Goal: Task Accomplishment & Management: Complete application form

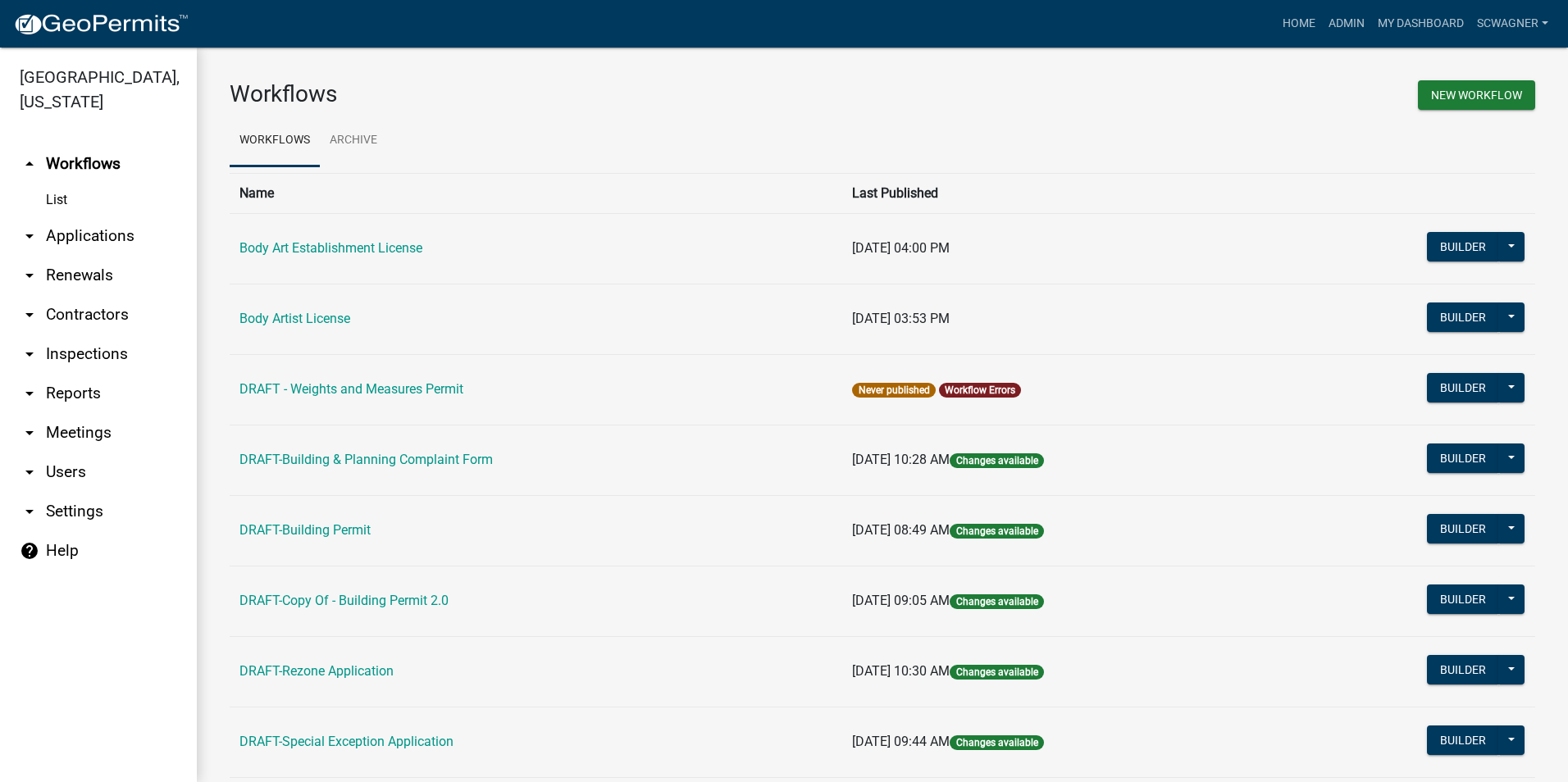
click at [123, 234] on link "arrow_drop_down Applications" at bounding box center [98, 236] width 197 height 39
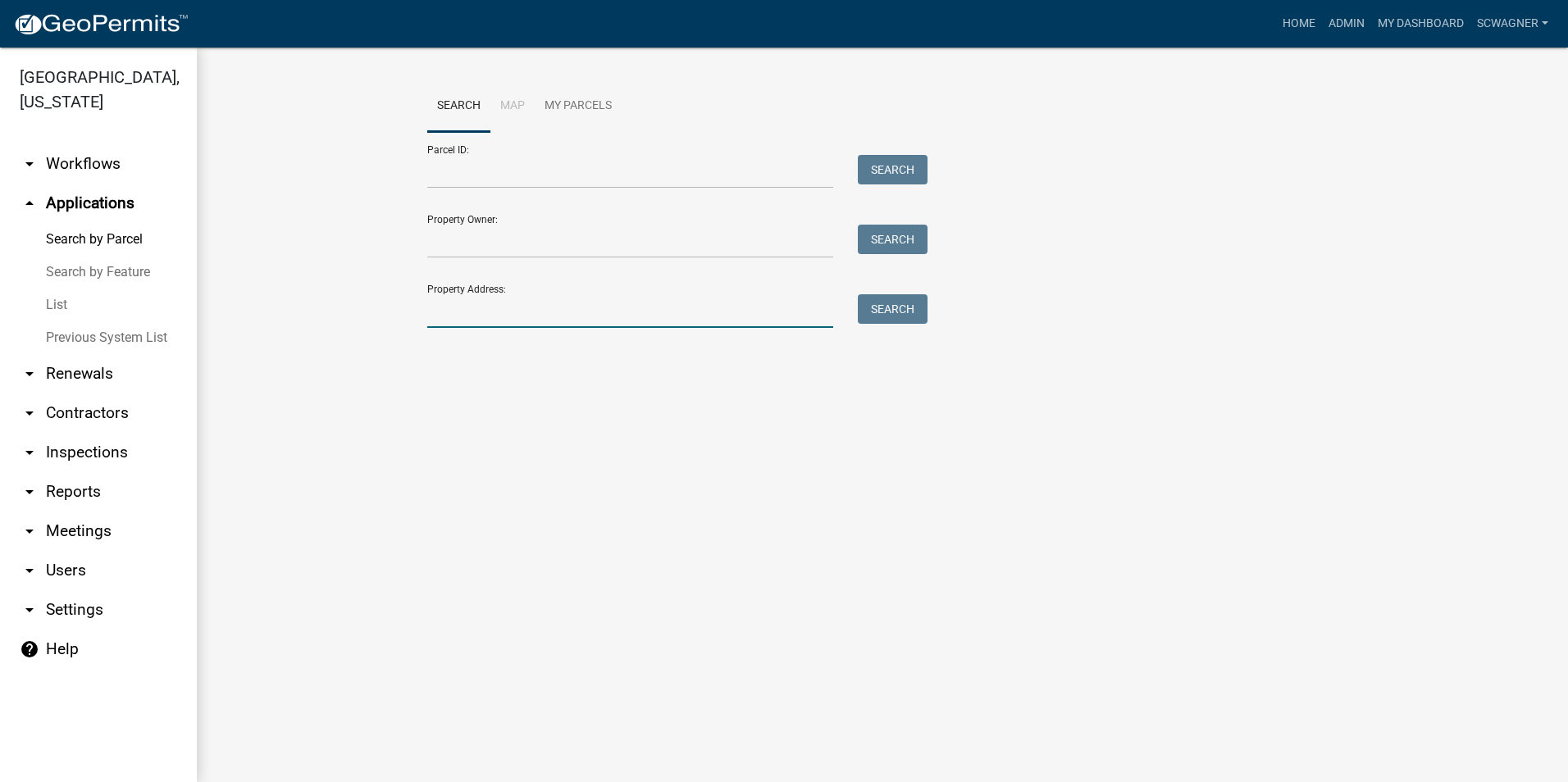
click at [488, 311] on input "Property Address:" at bounding box center [630, 311] width 406 height 33
type input "7450"
click at [885, 307] on button "Search" at bounding box center [892, 309] width 69 height 30
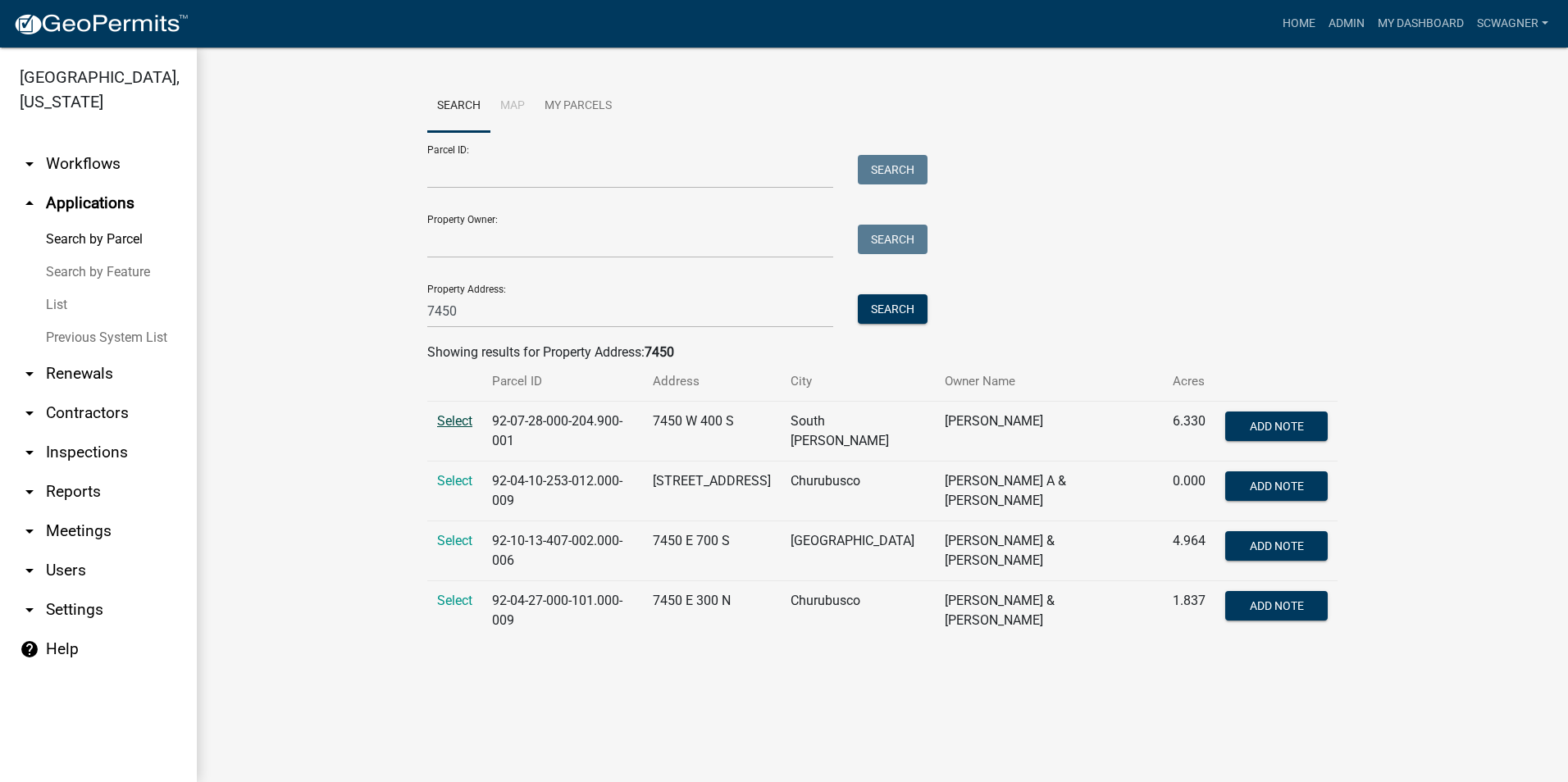
click at [463, 418] on span "Select" at bounding box center [454, 421] width 35 height 15
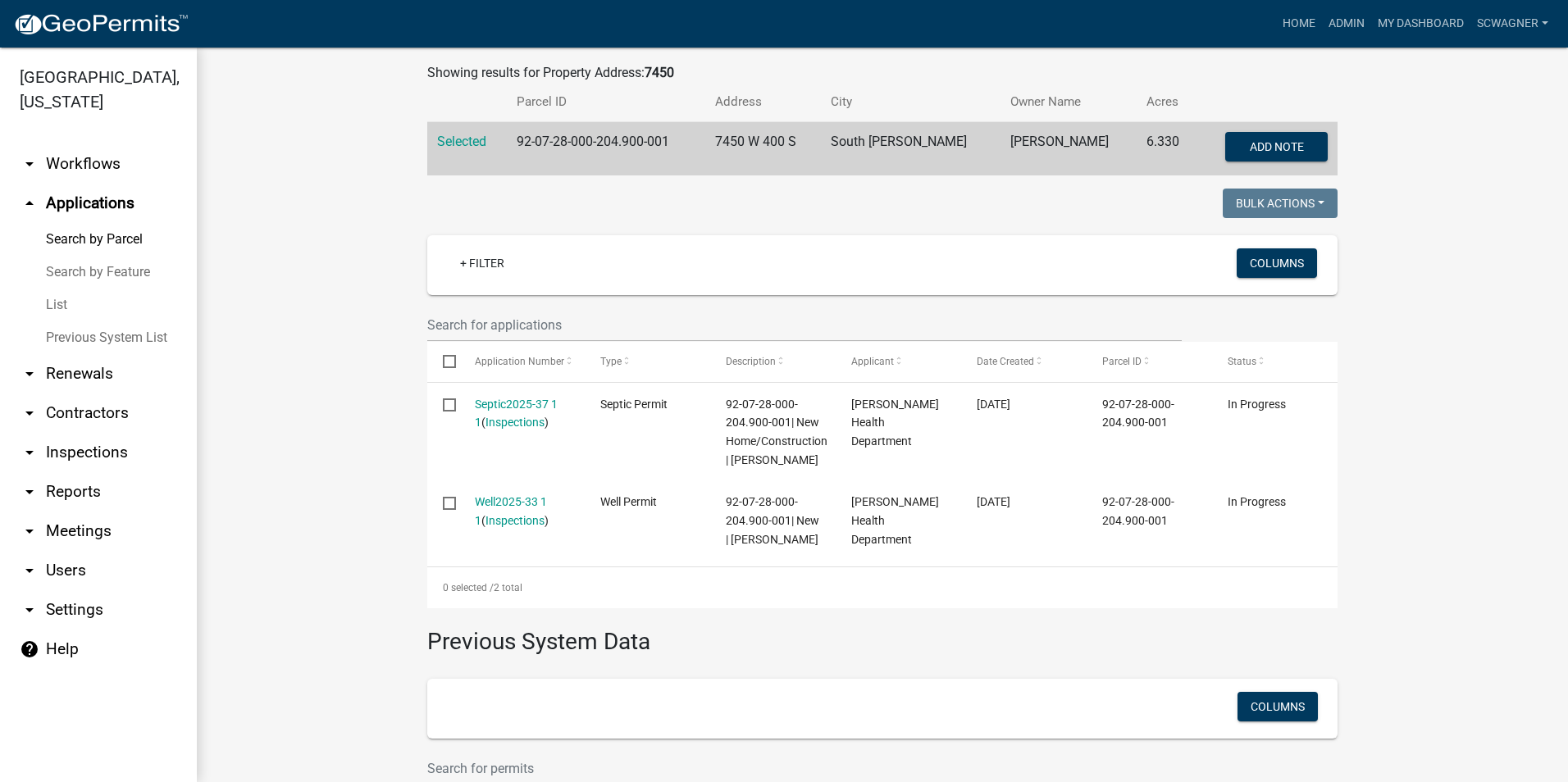
scroll to position [328, 0]
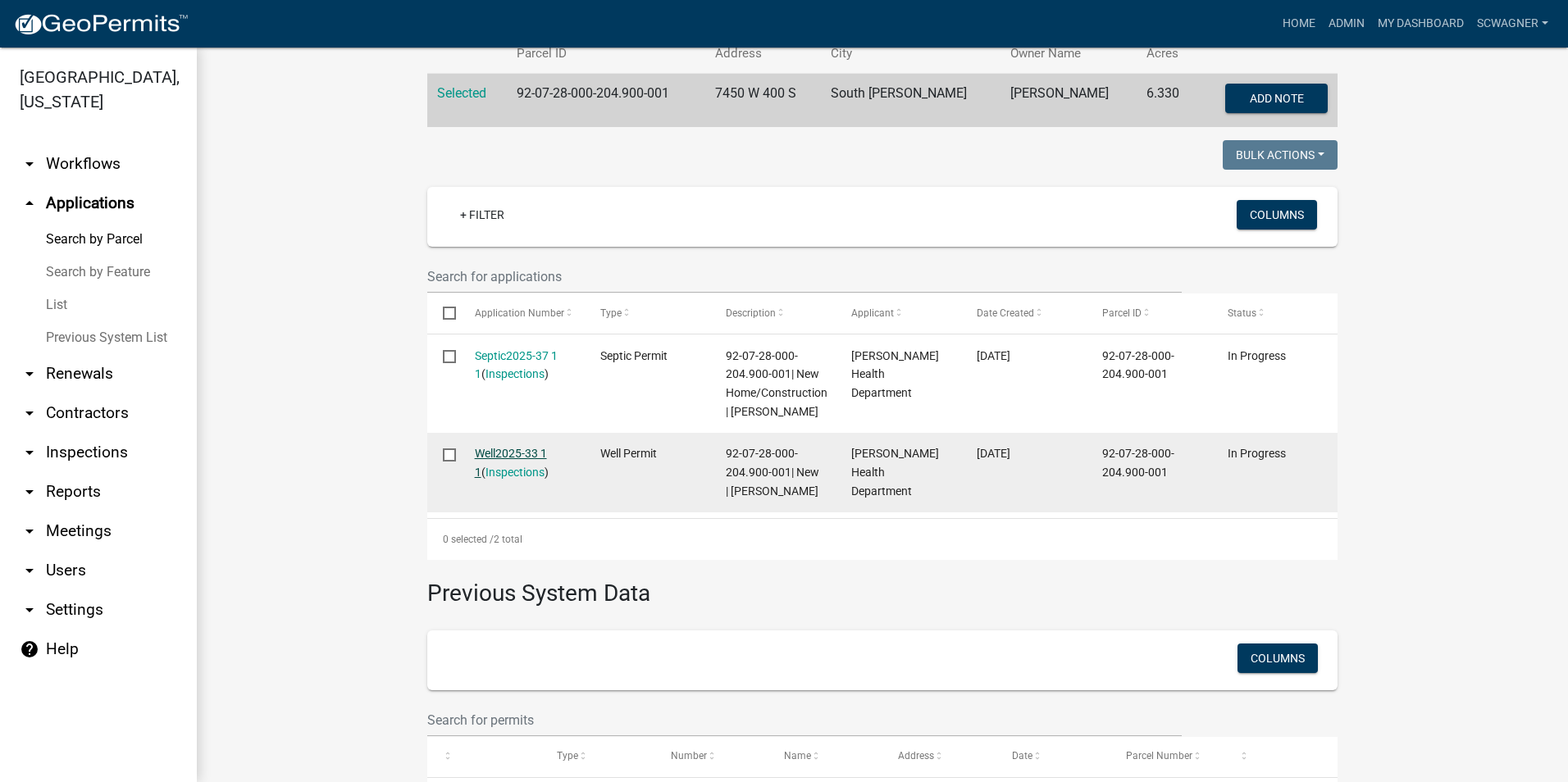
click at [496, 453] on link "Well2025-33 1 1" at bounding box center [511, 462] width 72 height 32
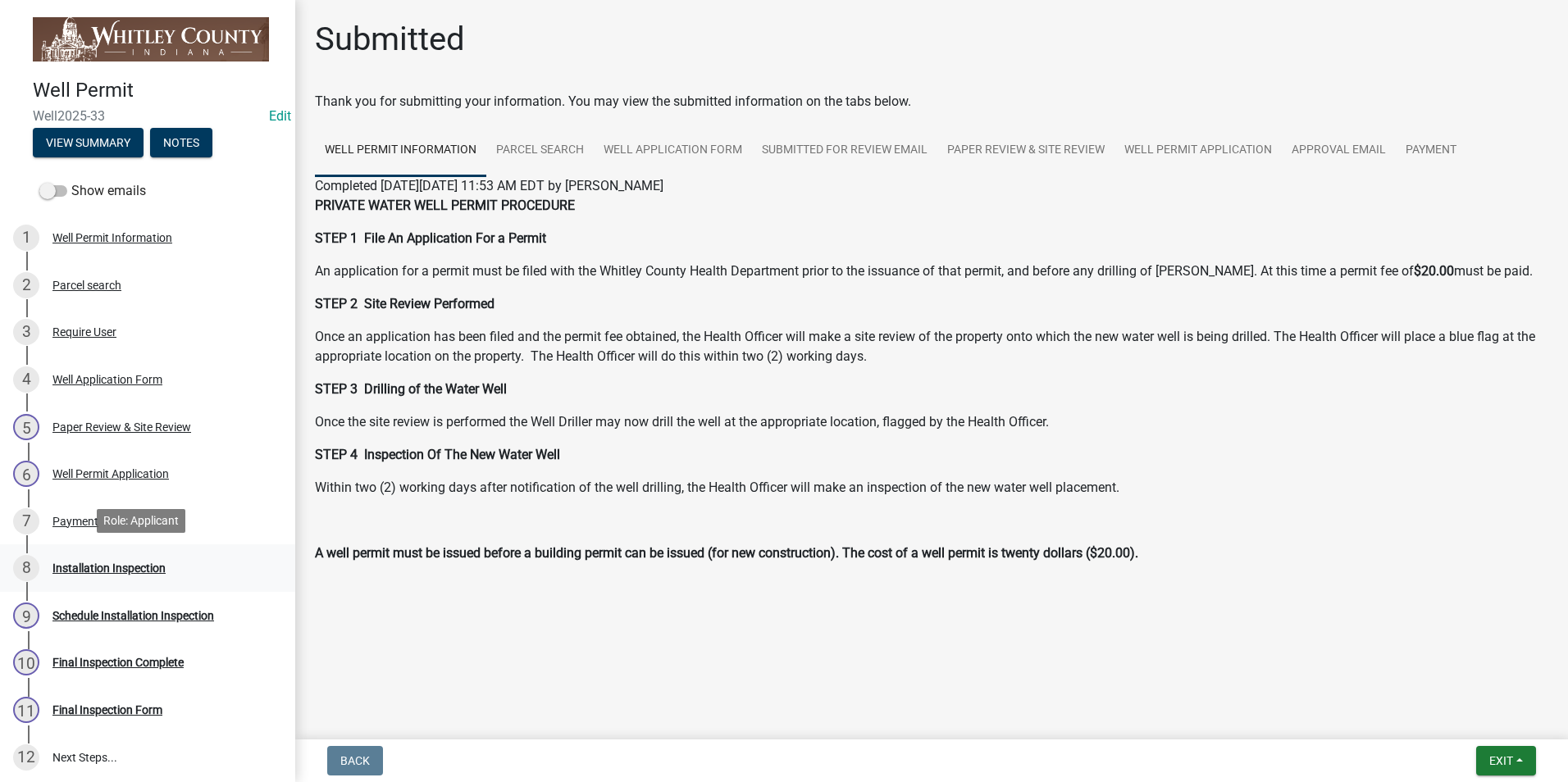
click at [148, 563] on div "Installation Inspection" at bounding box center [109, 567] width 113 height 11
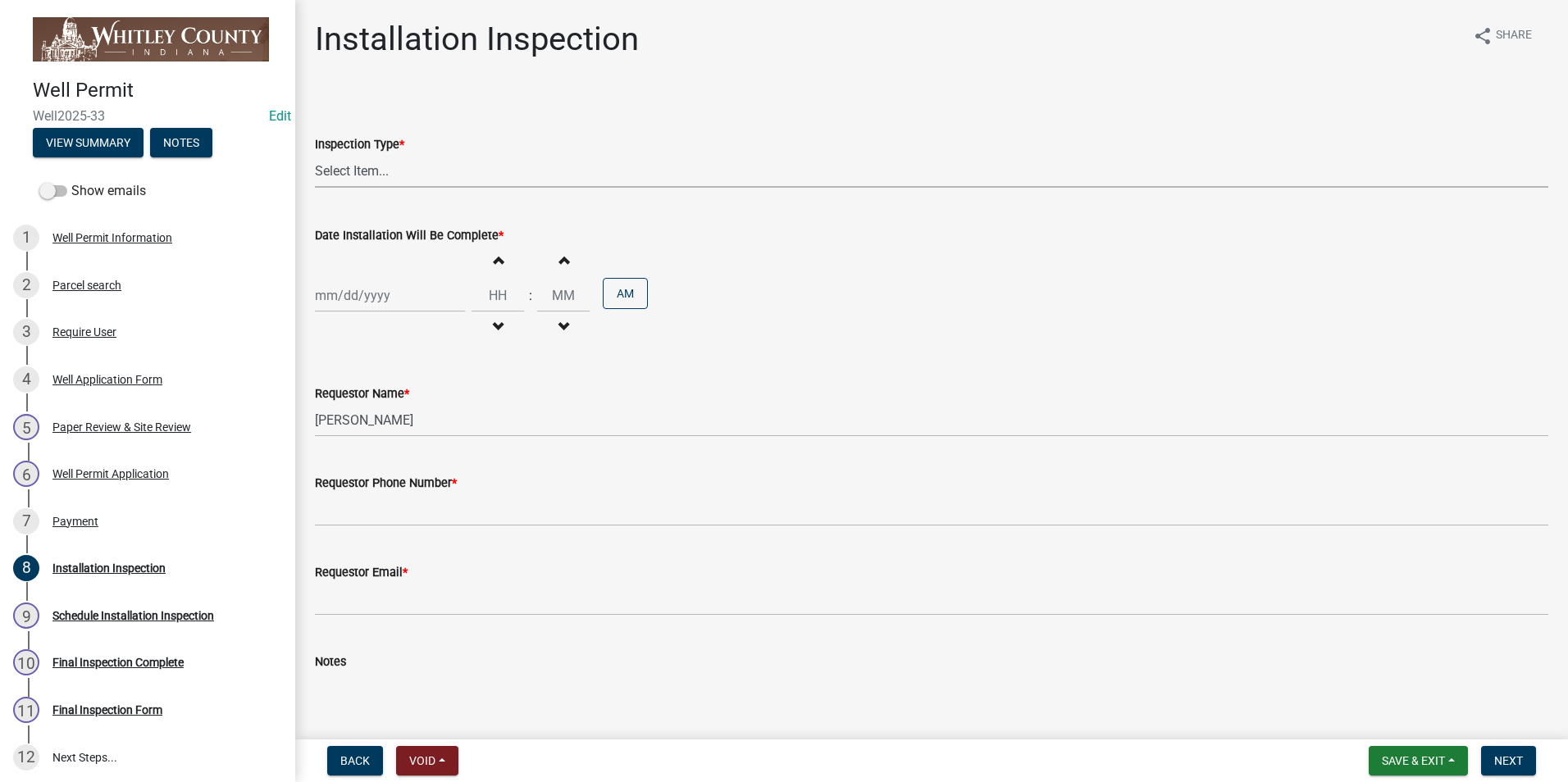
click at [360, 168] on select "Select Item... Well Installation Inspection" at bounding box center [931, 170] width 1233 height 33
click at [315, 154] on select "Select Item... Well Installation Inspection" at bounding box center [931, 170] width 1233 height 33
select select "4c1032d9-b43a-4610-a64a-bf970f548ad8"
select select "10"
select select "2025"
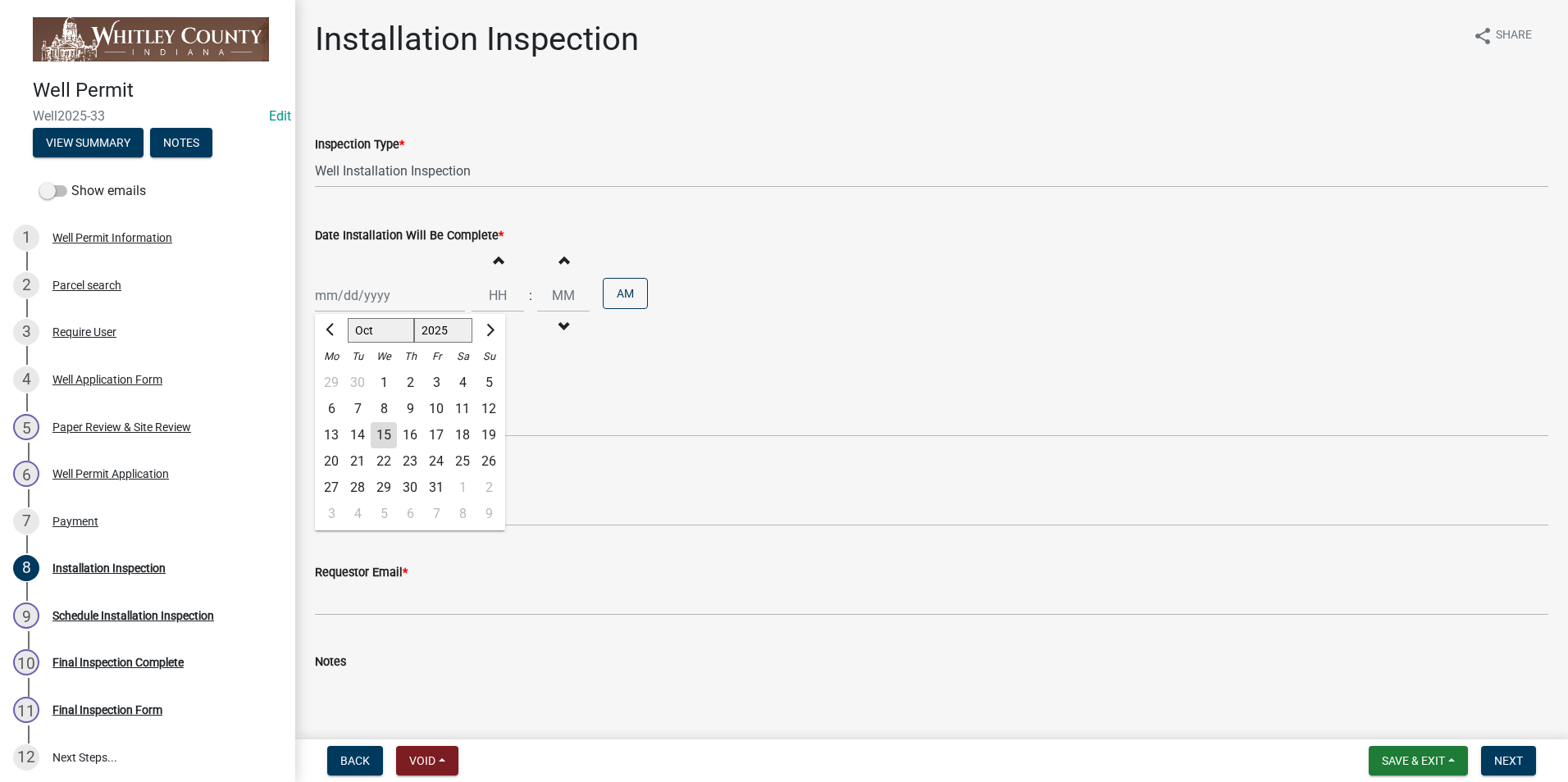
click at [363, 297] on div "[PERSON_NAME] Feb Mar Apr [PERSON_NAME][DATE] Oct Nov [DATE] 1526 1527 1528 152…" at bounding box center [389, 295] width 150 height 33
click at [359, 434] on div "14" at bounding box center [358, 435] width 27 height 27
type input "[DATE]"
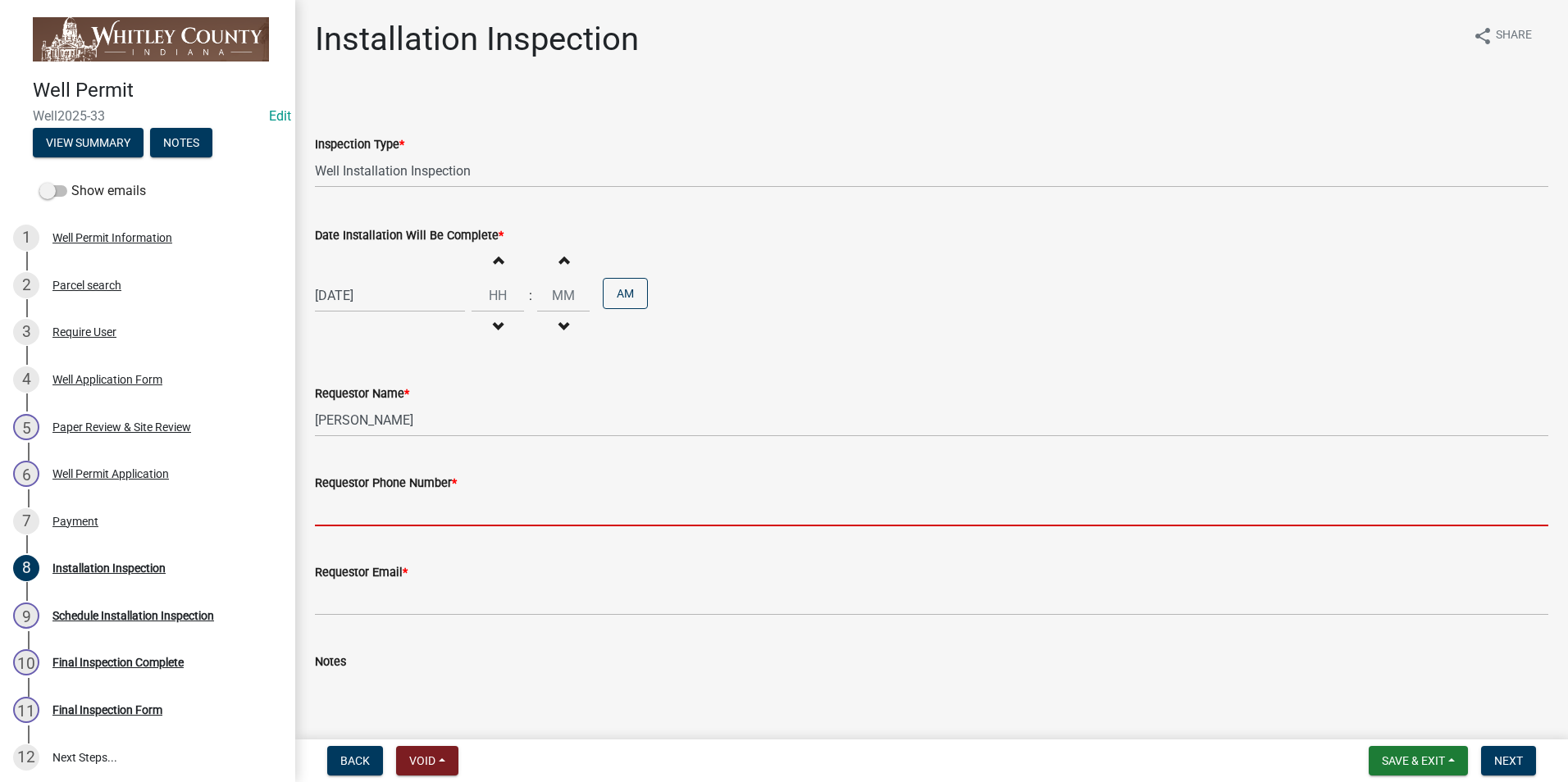
click at [357, 508] on input "Requestor Phone Number *" at bounding box center [931, 509] width 1233 height 33
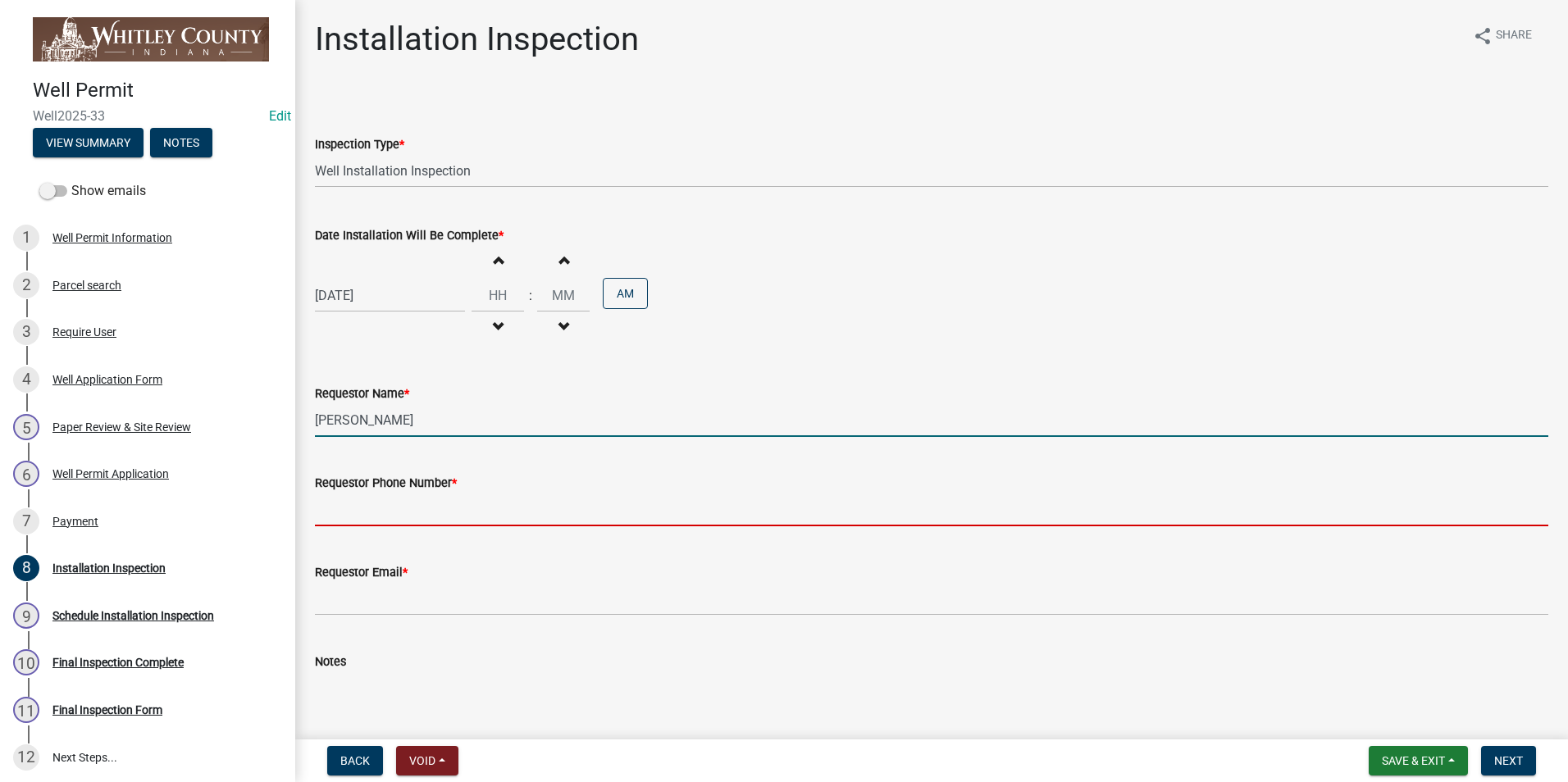
click at [415, 411] on input "[PERSON_NAME]" at bounding box center [931, 420] width 1233 height 33
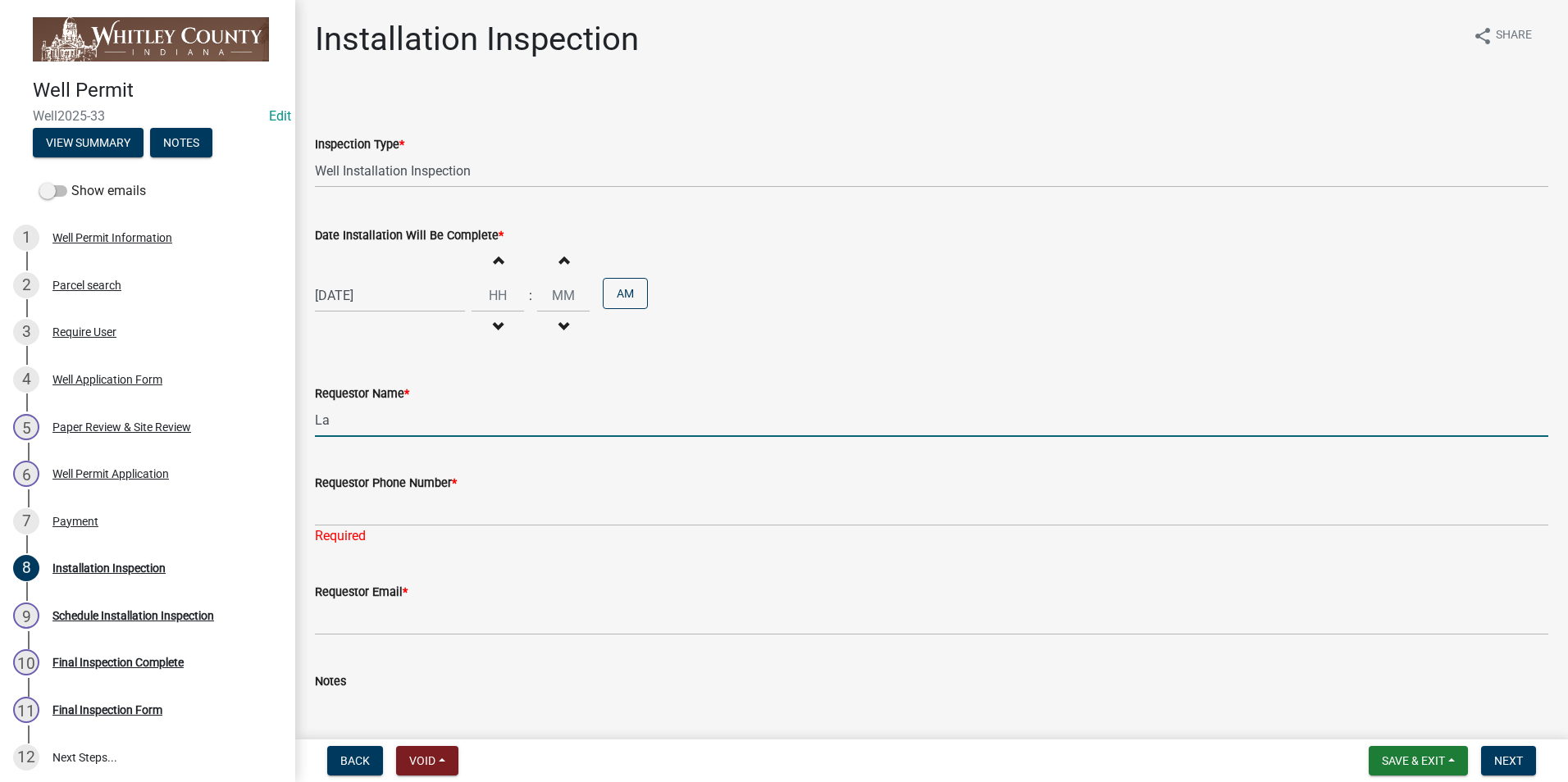
type input "L"
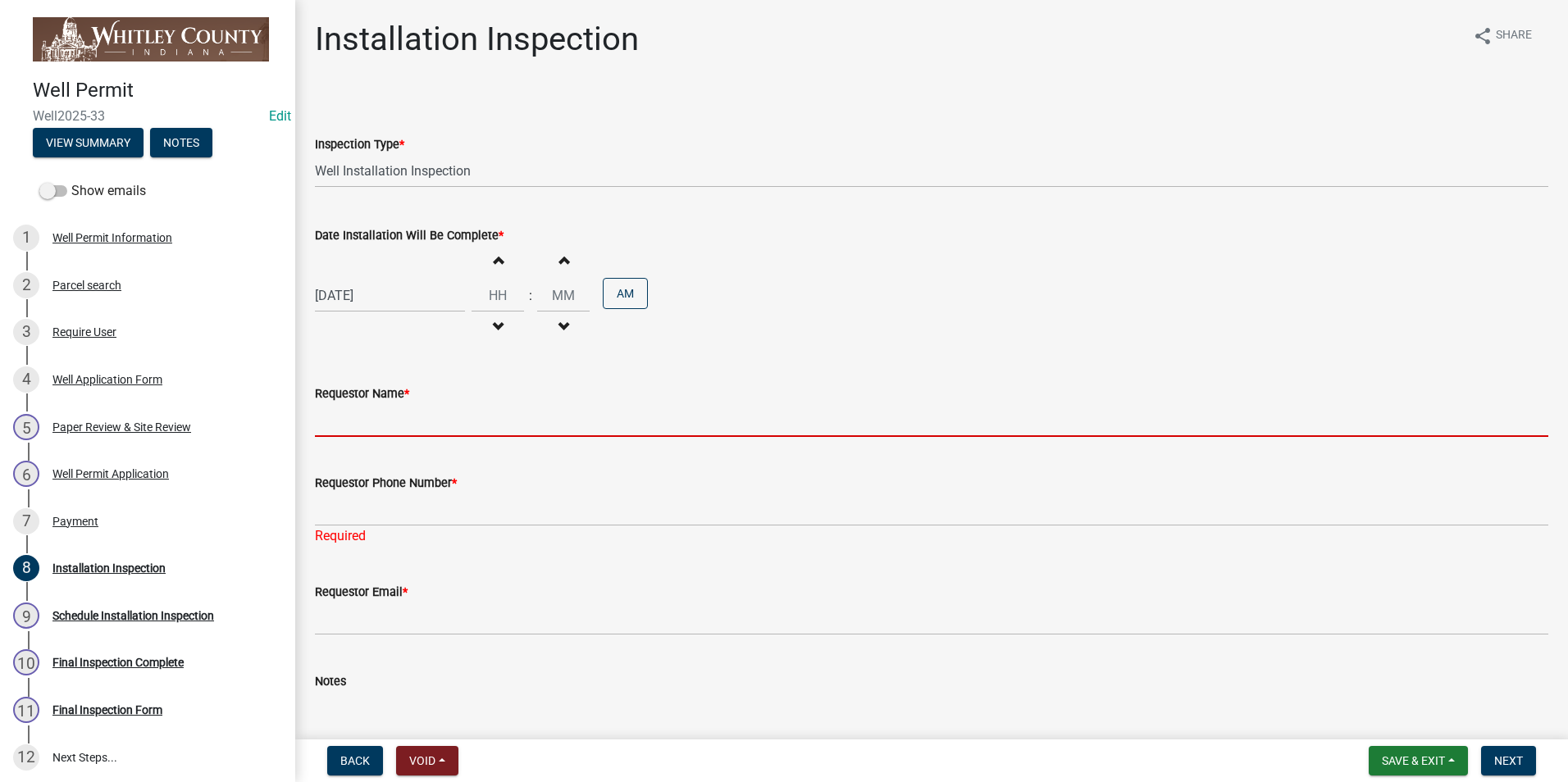
click at [415, 409] on input "Requestor Name *" at bounding box center [931, 420] width 1233 height 33
type input "[PERSON_NAME]"
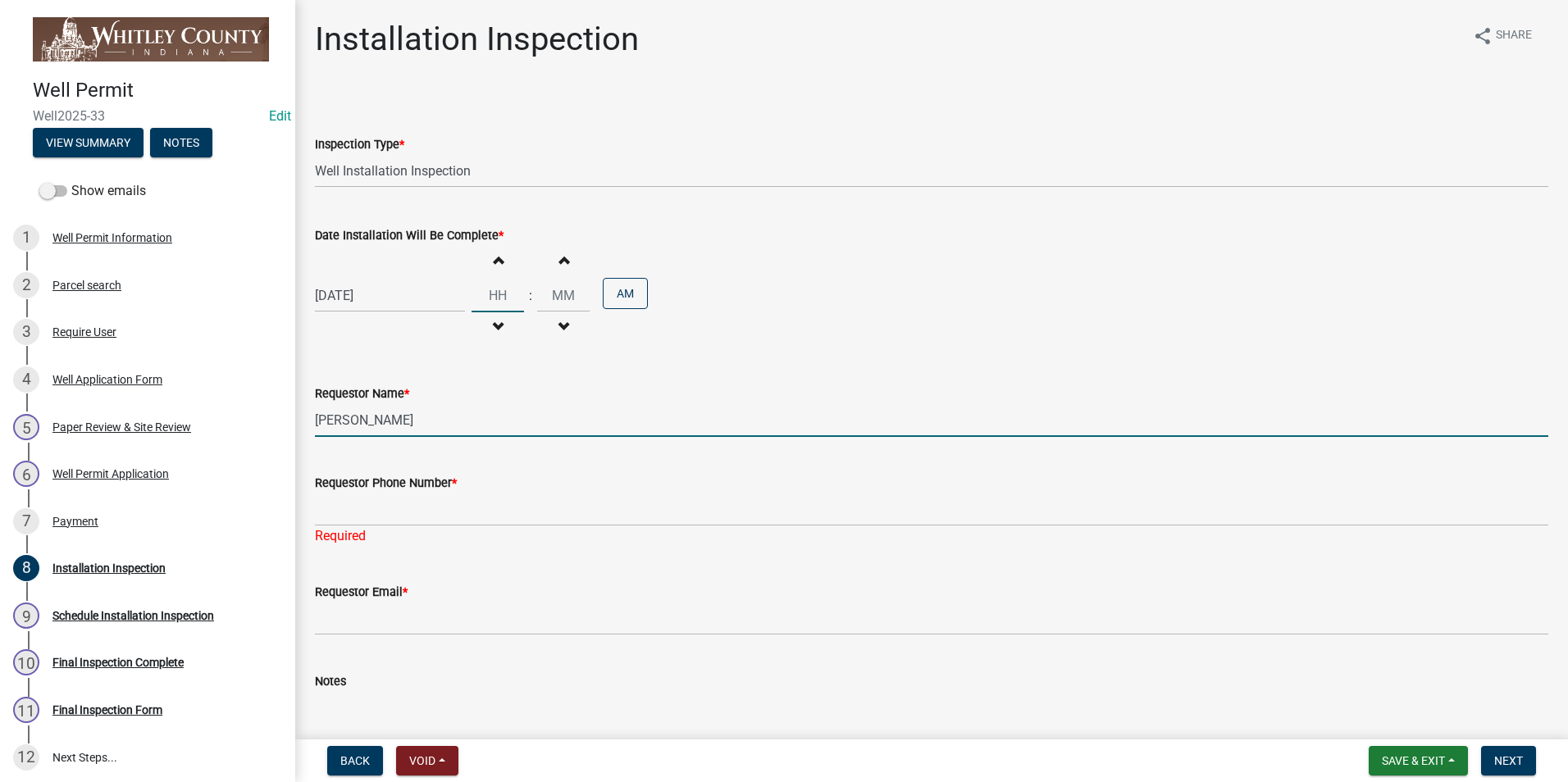
type input "09"
type input "50"
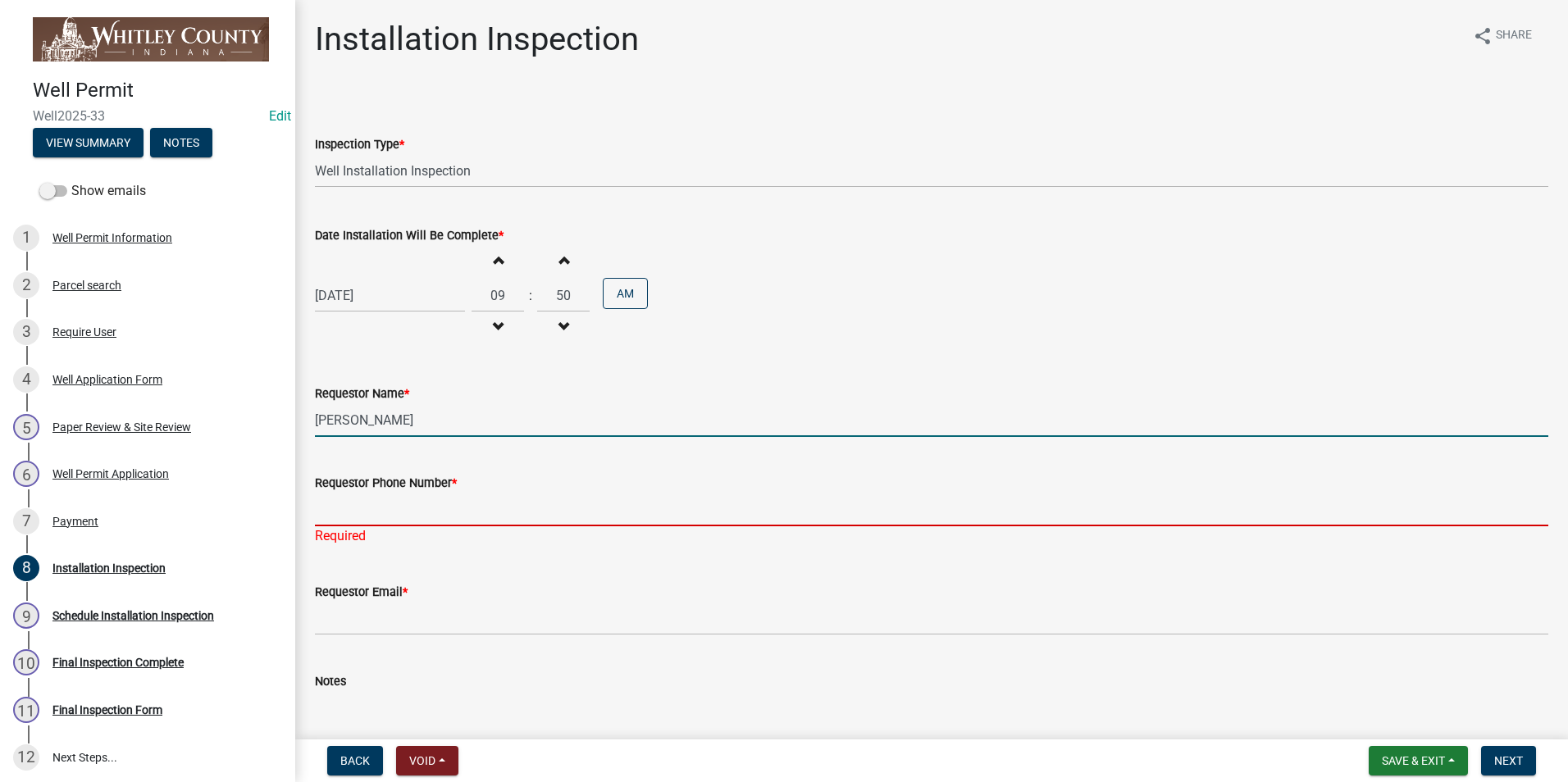
type input "2602483121"
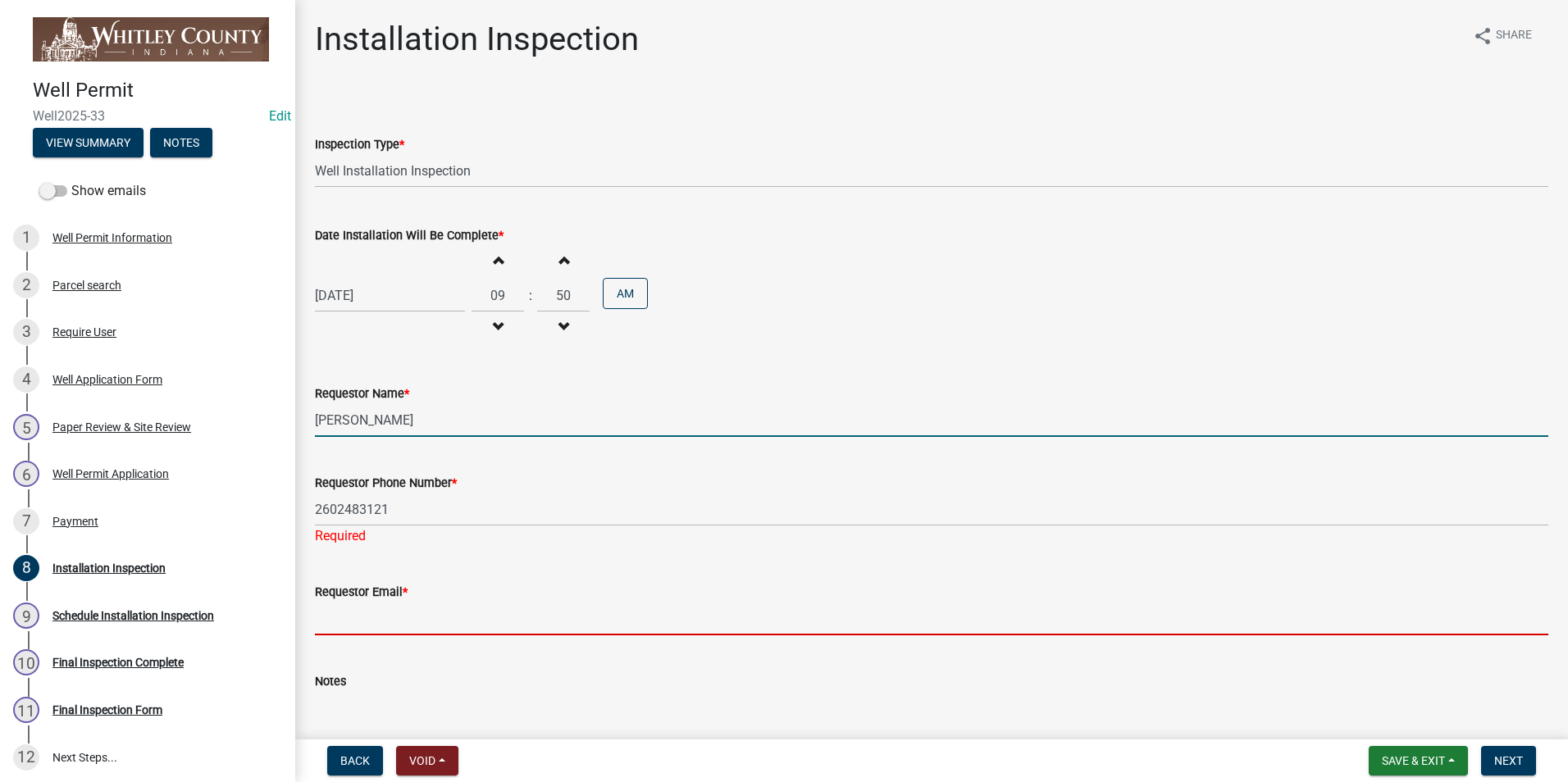
type input "[EMAIL_ADDRESS][DOMAIN_NAME]"
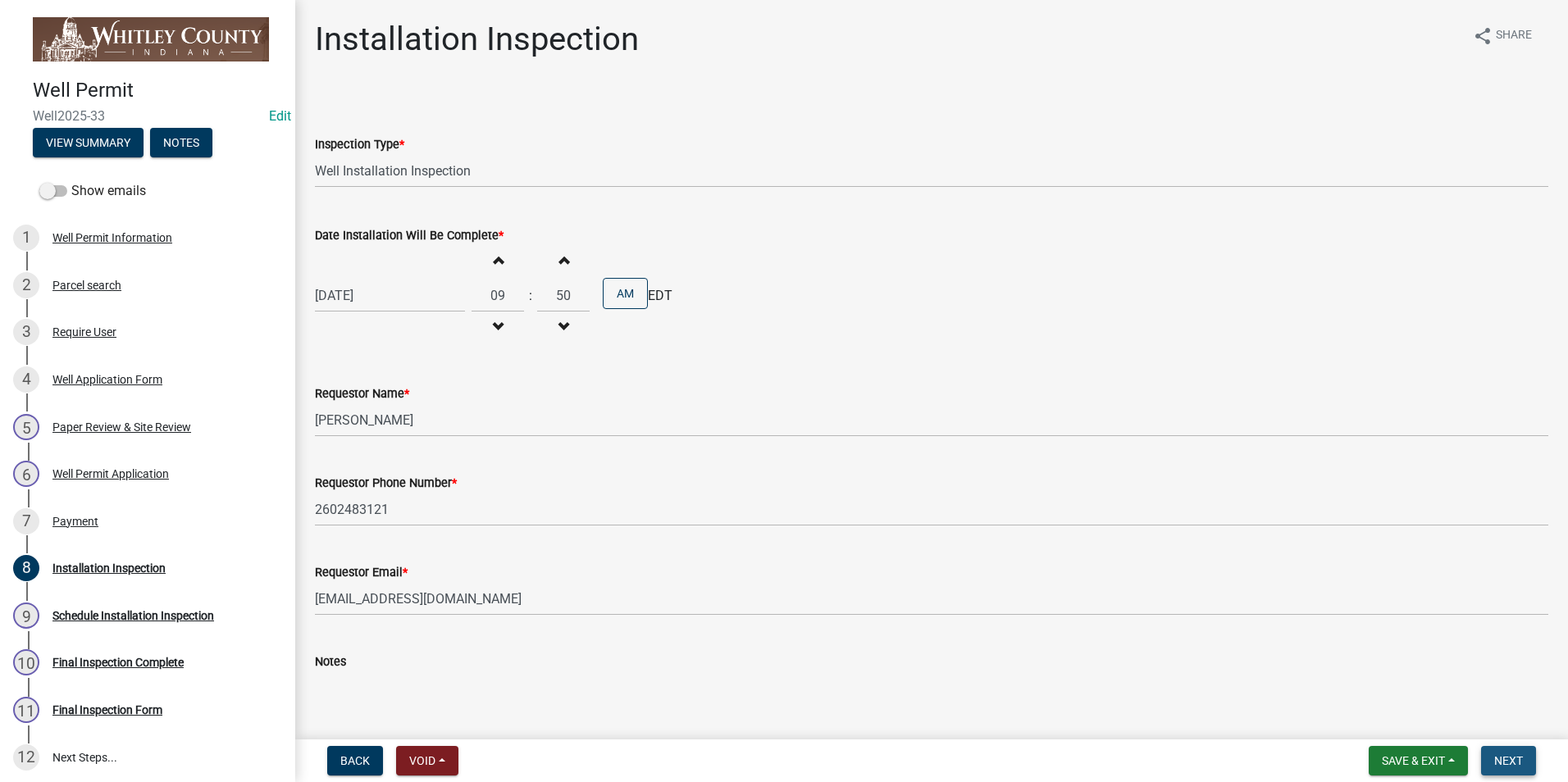
click at [1512, 756] on span "Next" at bounding box center [1509, 761] width 29 height 13
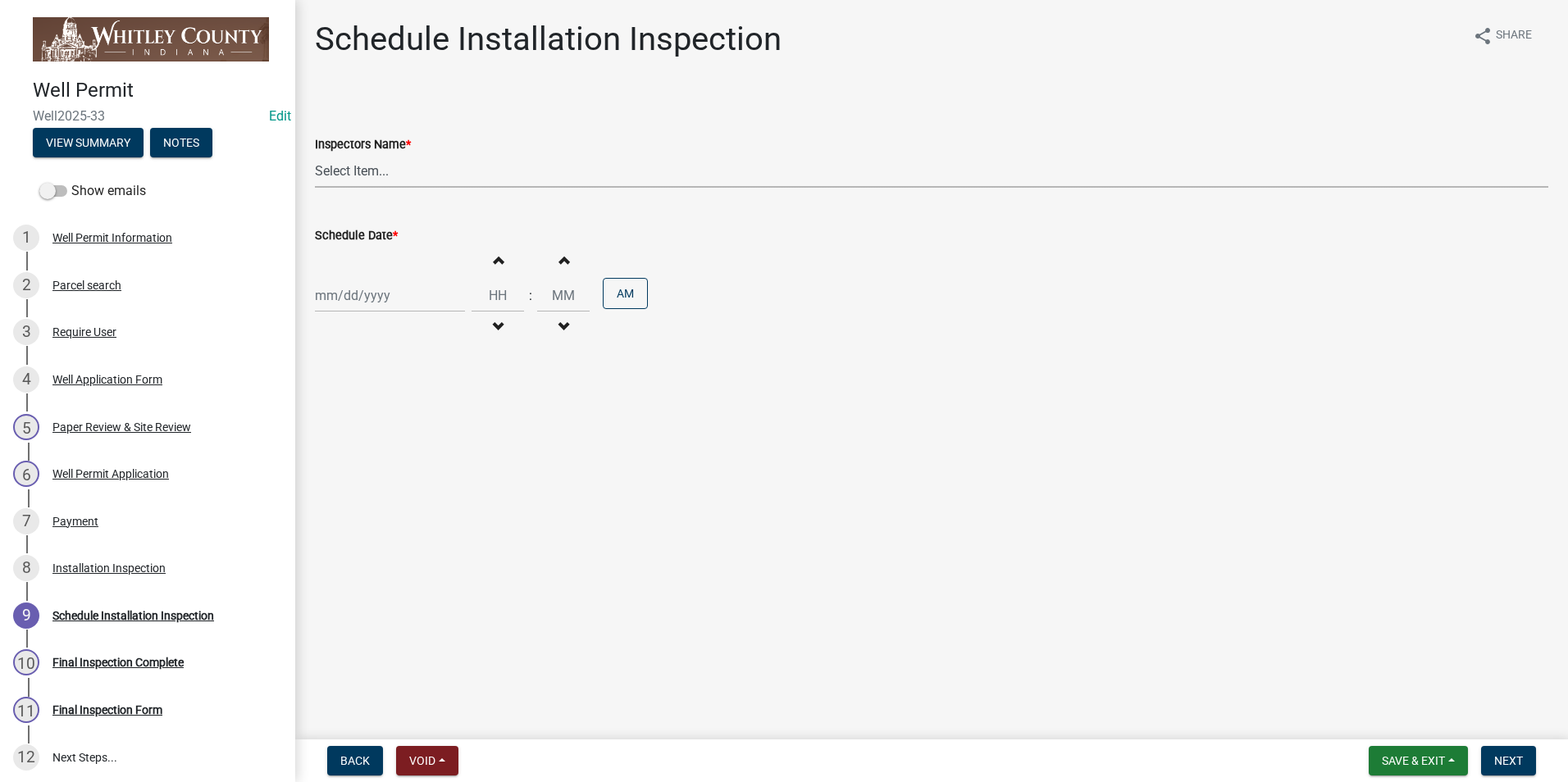
click at [348, 170] on select "Select Item... swagner ([PERSON_NAME] [PERSON_NAME]) [PERSON_NAME] ([PERSON_NAM…" at bounding box center [931, 170] width 1233 height 33
select select "f7ad9f8f-cb11-4988-8b83-06889c6c21fa"
click at [315, 154] on select "Select Item... swagner ([PERSON_NAME] [PERSON_NAME]) [PERSON_NAME] ([PERSON_NAM…" at bounding box center [931, 170] width 1233 height 33
click at [366, 303] on div at bounding box center [389, 295] width 150 height 33
select select "10"
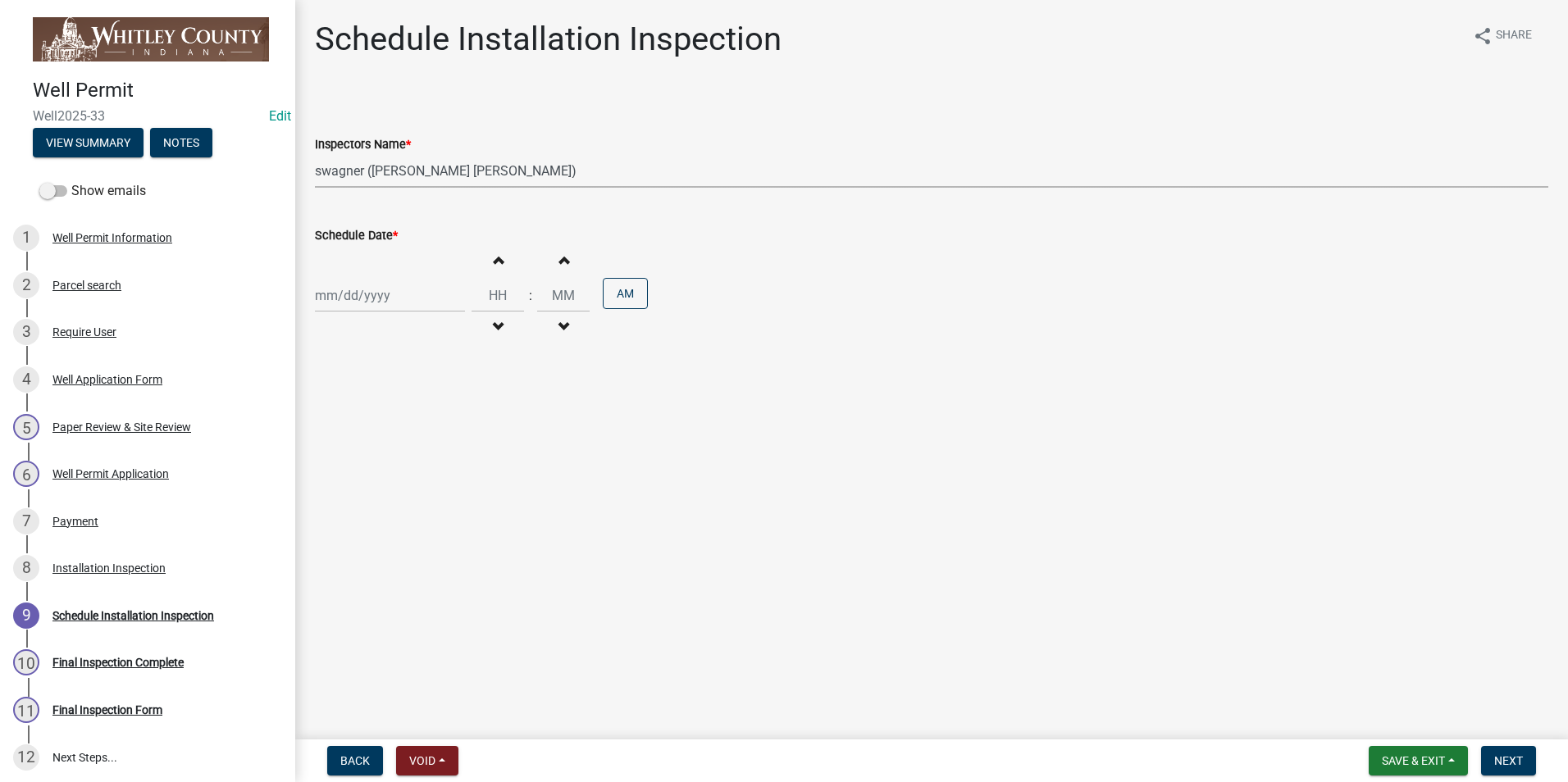
select select "2025"
click at [359, 433] on div "14" at bounding box center [358, 435] width 27 height 27
type input "[DATE]"
click at [495, 257] on span "button" at bounding box center [498, 259] width 9 height 13
type input "01"
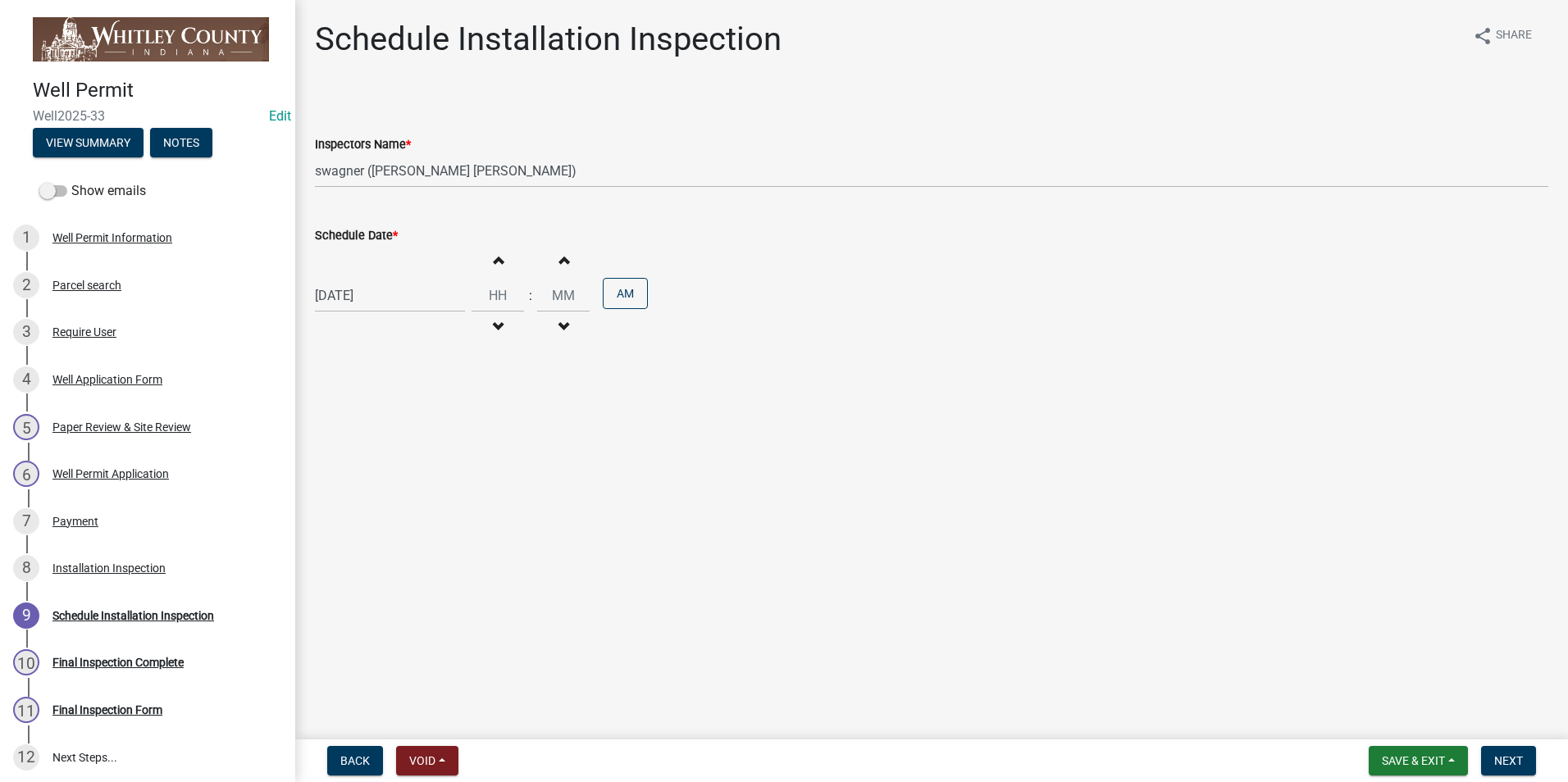
type input "00"
click at [494, 258] on span "button" at bounding box center [498, 259] width 9 height 13
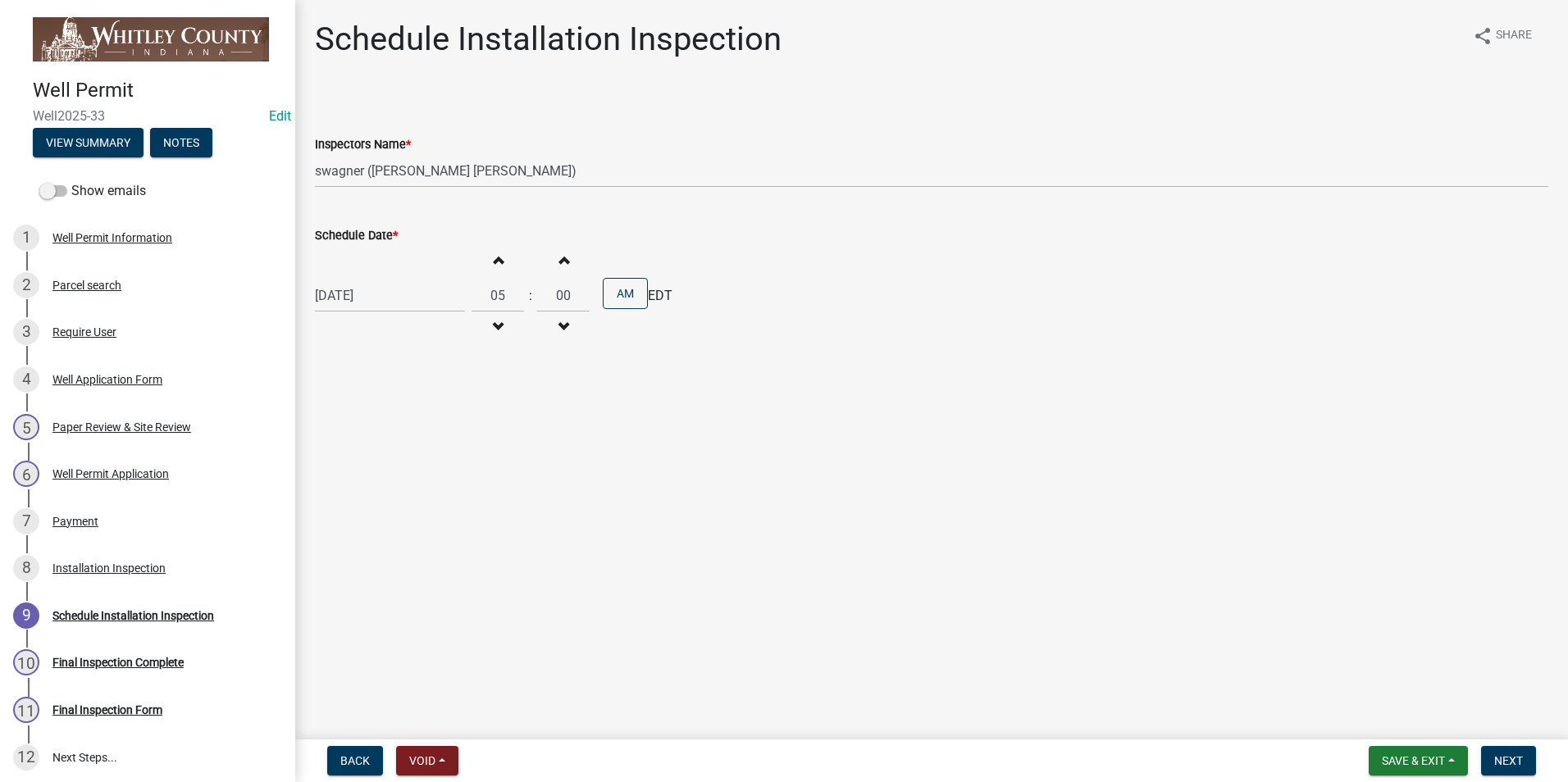
click at [494, 258] on span "button" at bounding box center [498, 259] width 9 height 13
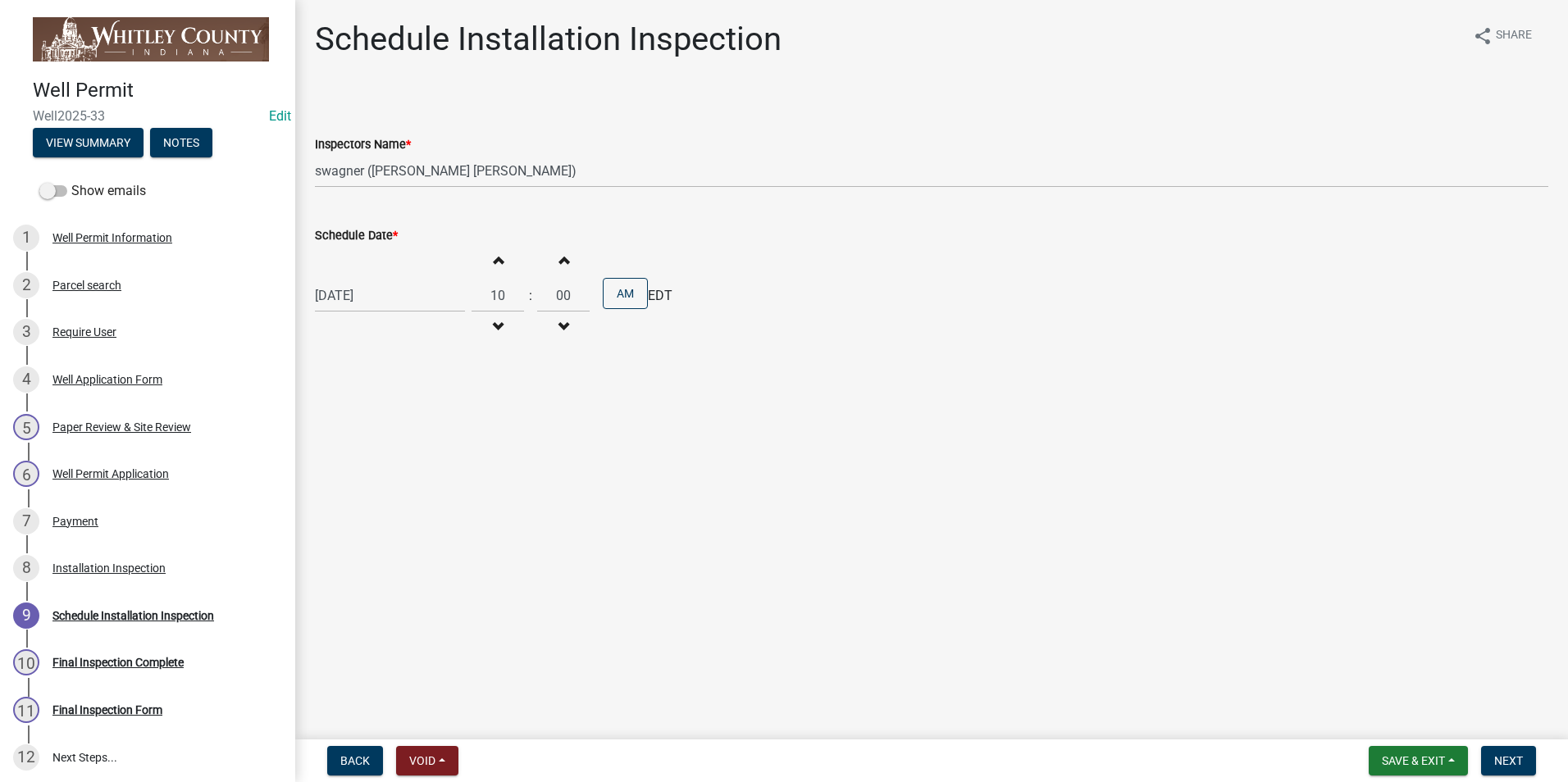
click at [494, 258] on span "button" at bounding box center [498, 259] width 9 height 13
click at [494, 259] on span "button" at bounding box center [498, 259] width 9 height 13
click at [491, 317] on button "Decrement hours" at bounding box center [498, 327] width 34 height 30
click at [564, 326] on button "Decrement minutes" at bounding box center [563, 327] width 34 height 30
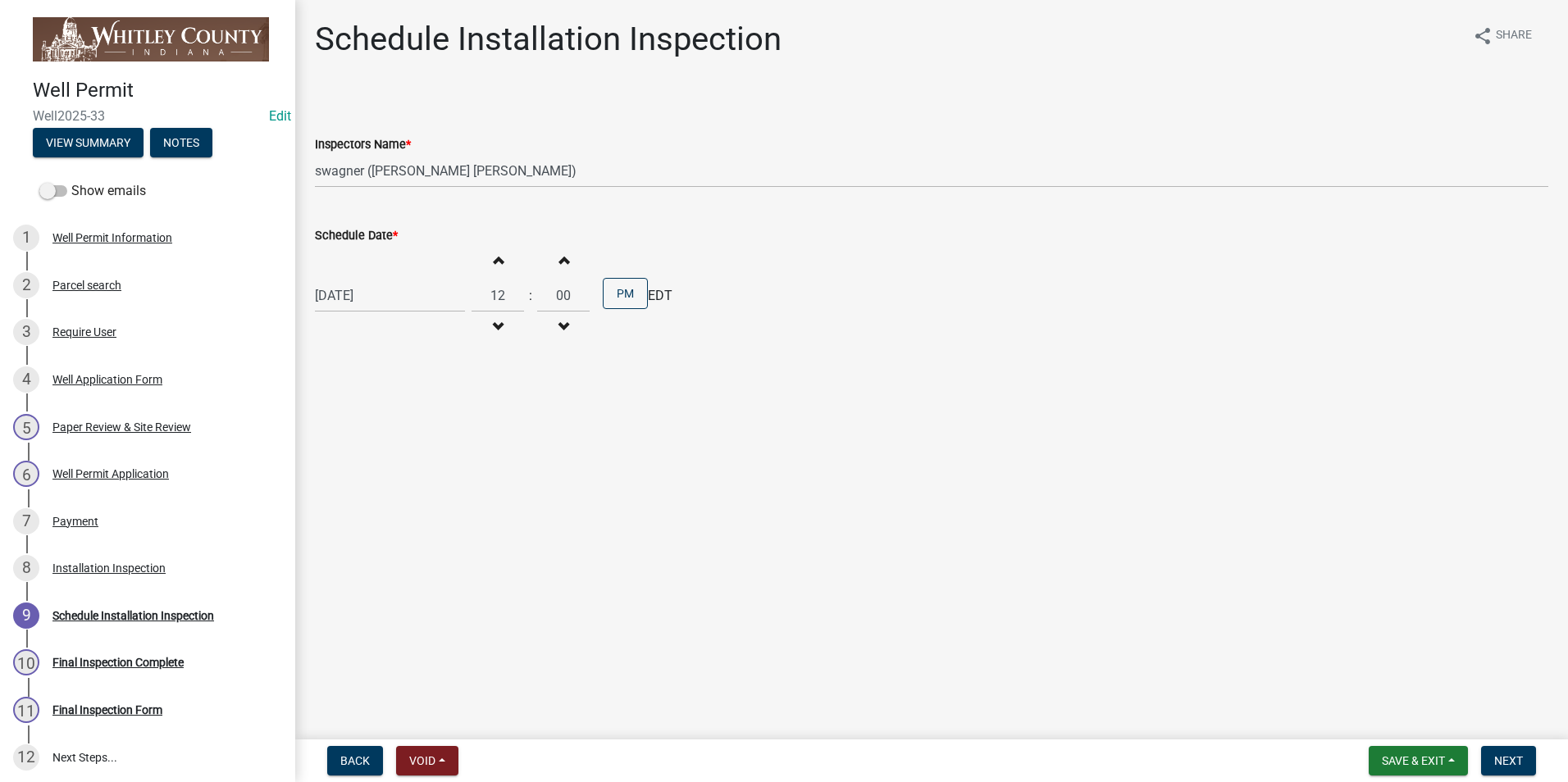
type input "11"
click at [561, 325] on span "button" at bounding box center [564, 327] width 9 height 13
click at [561, 326] on span "button" at bounding box center [564, 327] width 9 height 13
click at [561, 327] on button "Decrement minutes" at bounding box center [563, 327] width 34 height 30
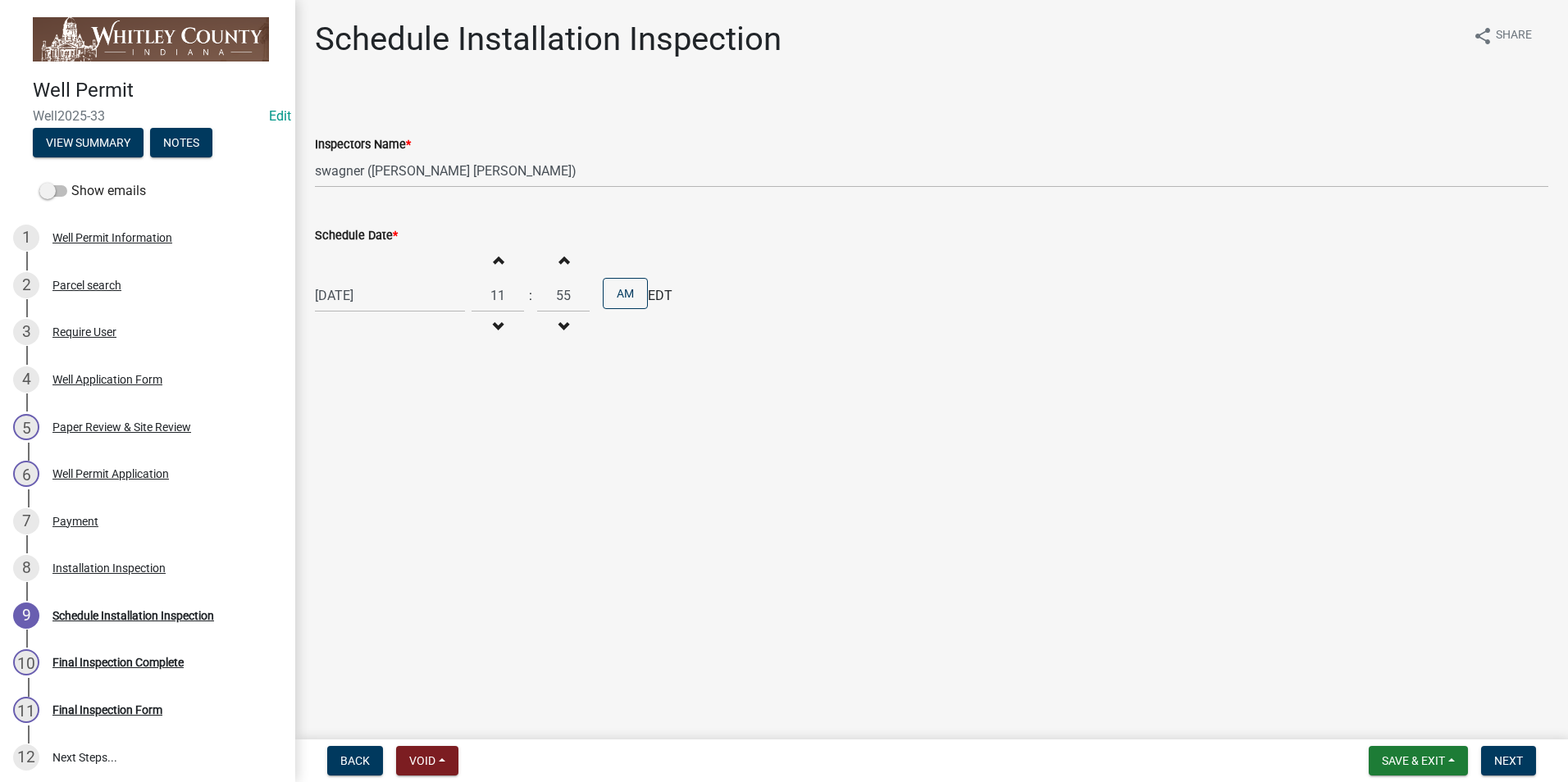
click at [561, 327] on button "Decrement minutes" at bounding box center [563, 327] width 34 height 30
click at [561, 328] on button "Decrement minutes" at bounding box center [563, 327] width 34 height 30
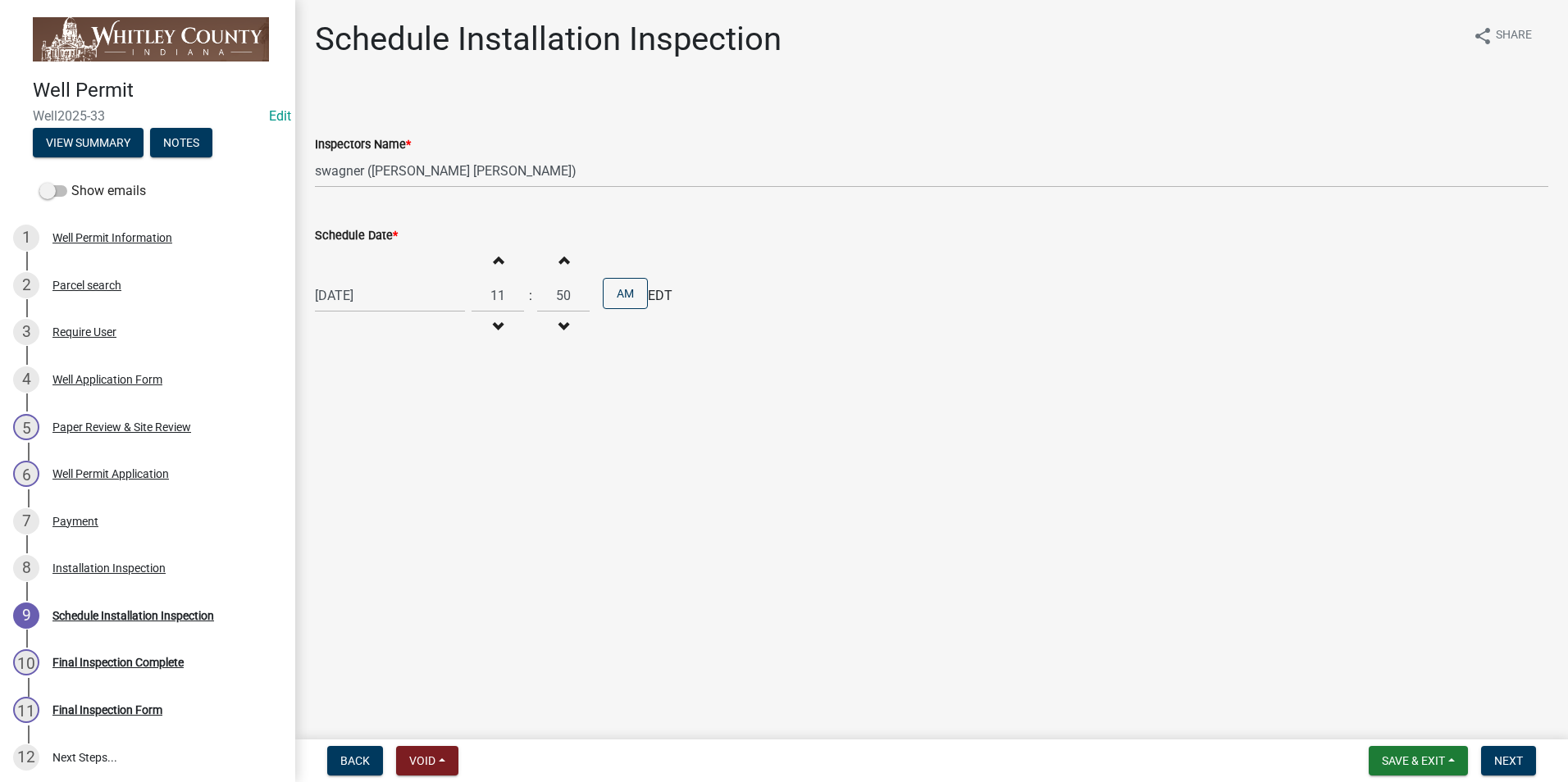
click at [561, 326] on button "Decrement minutes" at bounding box center [563, 327] width 34 height 30
click at [561, 327] on button "Decrement minutes" at bounding box center [563, 327] width 34 height 30
click at [561, 326] on span "button" at bounding box center [564, 327] width 9 height 13
click at [561, 325] on span "button" at bounding box center [564, 327] width 9 height 13
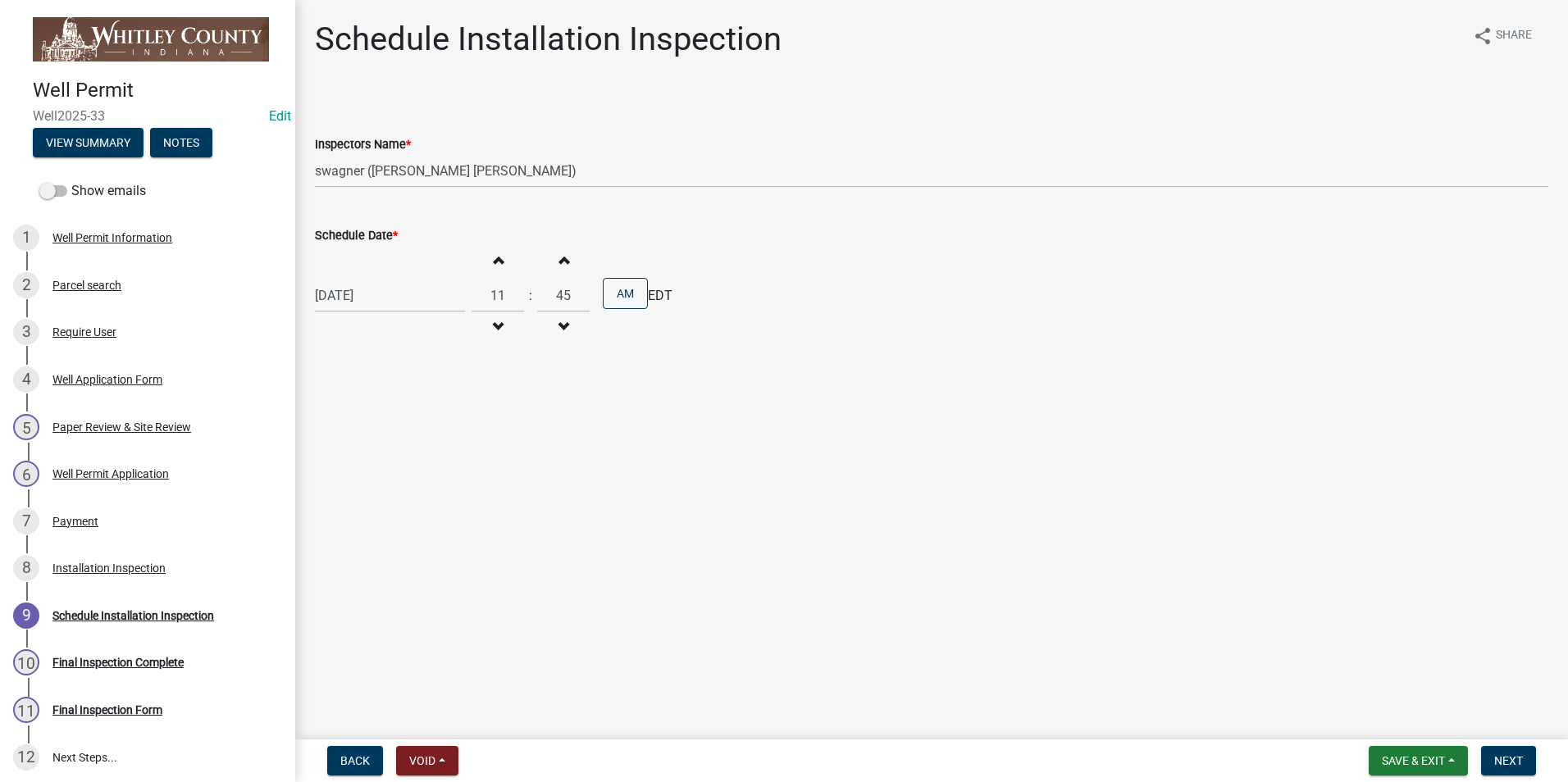
click at [561, 324] on span "button" at bounding box center [564, 327] width 9 height 13
click at [561, 325] on span "button" at bounding box center [564, 327] width 9 height 13
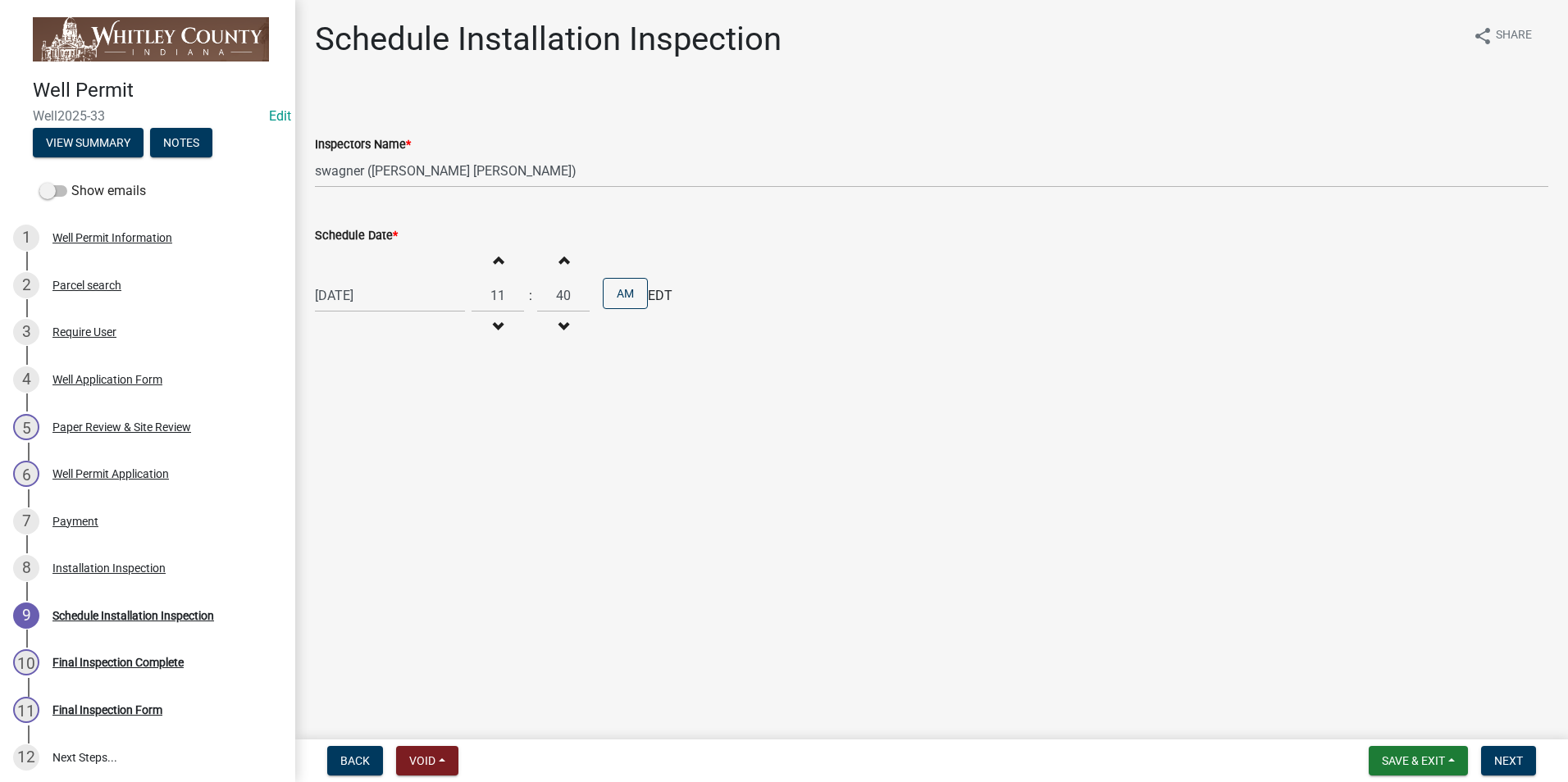
click at [561, 325] on span "button" at bounding box center [564, 327] width 9 height 13
click at [561, 324] on span "button" at bounding box center [564, 327] width 9 height 13
click at [561, 323] on span "button" at bounding box center [564, 327] width 9 height 13
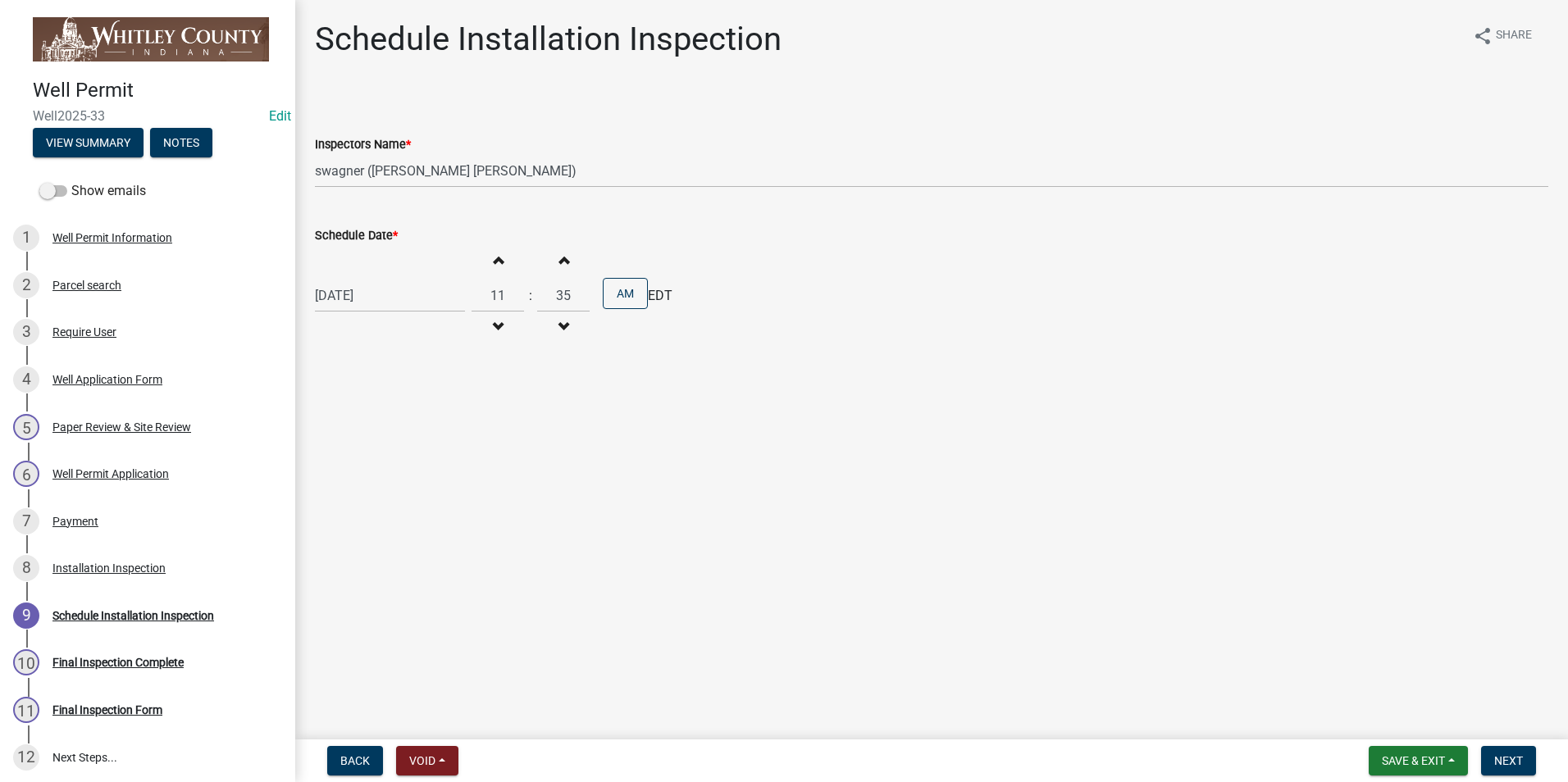
click at [561, 324] on span "button" at bounding box center [564, 327] width 9 height 13
click at [561, 323] on span "button" at bounding box center [564, 327] width 9 height 13
click at [561, 324] on span "button" at bounding box center [564, 327] width 9 height 13
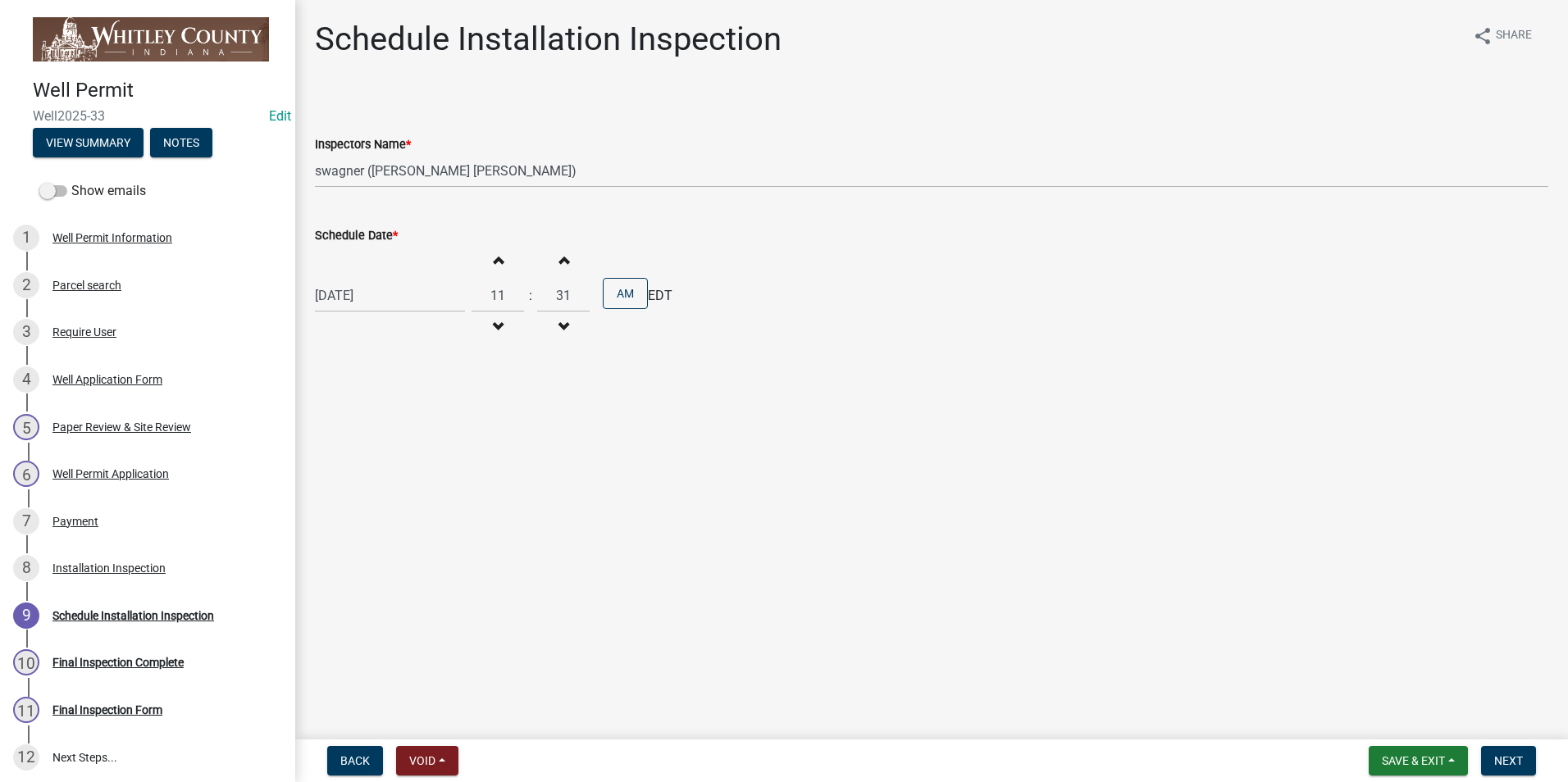
type input "30"
click at [494, 261] on span "button" at bounding box center [498, 259] width 9 height 13
type input "12"
click at [1512, 767] on span "Next" at bounding box center [1509, 761] width 29 height 13
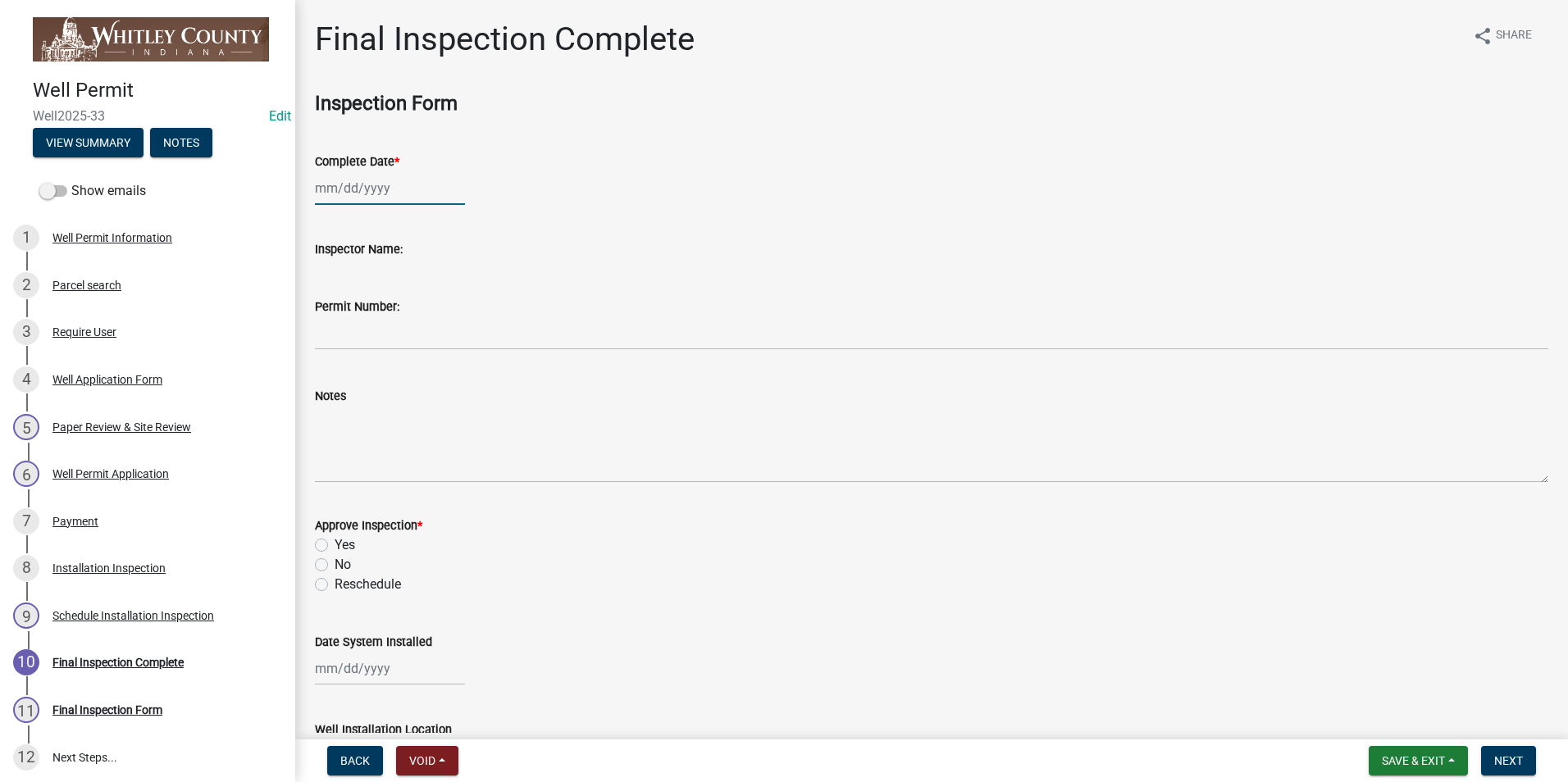
click at [370, 186] on div at bounding box center [389, 187] width 150 height 33
select select "10"
select select "2025"
click at [360, 324] on div "14" at bounding box center [358, 328] width 27 height 27
type input "[DATE]"
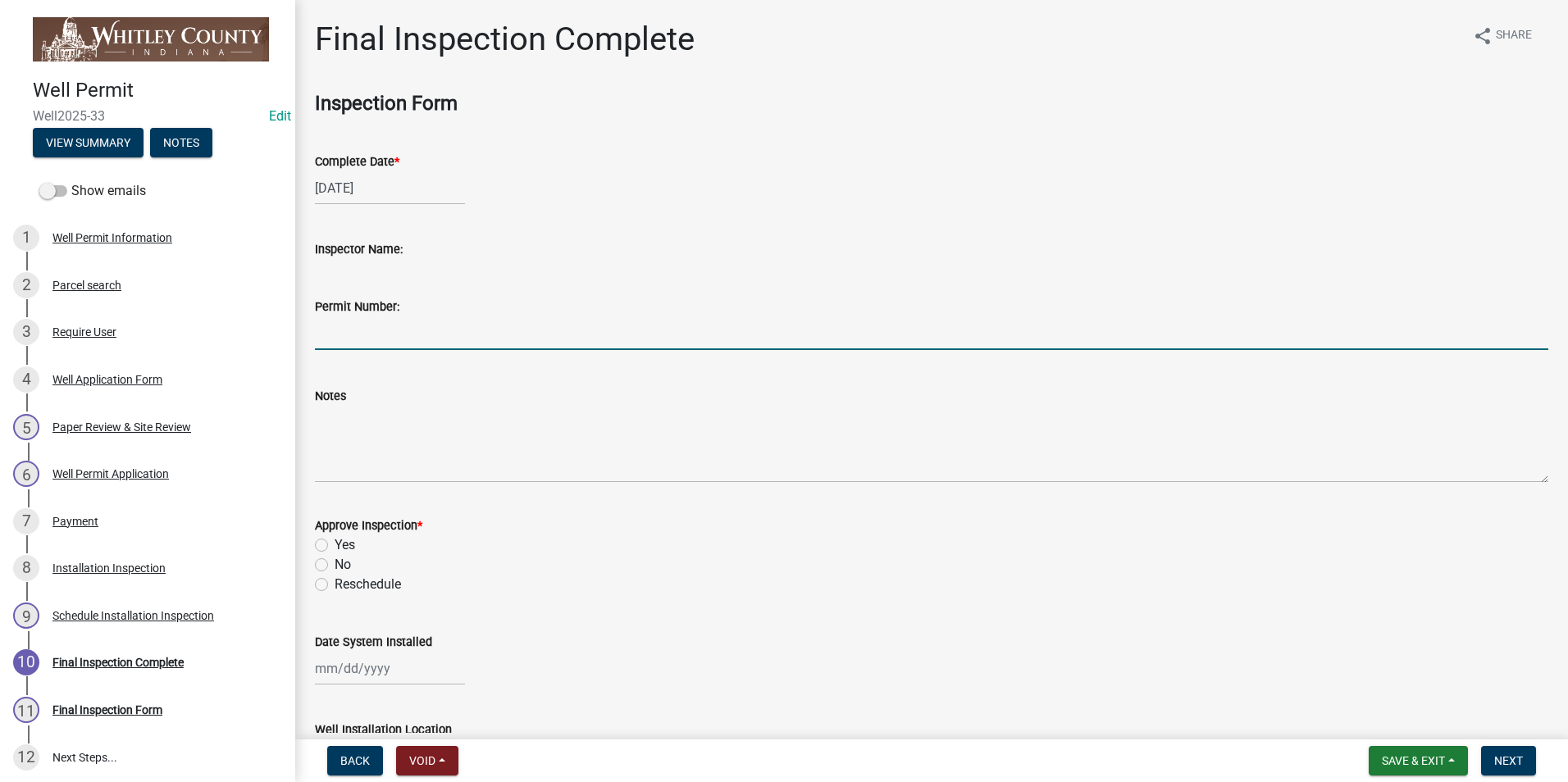
click at [365, 329] on input "Permit Number:" at bounding box center [931, 333] width 1233 height 33
type input "7575"
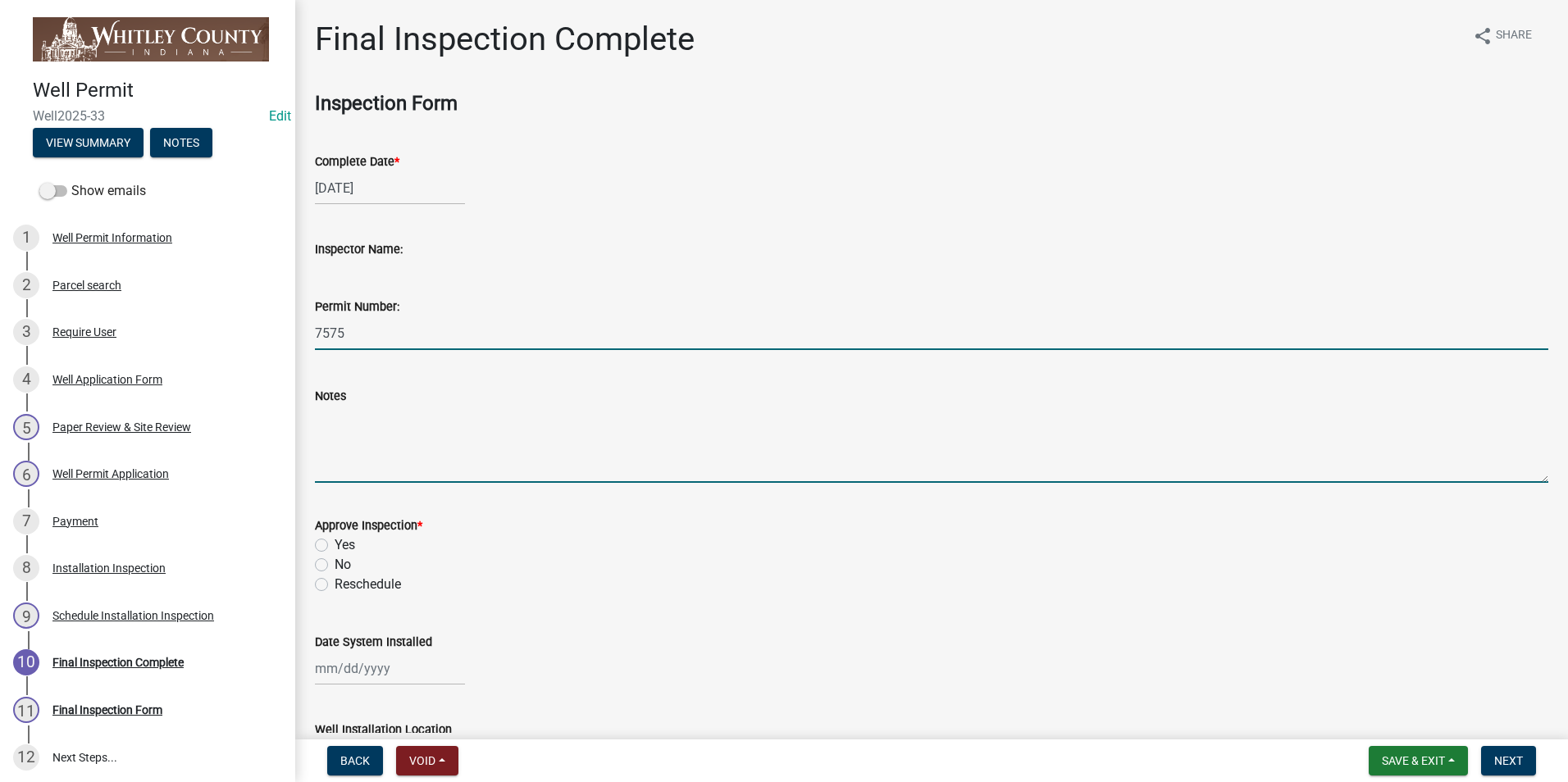
click at [347, 428] on textarea "Notes" at bounding box center [931, 444] width 1233 height 77
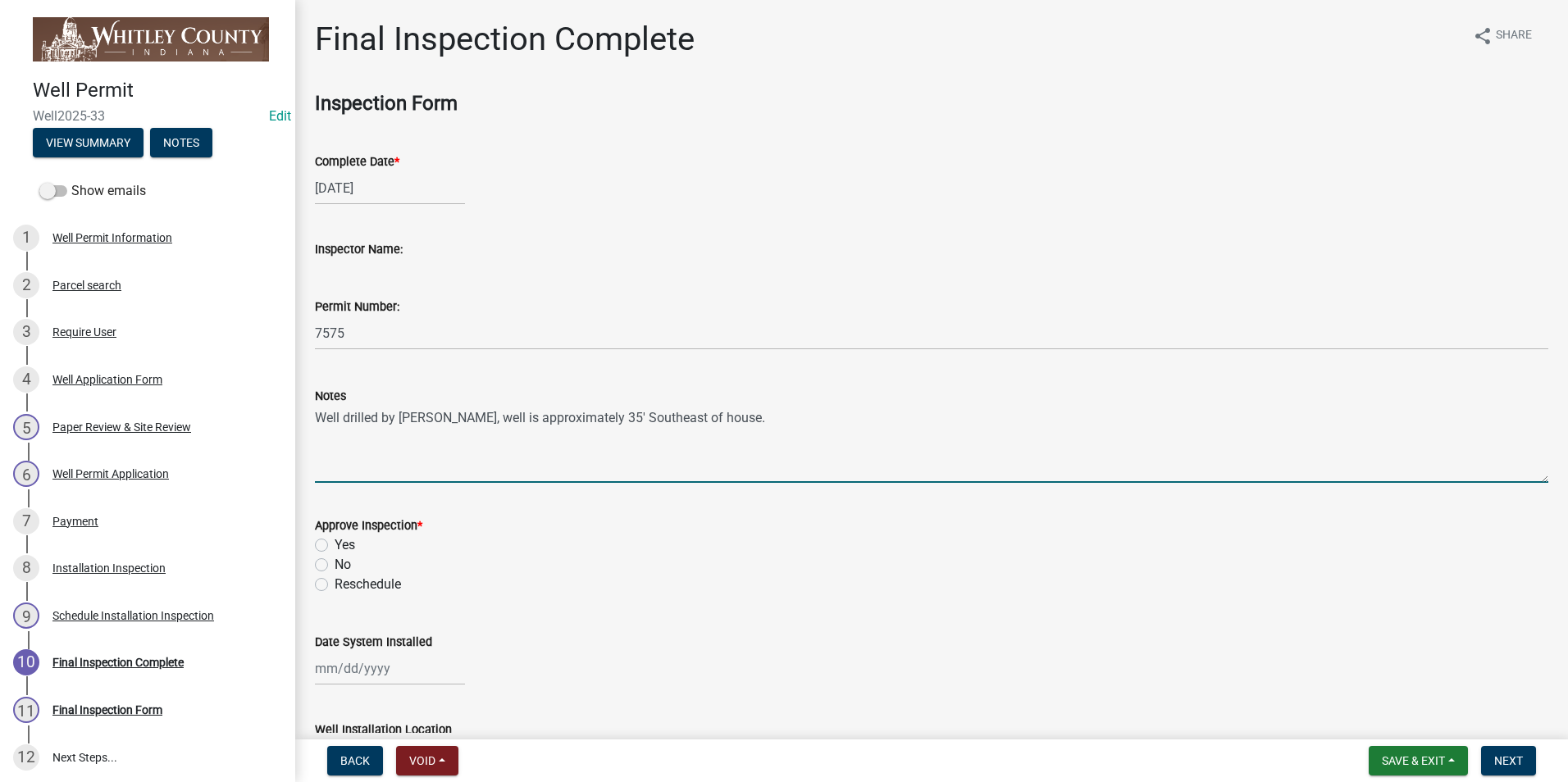
type textarea "Well drilled by [PERSON_NAME], well is approximately 35' Southeast of house."
click at [335, 544] on label "Yes" at bounding box center [345, 545] width 21 height 20
click at [335, 544] on input "Yes" at bounding box center [340, 541] width 10 height 10
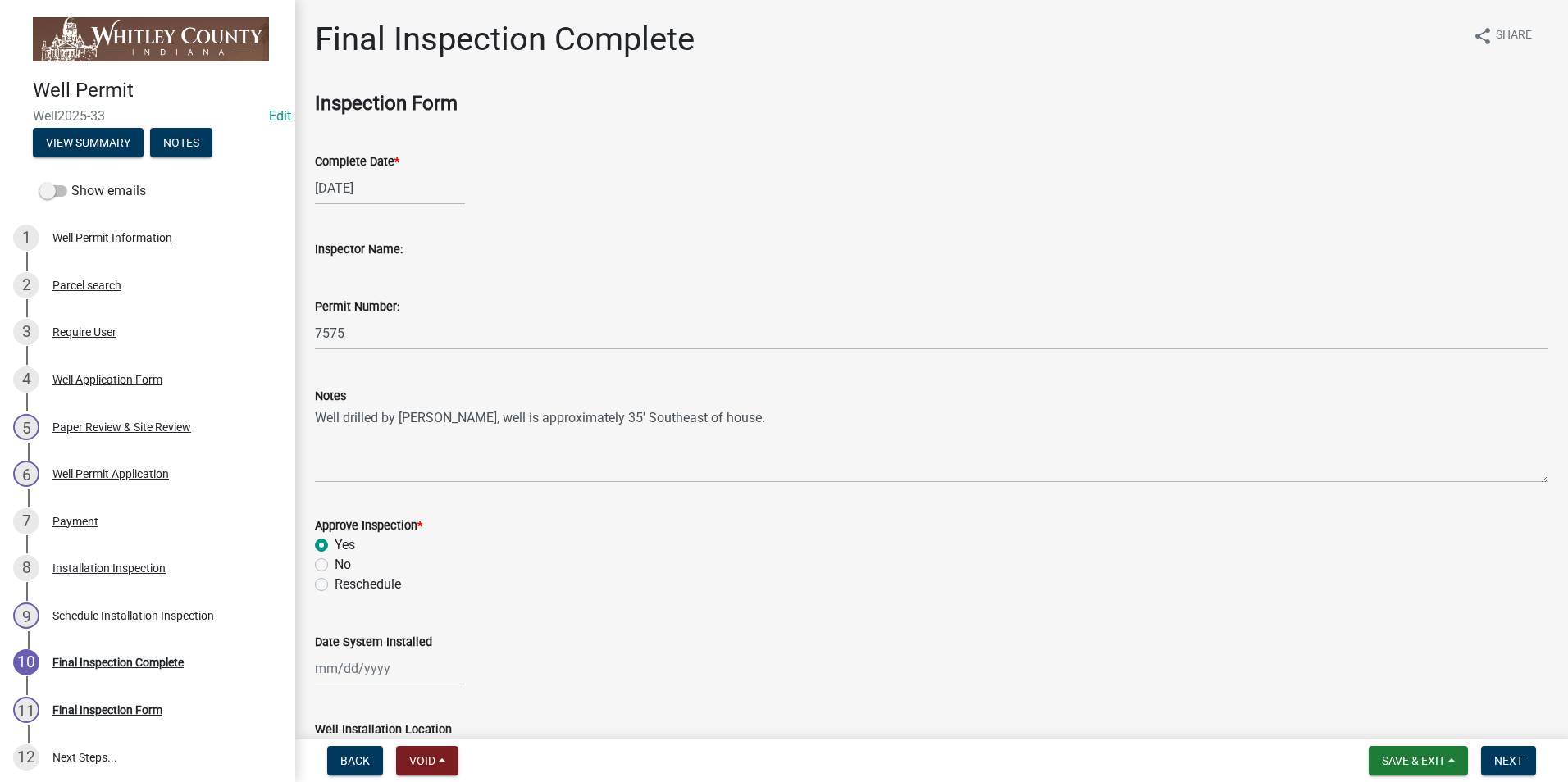
radio input "true"
click at [351, 676] on div at bounding box center [389, 668] width 150 height 33
select select "10"
select select "2025"
click at [364, 546] on div "14" at bounding box center [358, 554] width 27 height 27
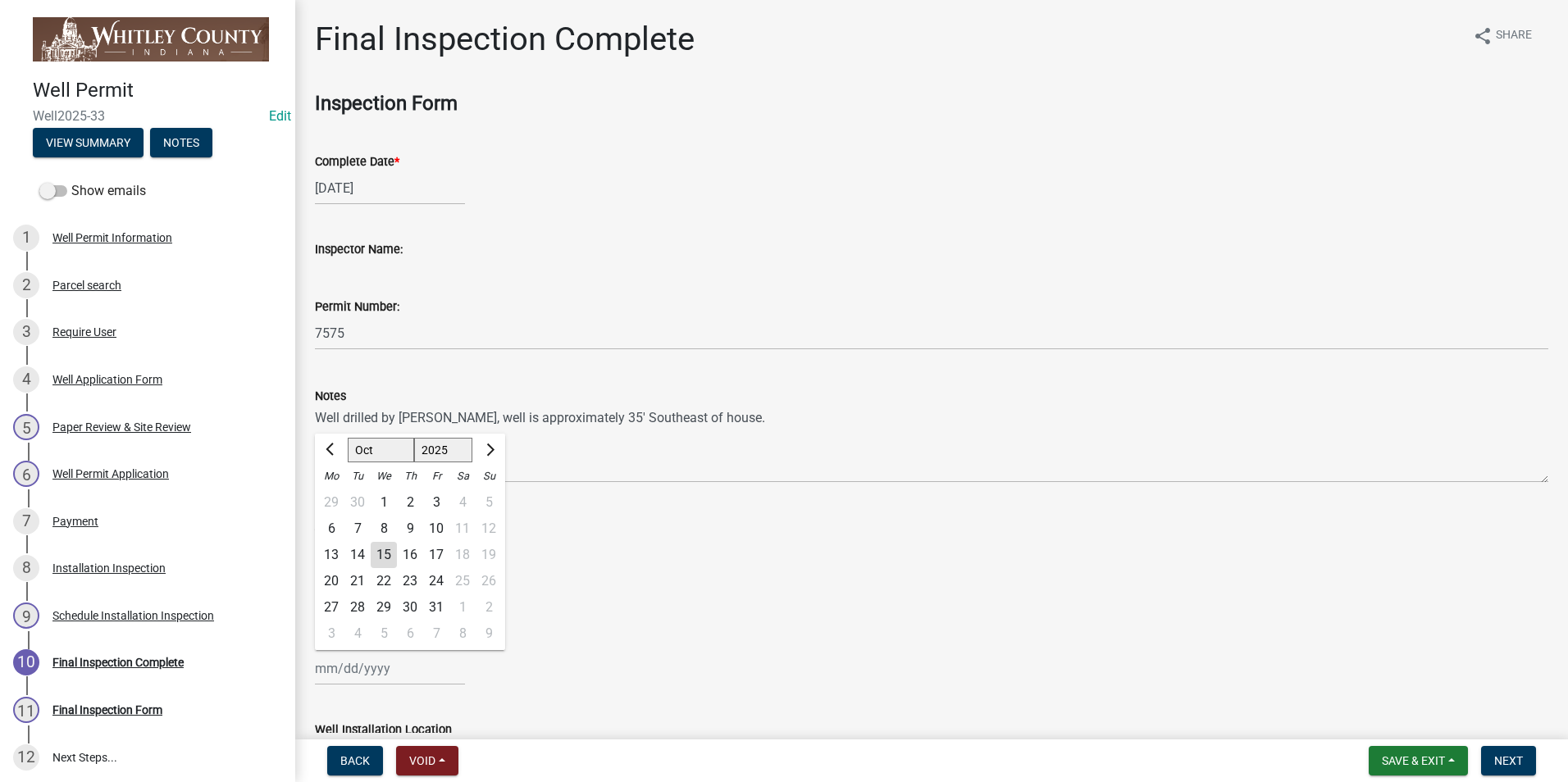
type input "[DATE]"
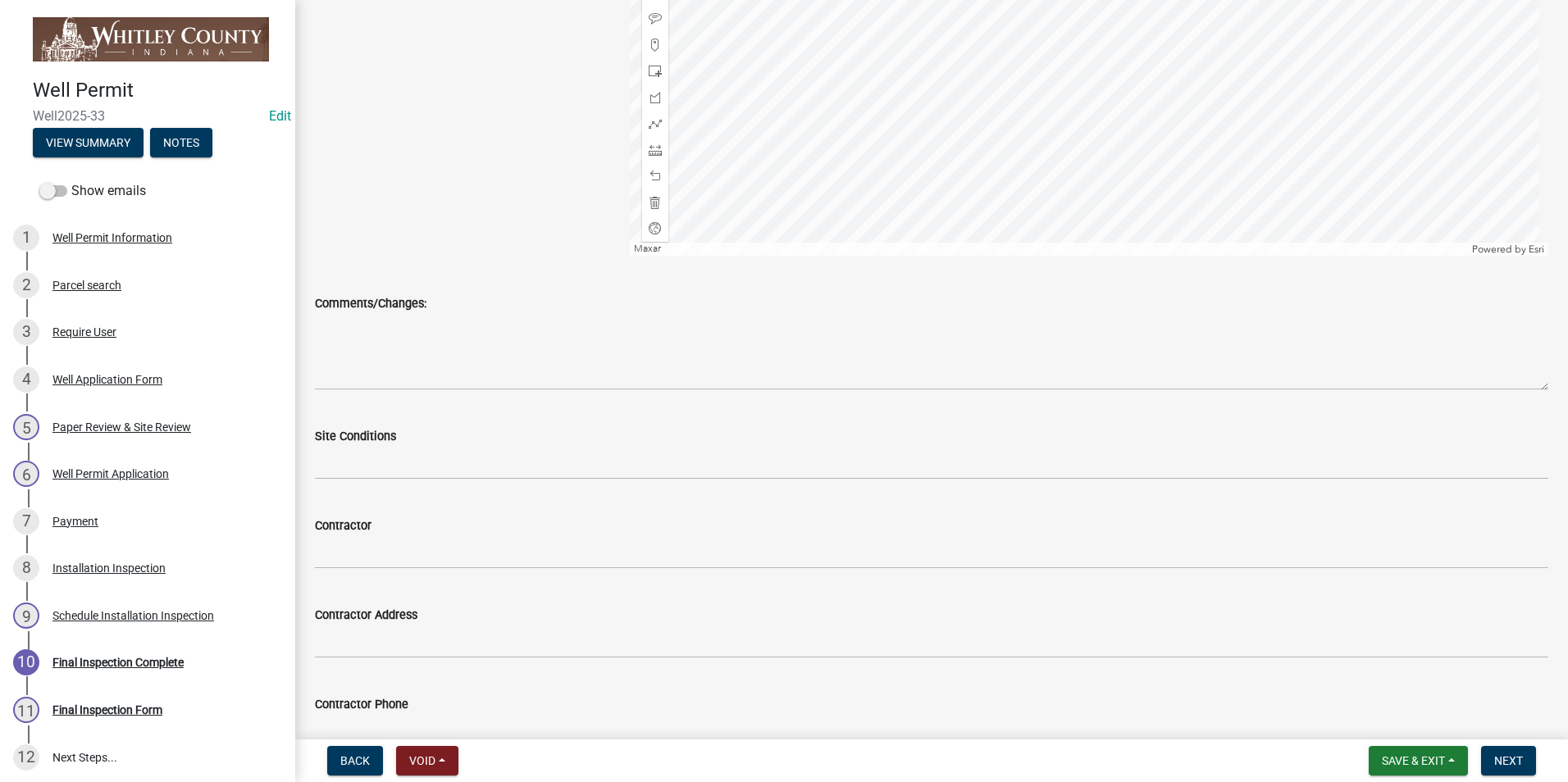
scroll to position [902, 0]
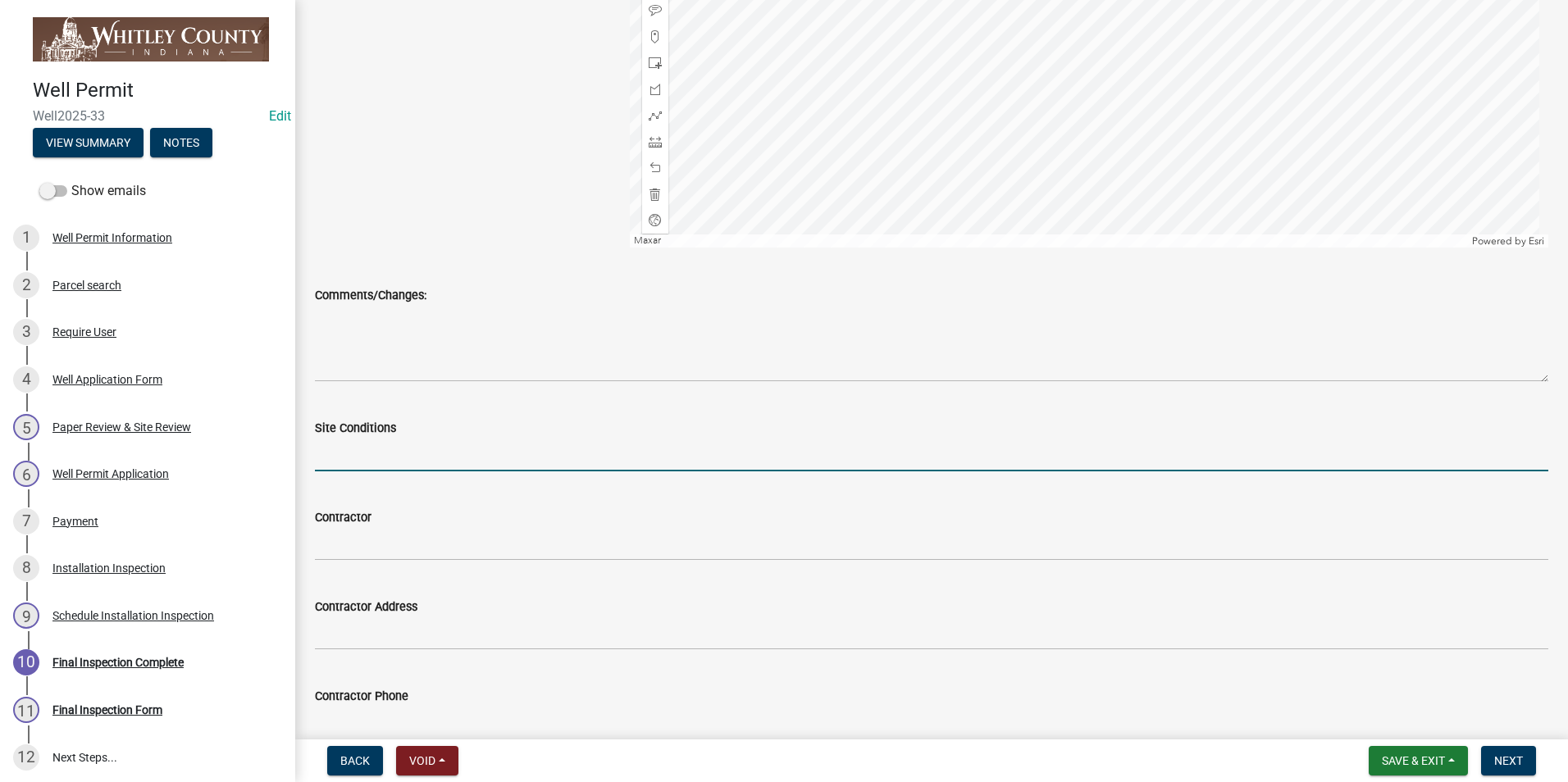
click at [386, 461] on input "Site Conditions" at bounding box center [931, 454] width 1233 height 33
type input "dry"
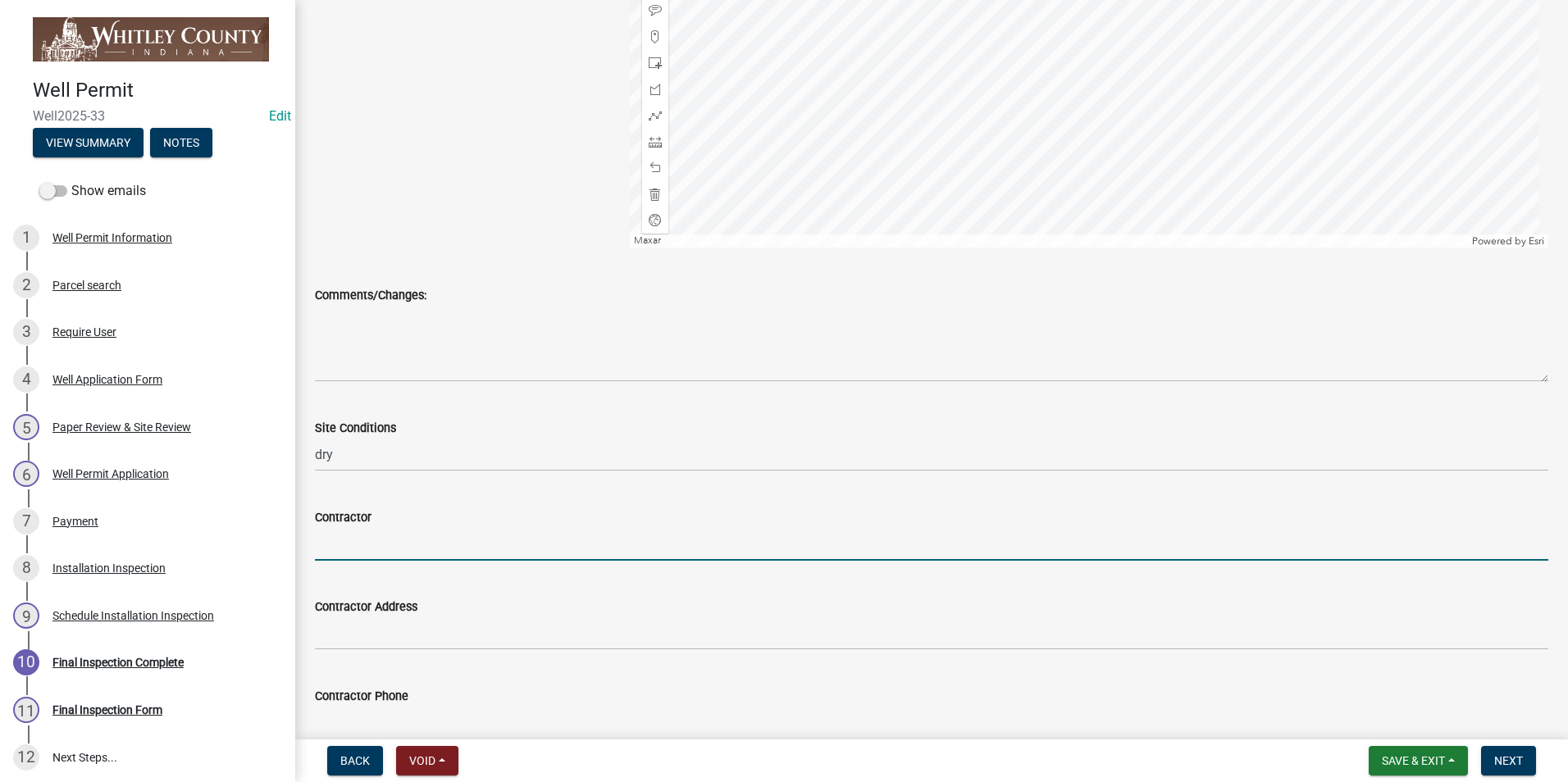
click at [395, 542] on input "Contractor" at bounding box center [931, 543] width 1233 height 33
type input "[PERSON_NAME] well drilling"
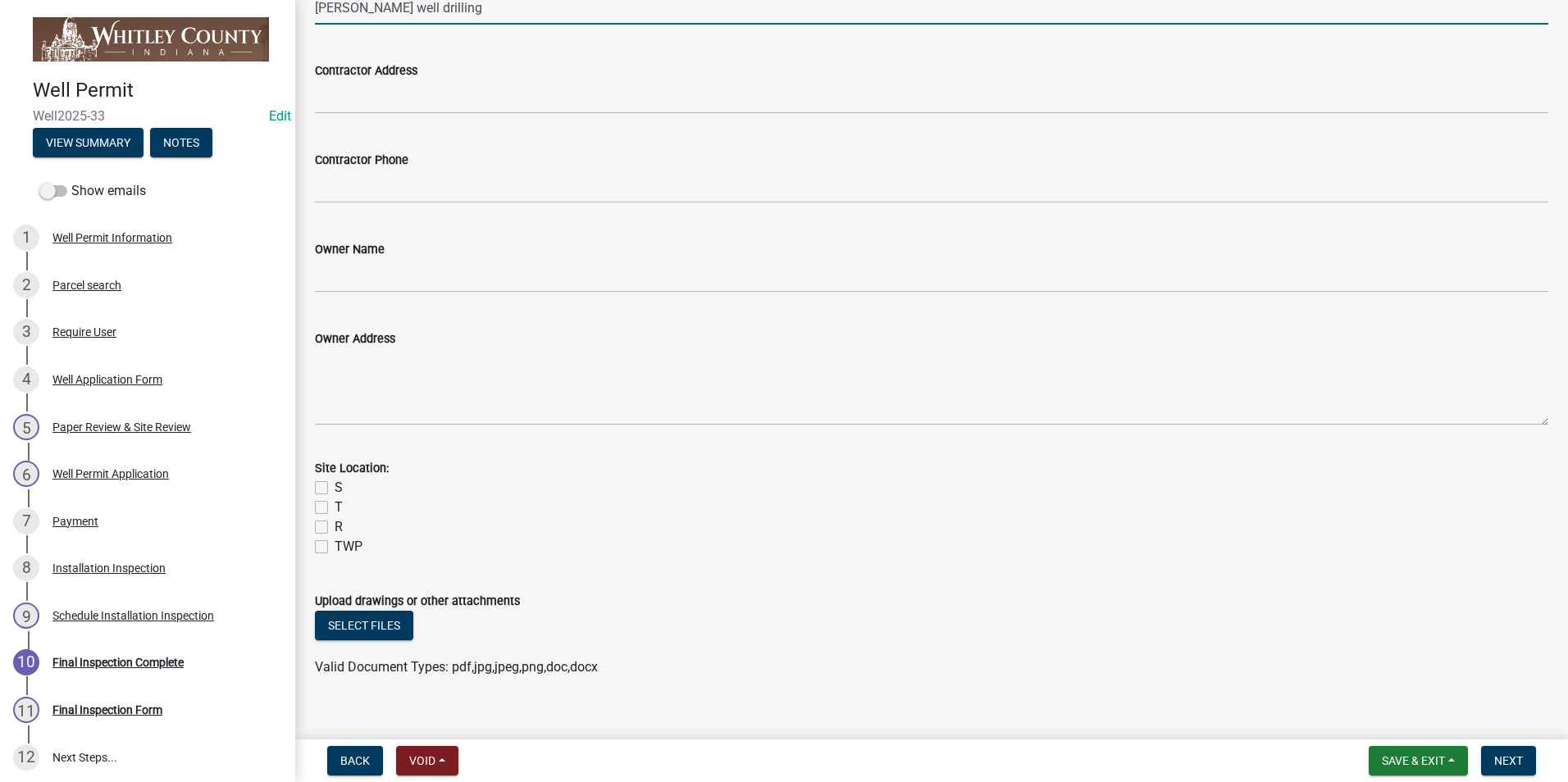
scroll to position [1461, 0]
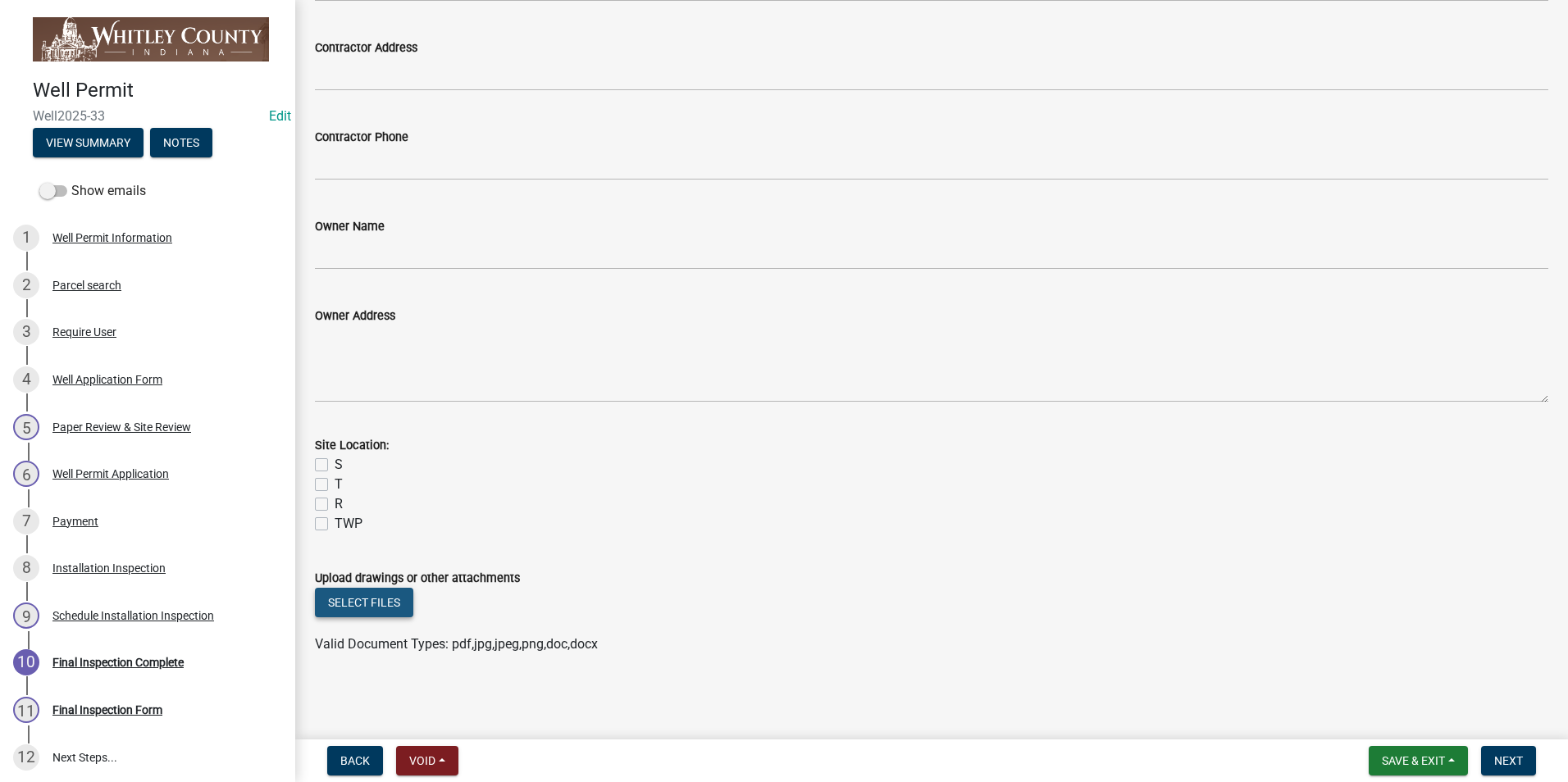
click at [365, 610] on button "Select files" at bounding box center [364, 602] width 98 height 30
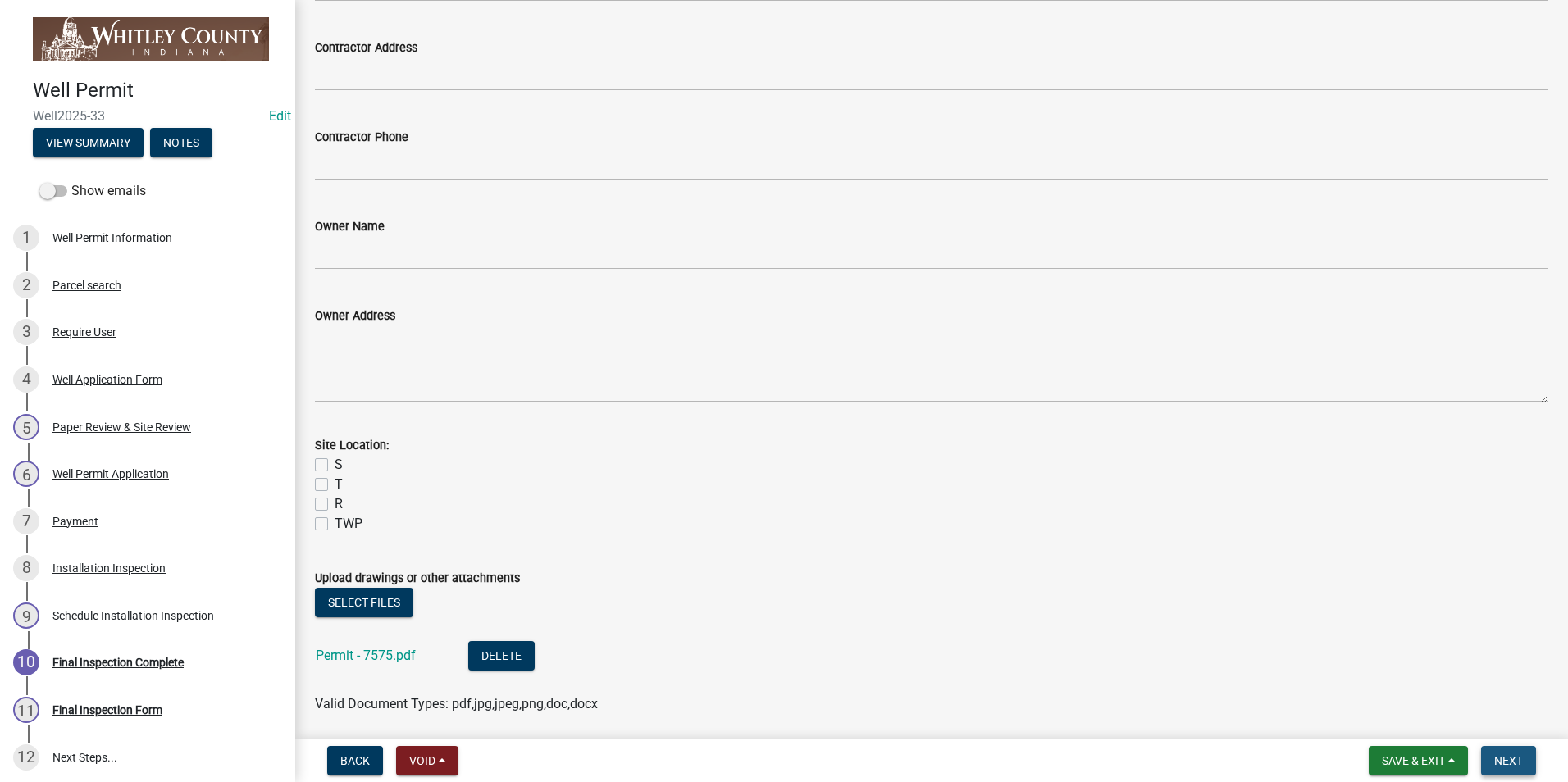
click at [1505, 748] on button "Next" at bounding box center [1509, 761] width 55 height 30
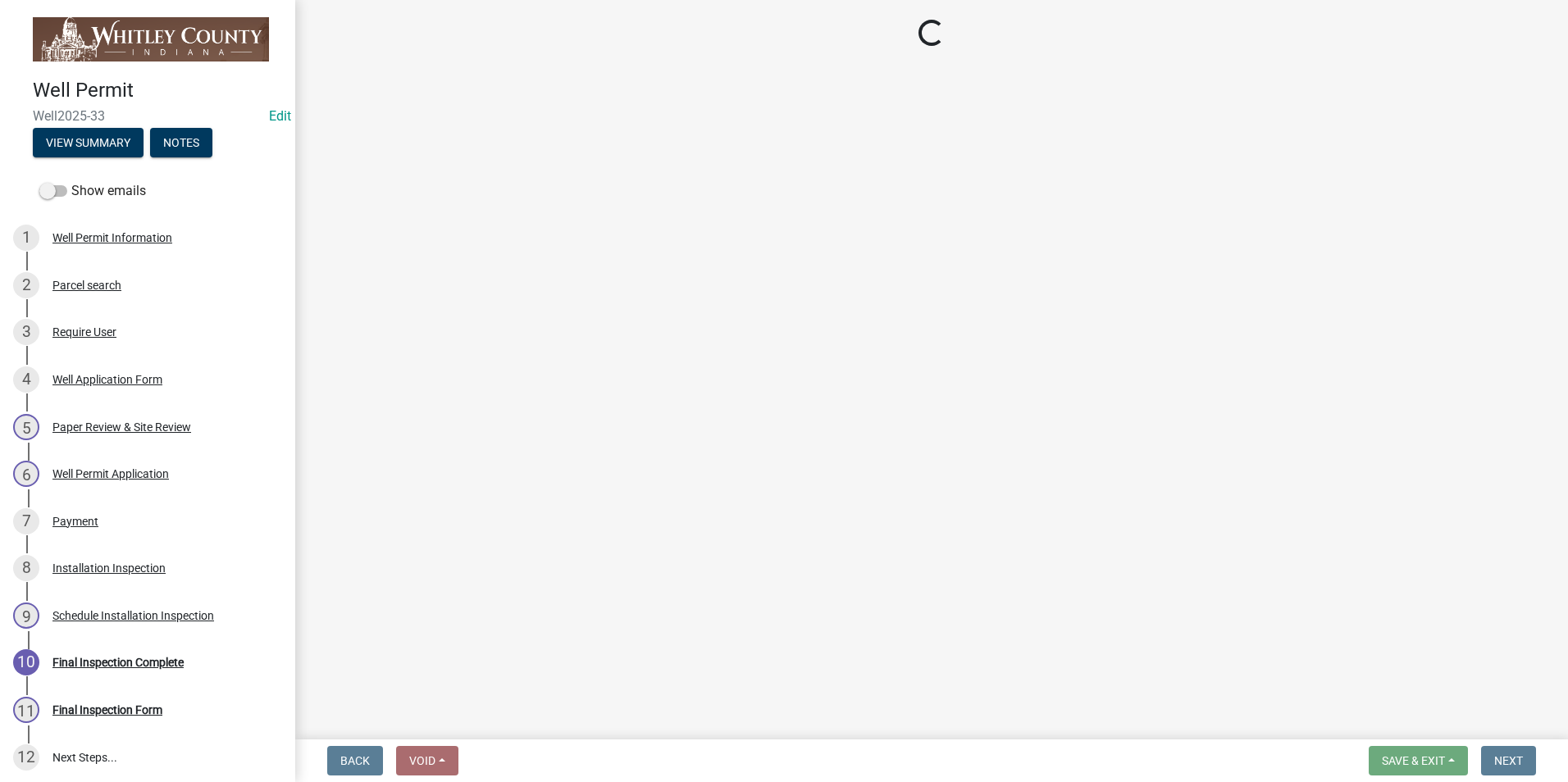
scroll to position [0, 0]
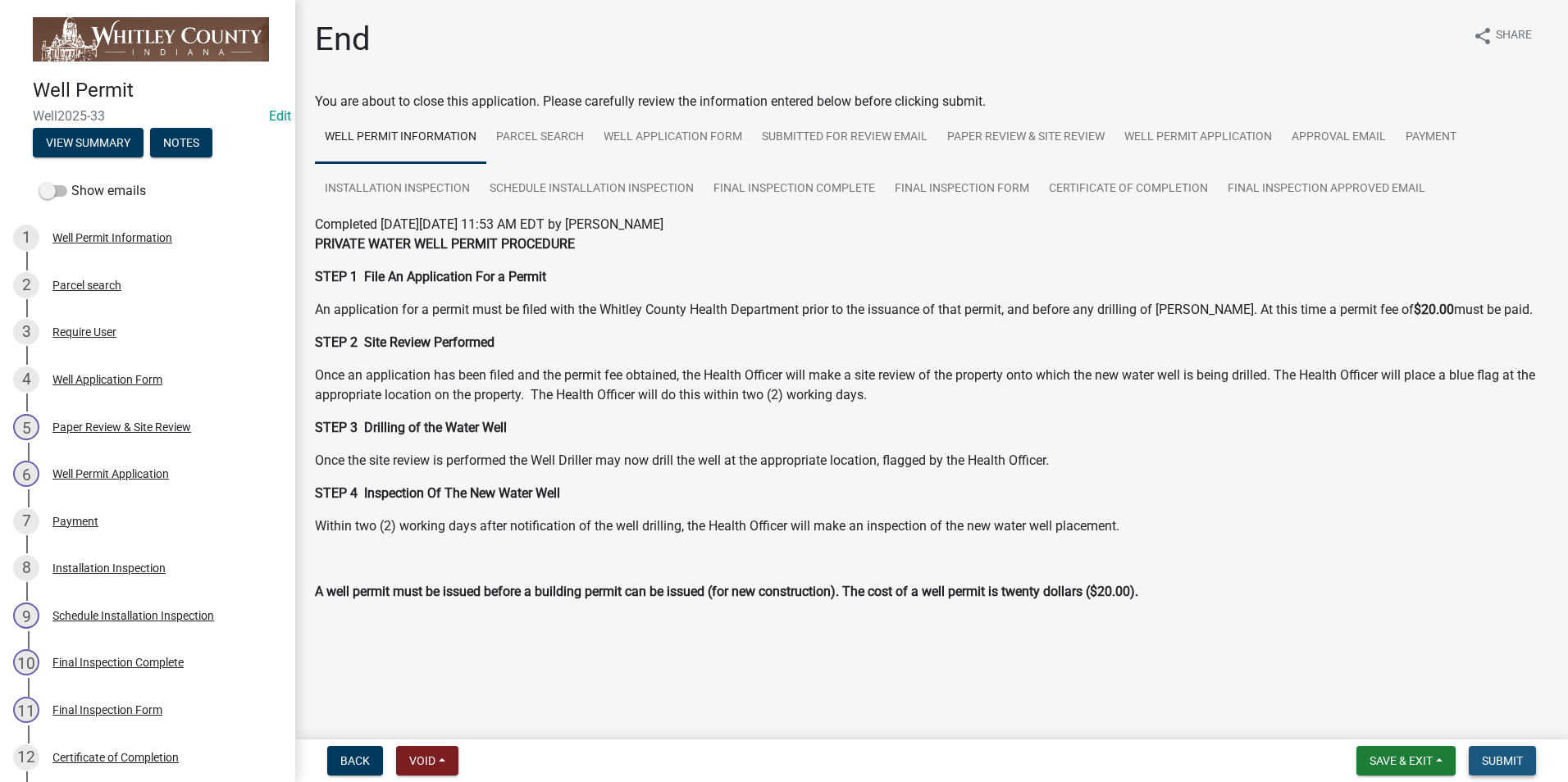
click at [1501, 761] on span "Submit" at bounding box center [1503, 761] width 41 height 13
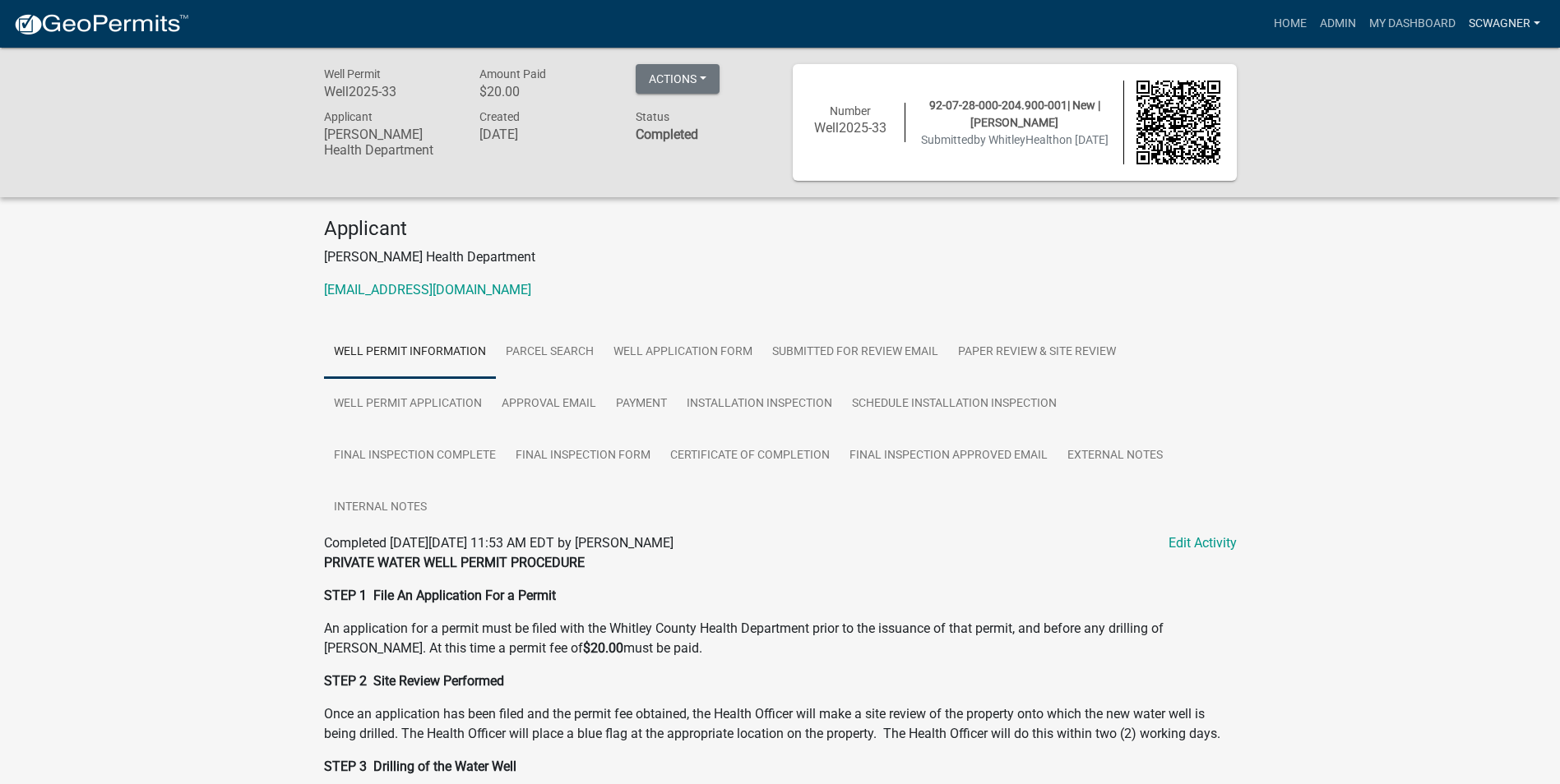
click at [1509, 16] on link "scwagner" at bounding box center [1504, 24] width 85 height 31
click at [1482, 71] on link "Admin" at bounding box center [1480, 68] width 131 height 39
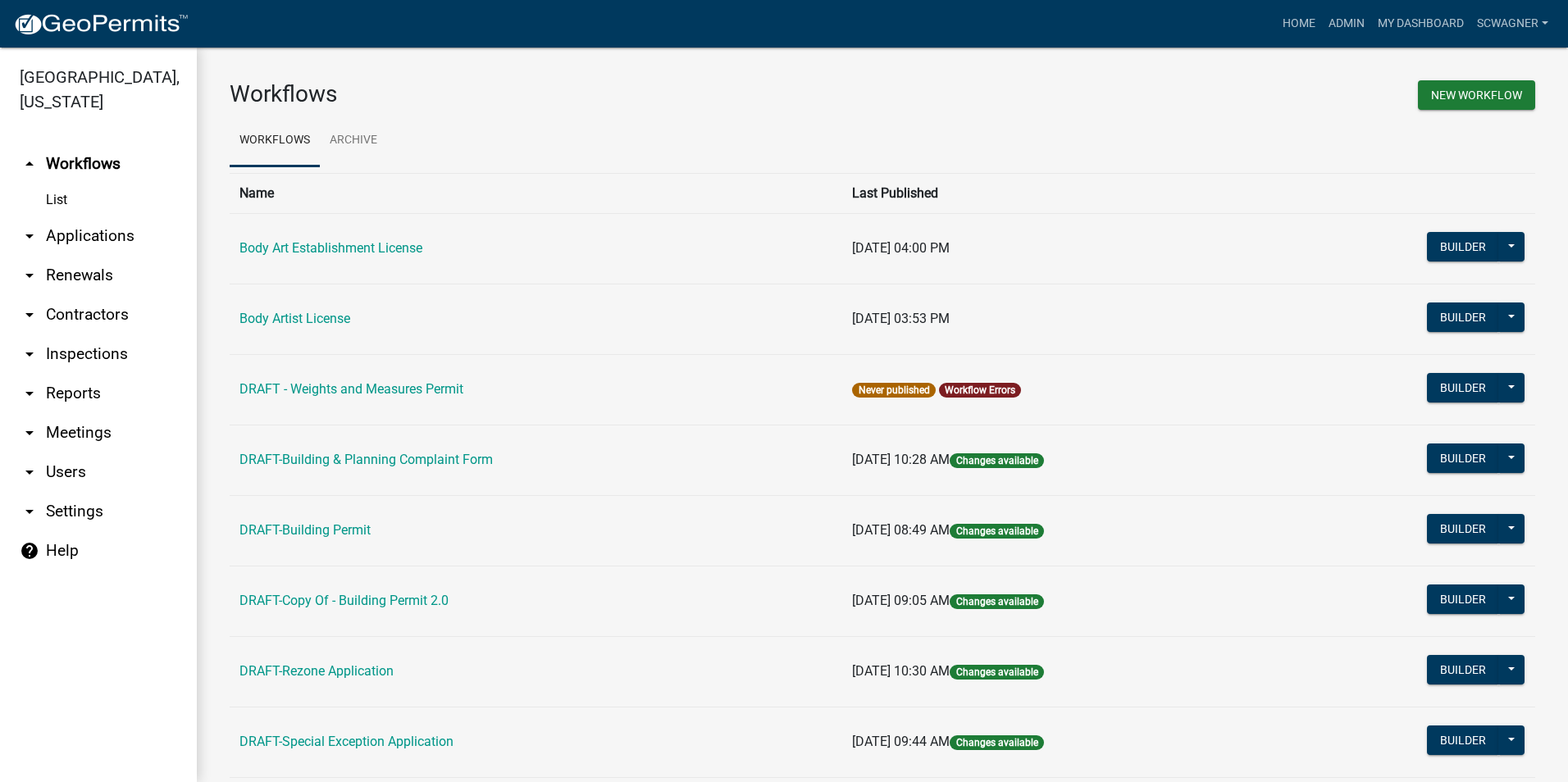
click at [110, 237] on link "arrow_drop_down Applications" at bounding box center [98, 236] width 197 height 39
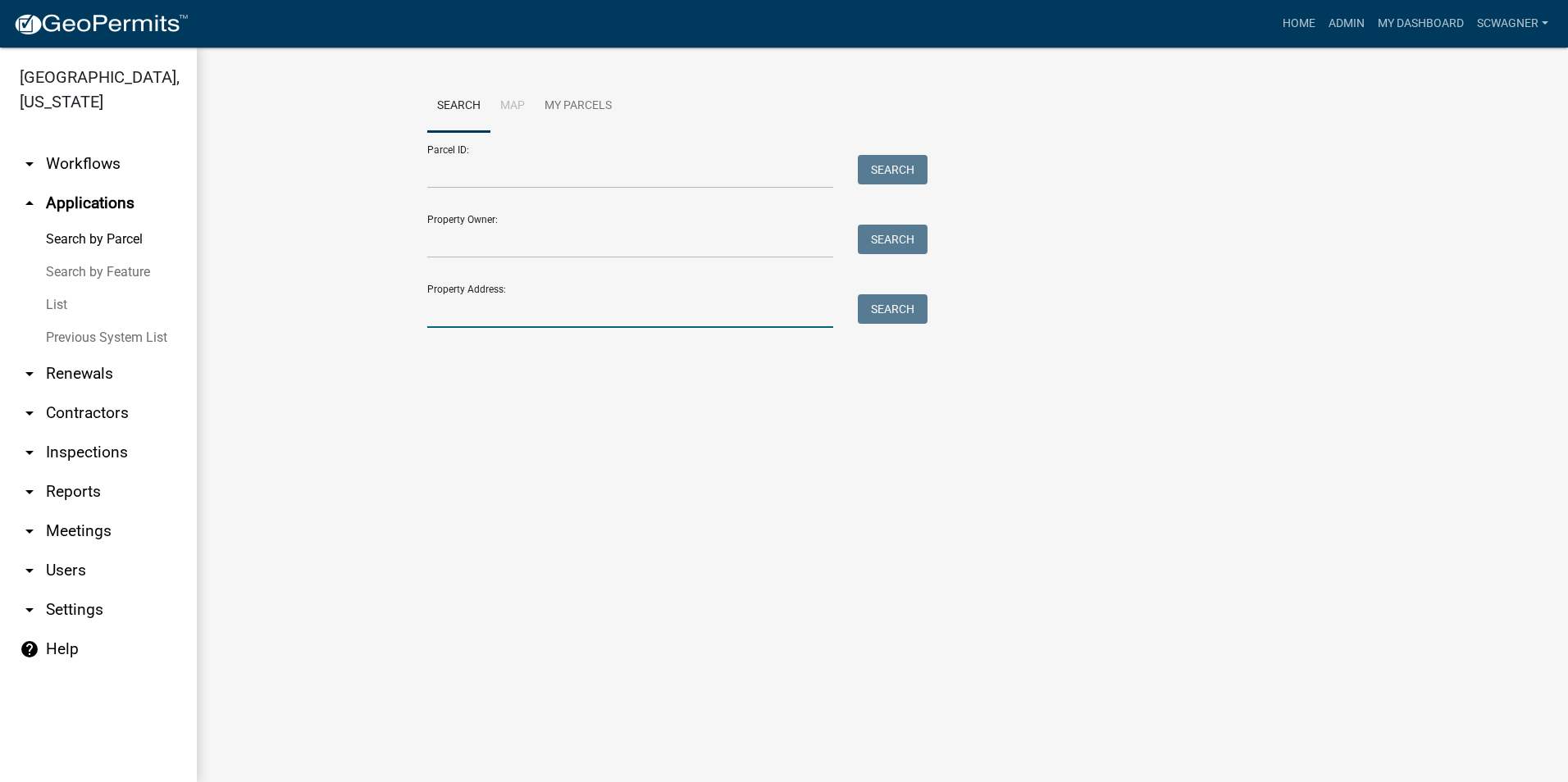
click at [472, 314] on input "Property Address:" at bounding box center [630, 311] width 406 height 33
type input "4175"
click at [898, 307] on button "Search" at bounding box center [892, 309] width 69 height 30
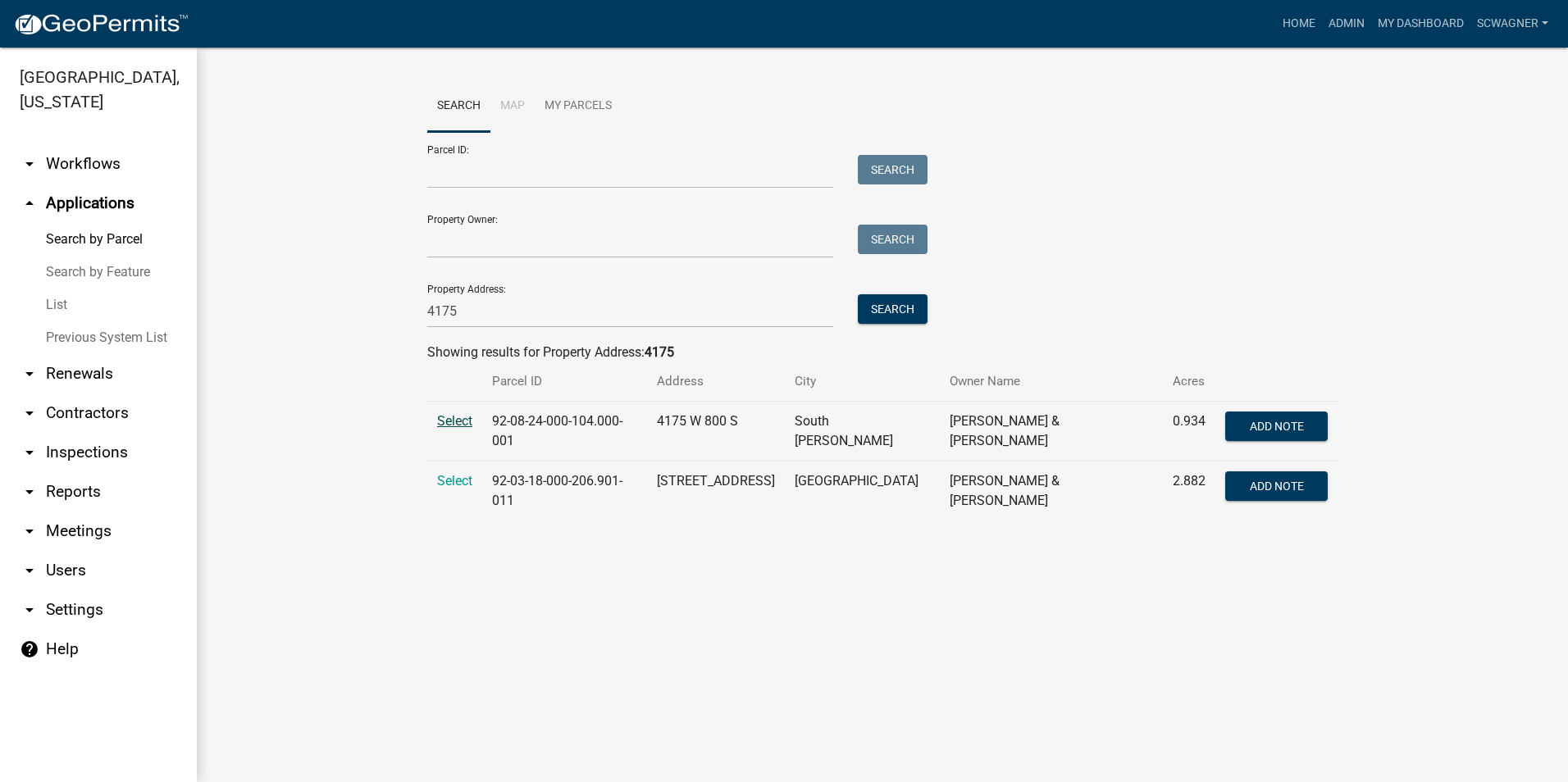
click at [455, 417] on span "Select" at bounding box center [454, 421] width 35 height 15
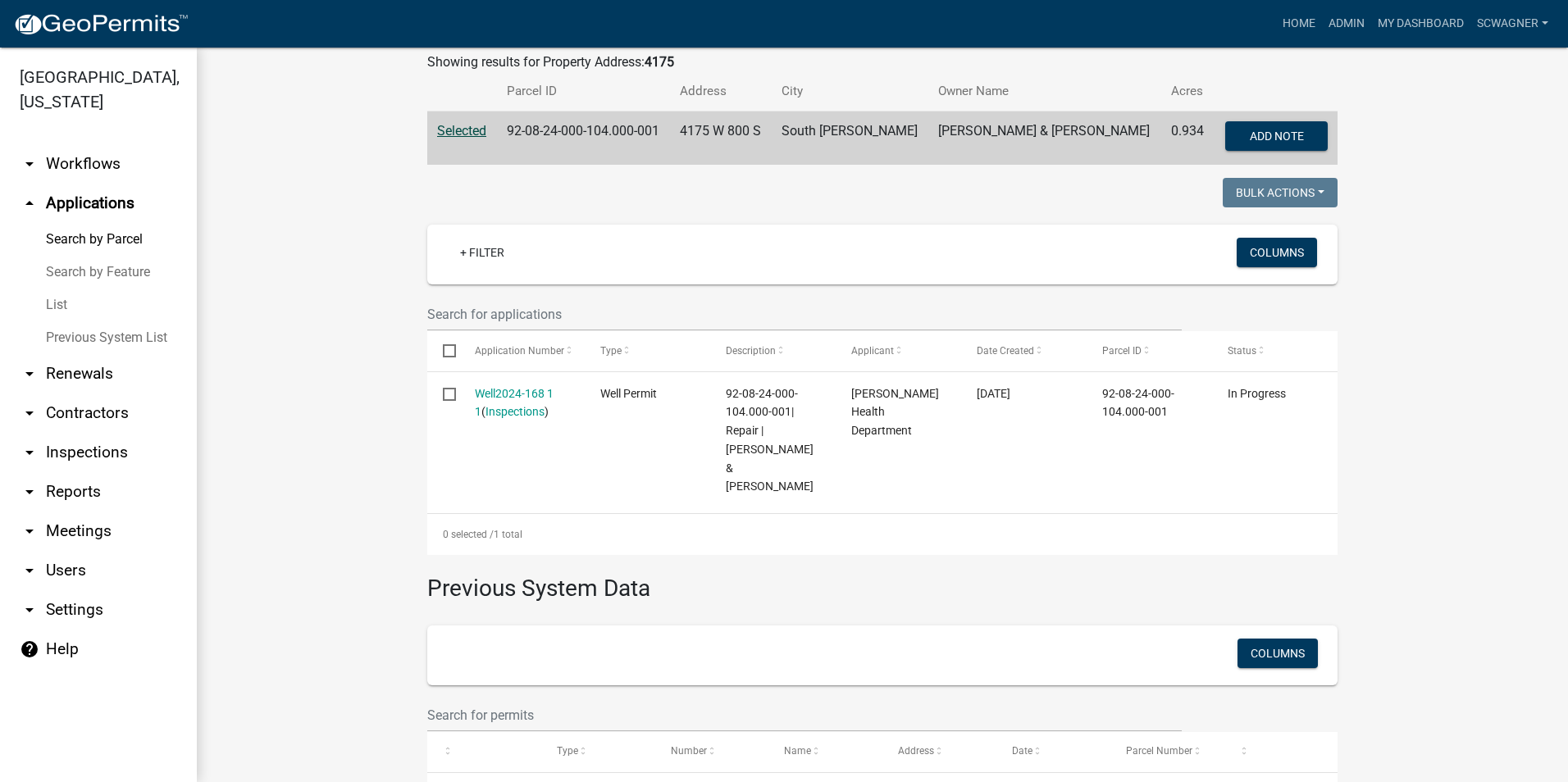
scroll to position [328, 0]
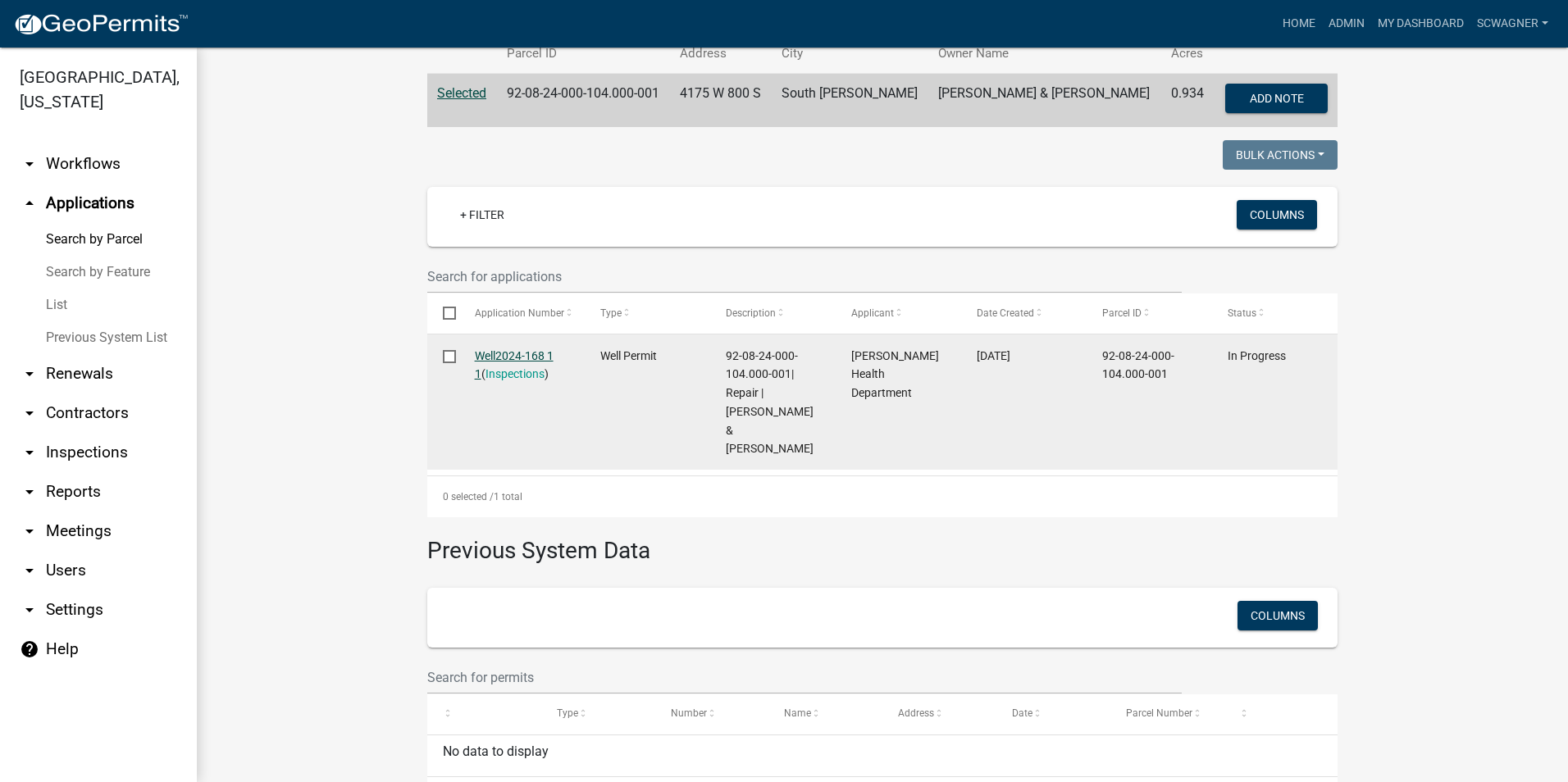
click at [515, 357] on link "Well2024-168 1 1" at bounding box center [514, 364] width 79 height 32
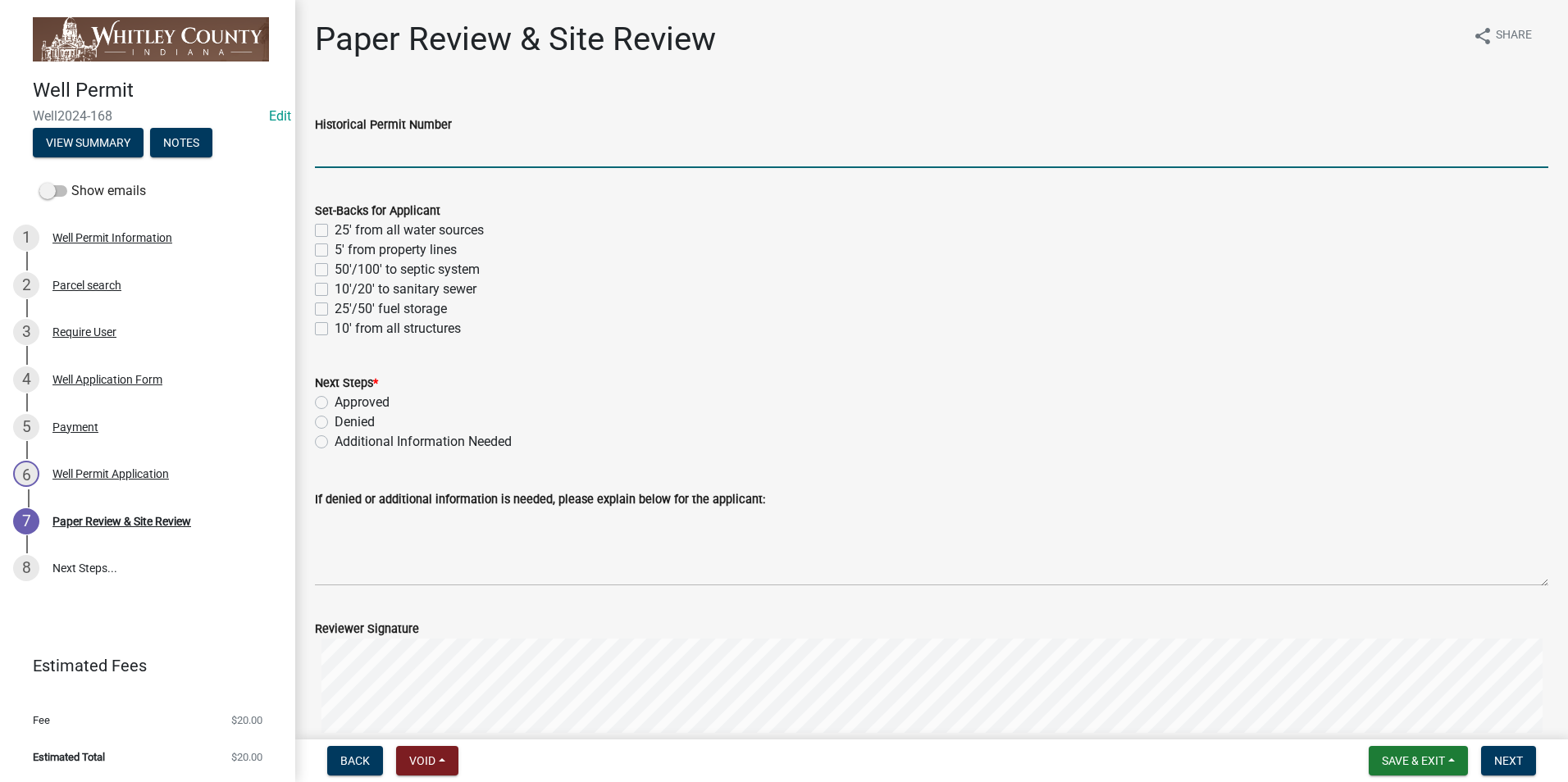
click at [379, 139] on input "Historical Permit Number" at bounding box center [931, 151] width 1233 height 33
type input "7539"
click at [335, 246] on label "5' from property lines" at bounding box center [395, 250] width 122 height 20
click at [335, 246] on input "5' from property lines" at bounding box center [340, 246] width 10 height 10
checkbox input "true"
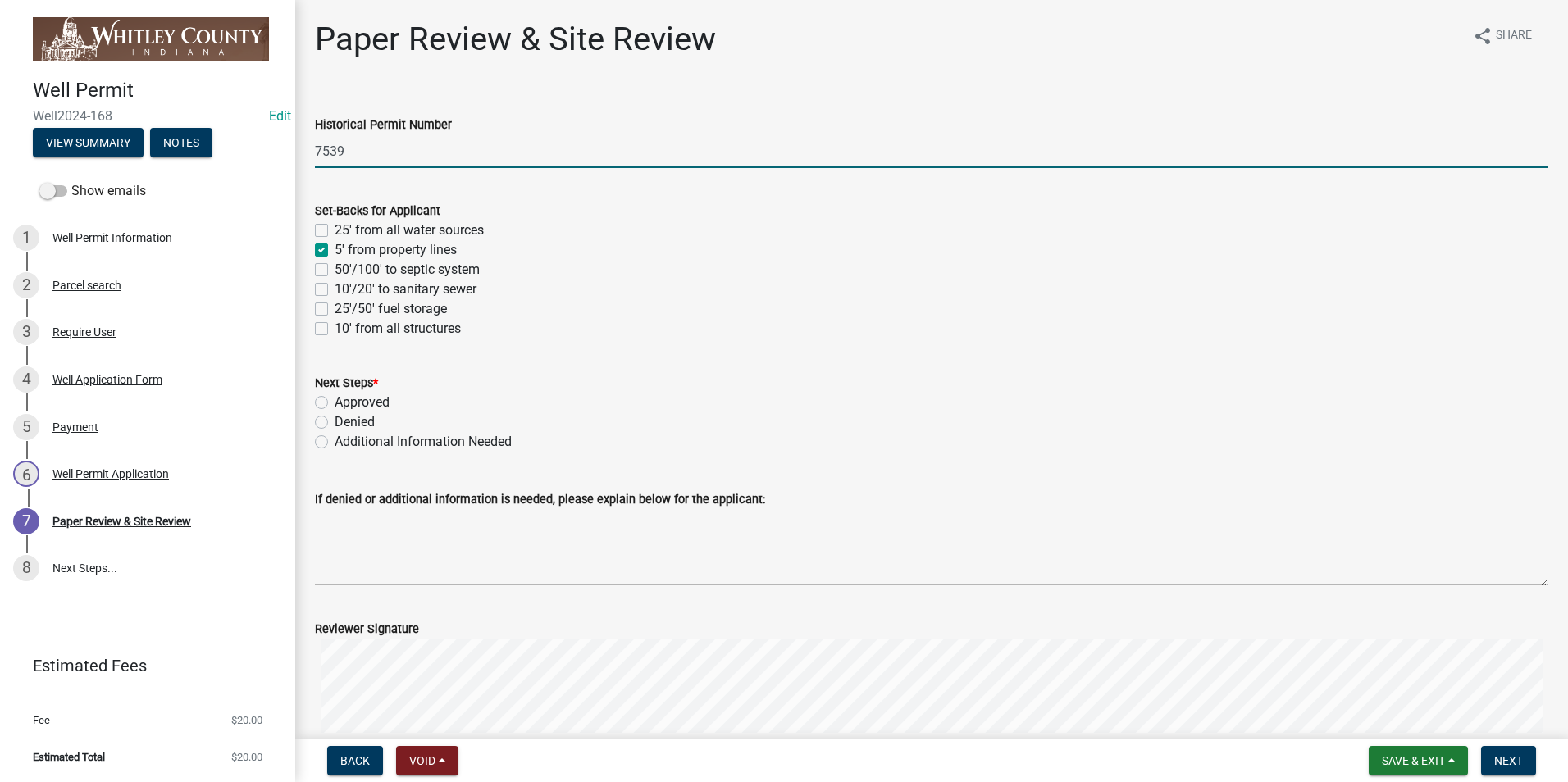
checkbox input "false"
checkbox input "true"
checkbox input "false"
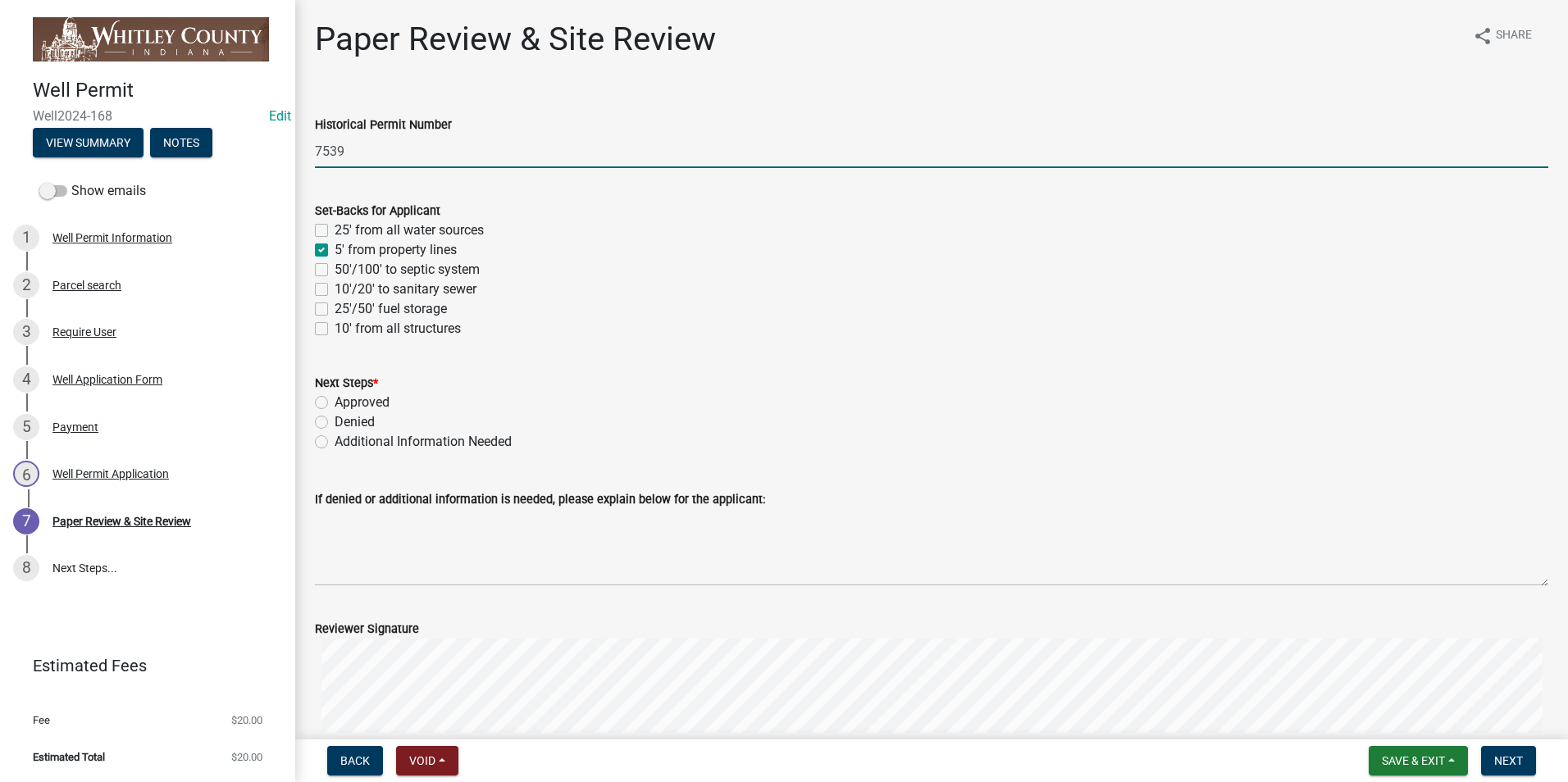
checkbox input "false"
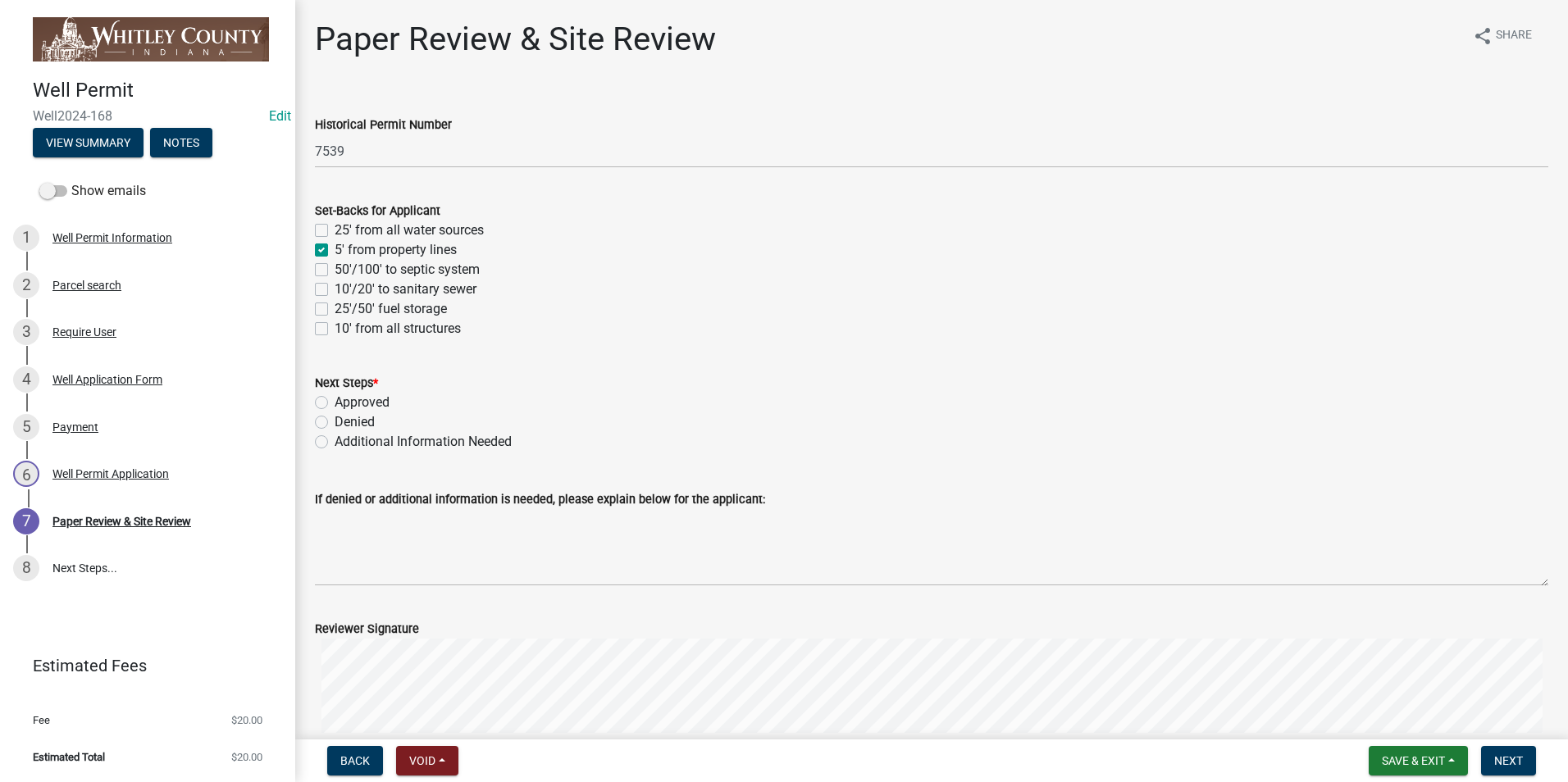
drag, startPoint x: 326, startPoint y: 270, endPoint x: 327, endPoint y: 278, distance: 8.1
click at [335, 270] on label "50'/100' to septic system" at bounding box center [407, 270] width 146 height 20
click at [335, 270] on input "50'/100' to septic system" at bounding box center [340, 265] width 10 height 10
checkbox input "true"
checkbox input "false"
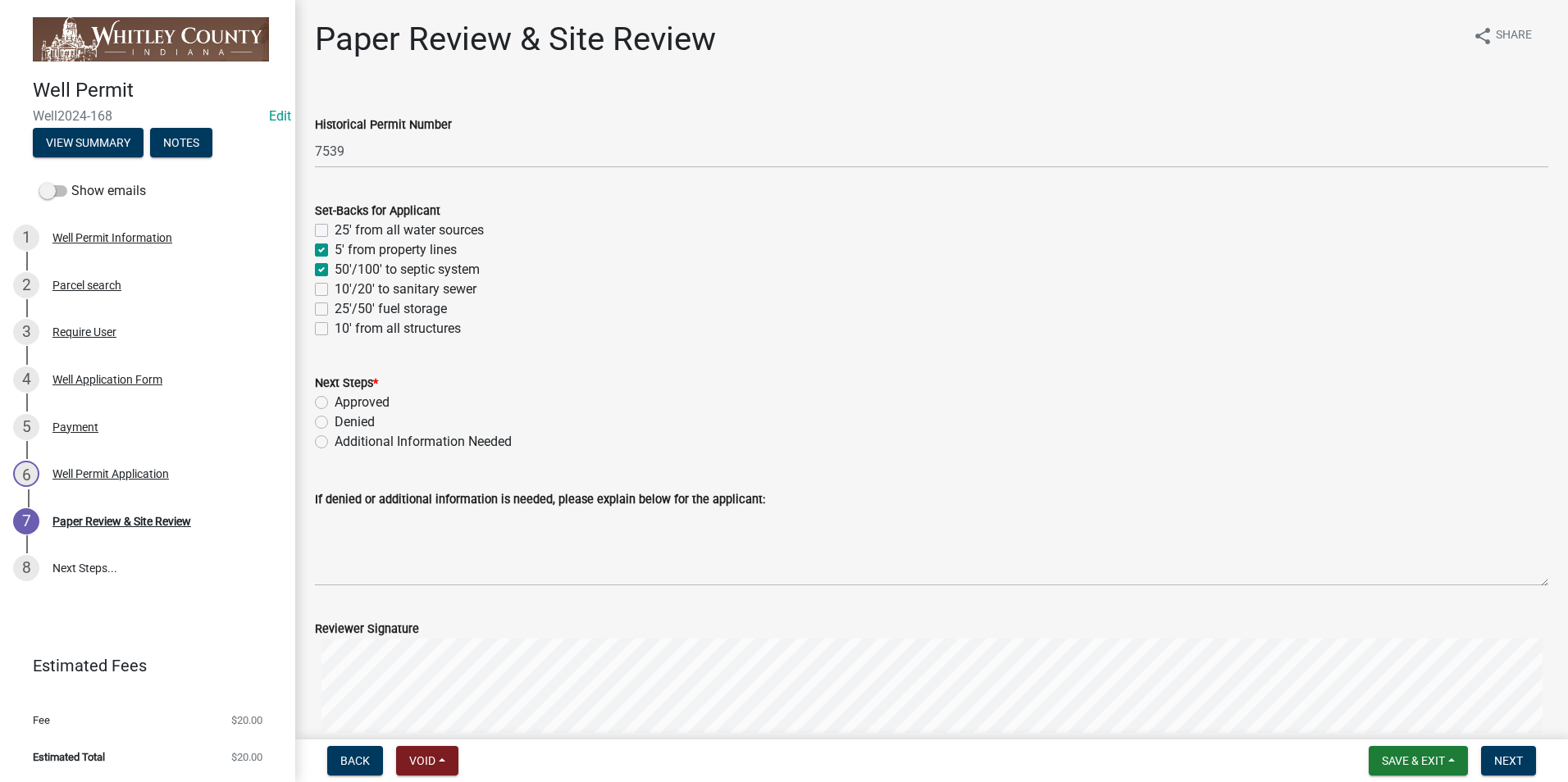
checkbox input "true"
checkbox input "false"
click at [335, 329] on label "10' from all structures" at bounding box center [398, 329] width 127 height 20
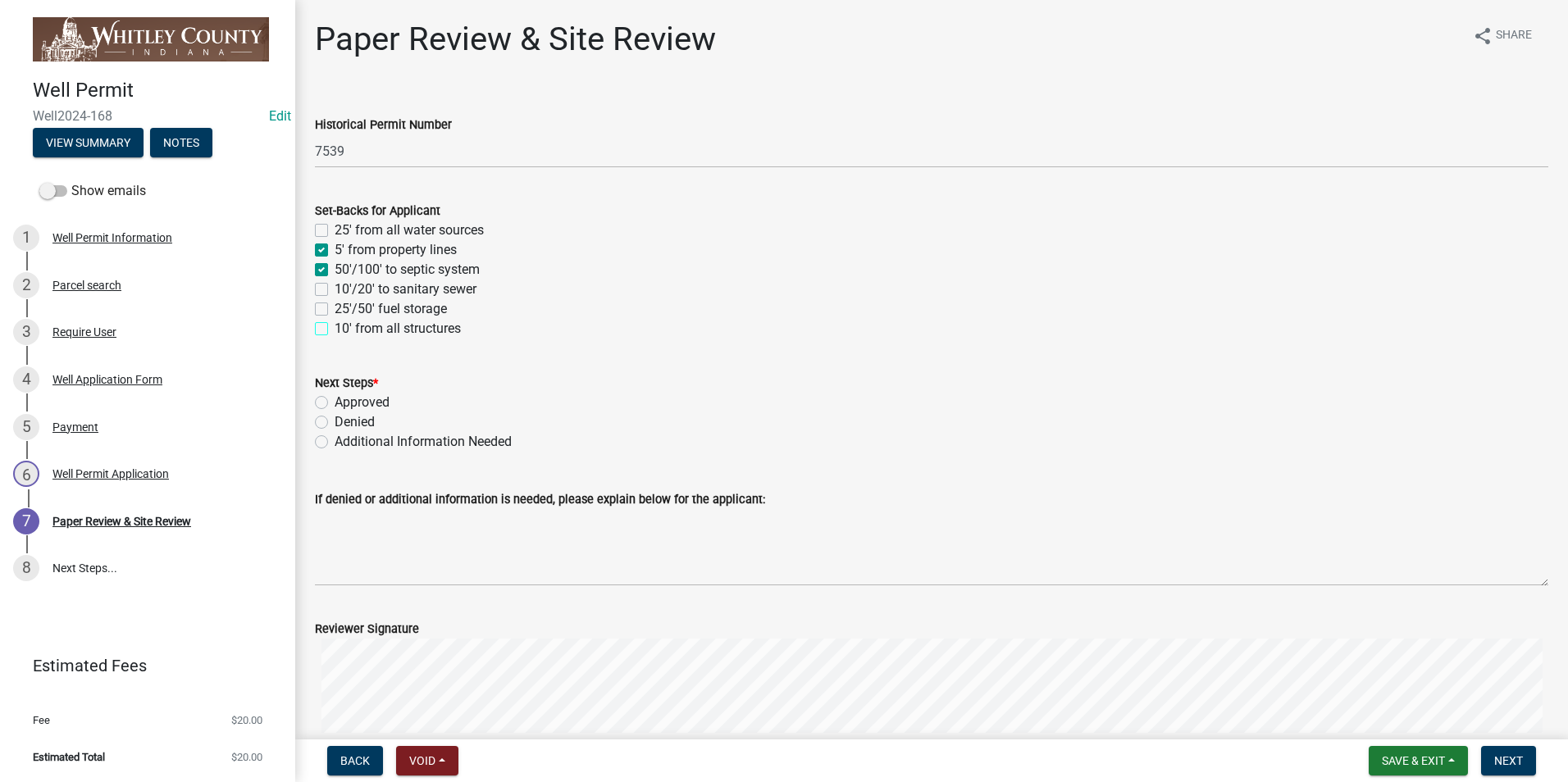
click at [335, 329] on input "10' from all structures" at bounding box center [340, 324] width 10 height 10
checkbox input "true"
checkbox input "false"
checkbox input "true"
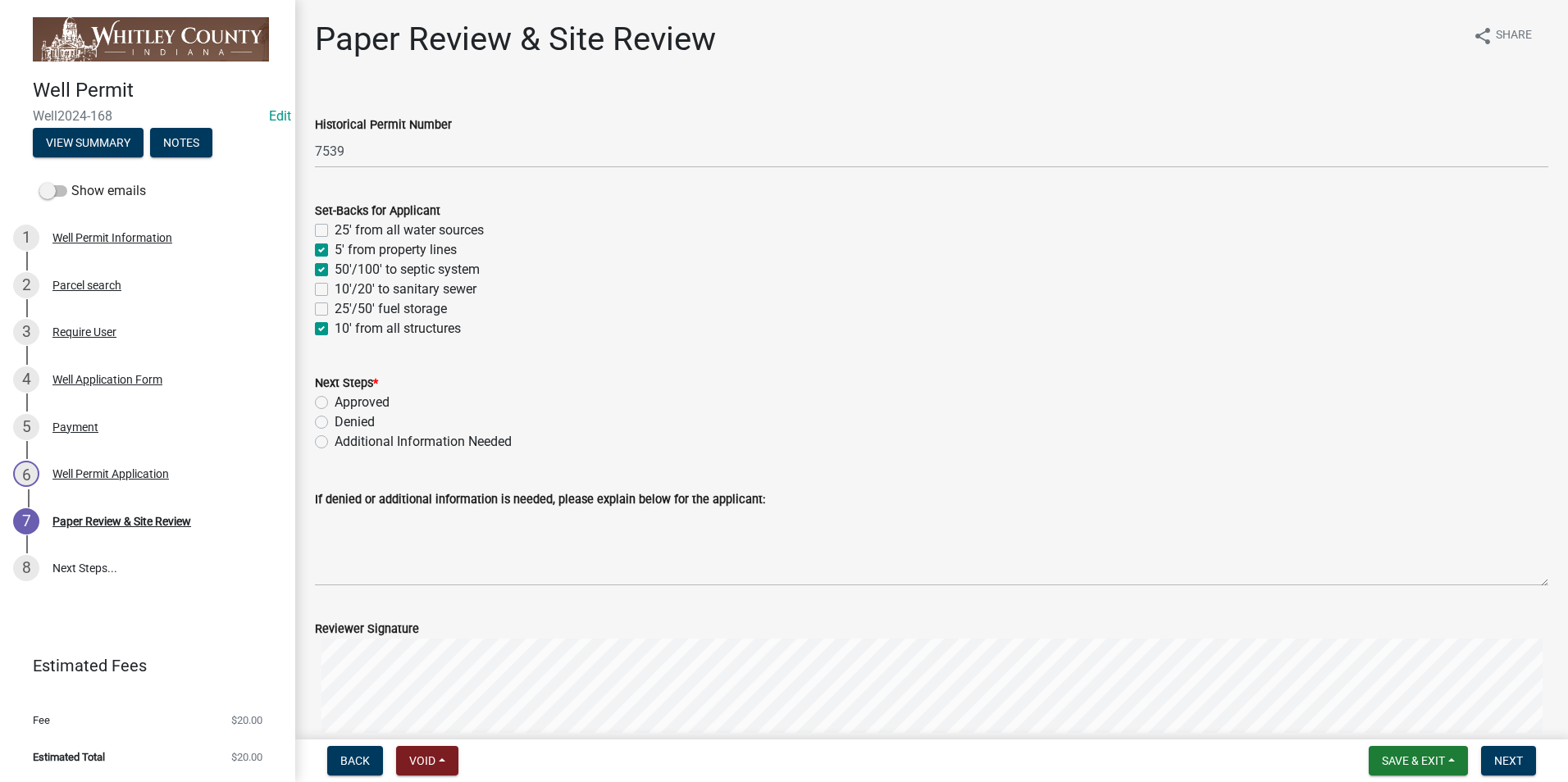
checkbox input "false"
checkbox input "true"
drag, startPoint x: 325, startPoint y: 402, endPoint x: 436, endPoint y: 442, distance: 118.0
click at [335, 403] on label "Approved" at bounding box center [362, 402] width 55 height 20
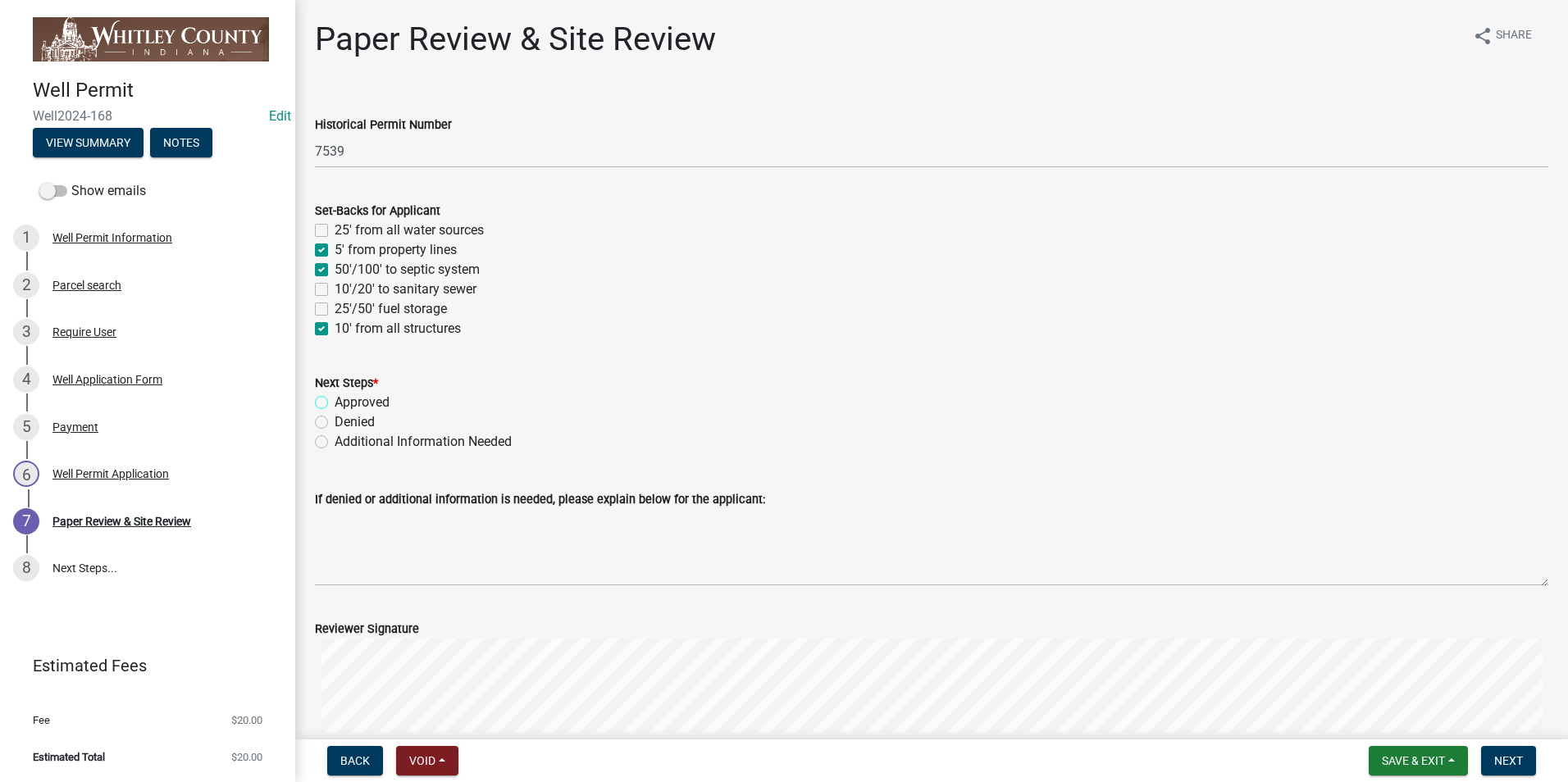
click at [335, 403] on input "Approved" at bounding box center [340, 398] width 10 height 10
radio input "true"
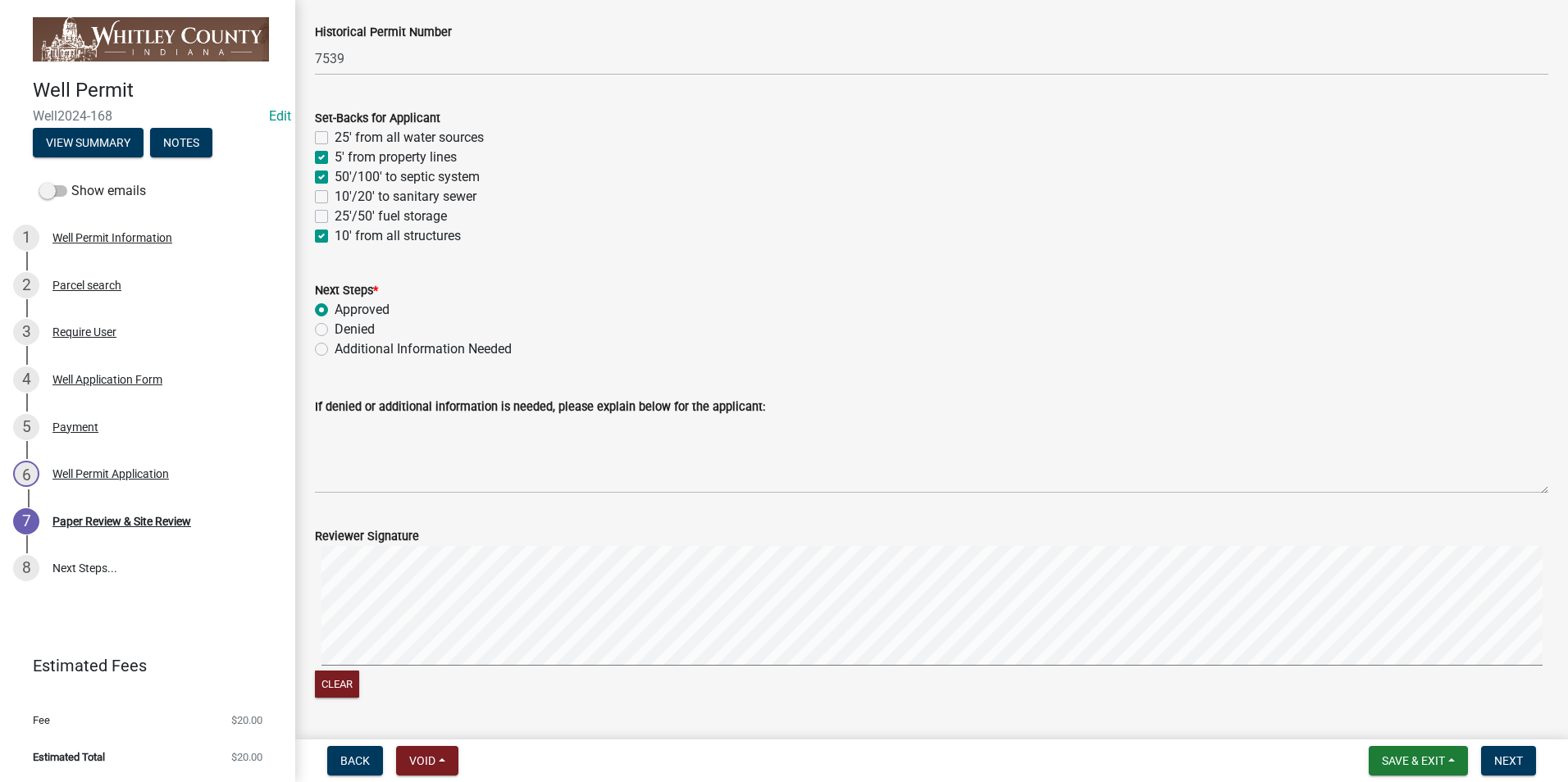
scroll to position [362, 0]
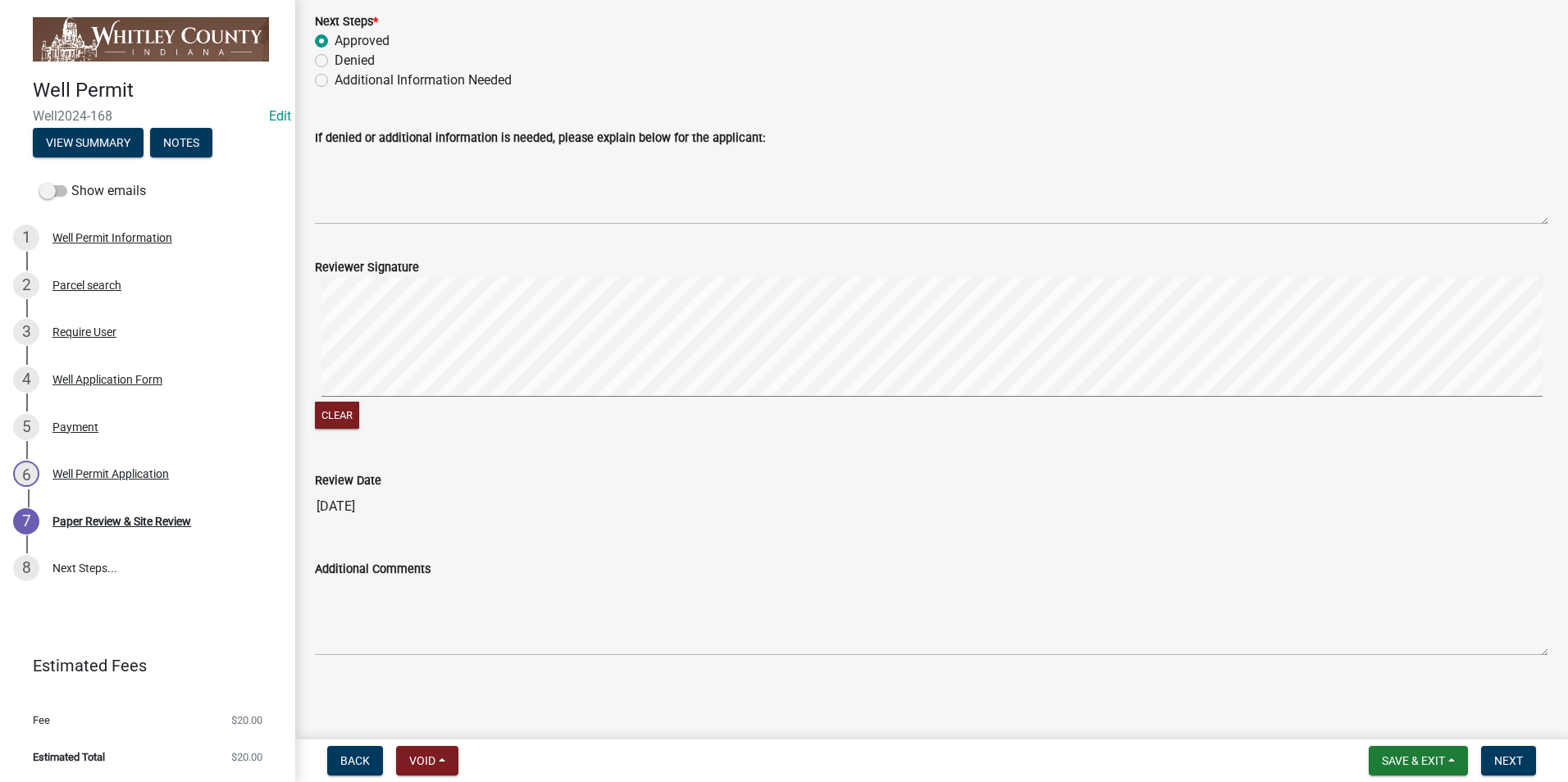
click at [578, 256] on form "Reviewer Signature Clear" at bounding box center [931, 335] width 1233 height 195
click at [1520, 760] on span "Next" at bounding box center [1509, 761] width 29 height 13
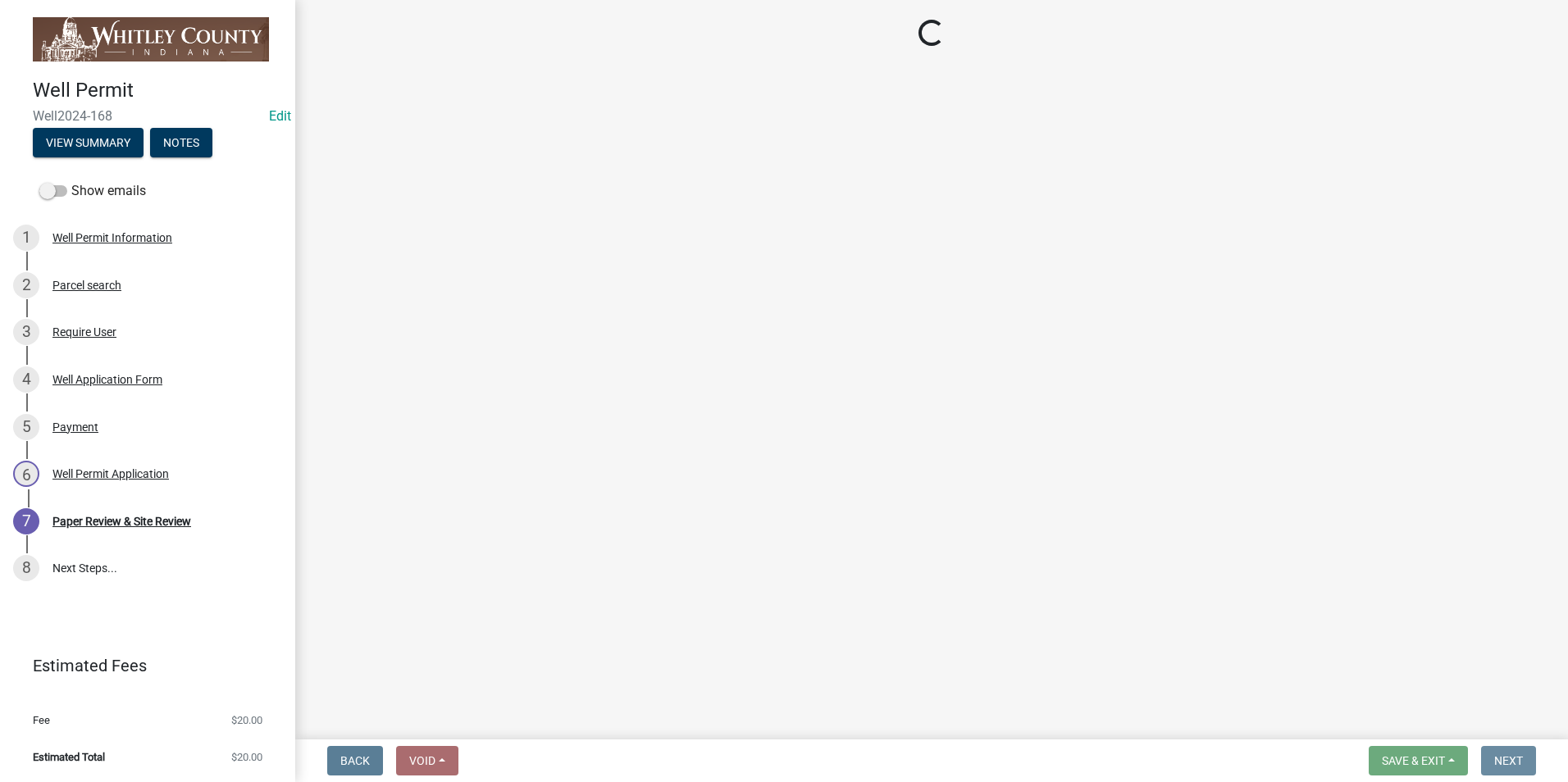
scroll to position [0, 0]
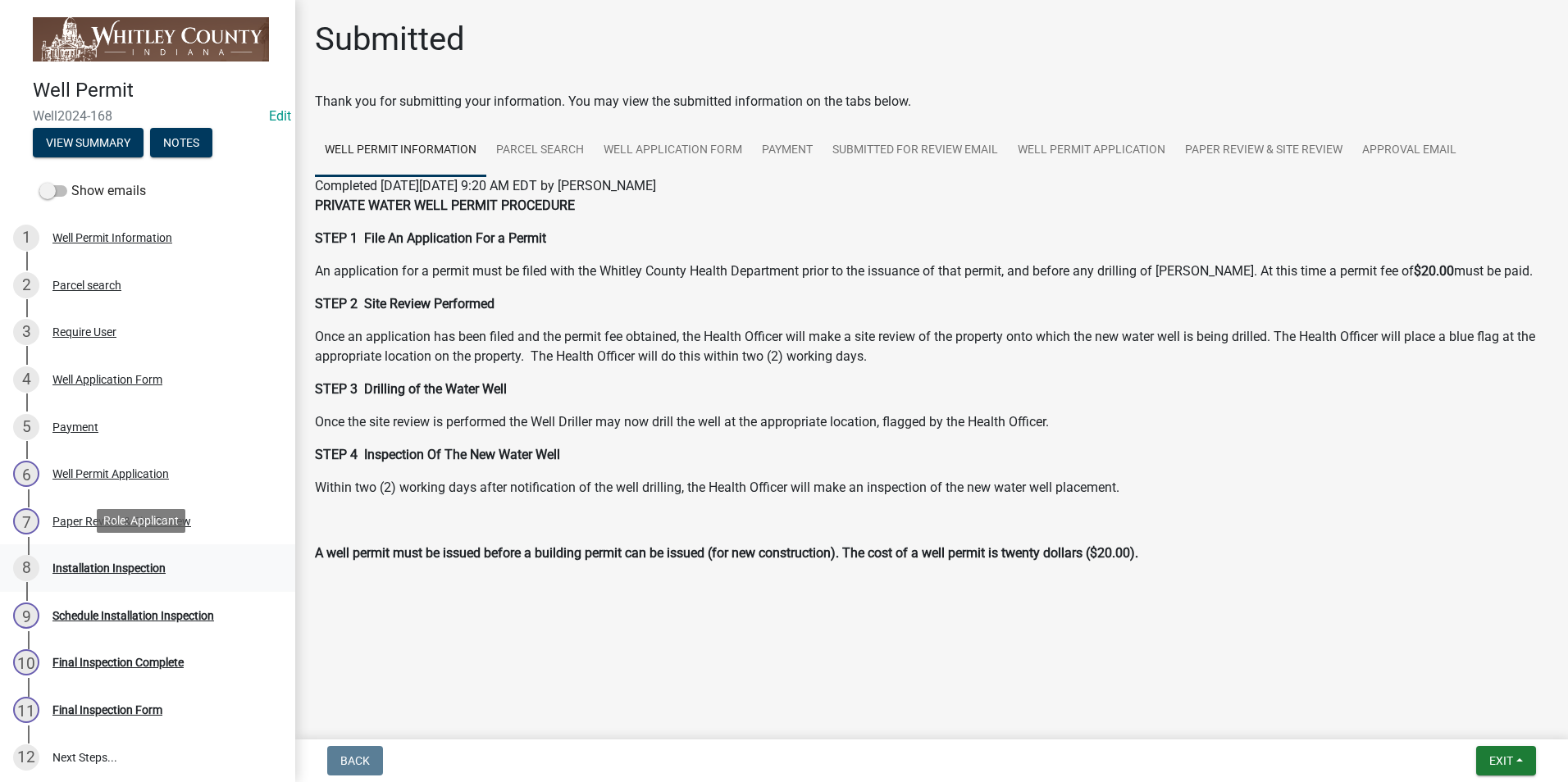
click at [136, 566] on div "Installation Inspection" at bounding box center [109, 567] width 113 height 11
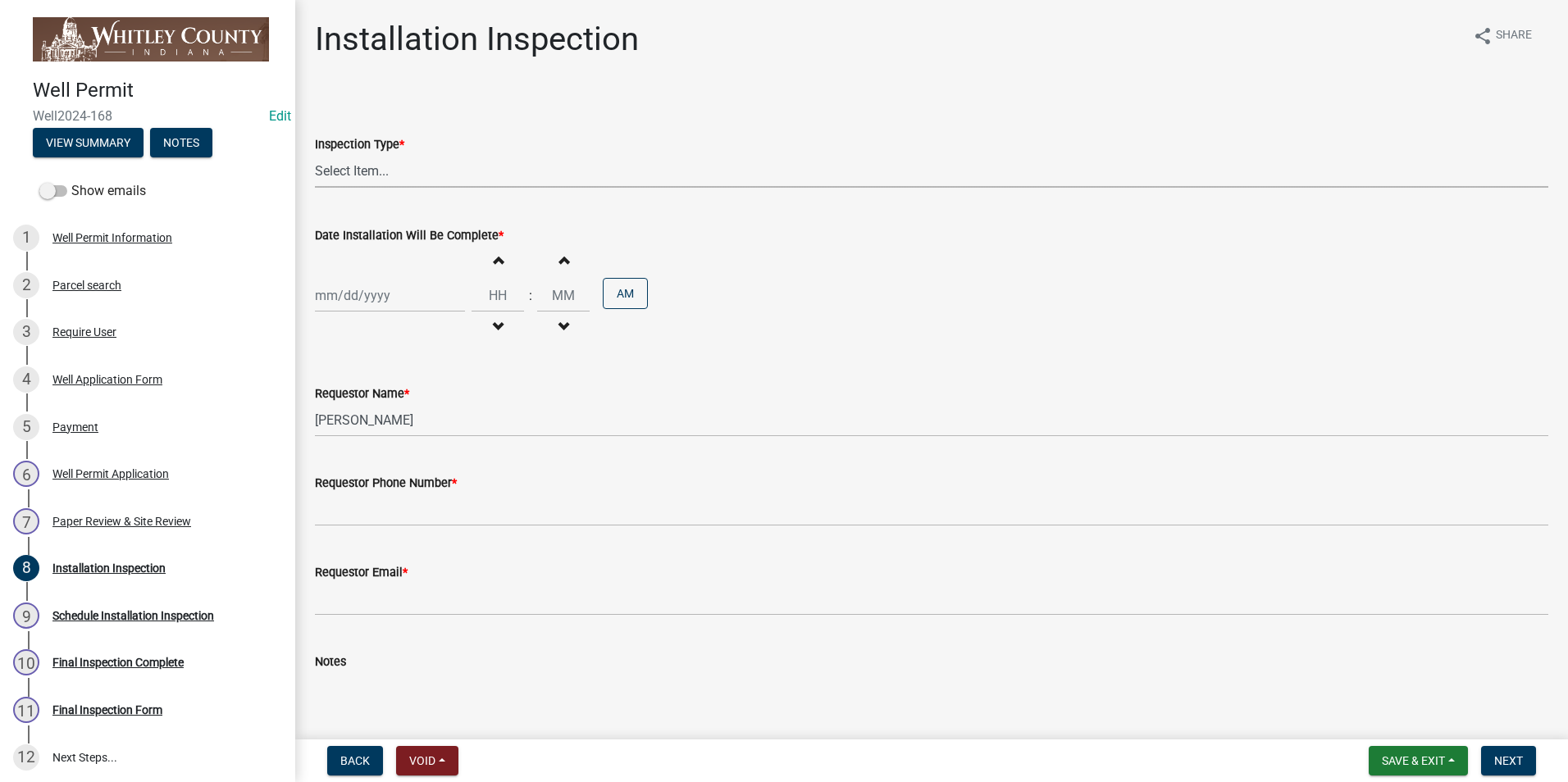
click at [342, 171] on select "Select Item... Well Installation Inspection" at bounding box center [931, 170] width 1233 height 33
click at [315, 154] on select "Select Item... Well Installation Inspection" at bounding box center [931, 170] width 1233 height 33
select select "4c1032d9-b43a-4610-a64a-bf970f548ad8"
click at [354, 301] on div at bounding box center [389, 295] width 150 height 33
select select "10"
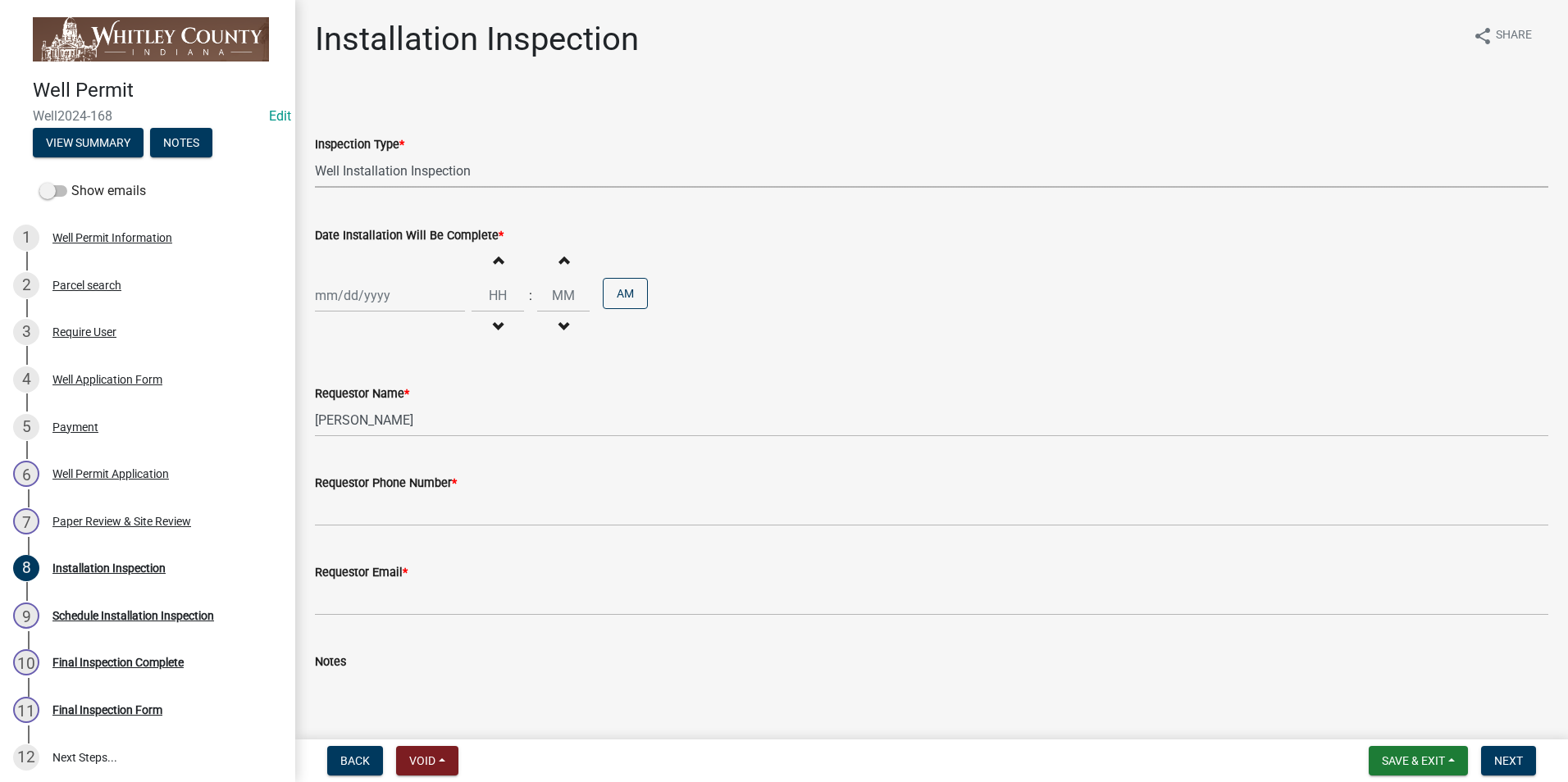
select select "2025"
click at [356, 439] on div "14" at bounding box center [358, 435] width 27 height 27
type input "[DATE]"
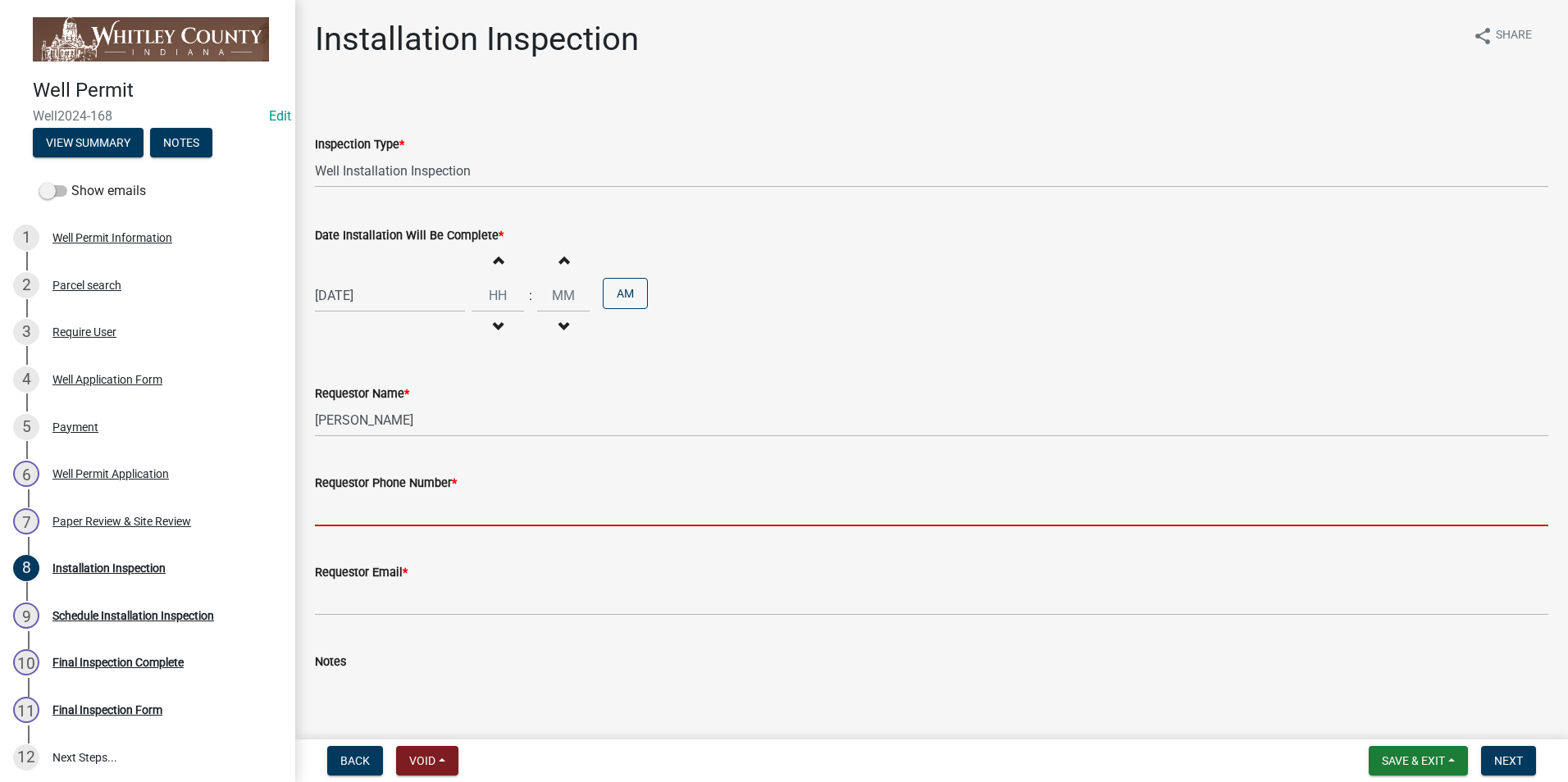
click at [395, 512] on input "Requestor Phone Number *" at bounding box center [931, 509] width 1233 height 33
type input "2602483121"
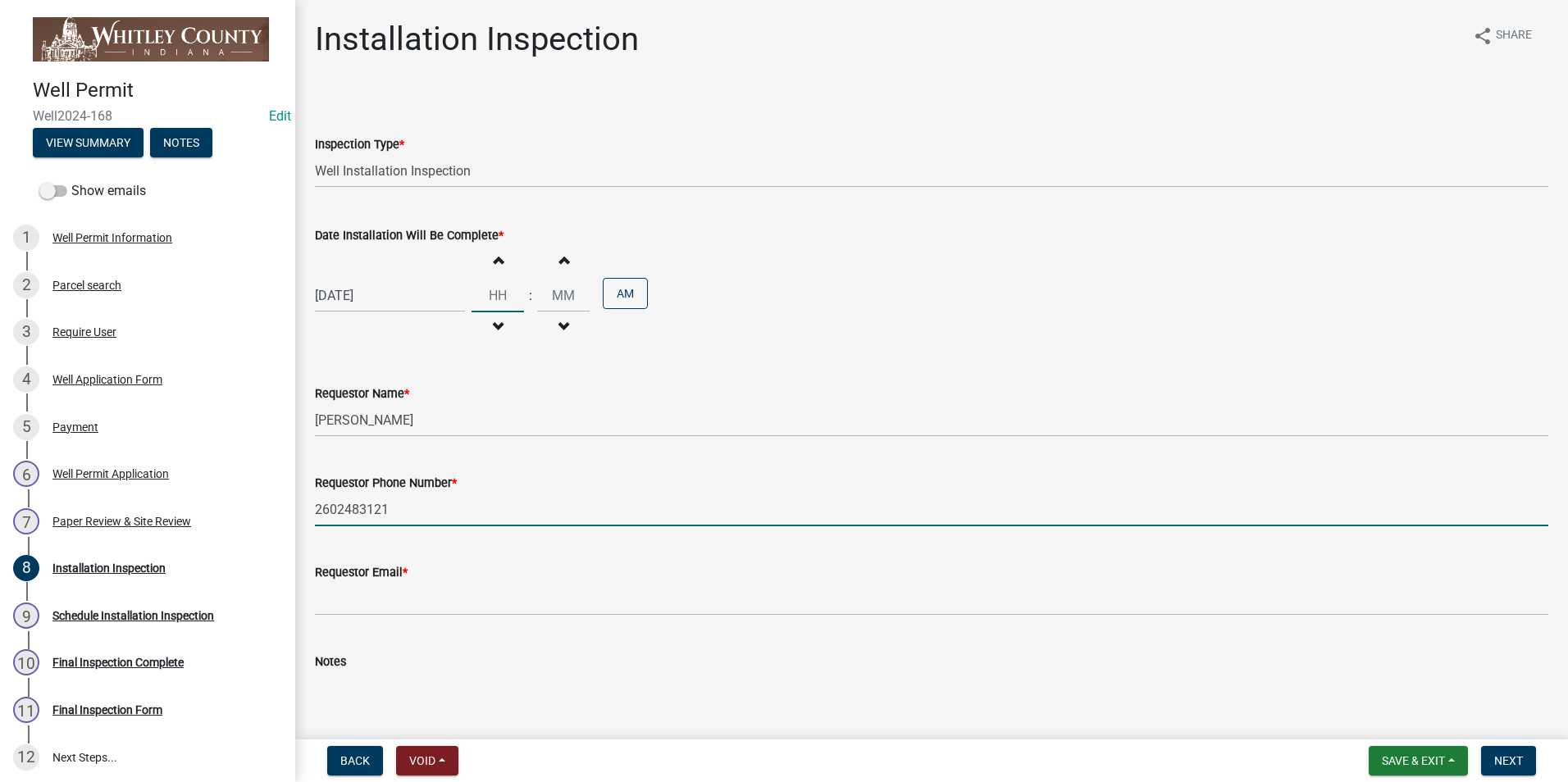
type input "09"
type input "50"
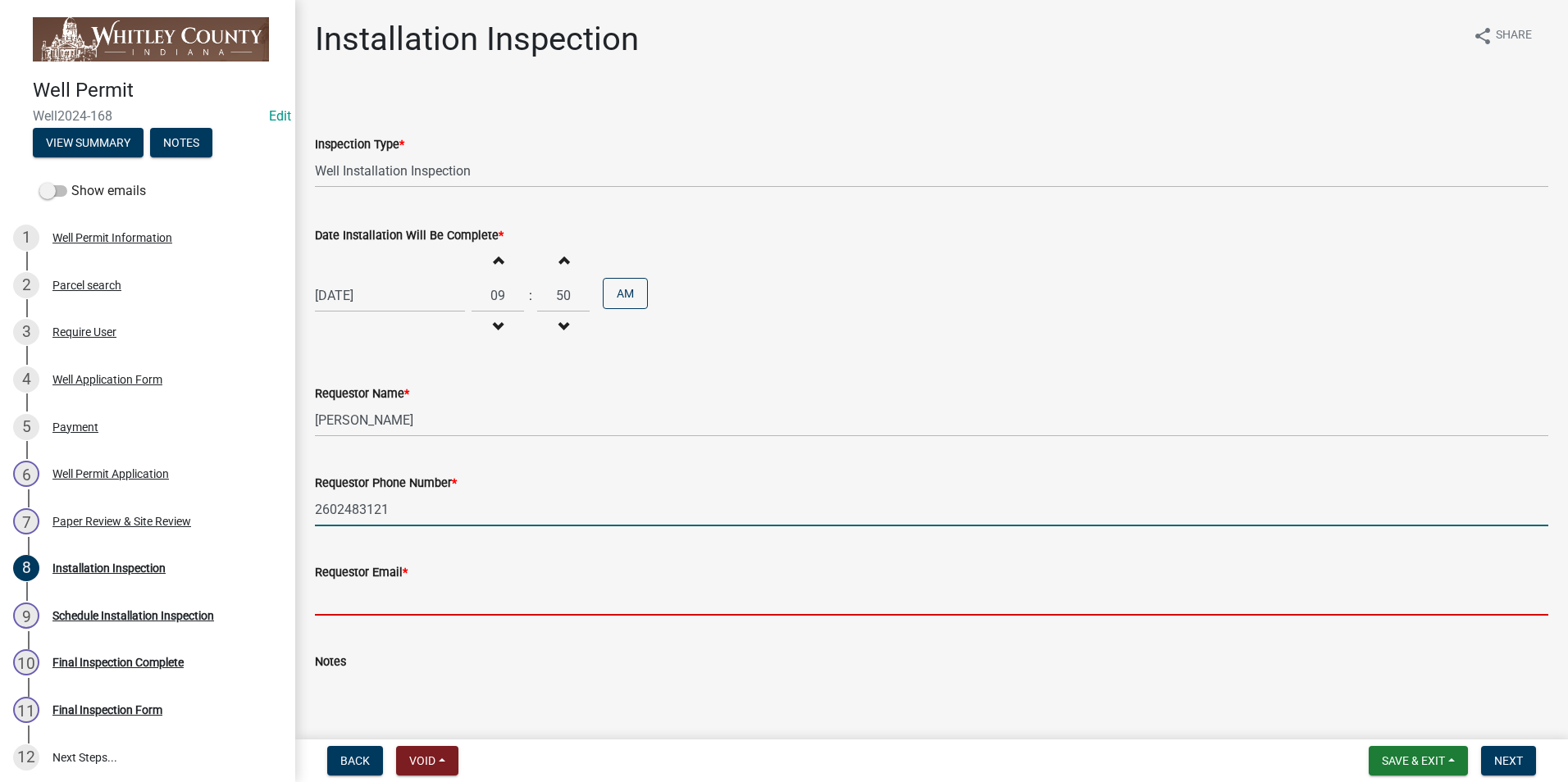
type input "[EMAIL_ADDRESS][DOMAIN_NAME]"
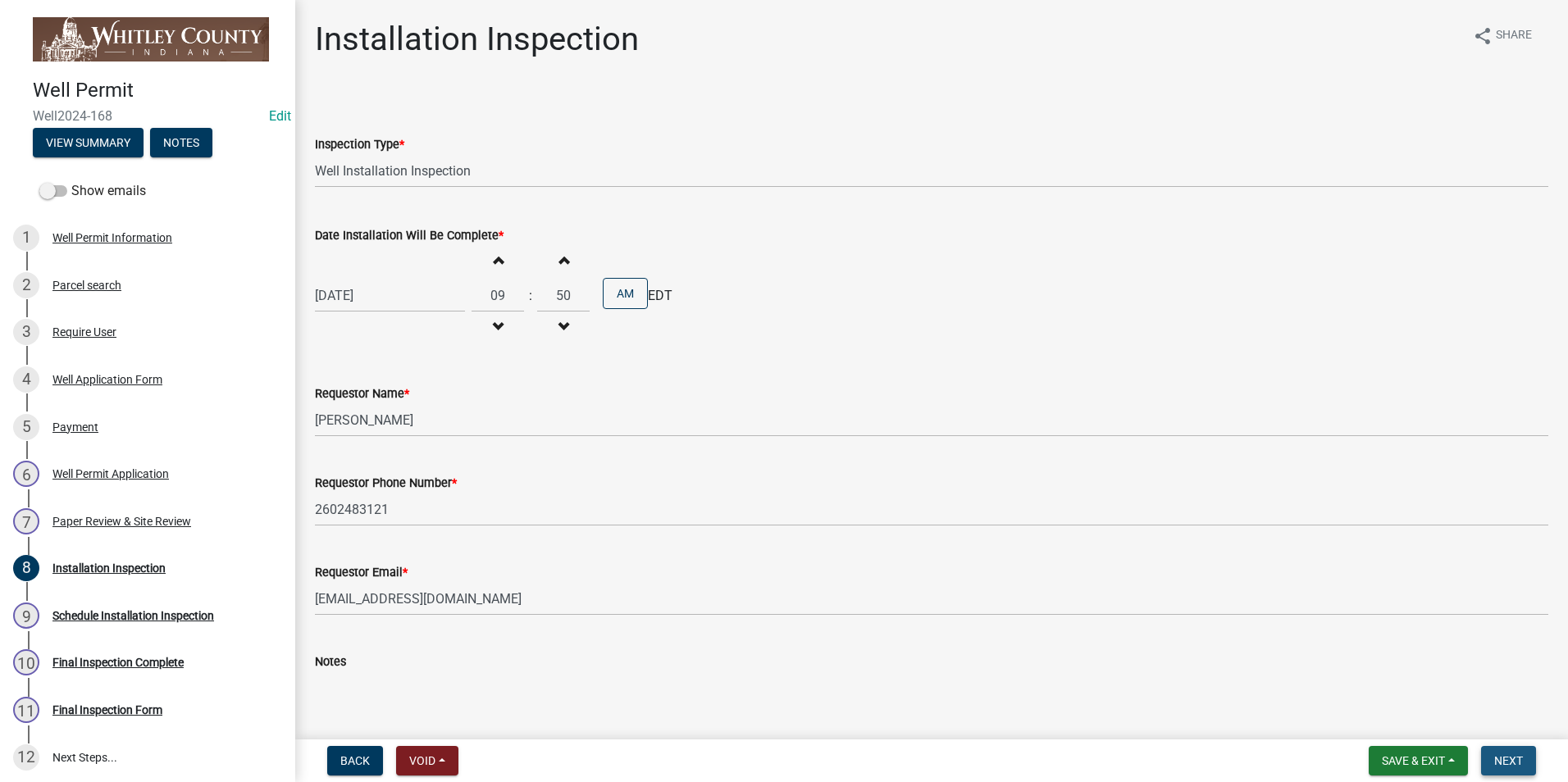
click at [1511, 758] on span "Next" at bounding box center [1509, 761] width 29 height 13
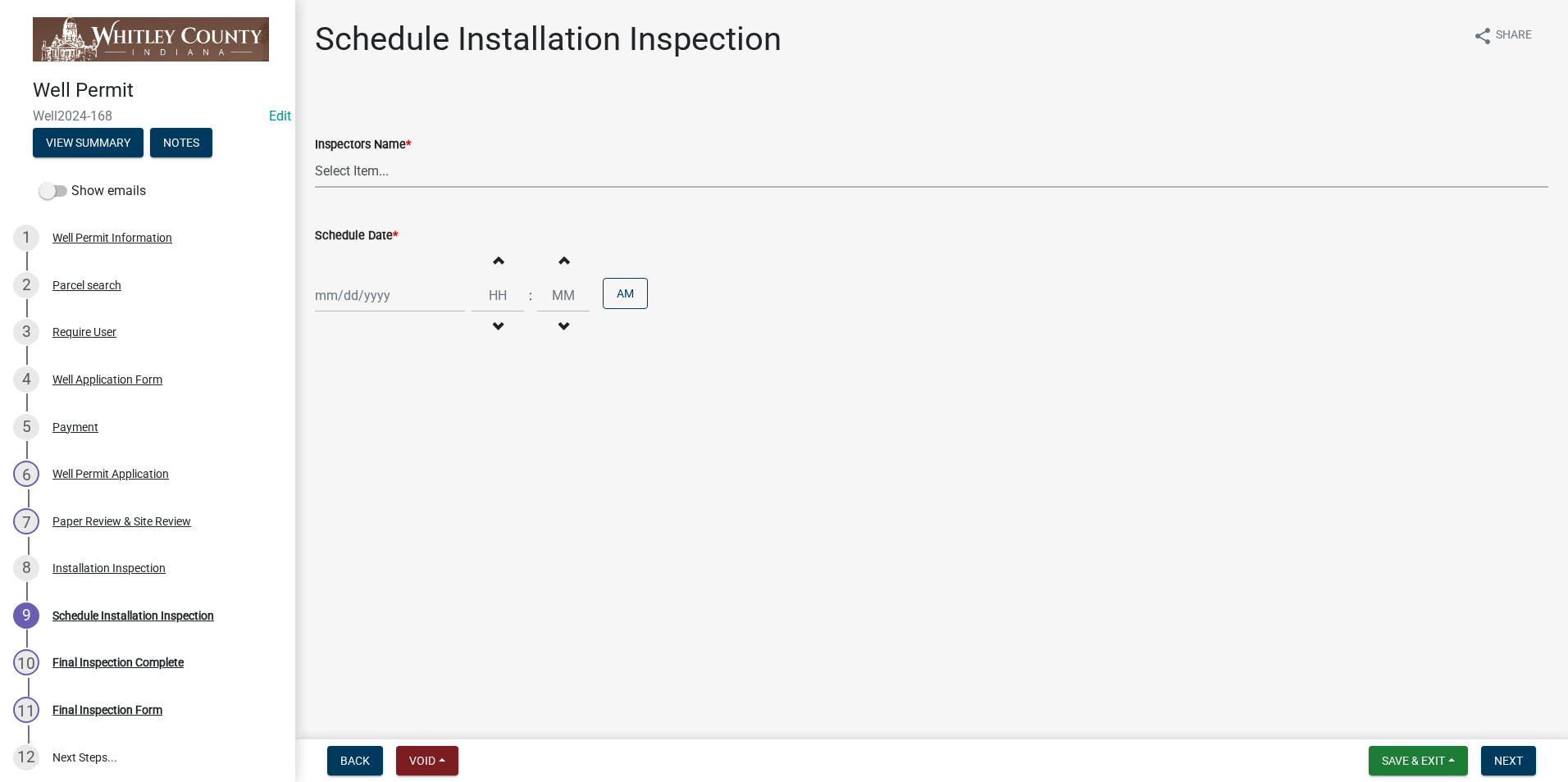
click at [365, 171] on select "Select Item... swagner ([PERSON_NAME] [PERSON_NAME]) [PERSON_NAME] ([PERSON_NAM…" at bounding box center [931, 170] width 1233 height 33
select select "f7ad9f8f-cb11-4988-8b83-06889c6c21fa"
click at [315, 154] on select "Select Item... swagner ([PERSON_NAME] [PERSON_NAME]) [PERSON_NAME] ([PERSON_NAM…" at bounding box center [931, 170] width 1233 height 33
select select "10"
select select "2025"
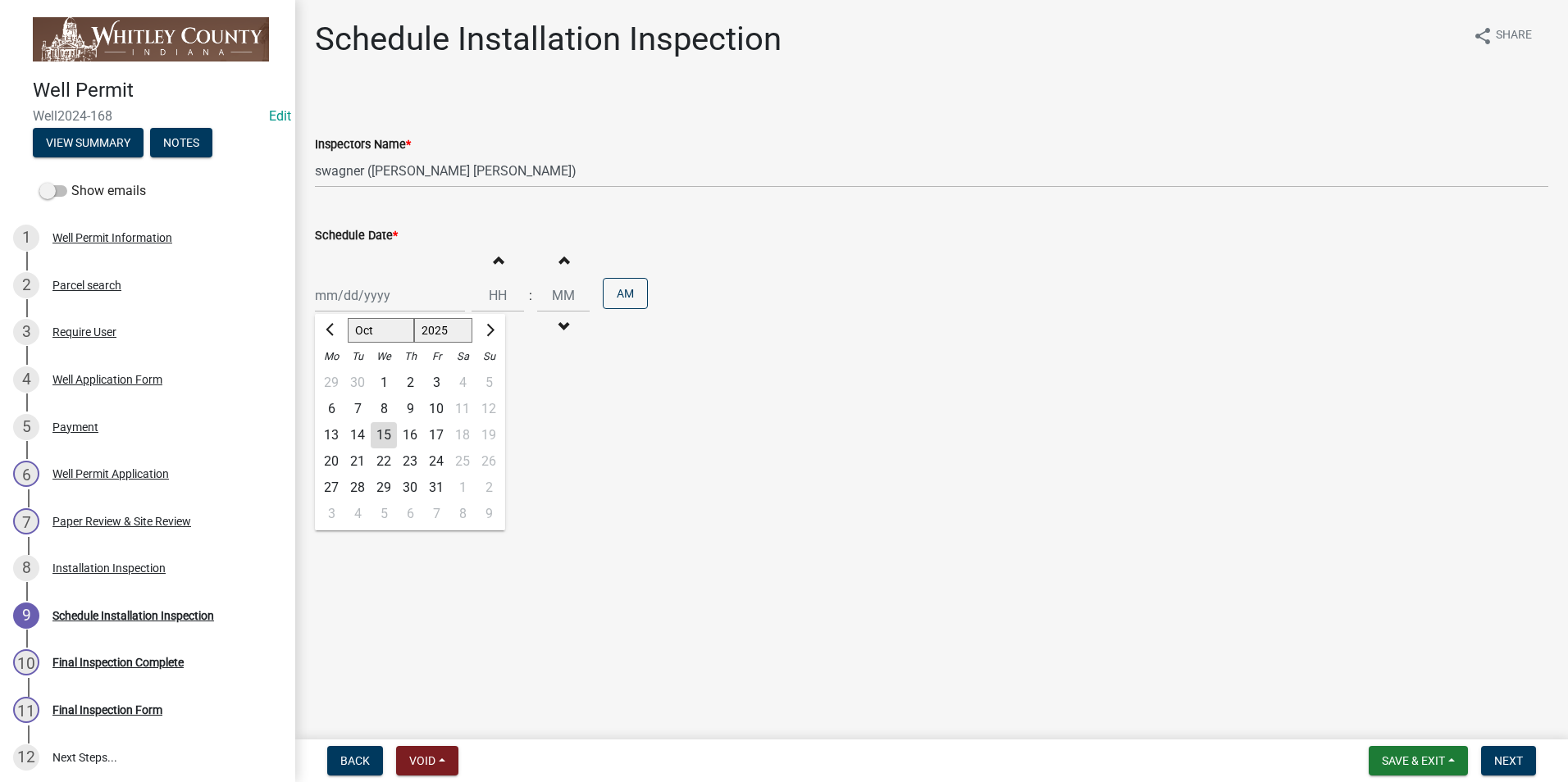
click at [353, 303] on div "[PERSON_NAME] Feb Mar Apr [PERSON_NAME][DATE] Oct Nov [DATE] 1526 1527 1528 152…" at bounding box center [389, 295] width 150 height 33
click at [359, 431] on div "14" at bounding box center [358, 435] width 27 height 27
type input "[DATE]"
click at [494, 261] on span "button" at bounding box center [498, 259] width 9 height 13
type input "01"
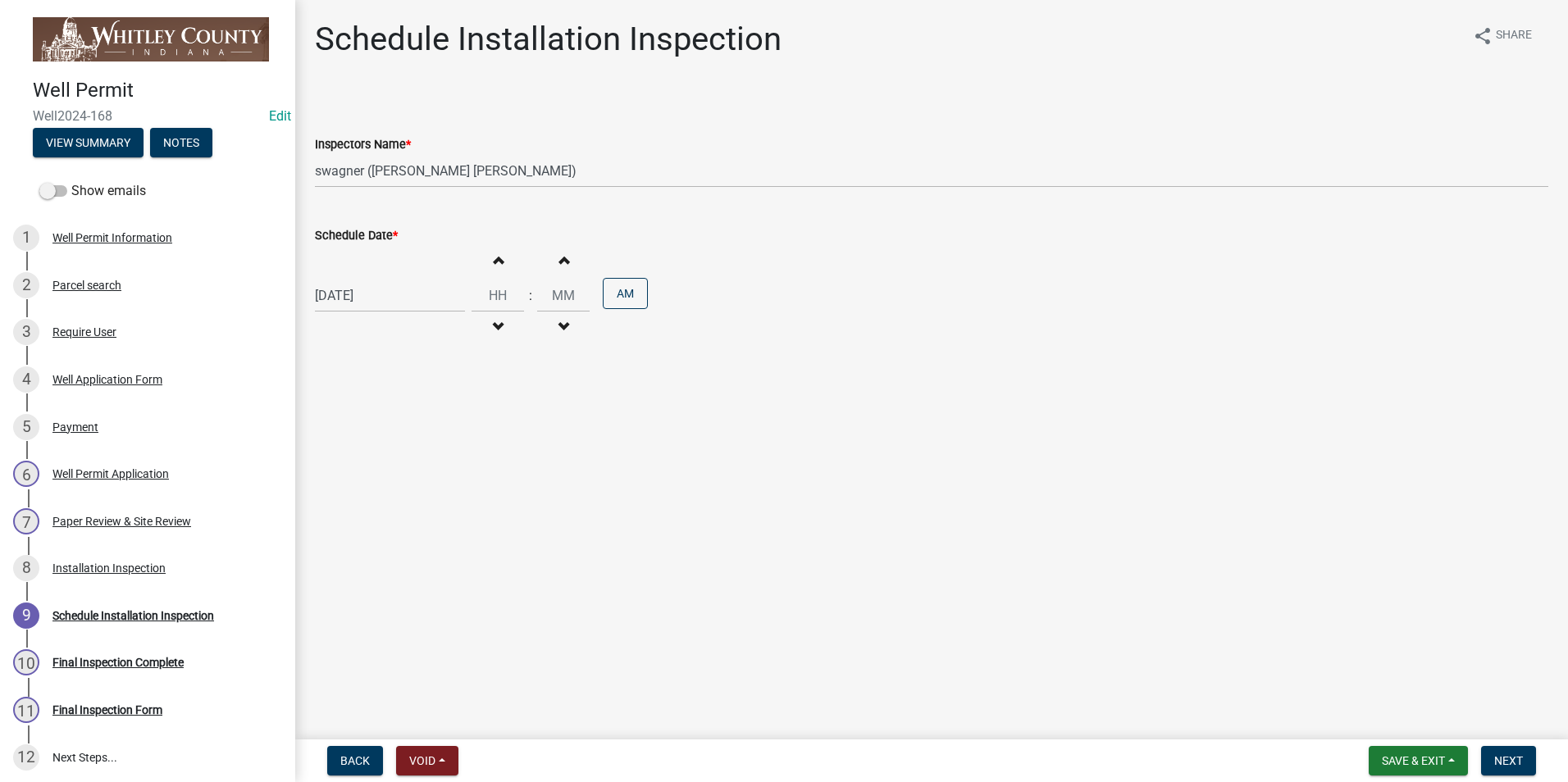
type input "00"
click at [494, 261] on span "button" at bounding box center [498, 259] width 9 height 13
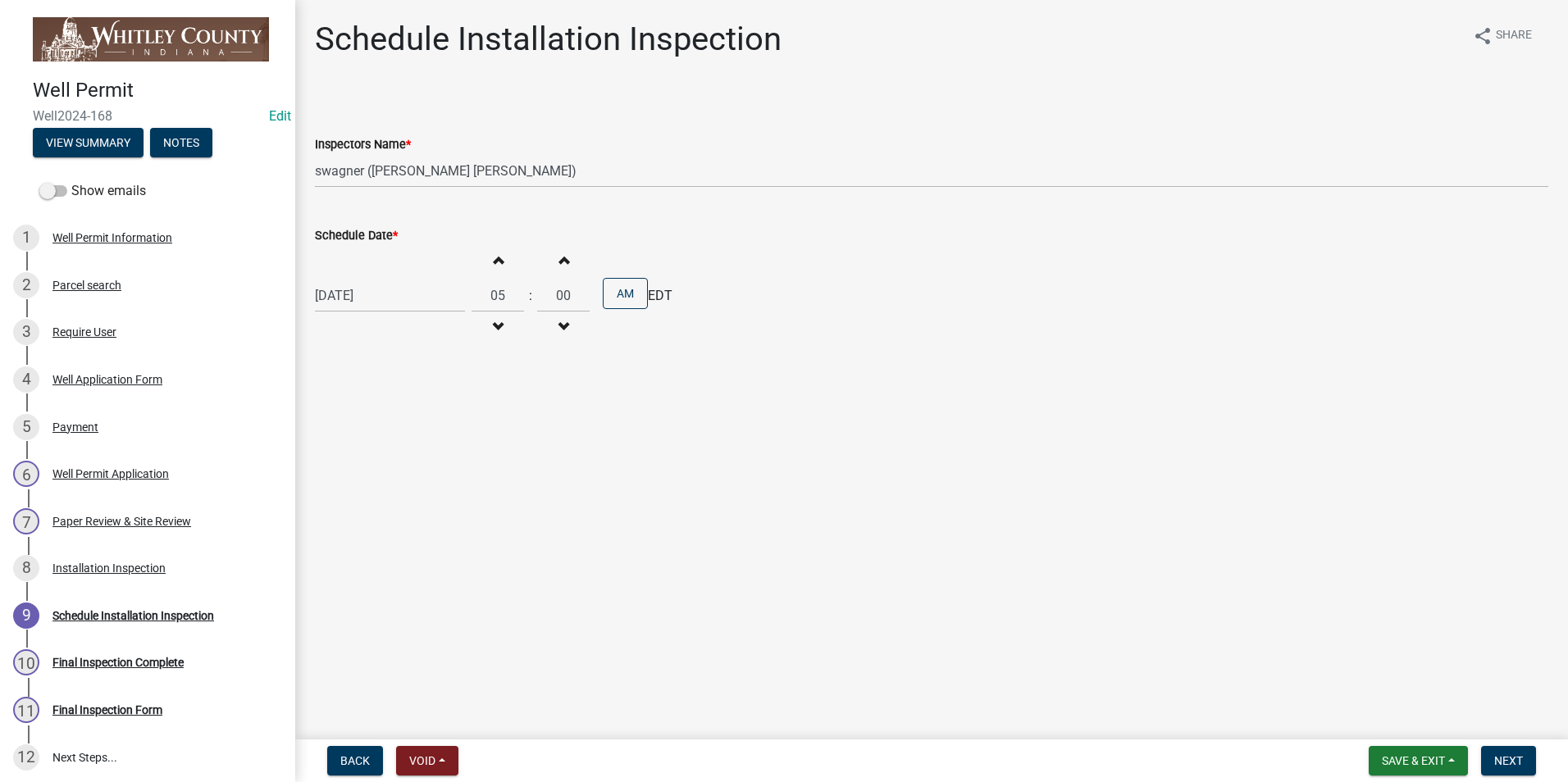
click at [494, 261] on span "button" at bounding box center [498, 259] width 9 height 13
type input "09"
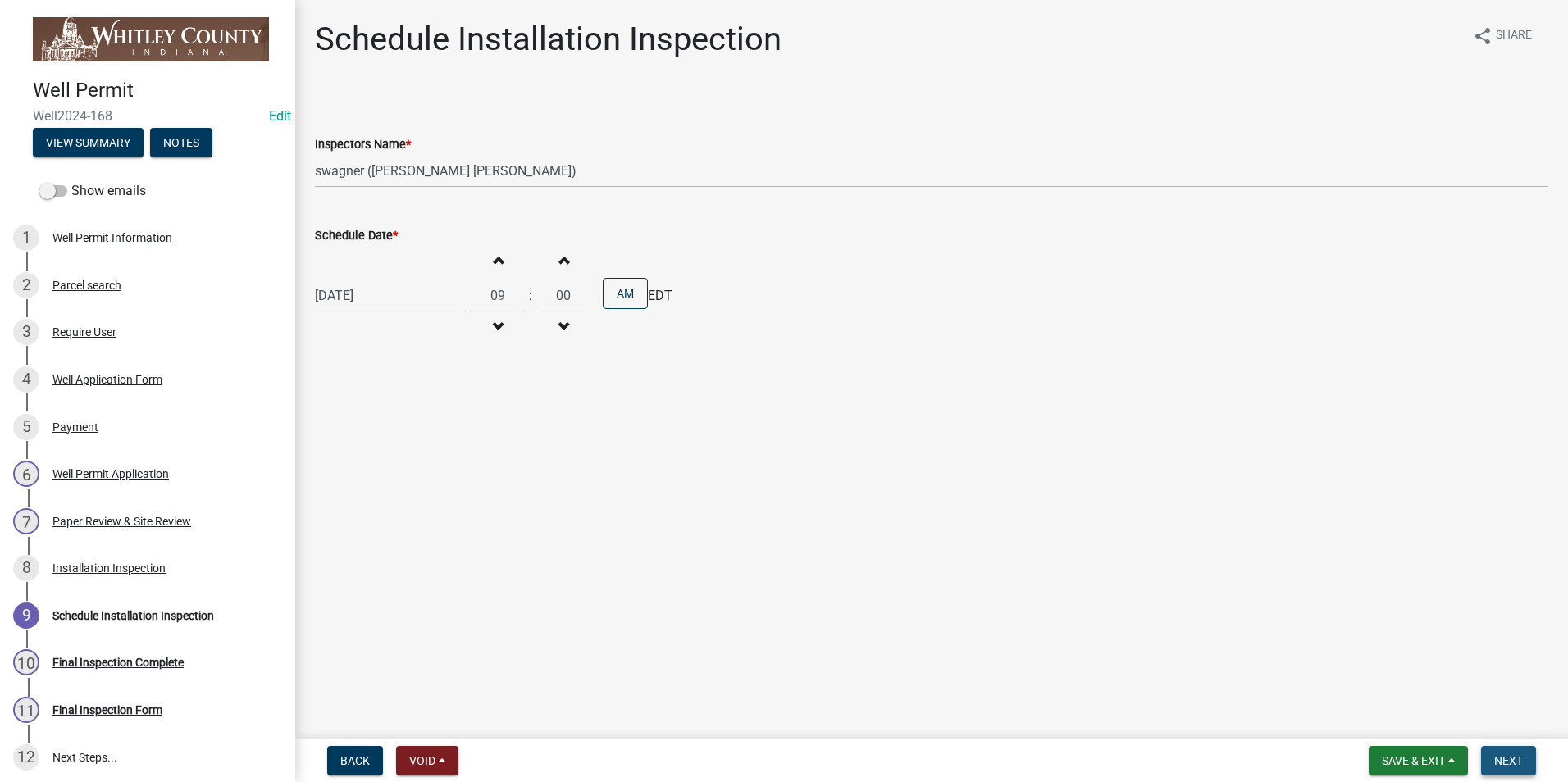
click at [1519, 761] on span "Next" at bounding box center [1509, 761] width 29 height 13
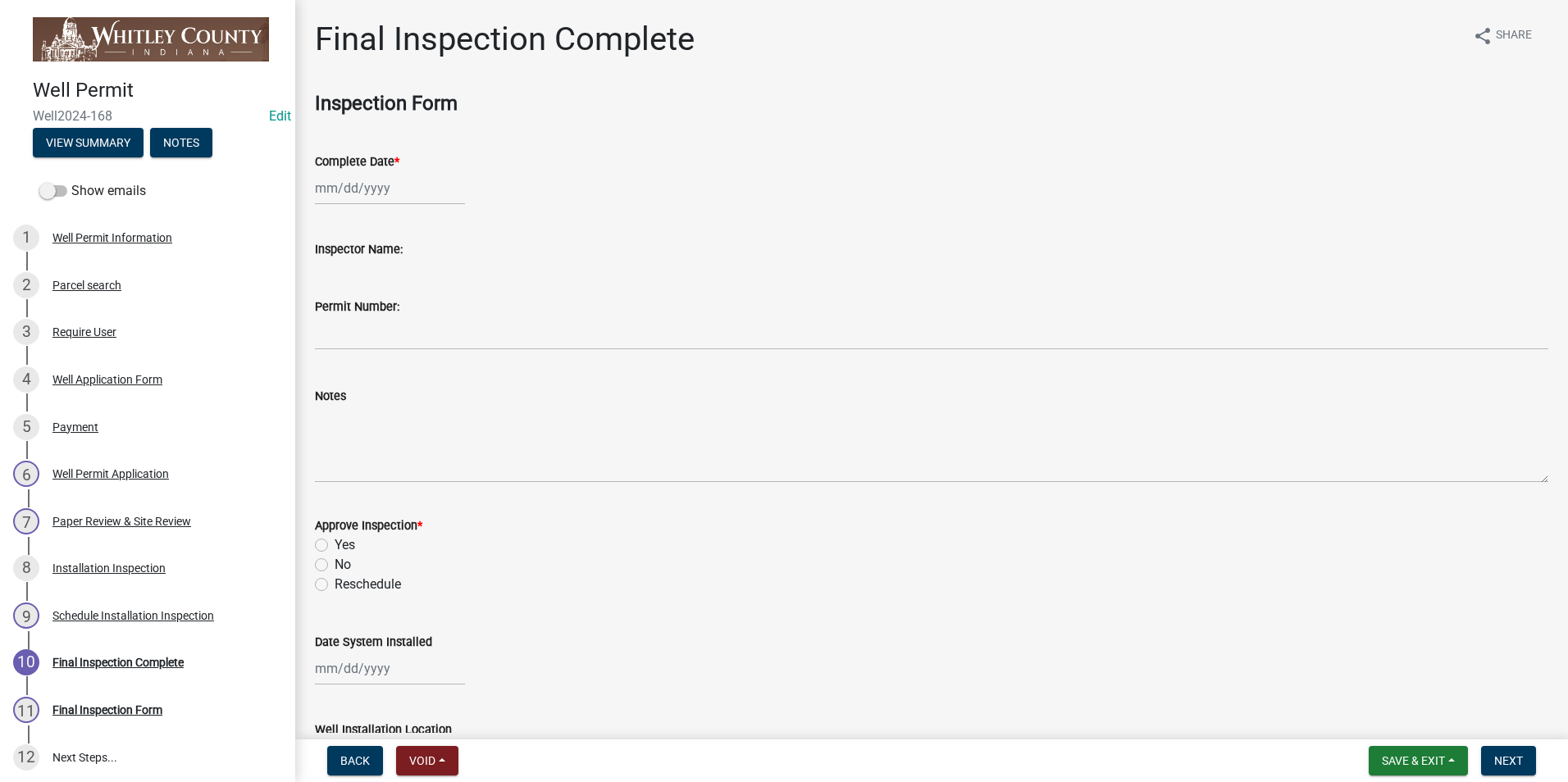
click at [339, 198] on div at bounding box center [389, 187] width 150 height 33
select select "10"
select select "2025"
click at [360, 330] on div "14" at bounding box center [358, 328] width 27 height 27
type input "[DATE]"
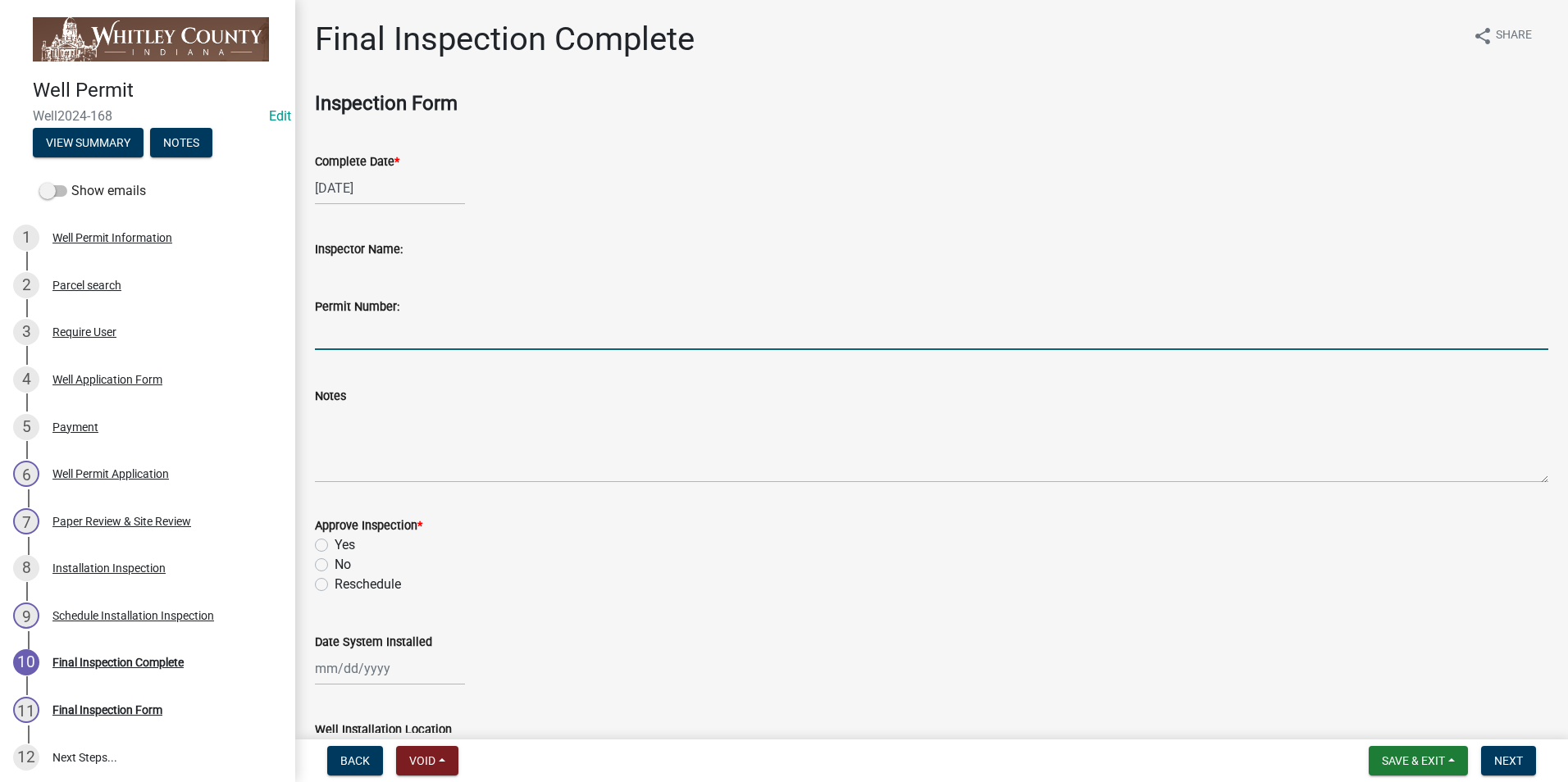
click at [363, 338] on input "Permit Number:" at bounding box center [931, 333] width 1233 height 33
type input "7539"
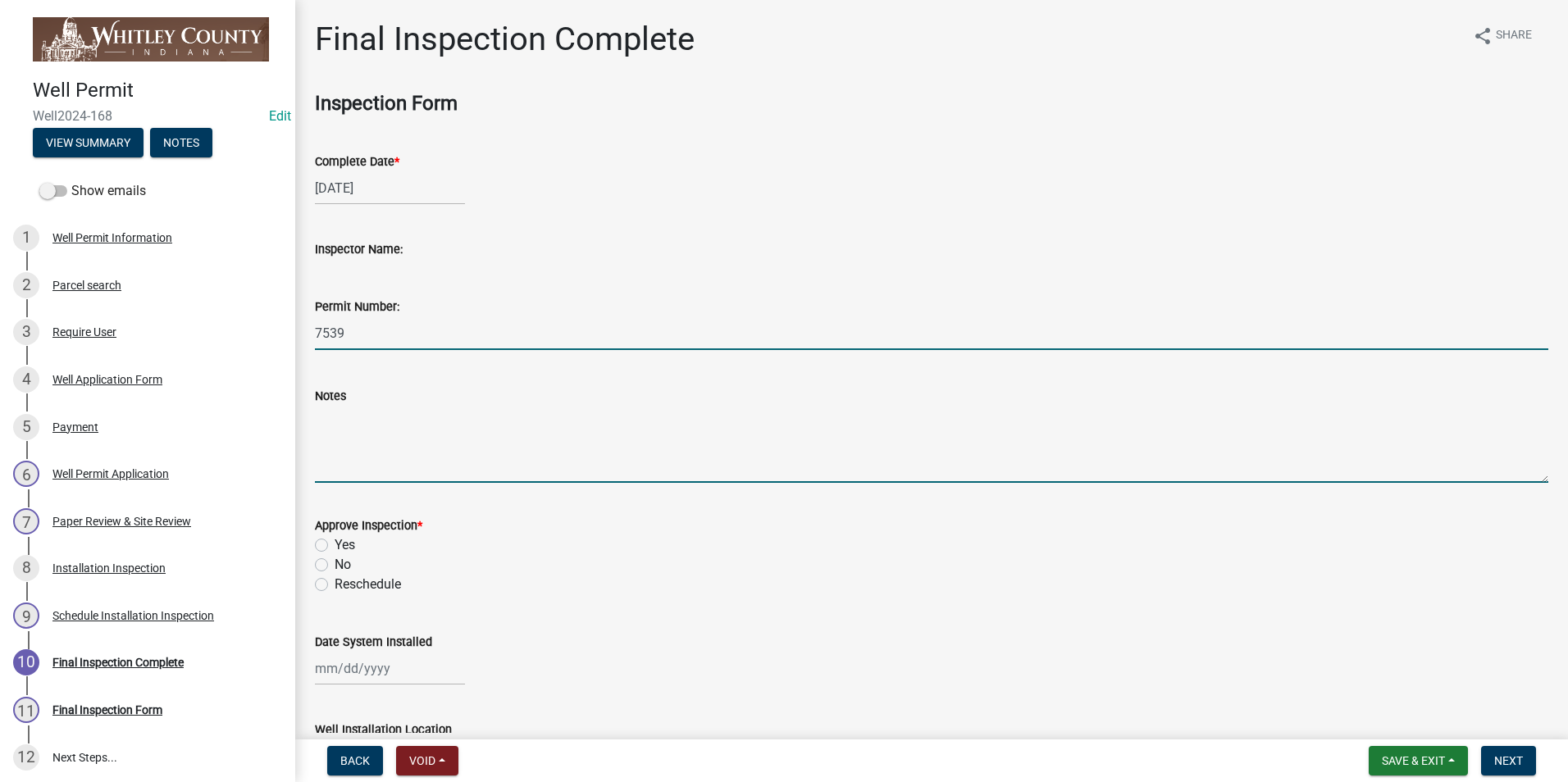
click at [358, 433] on textarea "Notes" at bounding box center [931, 444] width 1233 height 77
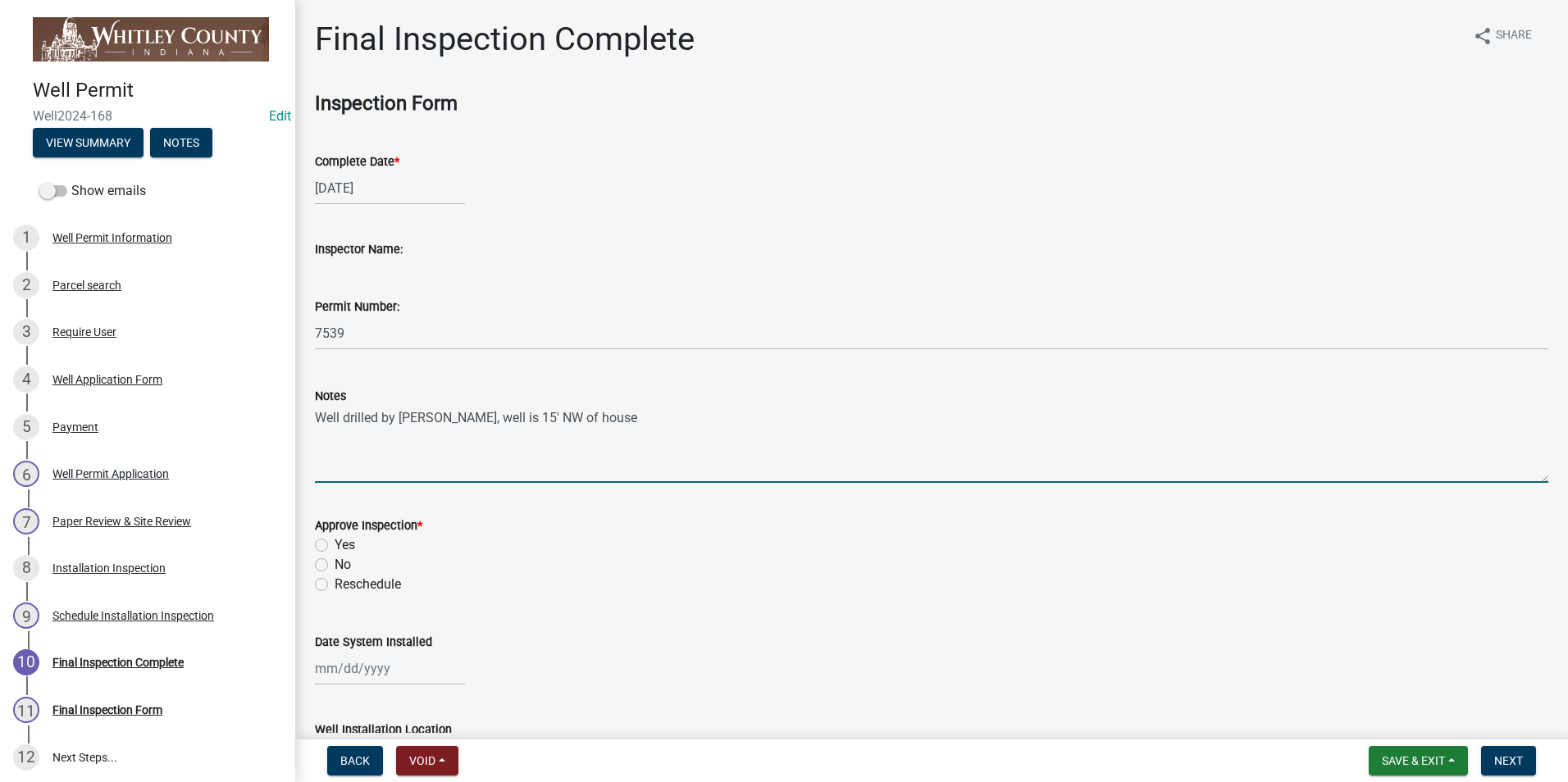
type textarea "Well drilled by [PERSON_NAME], well is 15' NW of house"
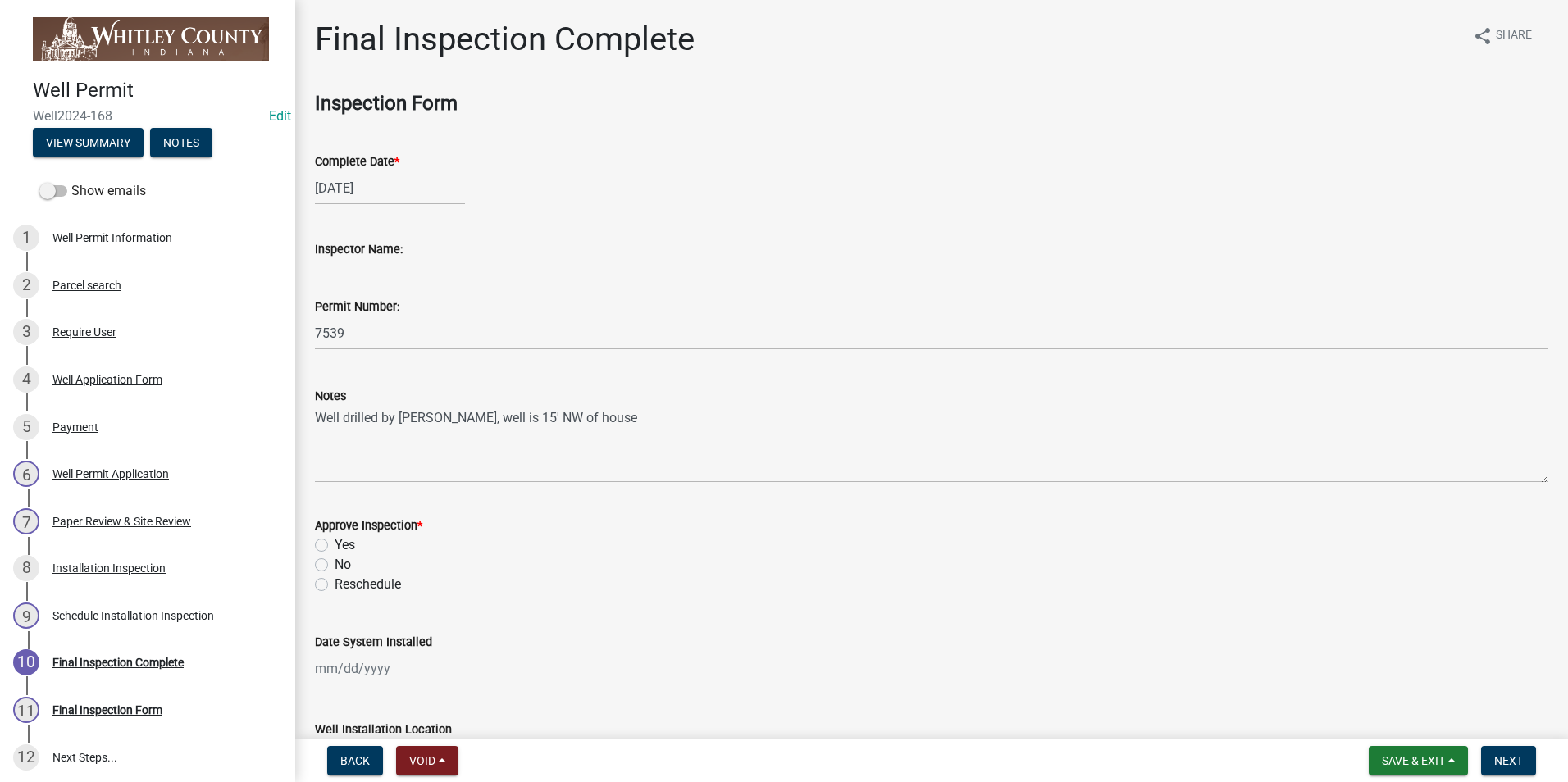
drag, startPoint x: 319, startPoint y: 542, endPoint x: 385, endPoint y: 539, distance: 66.1
click at [335, 542] on label "Yes" at bounding box center [345, 545] width 21 height 20
click at [335, 542] on input "Yes" at bounding box center [340, 541] width 10 height 10
radio input "true"
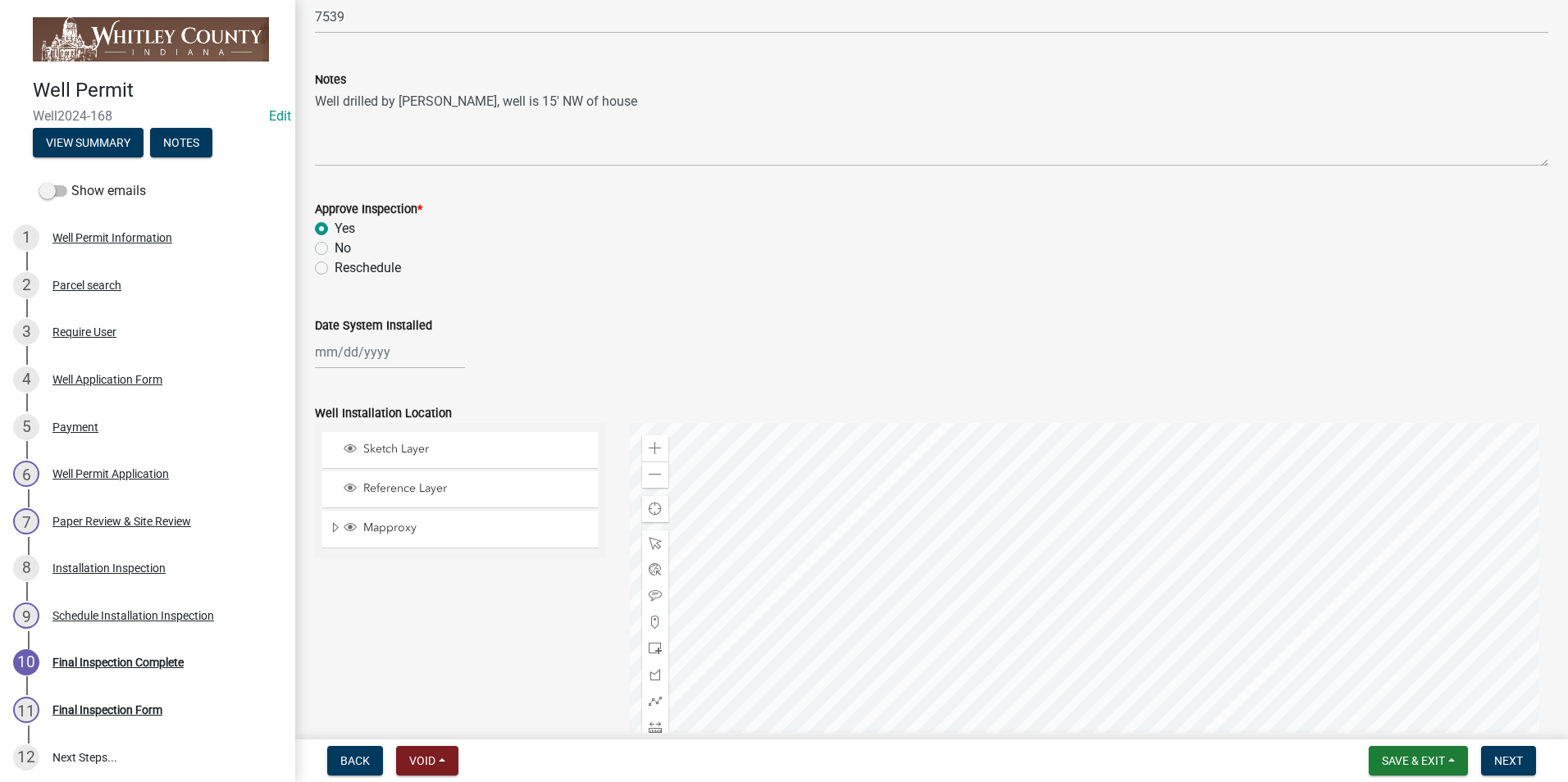
scroll to position [328, 0]
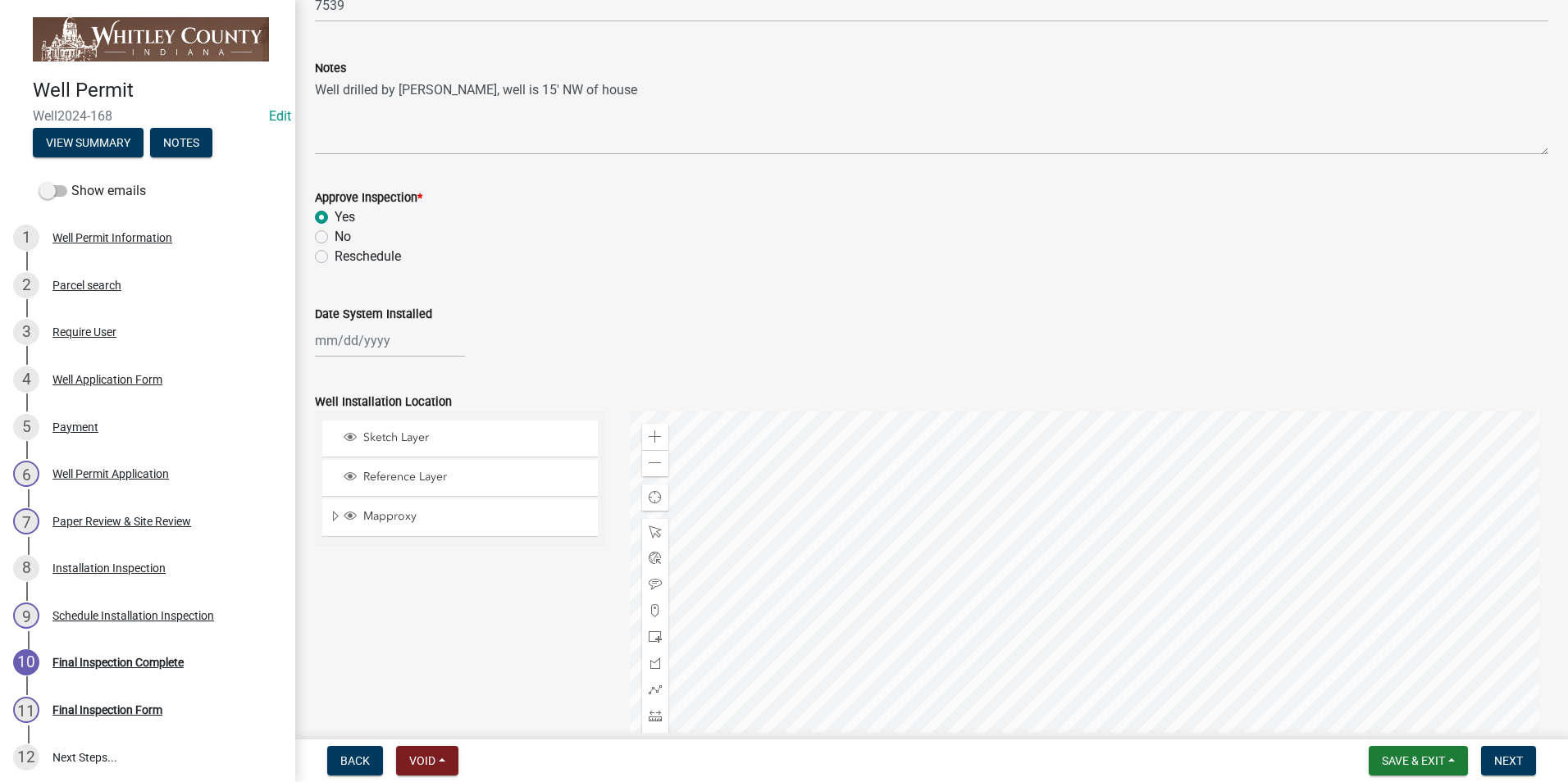
select select "10"
select select "2025"
click at [361, 345] on div "[PERSON_NAME] Feb Mar Apr [PERSON_NAME][DATE] Oct Nov [DATE] 1526 1527 1528 152…" at bounding box center [389, 341] width 150 height 33
drag, startPoint x: 353, startPoint y: 480, endPoint x: 400, endPoint y: 473, distance: 47.5
click at [353, 481] on div "14" at bounding box center [358, 480] width 27 height 27
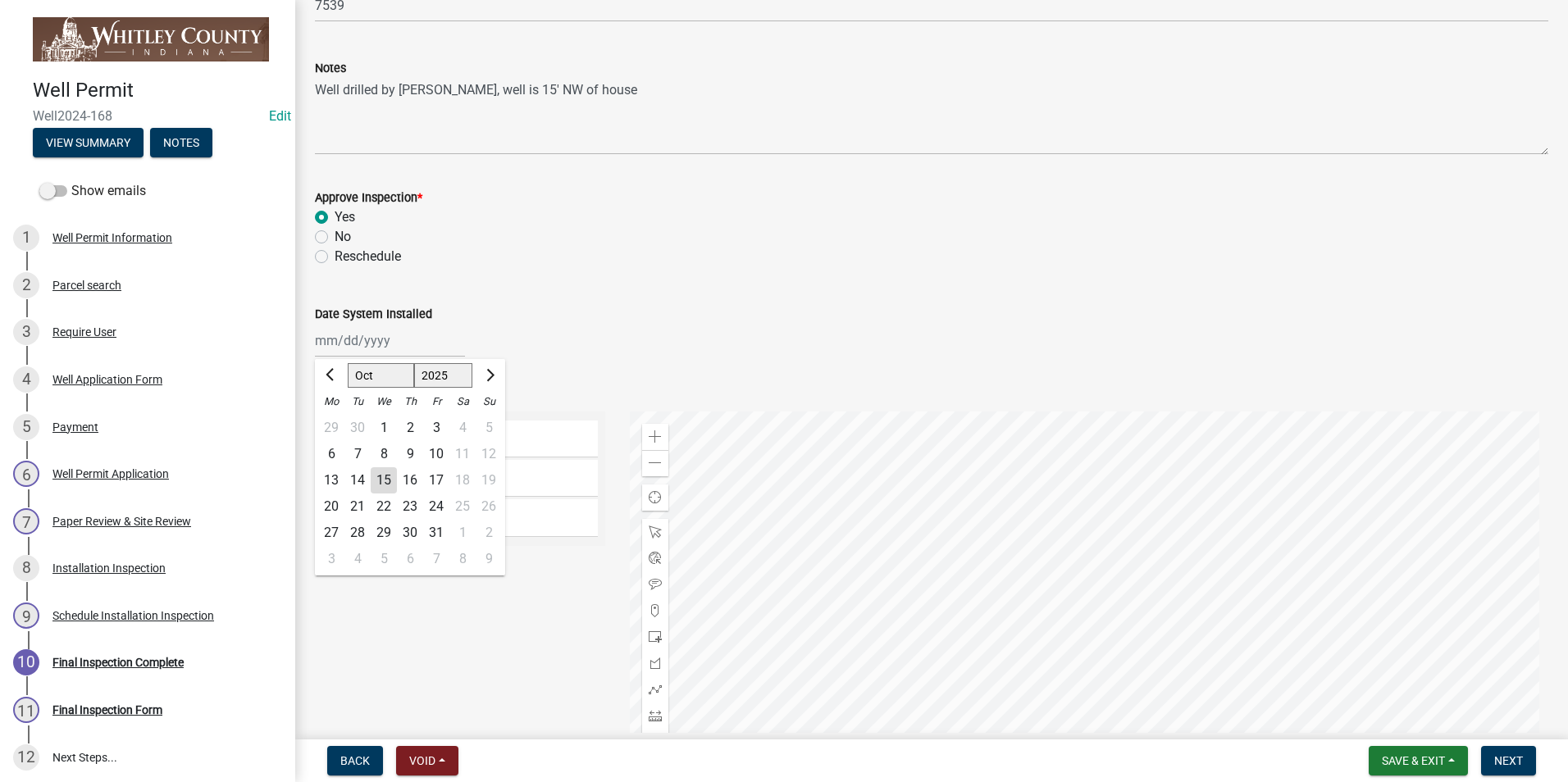
type input "[DATE]"
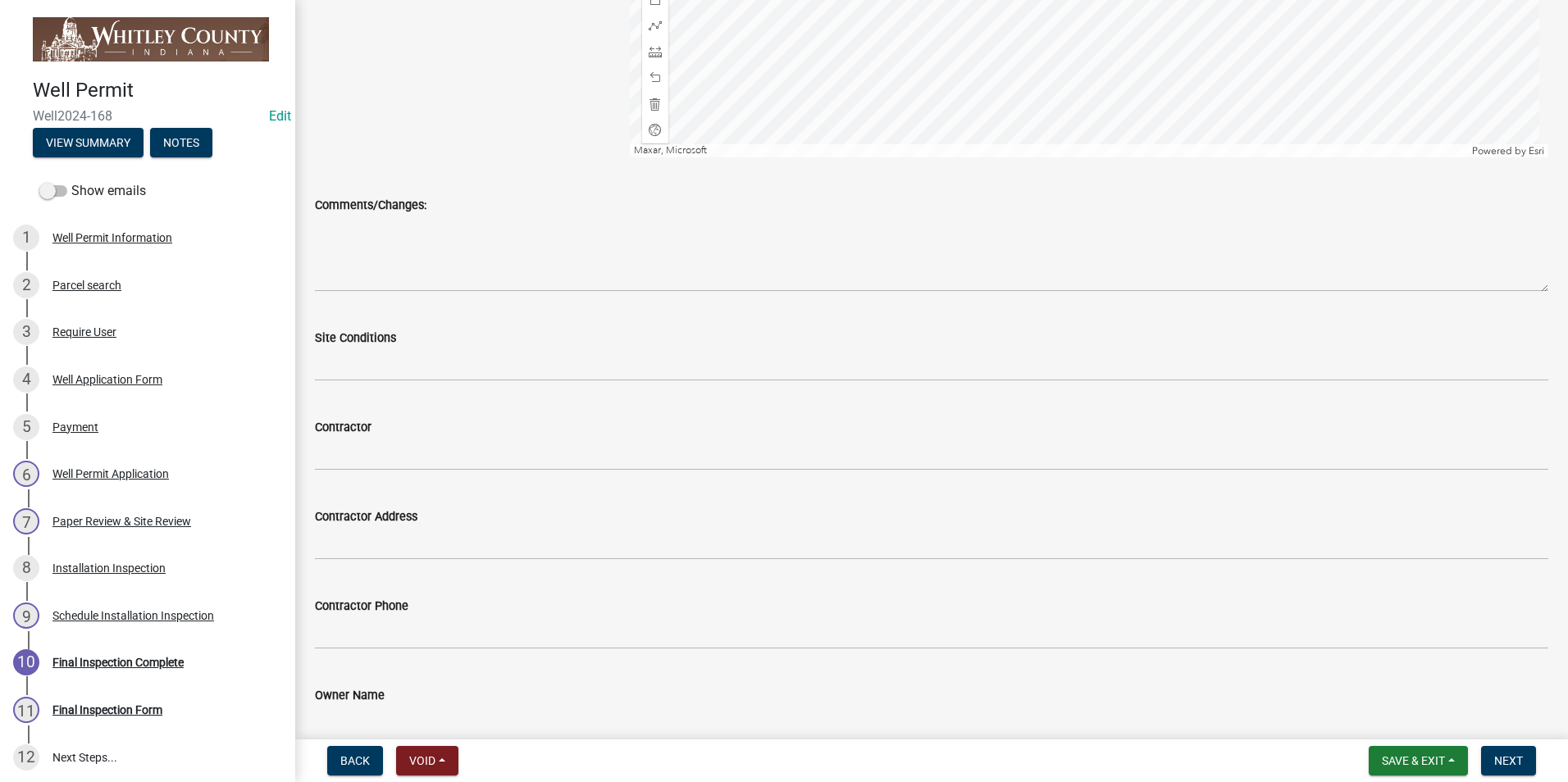
scroll to position [1066, 0]
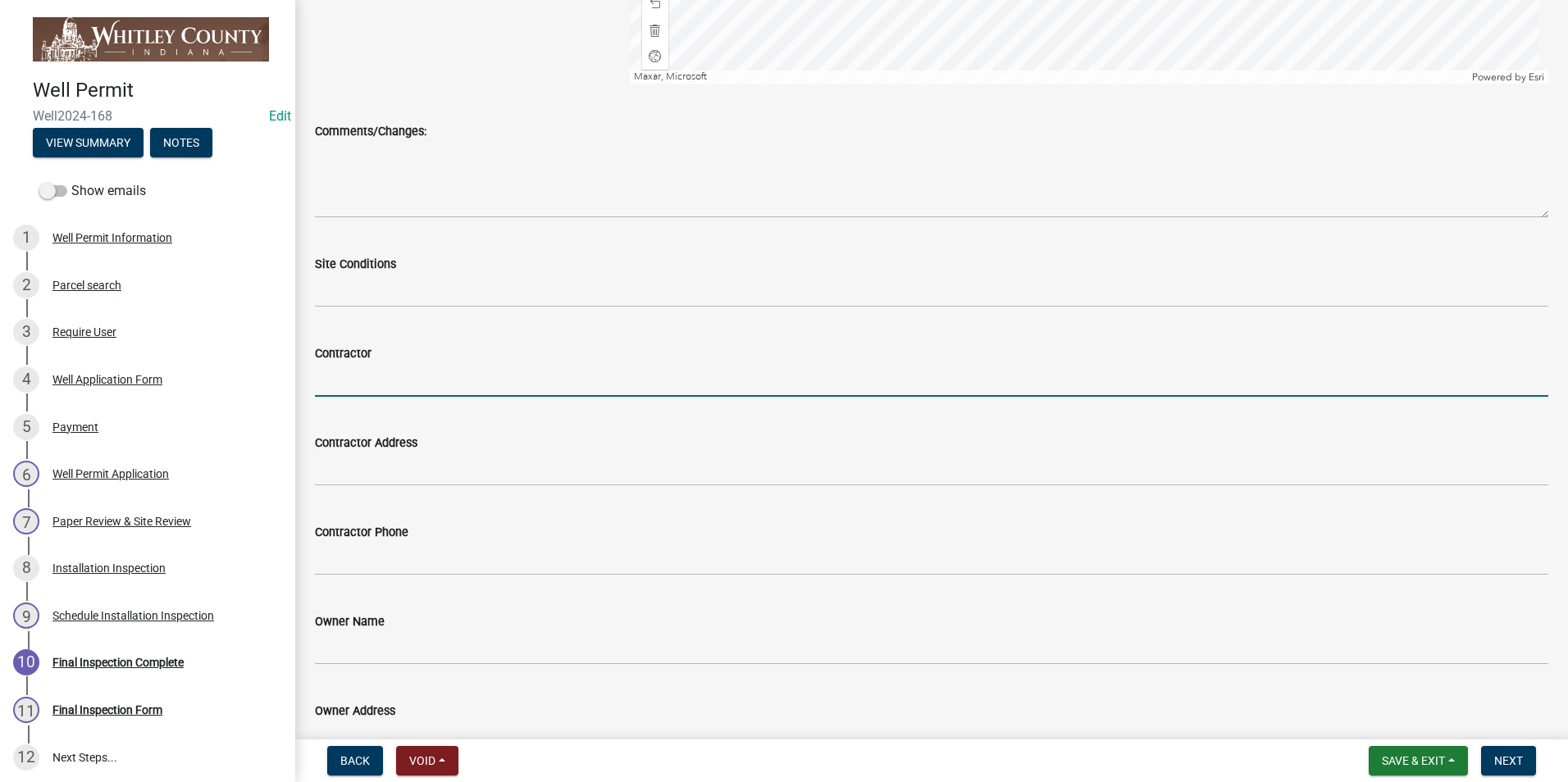
click at [384, 374] on input "Contractor" at bounding box center [931, 380] width 1233 height 33
type input "[PERSON_NAME] well drilling"
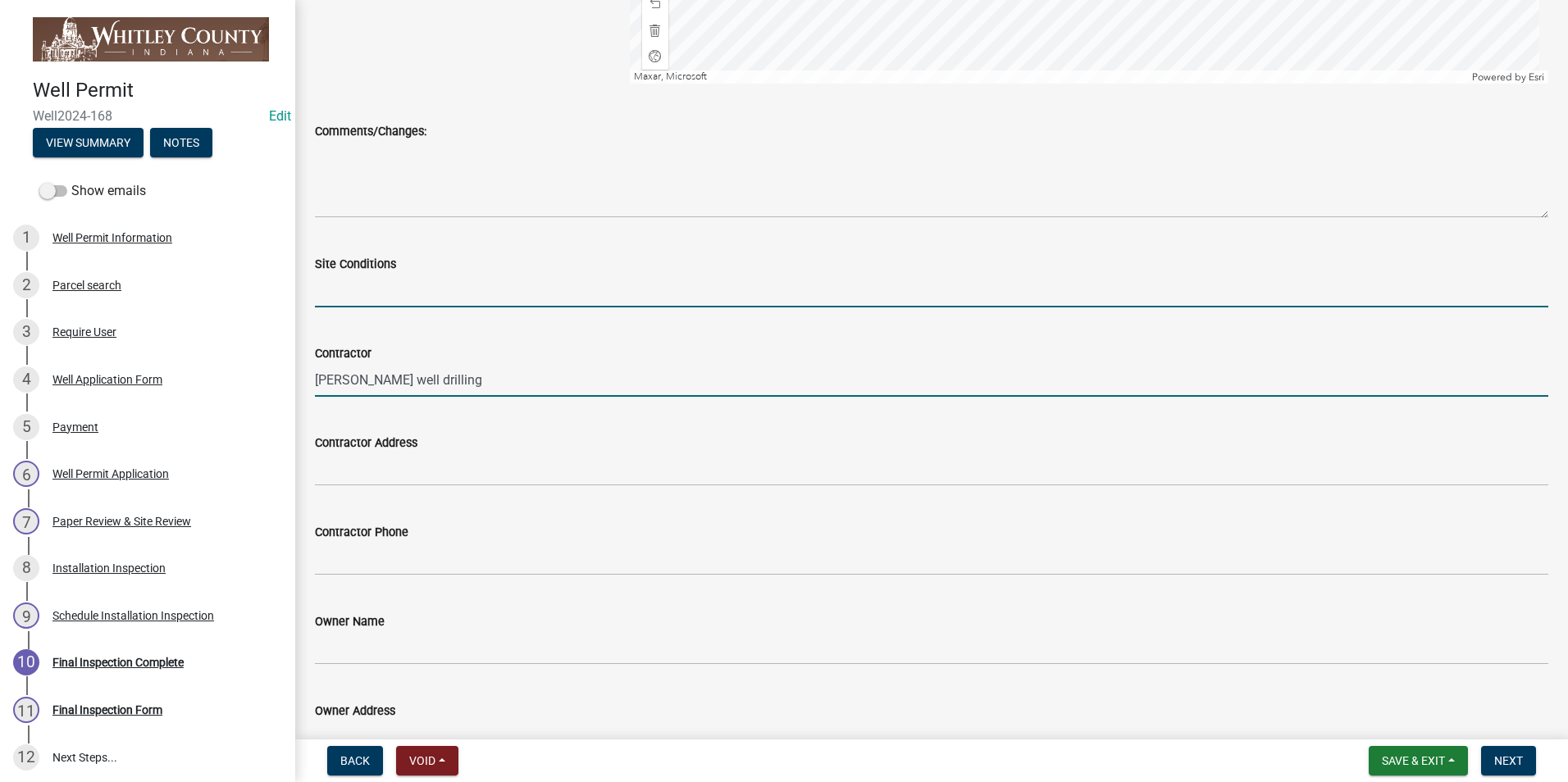
type input "dry"
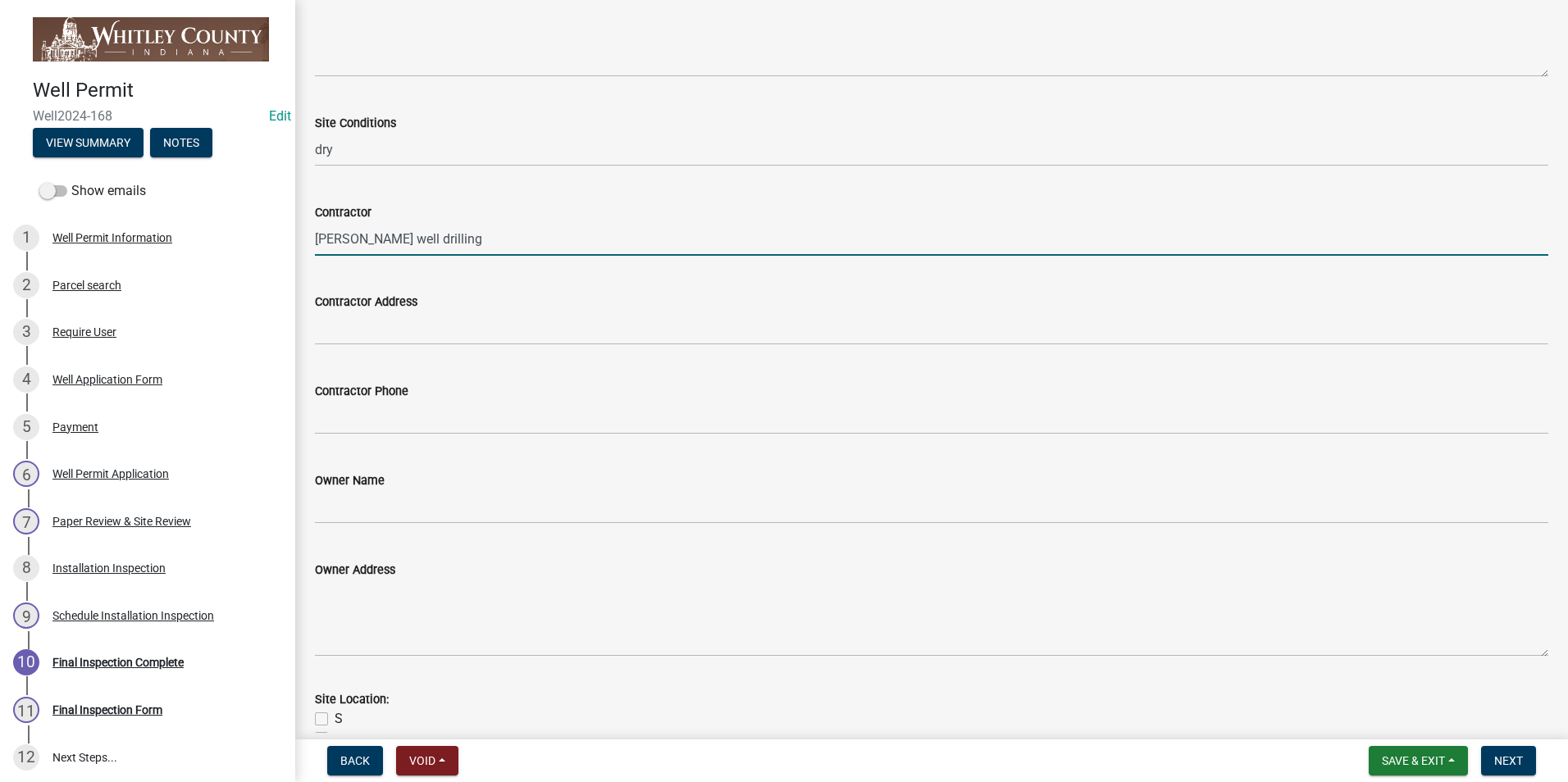
scroll to position [1341, 0]
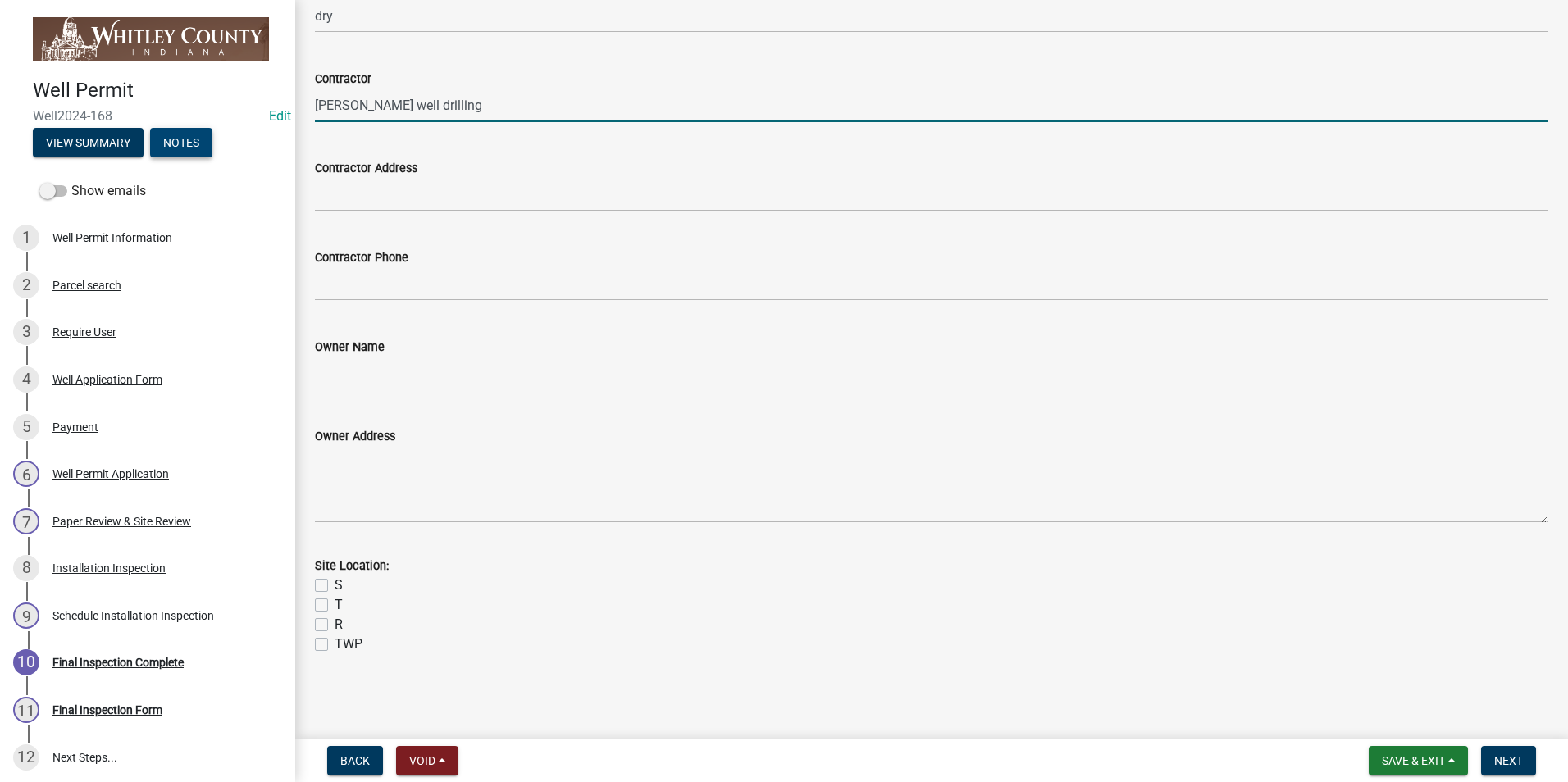
click at [193, 149] on button "Notes" at bounding box center [181, 143] width 62 height 30
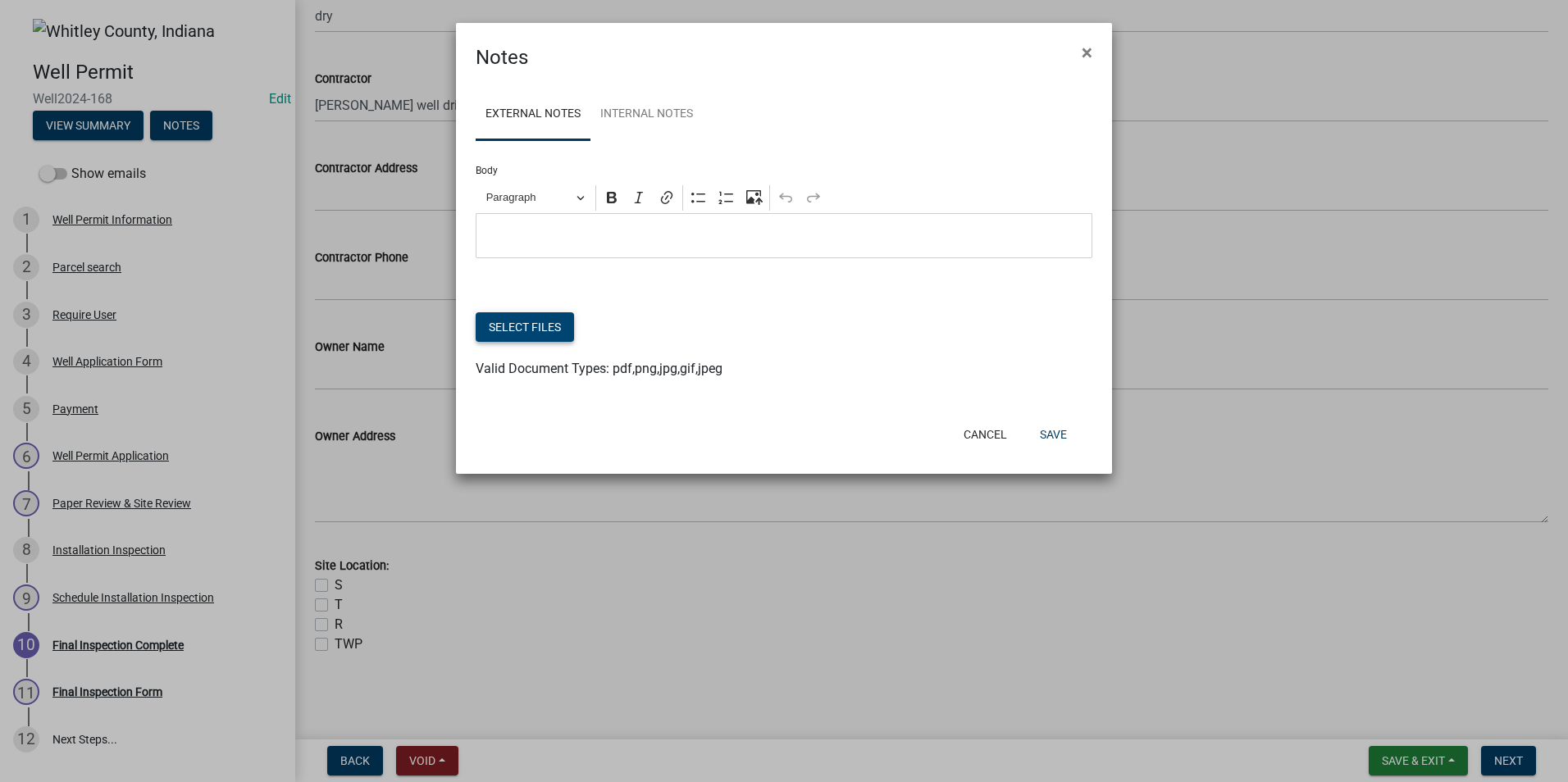
click at [504, 325] on button "Select files" at bounding box center [525, 327] width 98 height 30
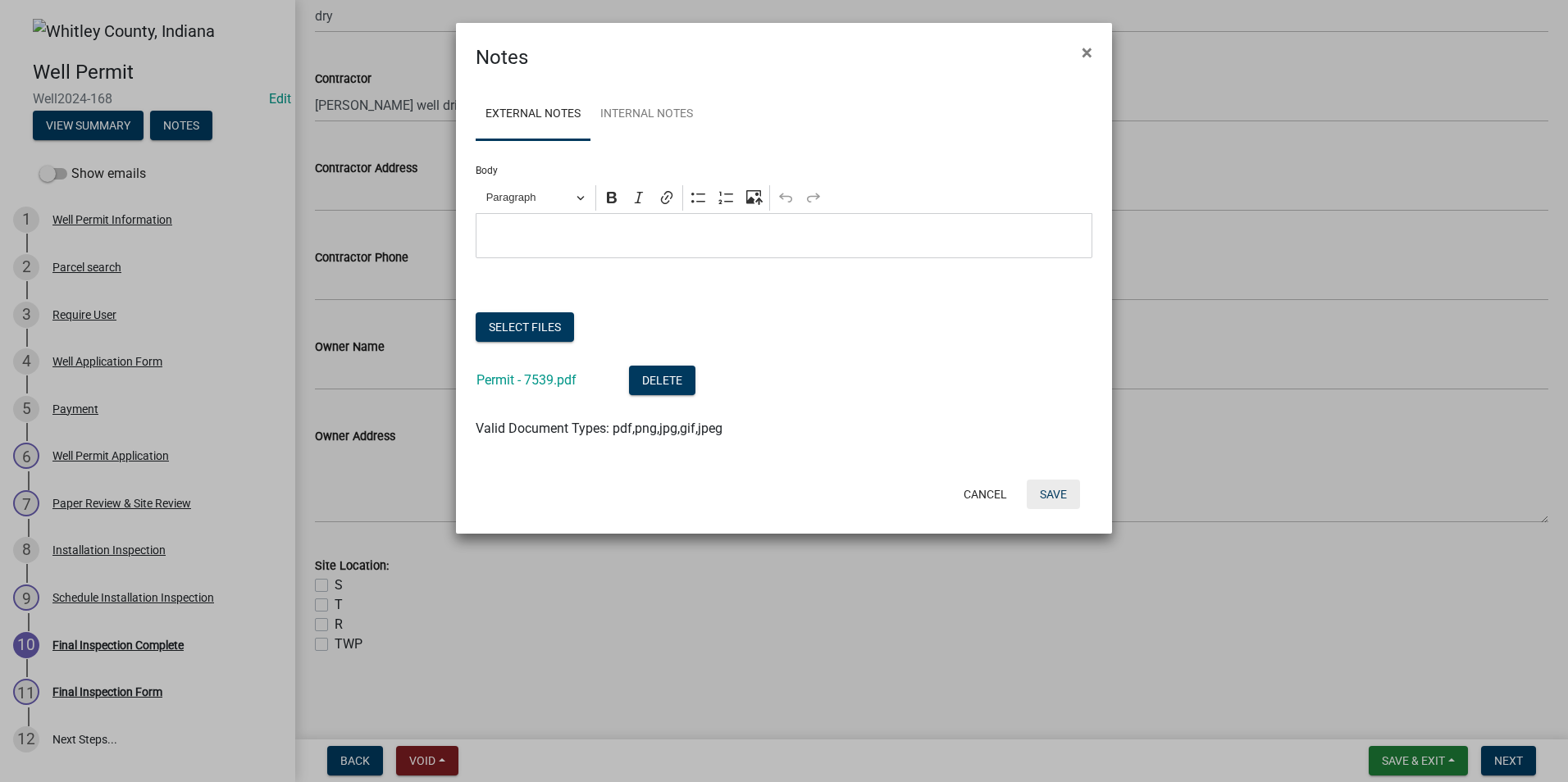
click at [1061, 493] on button "Save" at bounding box center [1054, 495] width 53 height 30
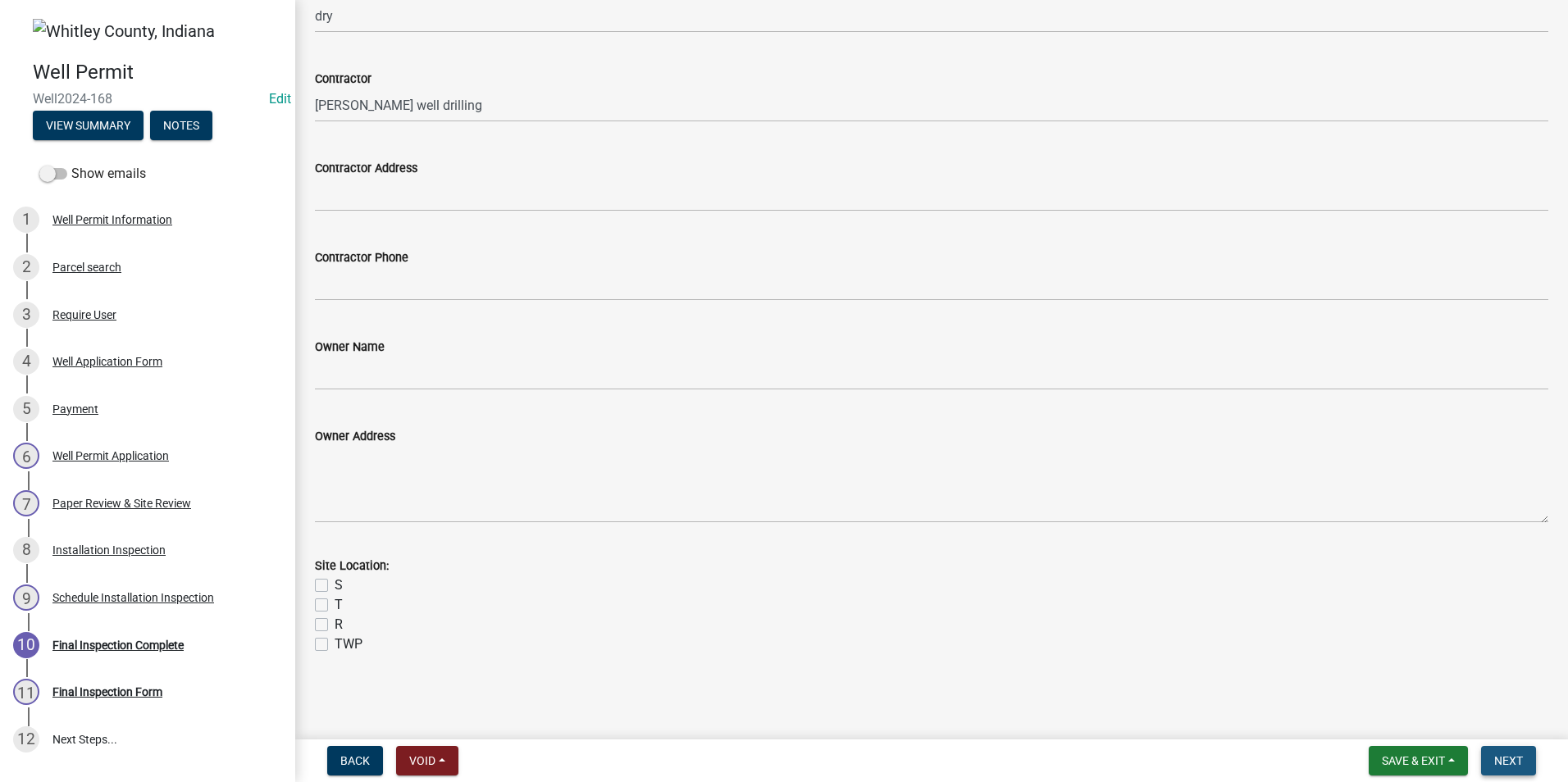
click at [1519, 756] on span "Next" at bounding box center [1509, 761] width 29 height 13
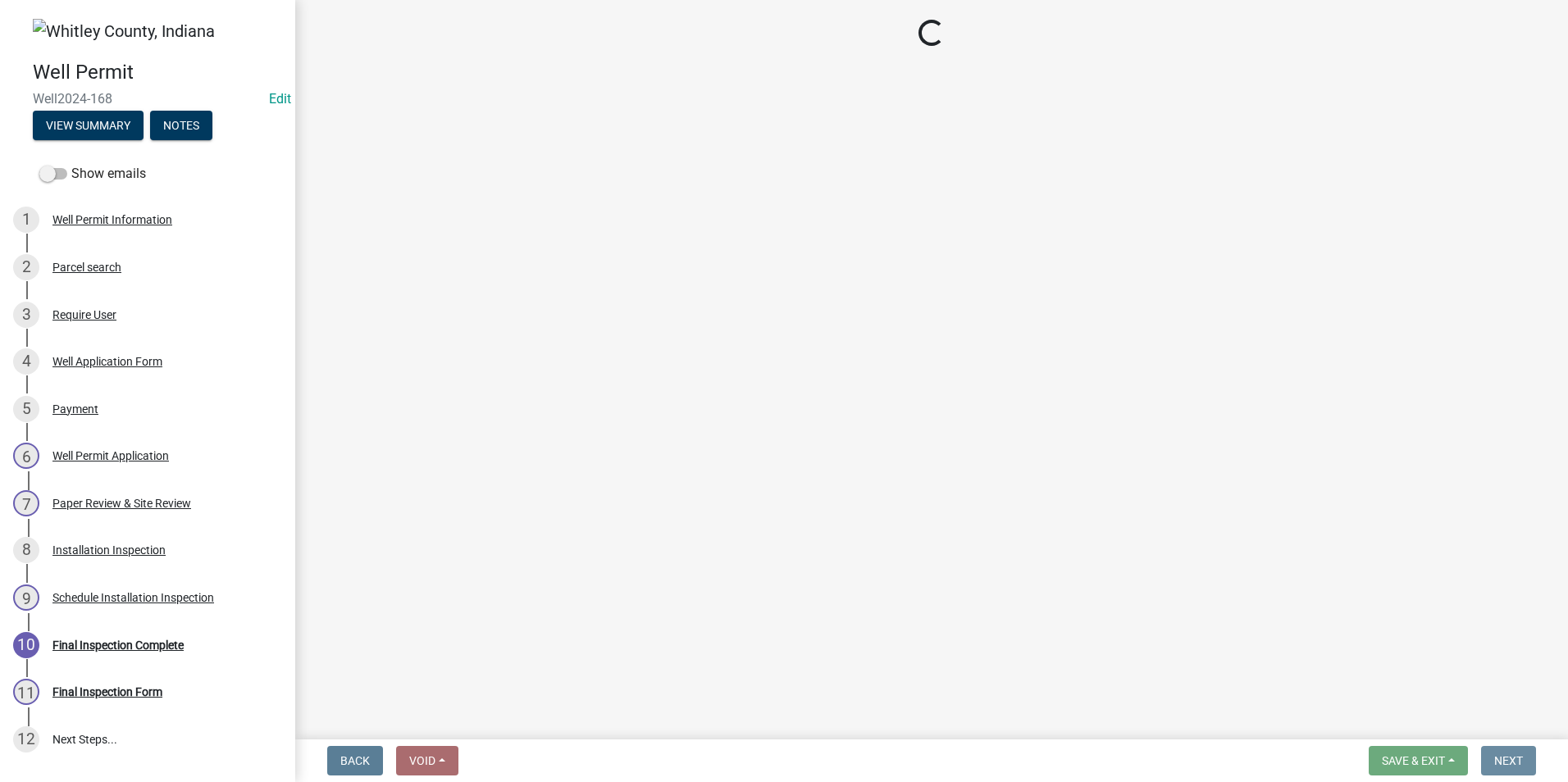
scroll to position [0, 0]
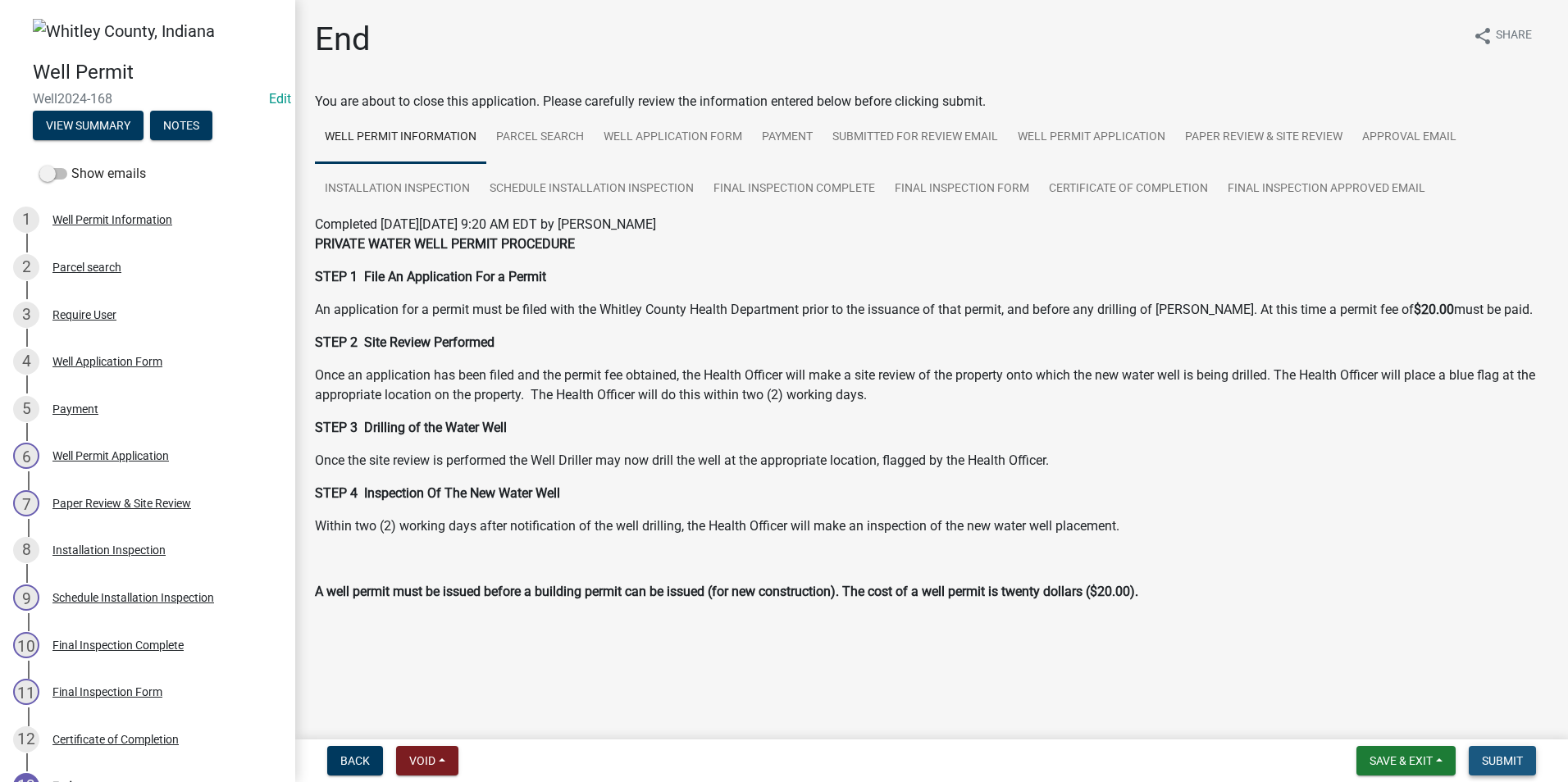
click at [1519, 756] on span "Submit" at bounding box center [1503, 761] width 41 height 13
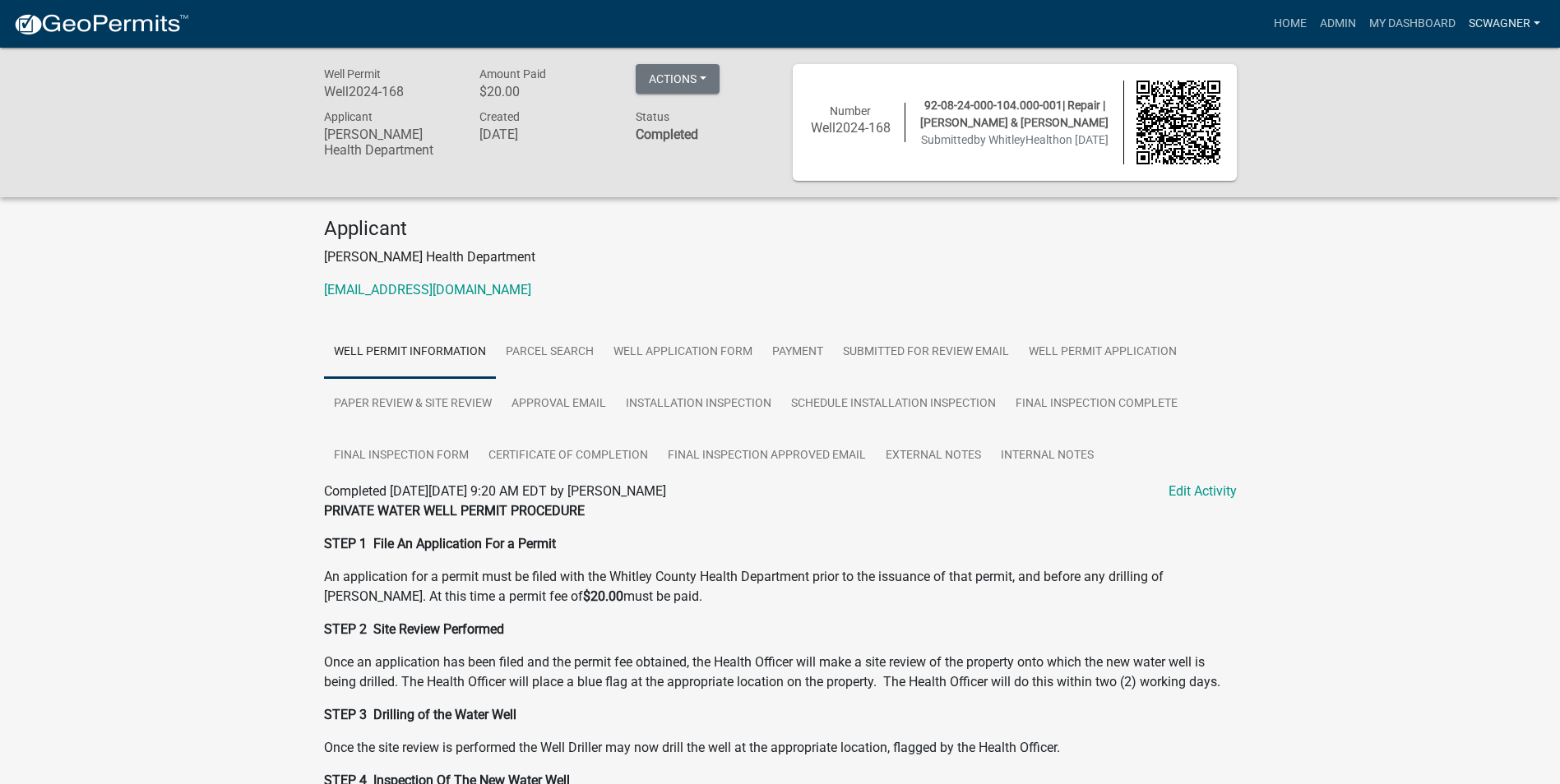
drag, startPoint x: 1504, startPoint y: 17, endPoint x: 1502, endPoint y: 27, distance: 10.2
click at [1504, 17] on link "scwagner" at bounding box center [1504, 24] width 85 height 31
click at [1466, 63] on link "Admin" at bounding box center [1480, 68] width 131 height 39
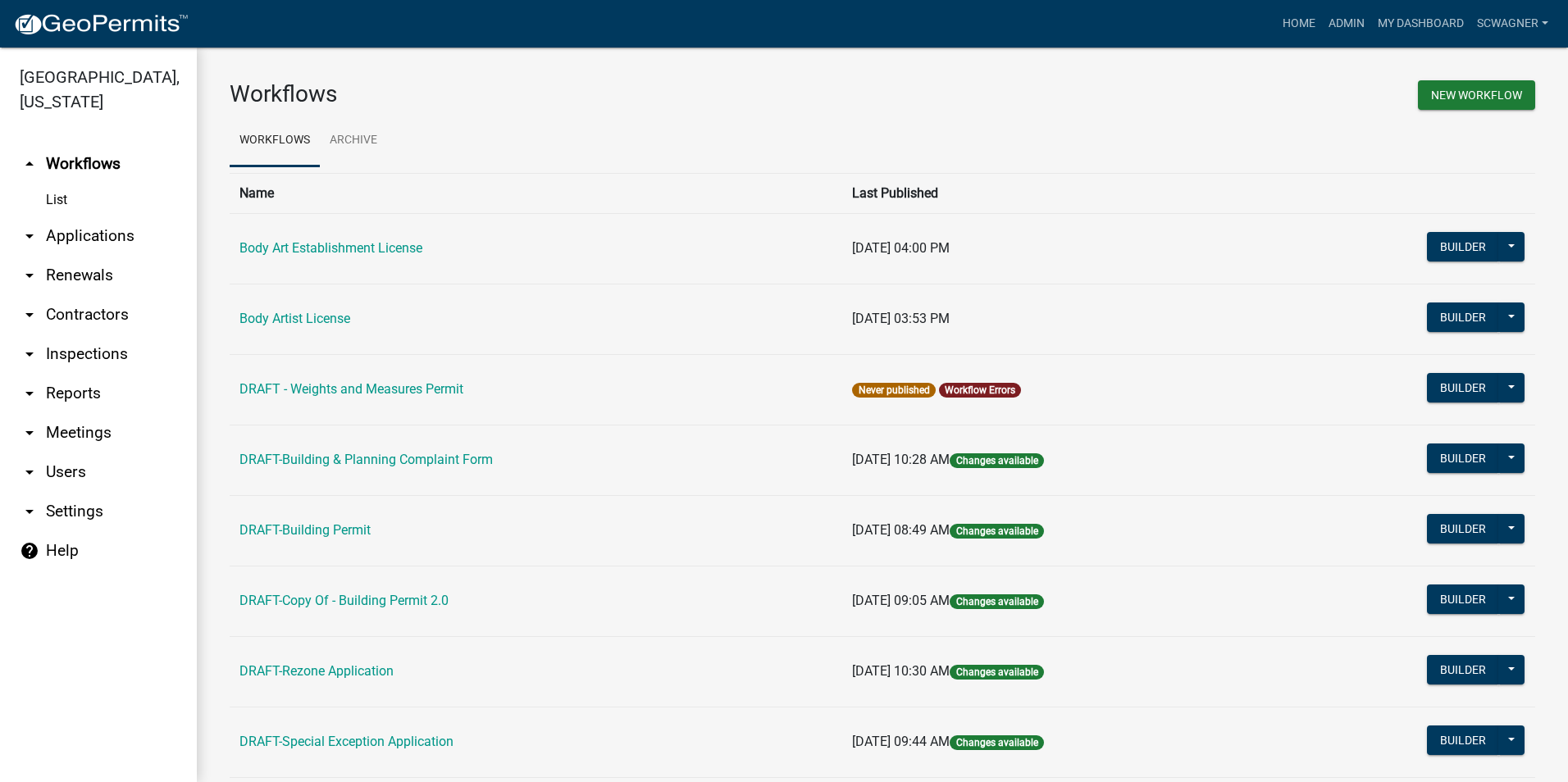
click at [104, 234] on link "arrow_drop_down Applications" at bounding box center [98, 236] width 197 height 39
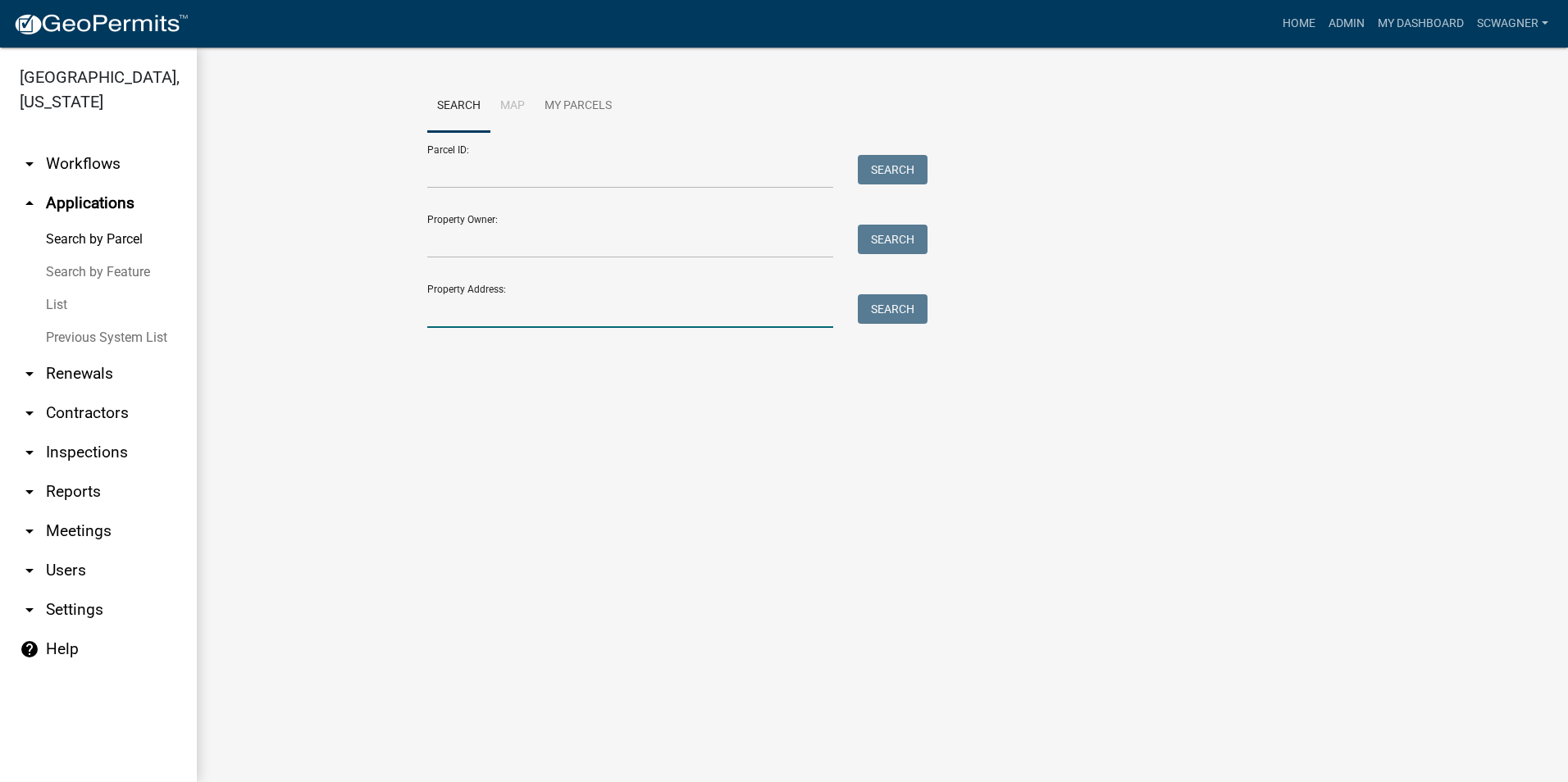
click at [440, 312] on input "Property Address:" at bounding box center [630, 311] width 406 height 33
type input "7746"
click at [896, 305] on button "Search" at bounding box center [892, 309] width 69 height 30
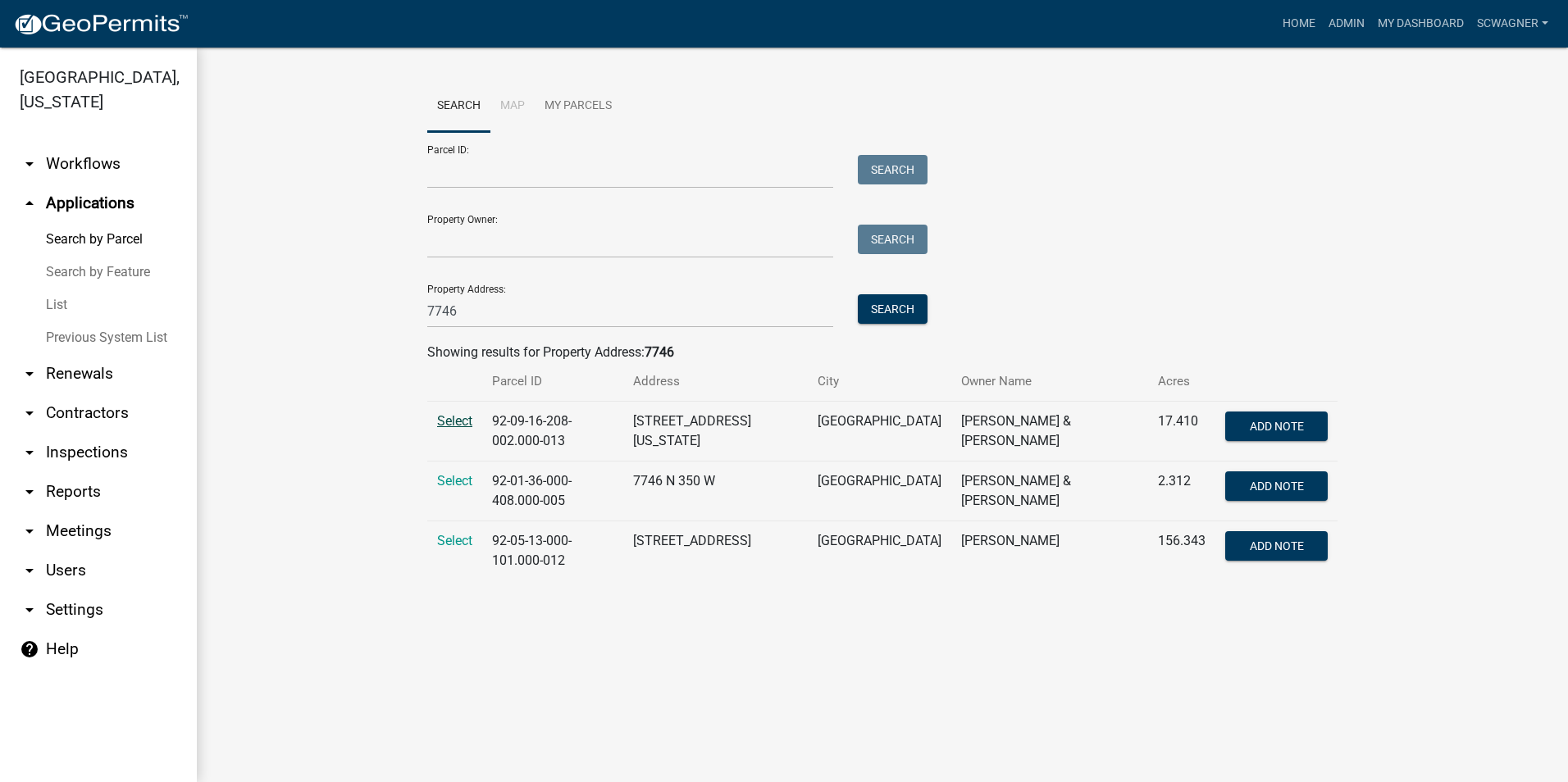
click at [461, 419] on span "Select" at bounding box center [454, 421] width 35 height 15
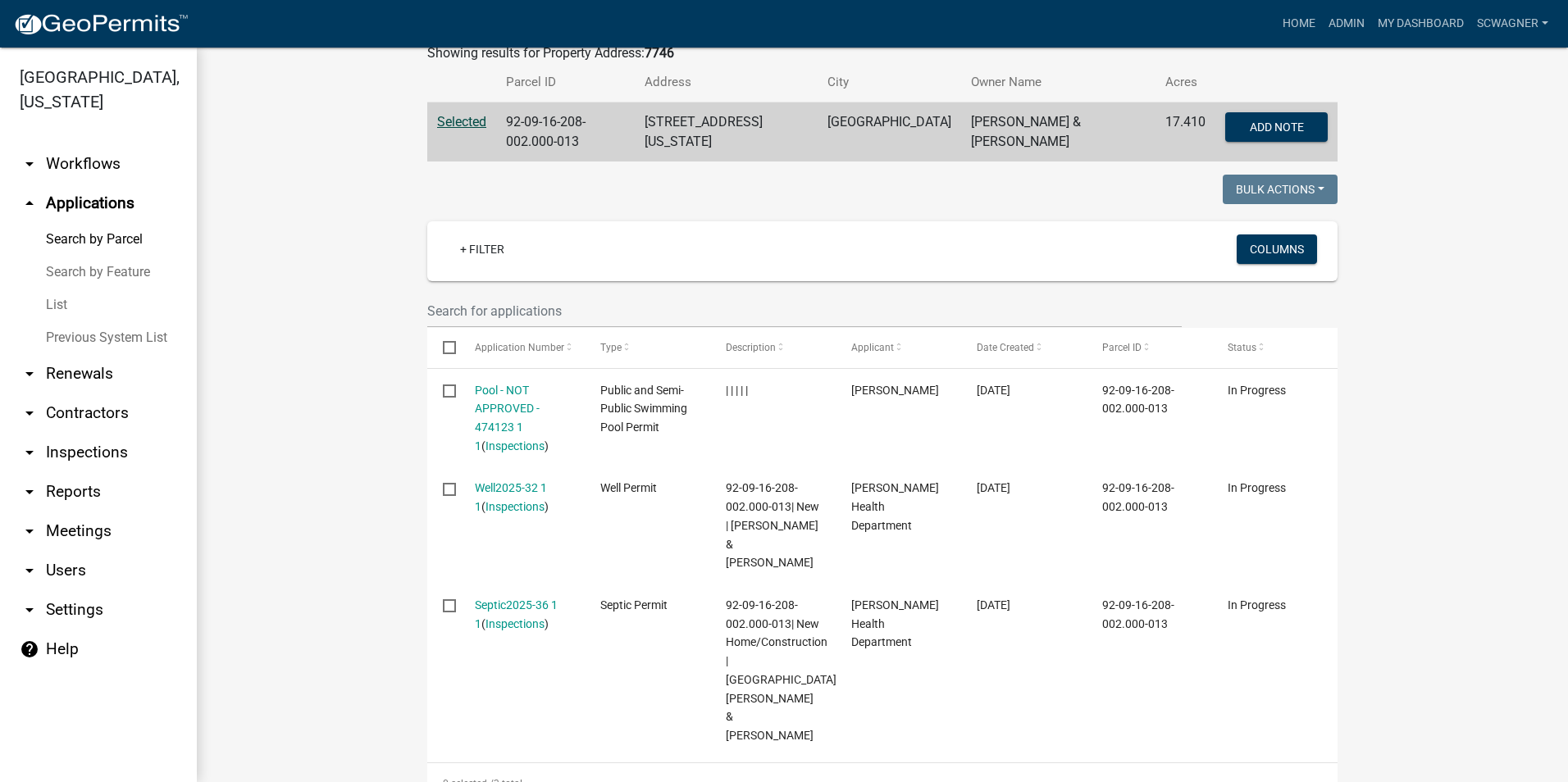
scroll to position [328, 0]
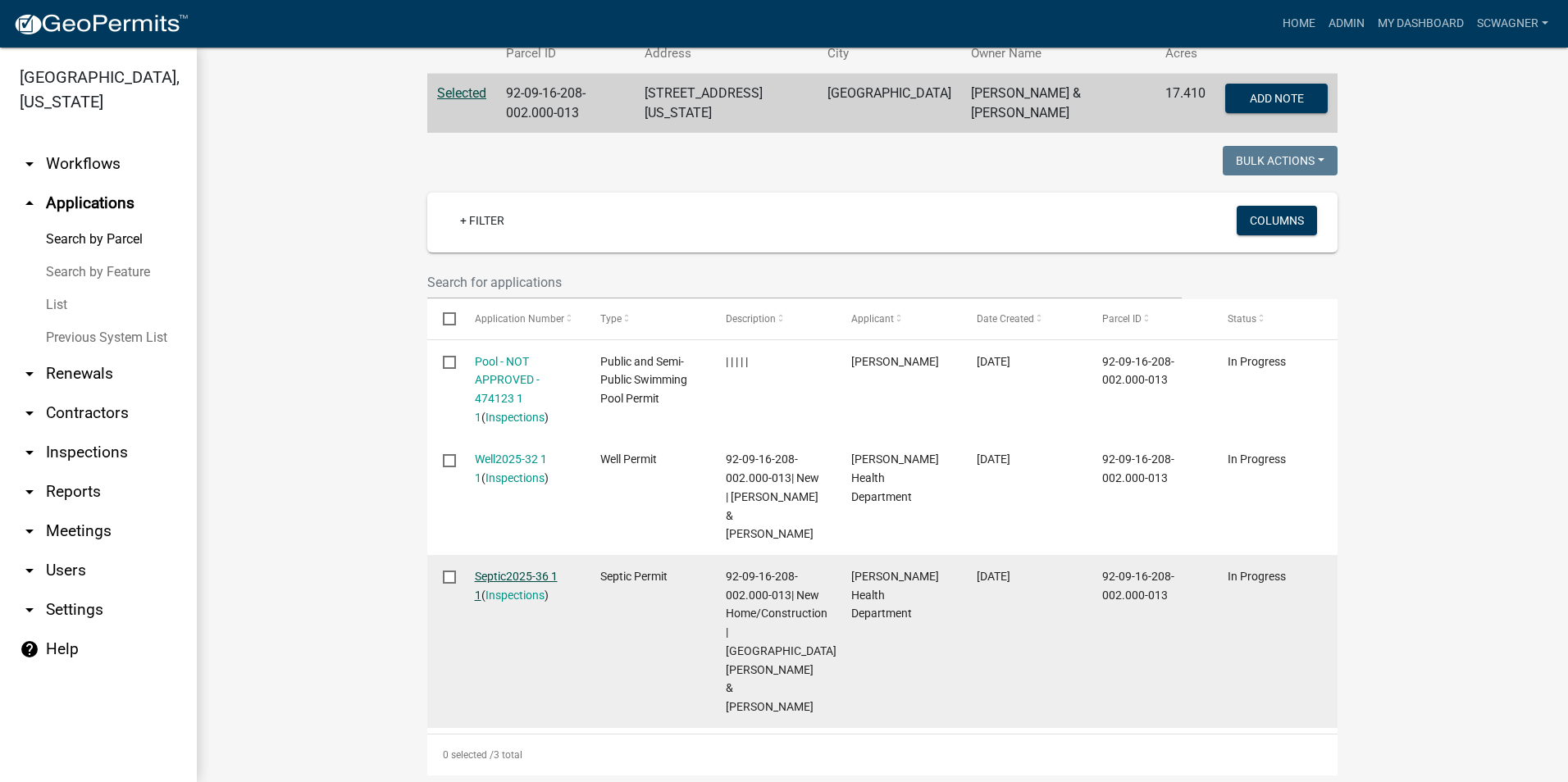
click at [484, 570] on link "Septic2025-36 1 1" at bounding box center [516, 585] width 83 height 32
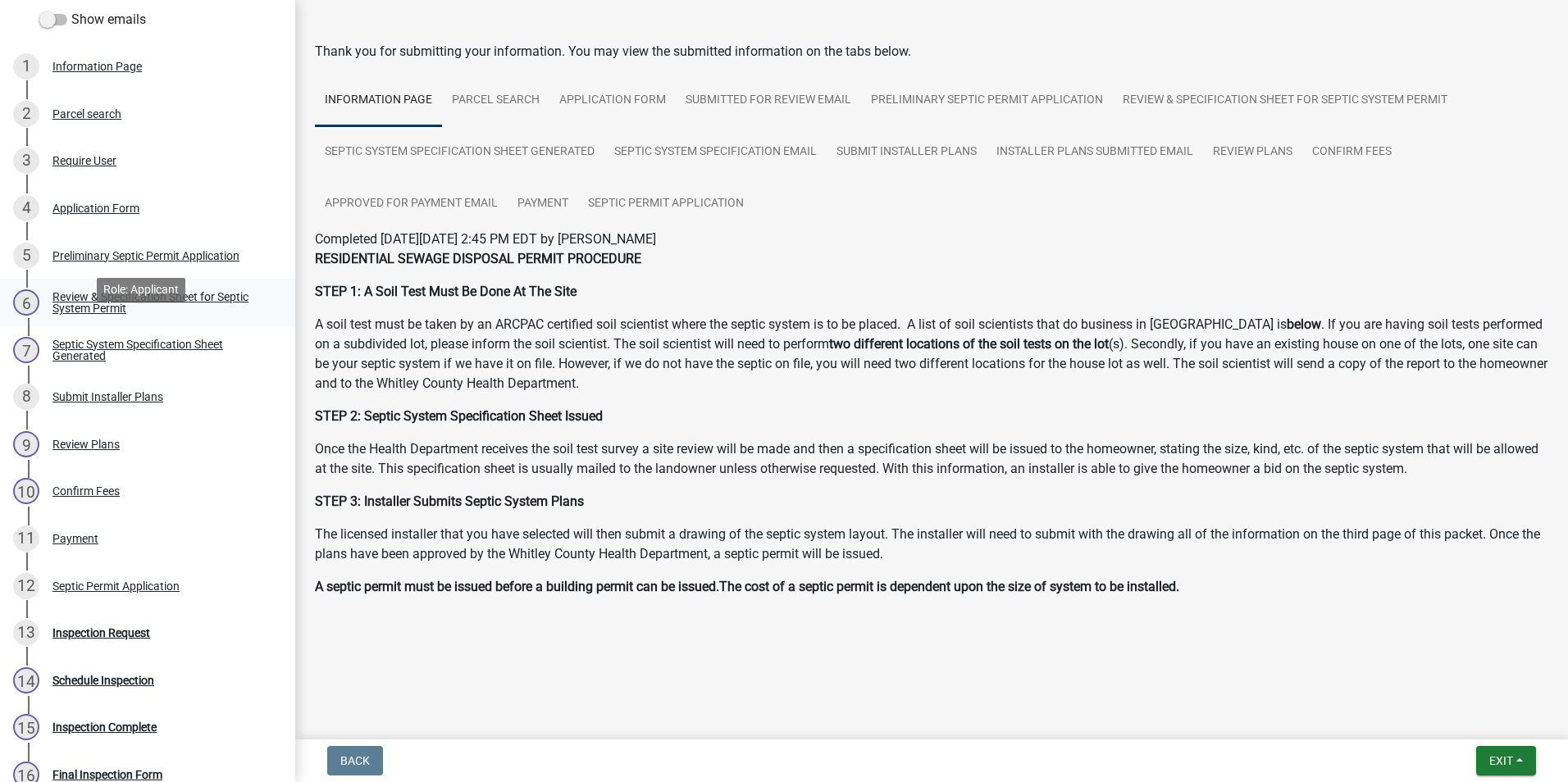
scroll to position [385, 0]
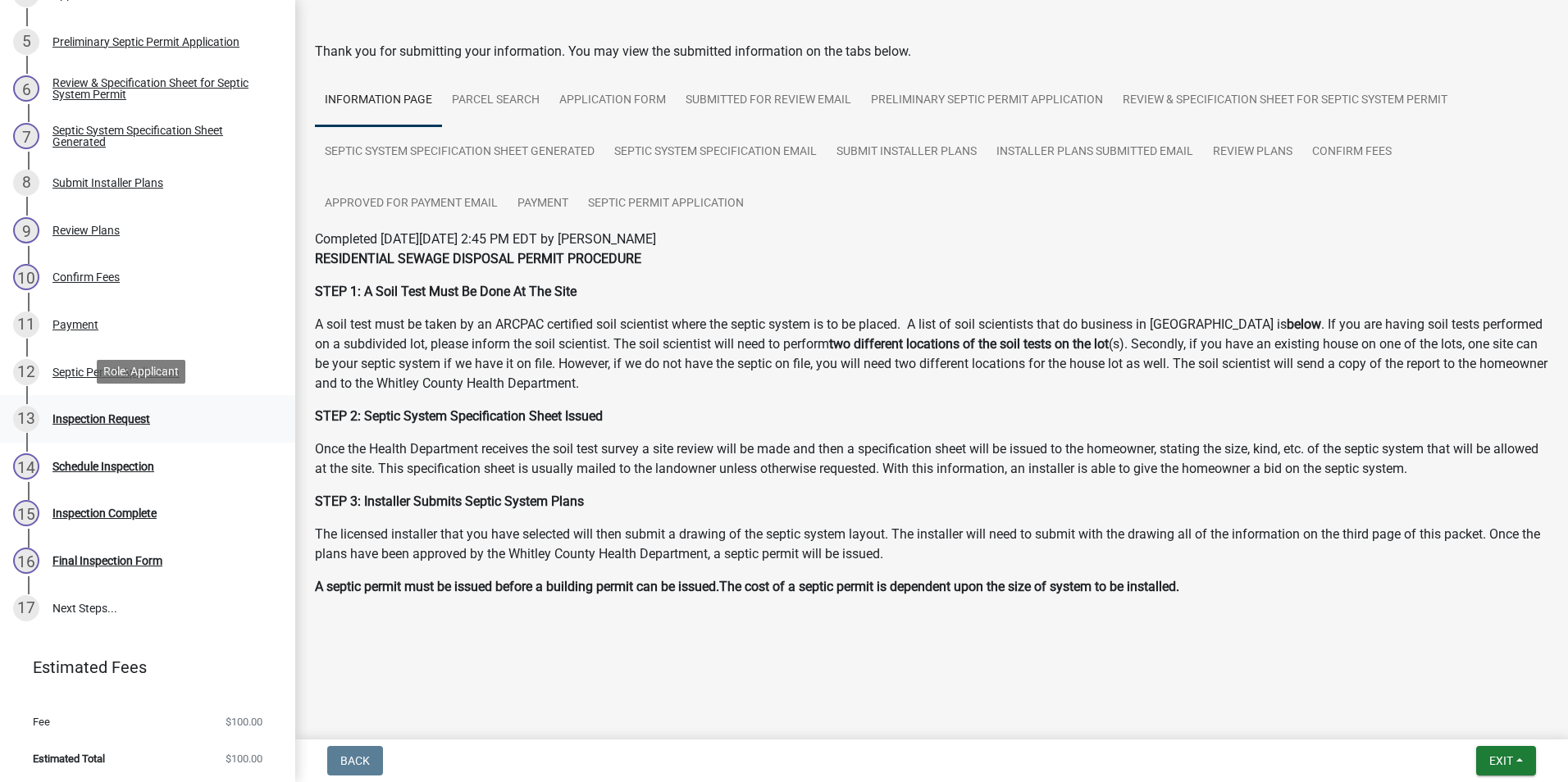
click at [96, 413] on div "Inspection Request" at bounding box center [101, 418] width 98 height 11
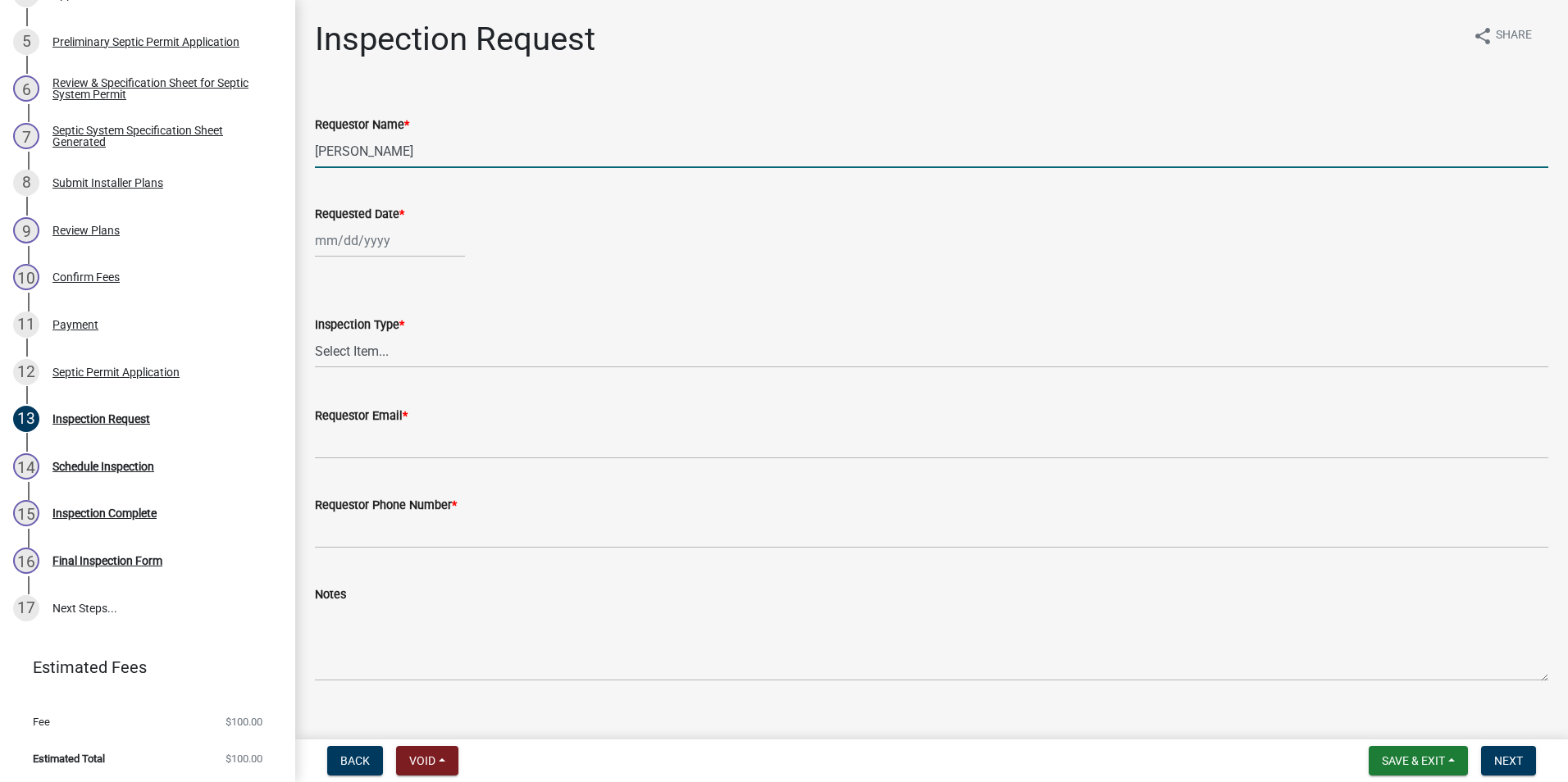
click at [400, 151] on input "[PERSON_NAME]" at bounding box center [931, 151] width 1233 height 33
type input "L"
type input "[PERSON_NAME]"
type input "[DATE]"
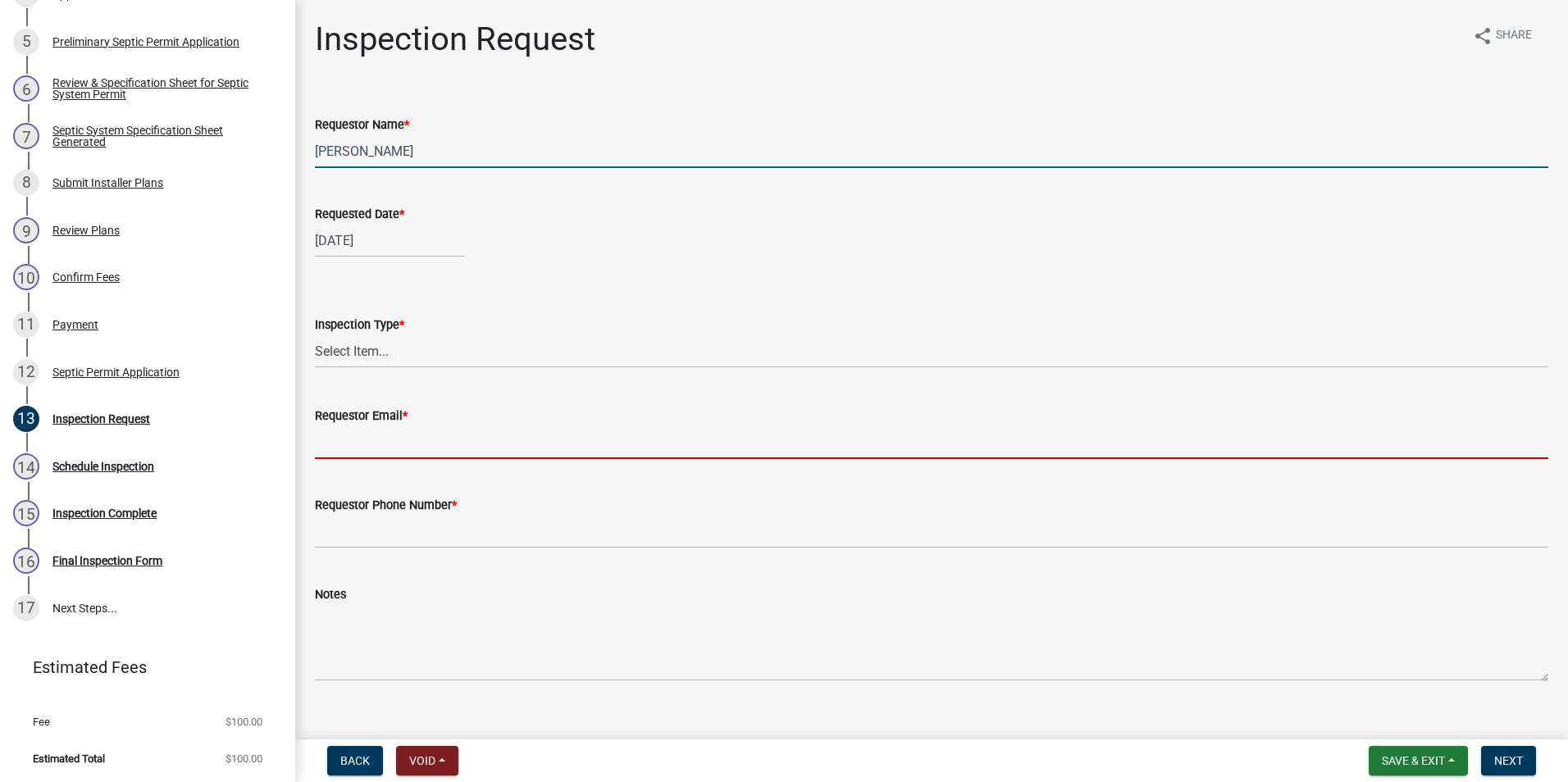
type input "[EMAIL_ADDRESS][DOMAIN_NAME]"
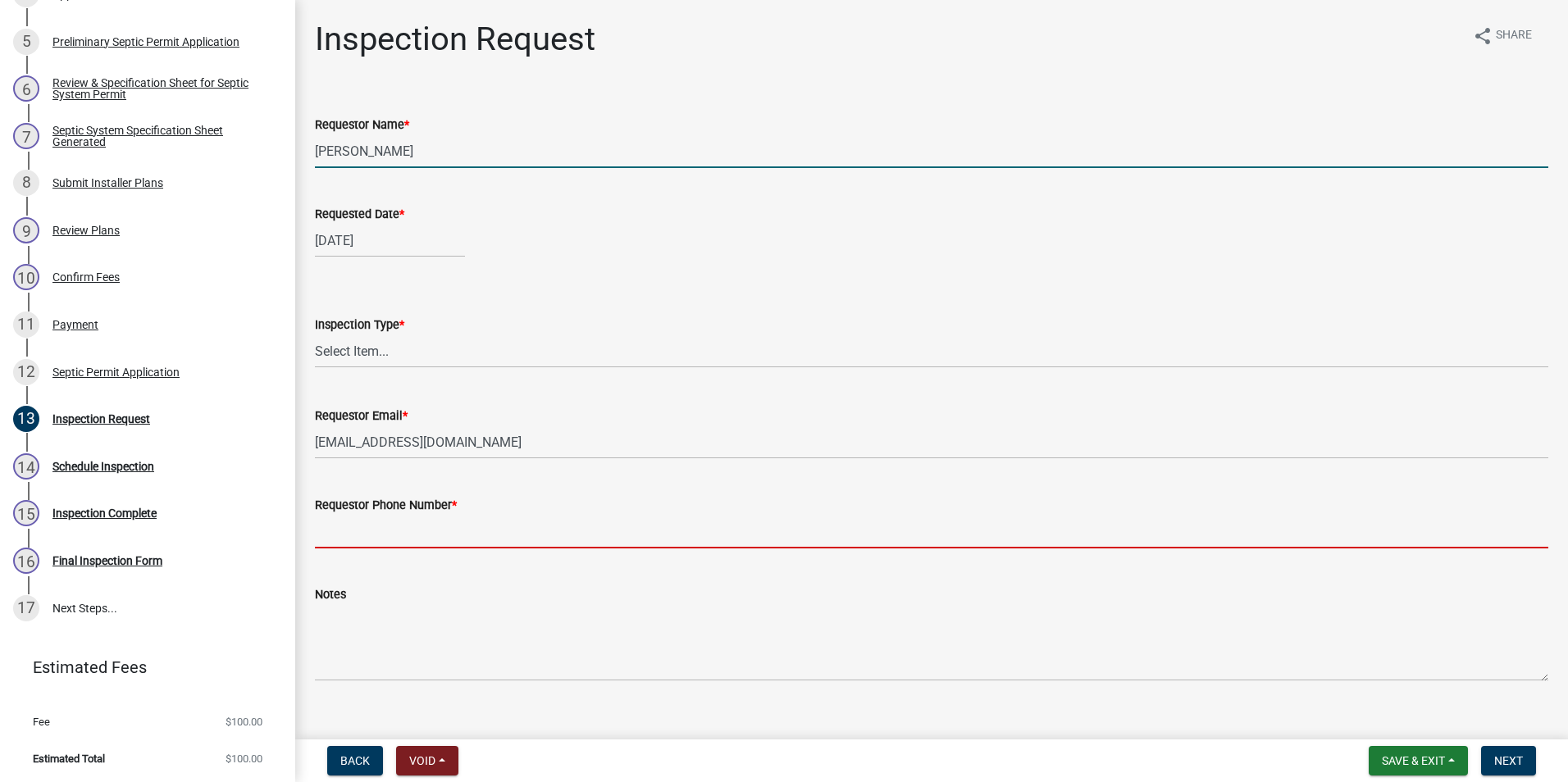
type input "2602483121"
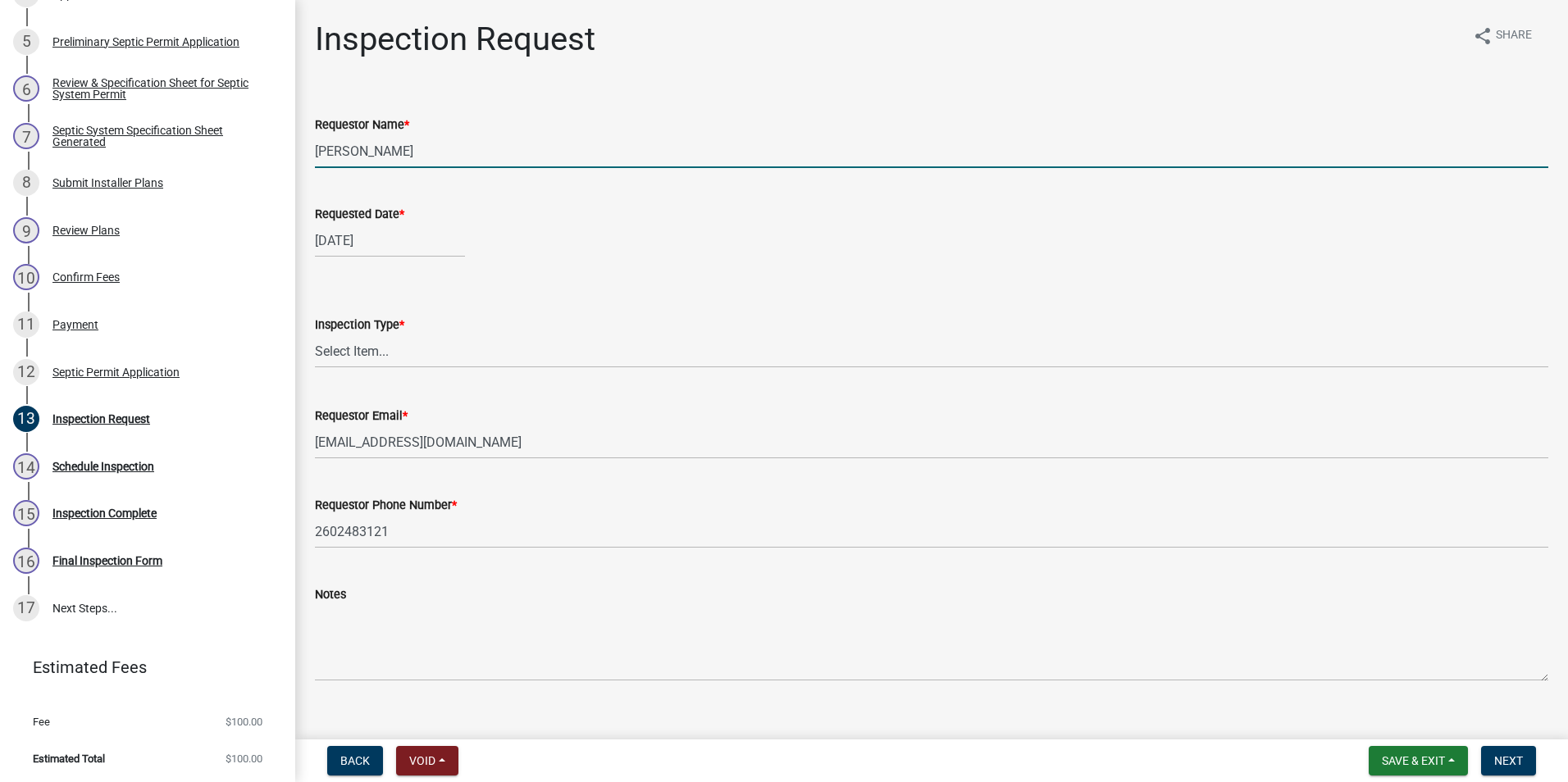
select select "10"
select select "2025"
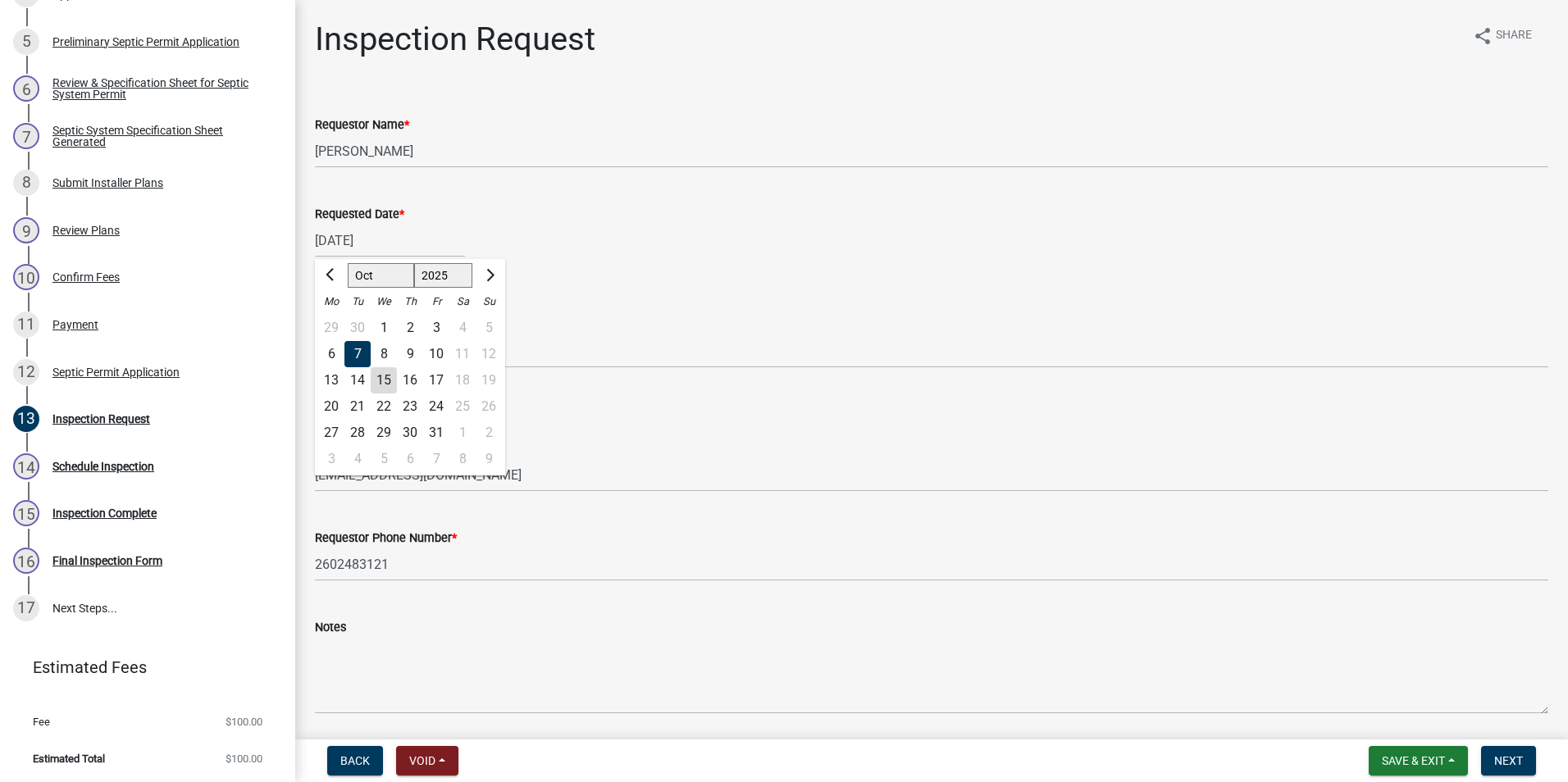
click at [361, 376] on div "14" at bounding box center [358, 380] width 27 height 27
type input "[DATE]"
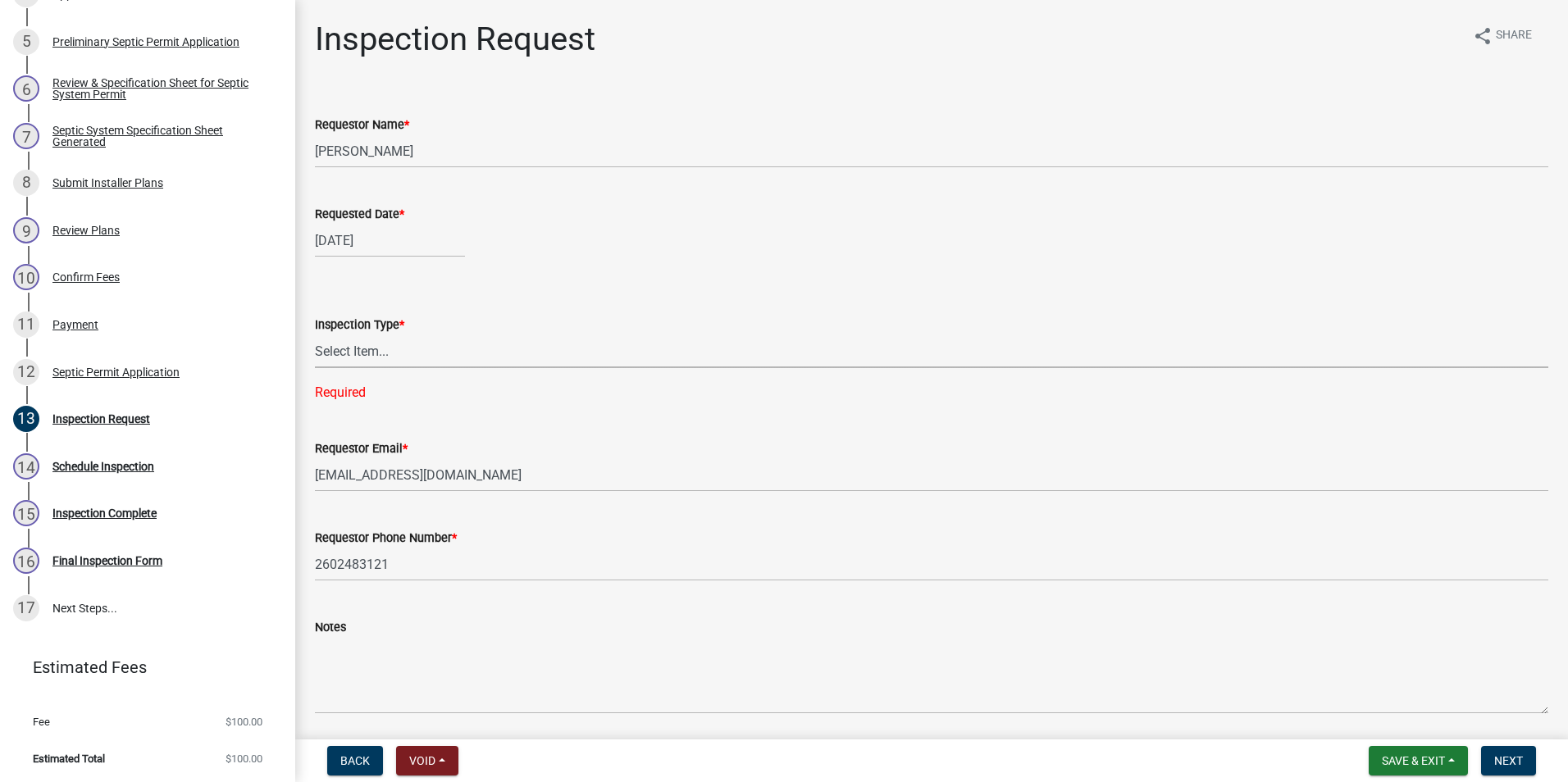
click at [377, 352] on select "Select Item... Septic Inspection" at bounding box center [931, 351] width 1233 height 33
click at [315, 335] on select "Select Item... Septic Inspection" at bounding box center [931, 351] width 1233 height 33
select select "dfdf2d03-a7c8-425d-a127-69a28e6ecd25"
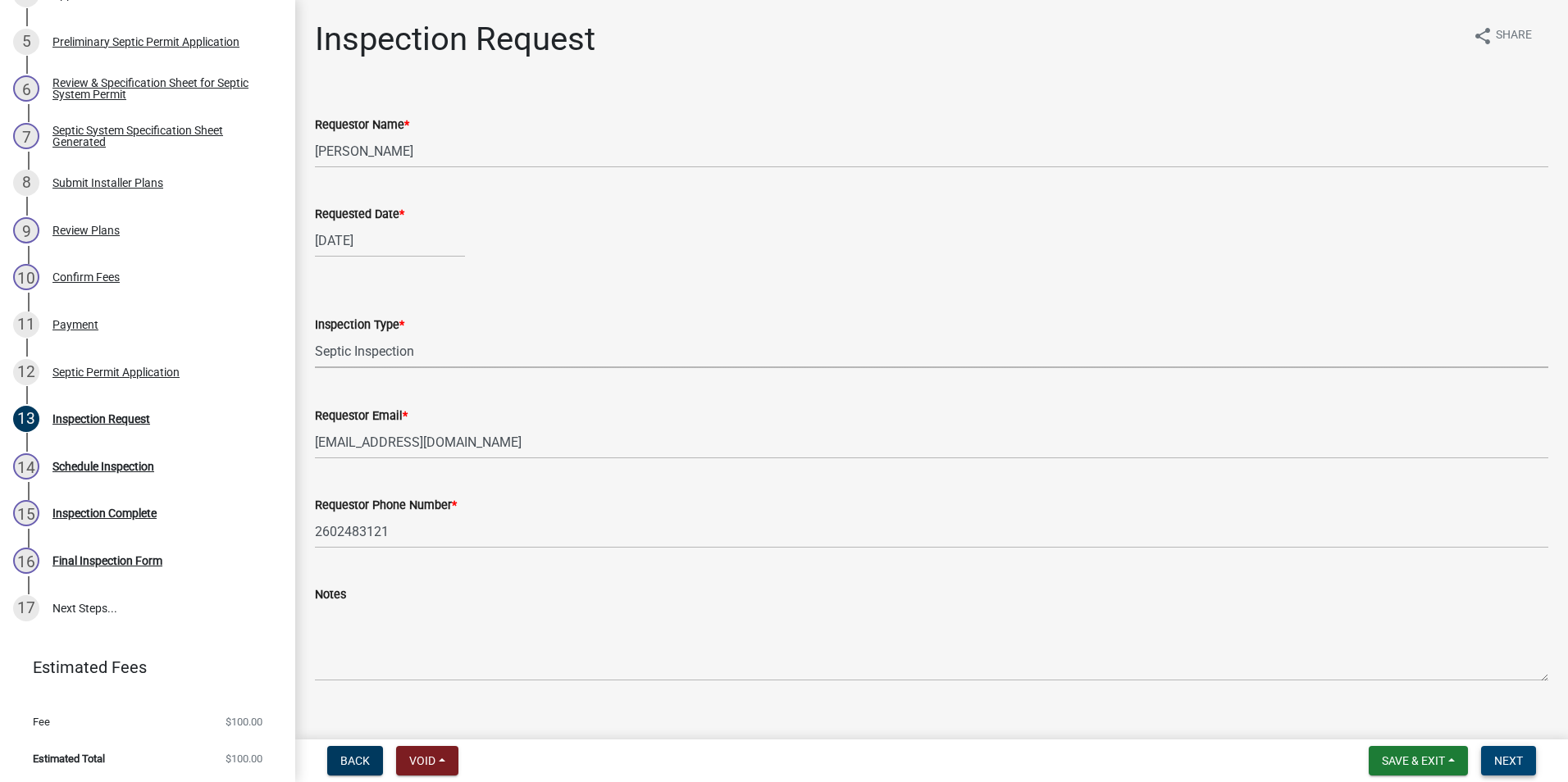
click at [1507, 758] on span "Next" at bounding box center [1509, 761] width 29 height 13
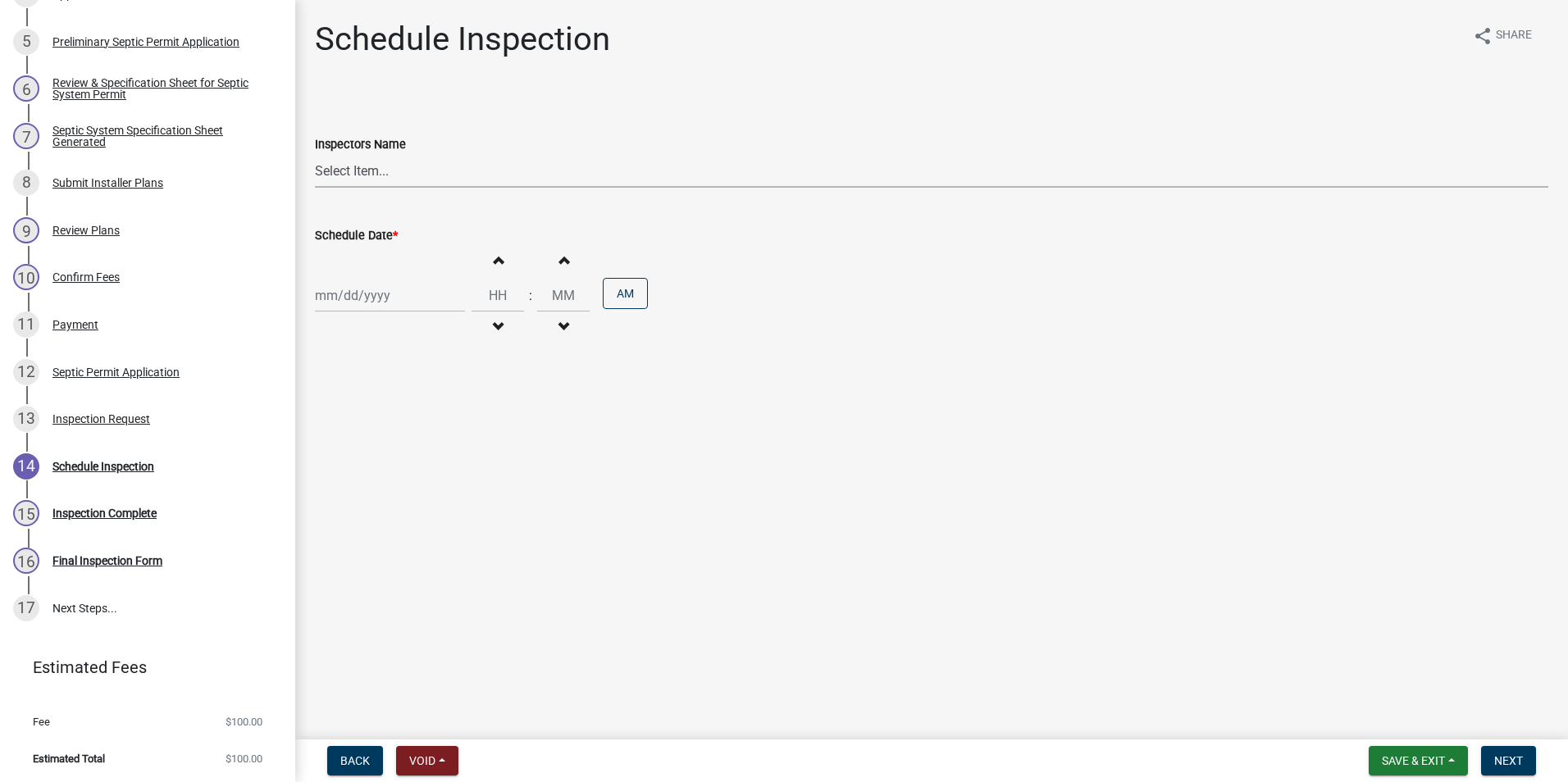
click at [367, 164] on select "Select Item... swagner ([PERSON_NAME] [PERSON_NAME]) [PERSON_NAME] ([PERSON_NAM…" at bounding box center [931, 170] width 1233 height 33
select select "f7ad9f8f-cb11-4988-8b83-06889c6c21fa"
click at [315, 154] on select "Select Item... swagner ([PERSON_NAME] [PERSON_NAME]) [PERSON_NAME] ([PERSON_NAM…" at bounding box center [931, 170] width 1233 height 33
click at [345, 288] on div at bounding box center [389, 295] width 150 height 33
select select "10"
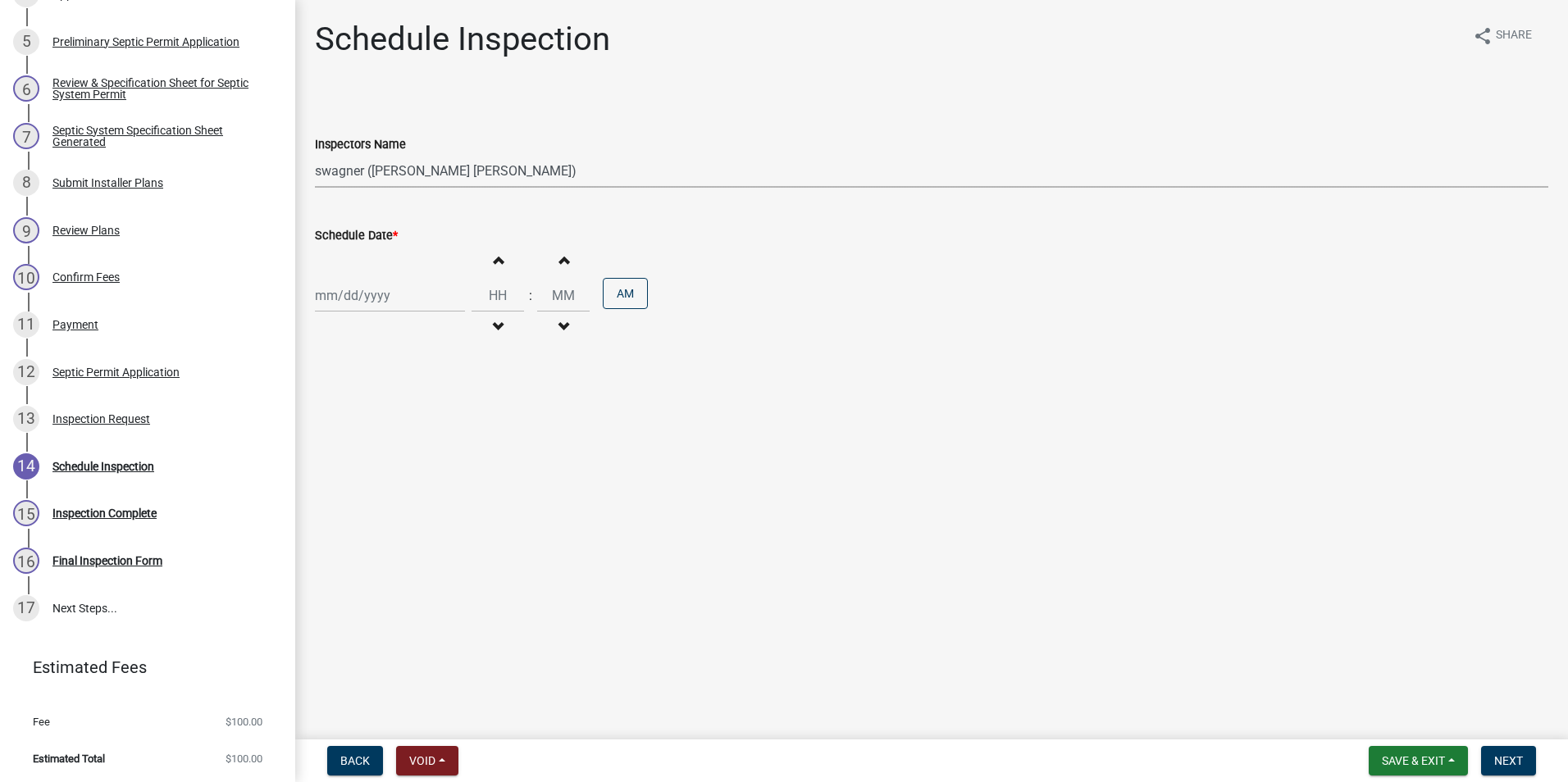
select select "2025"
click at [365, 434] on div "14" at bounding box center [358, 435] width 27 height 27
type input "[DATE]"
click at [494, 262] on span "button" at bounding box center [498, 259] width 9 height 13
type input "01"
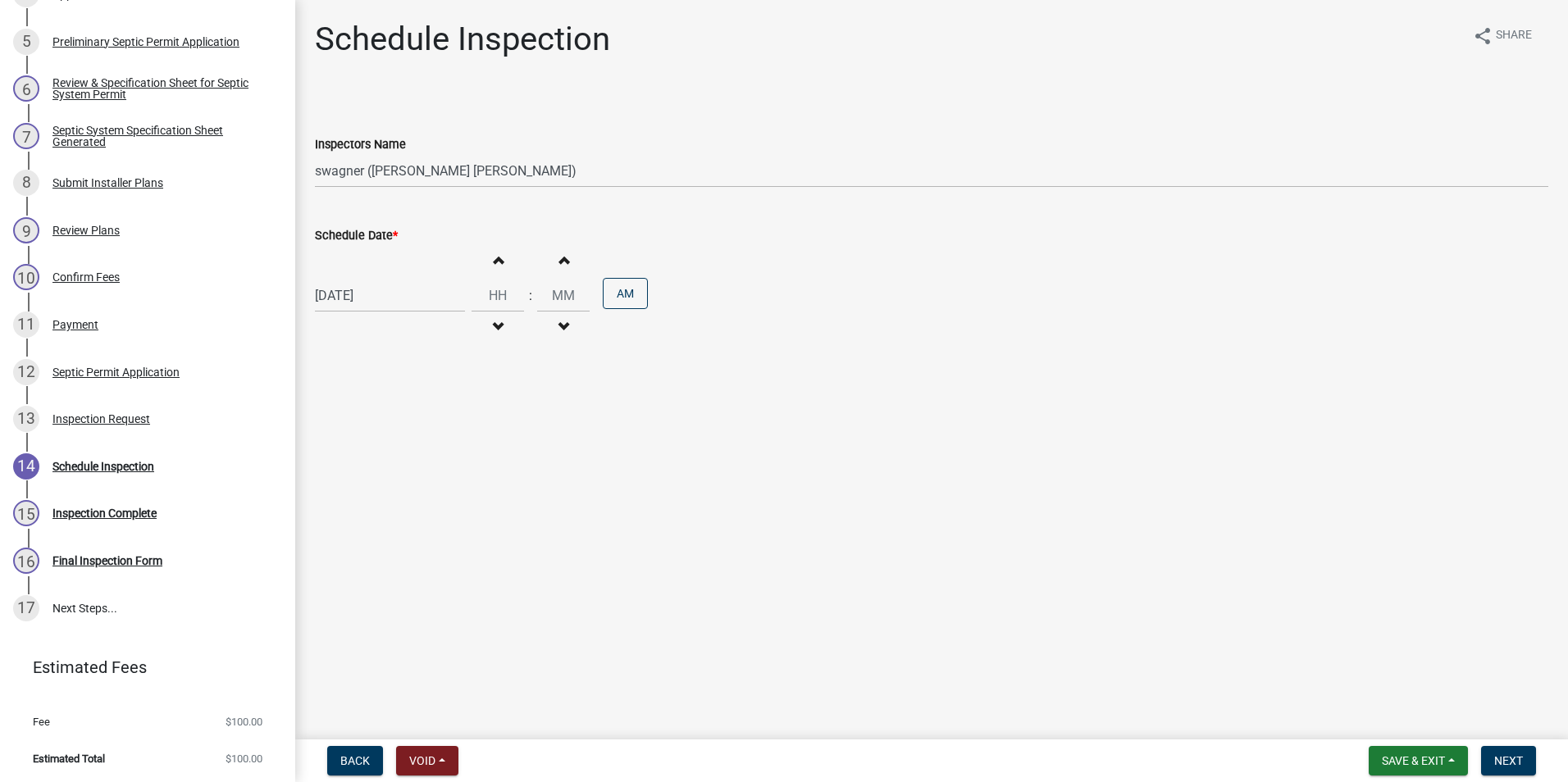
type input "00"
click at [494, 261] on span "button" at bounding box center [498, 259] width 9 height 13
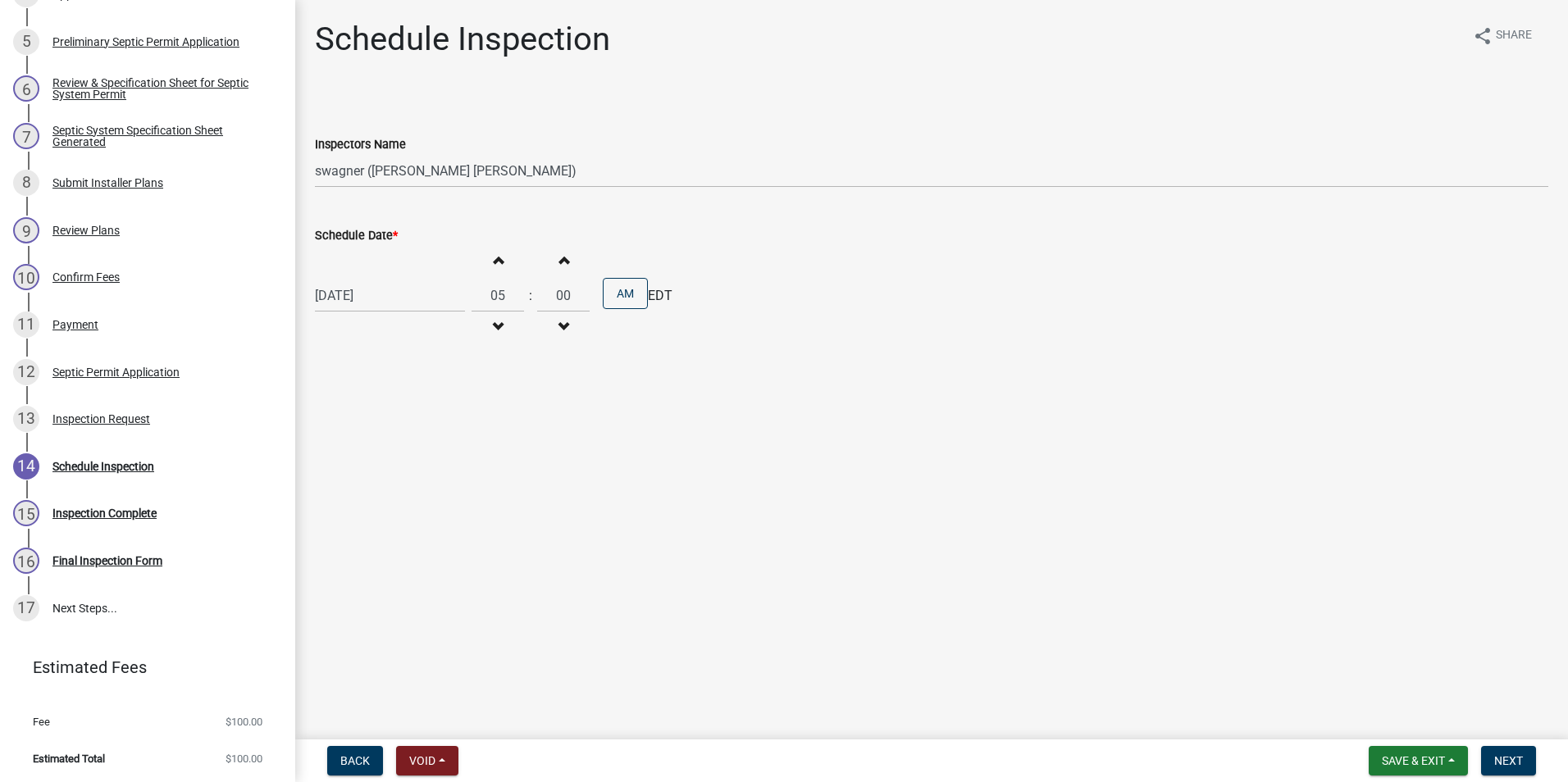
click at [494, 261] on span "button" at bounding box center [498, 259] width 9 height 13
type input "09"
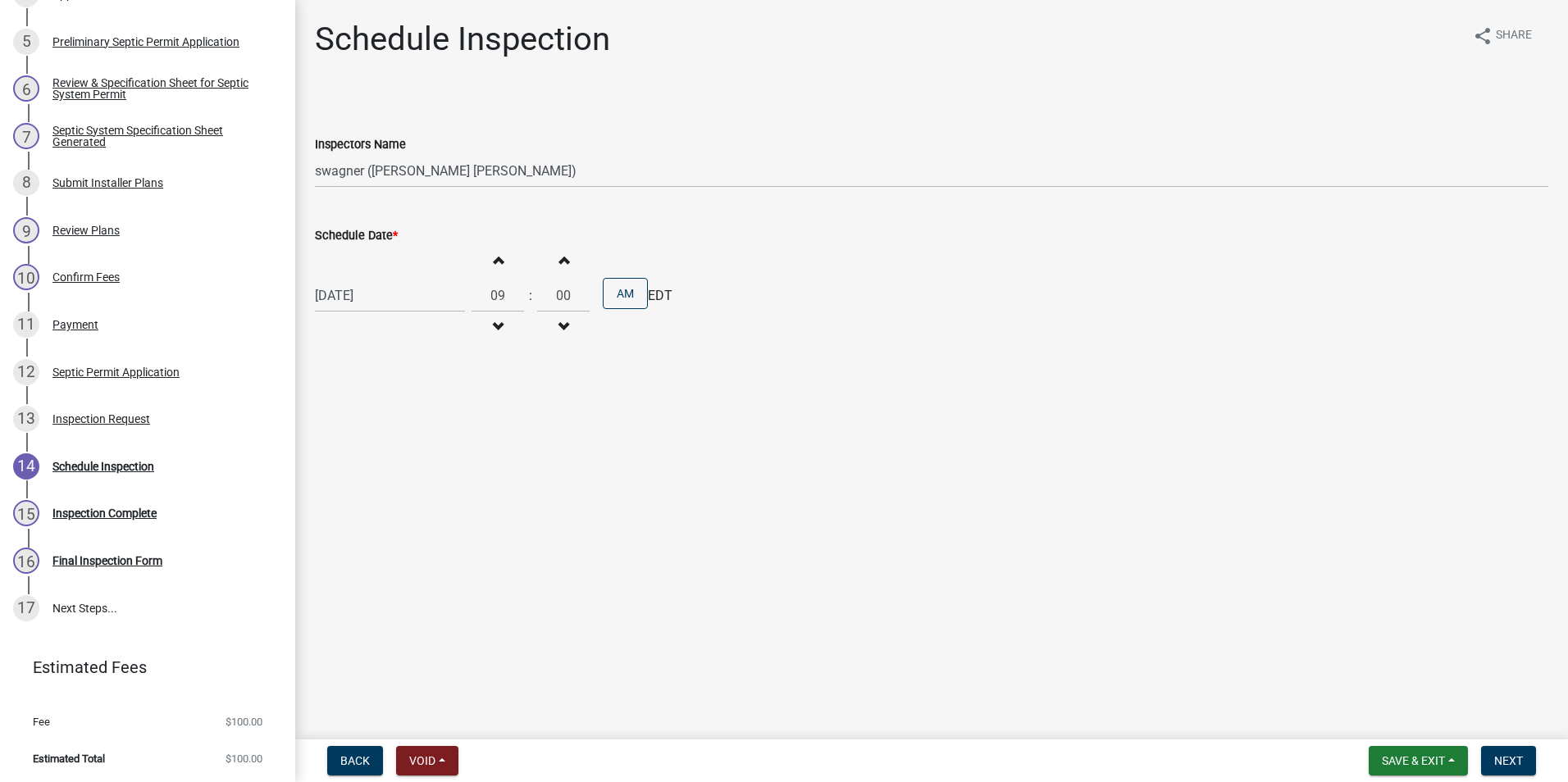
click at [560, 258] on span "button" at bounding box center [564, 259] width 9 height 13
click at [560, 259] on span "button" at bounding box center [564, 259] width 9 height 13
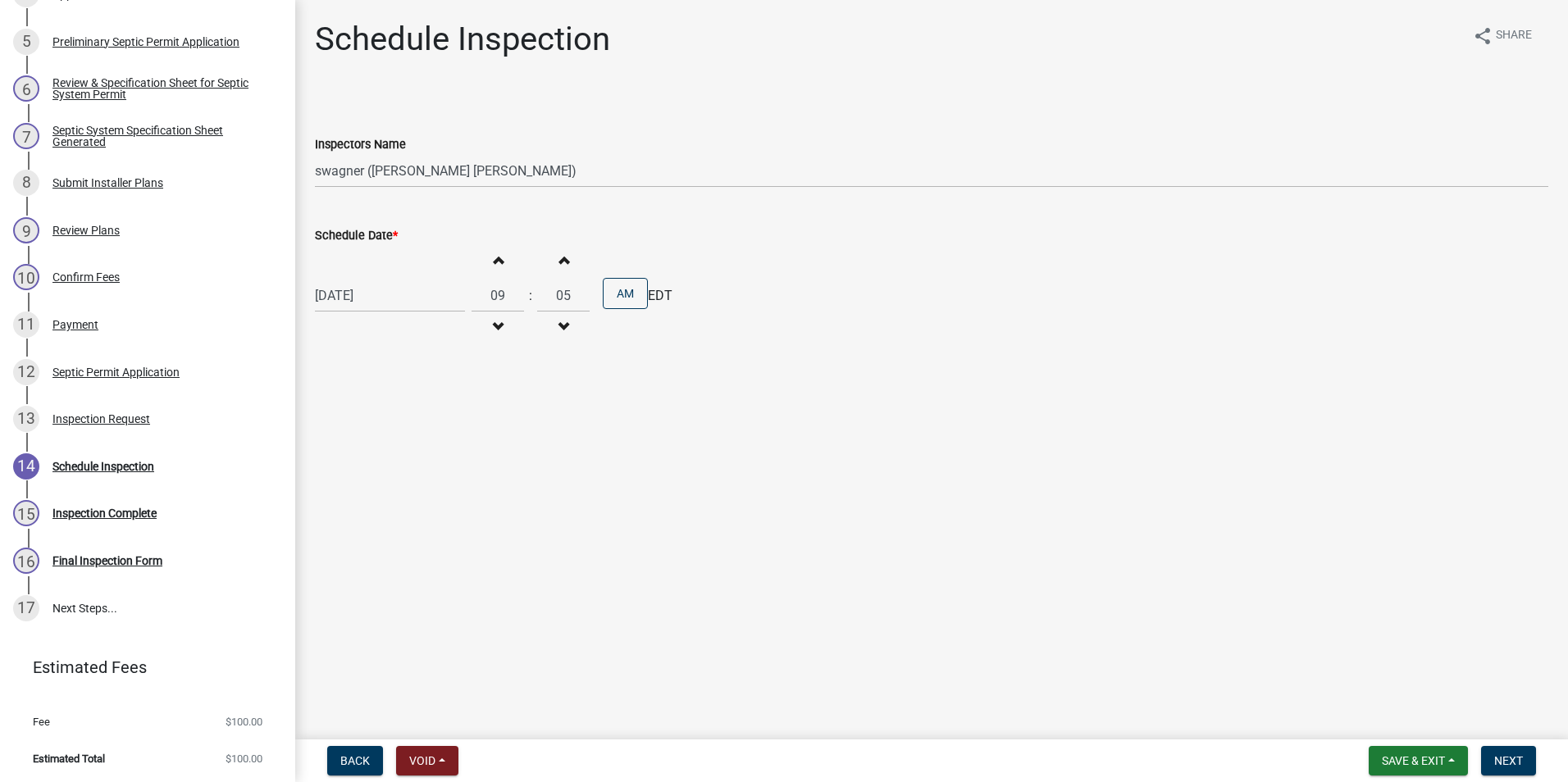
click at [560, 260] on span "button" at bounding box center [564, 259] width 9 height 13
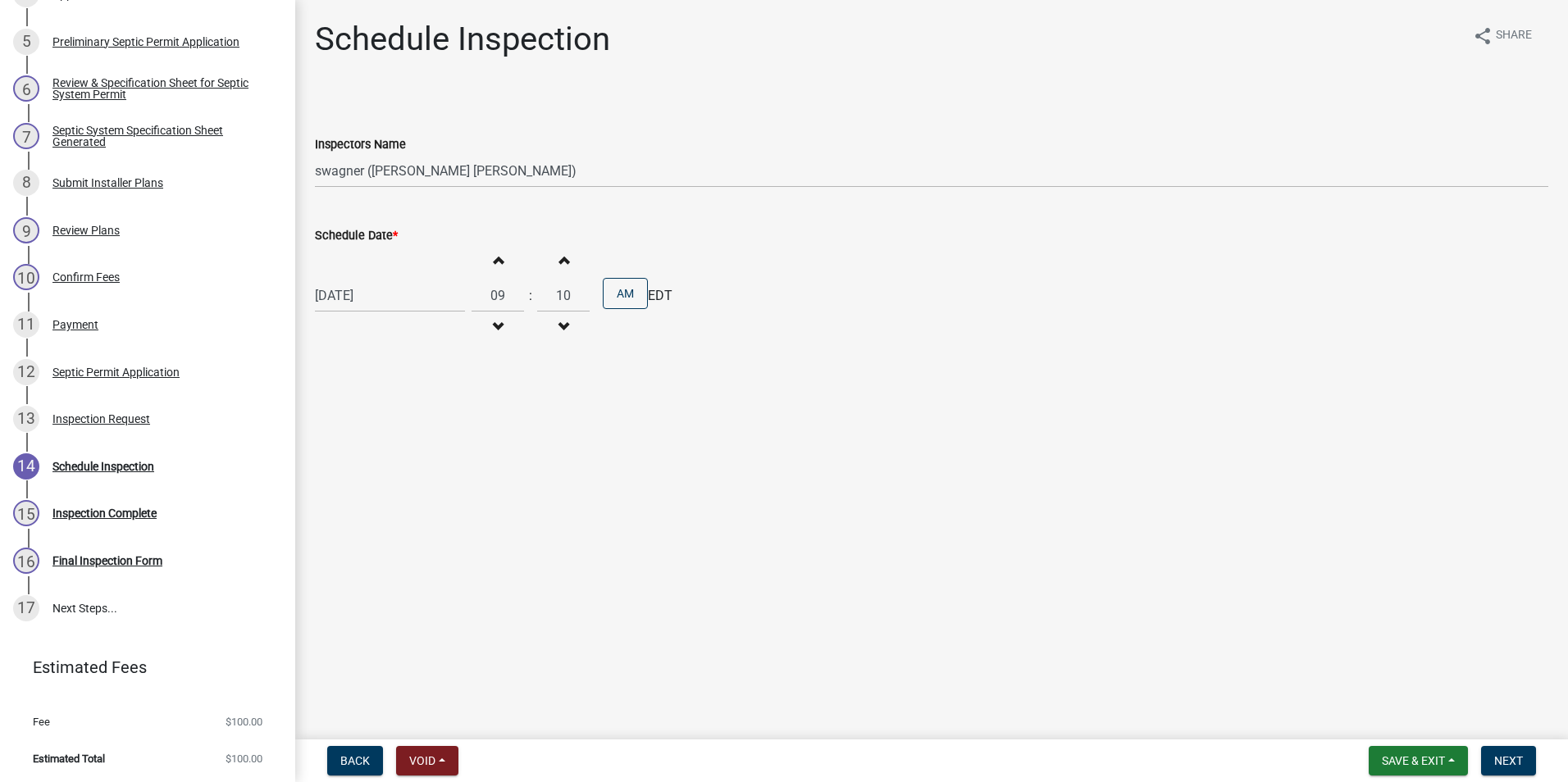
click at [560, 260] on span "button" at bounding box center [564, 259] width 9 height 13
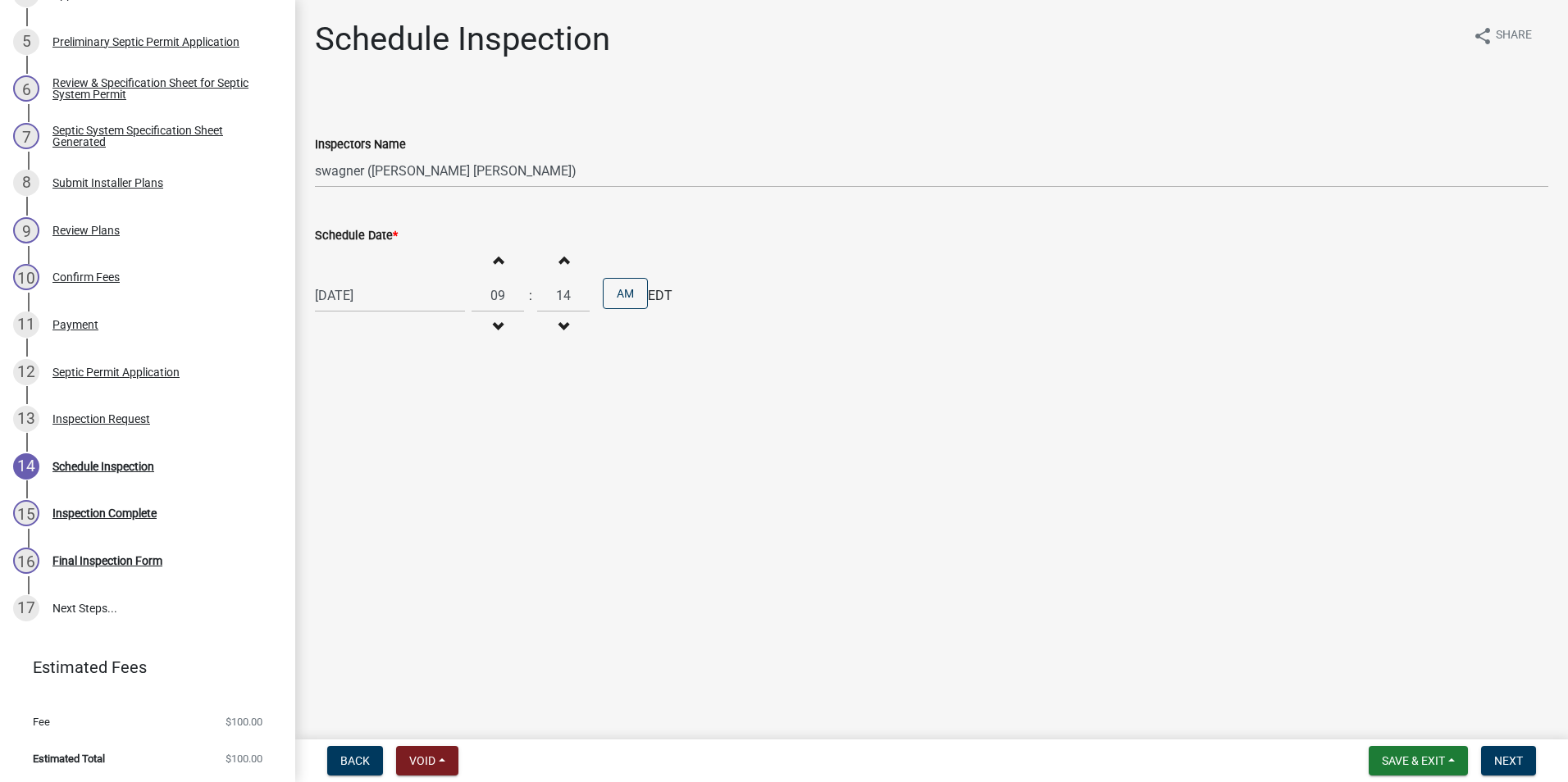
type input "15"
click at [1503, 760] on span "Next" at bounding box center [1509, 761] width 29 height 13
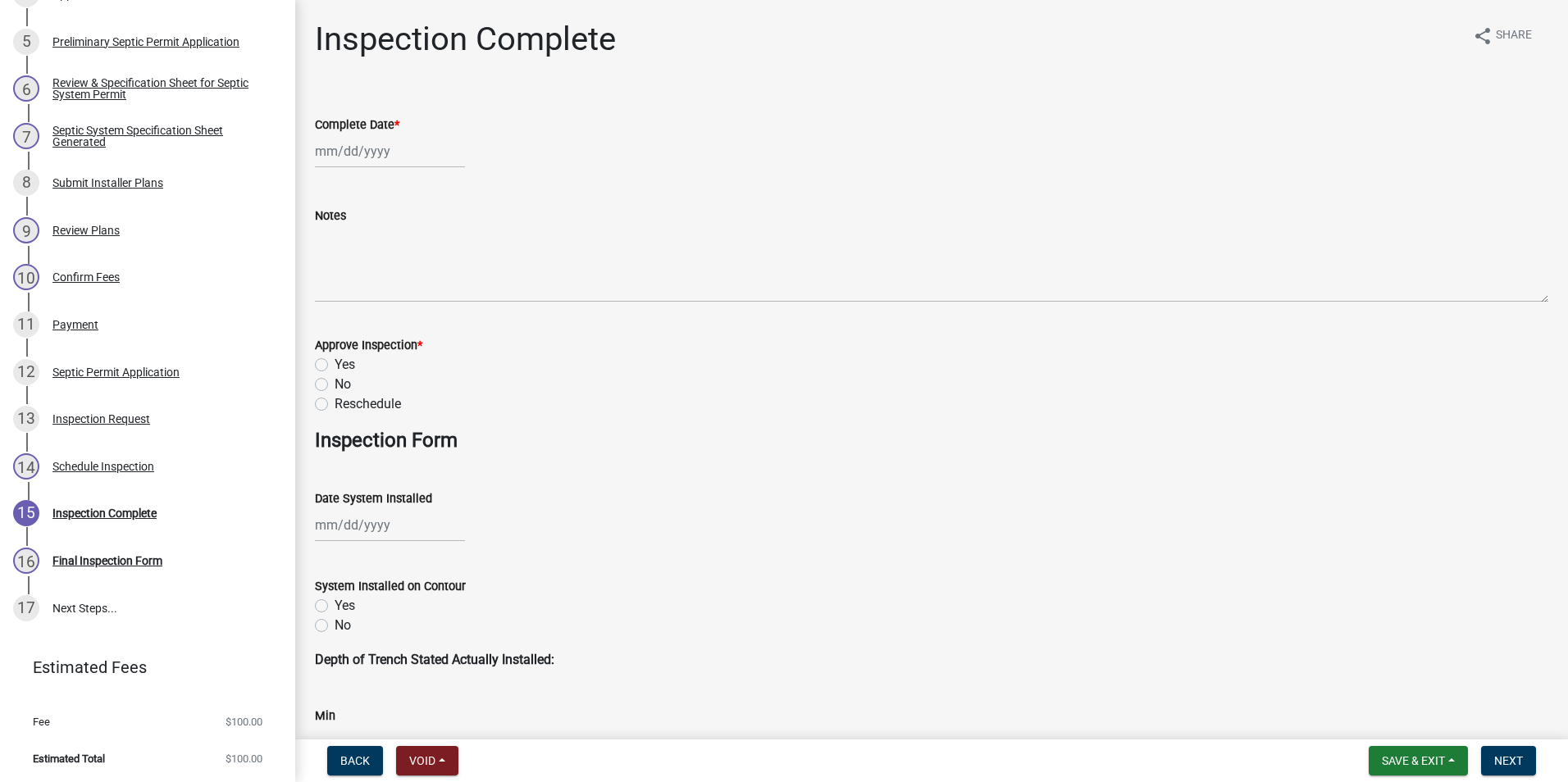
select select "10"
select select "2025"
click at [357, 148] on div "[PERSON_NAME] Feb Mar Apr [PERSON_NAME][DATE] Oct Nov [DATE] 1526 1527 1528 152…" at bounding box center [389, 151] width 150 height 33
click at [537, 118] on div "Complete Date *" at bounding box center [931, 124] width 1233 height 20
click at [365, 151] on div at bounding box center [389, 151] width 150 height 33
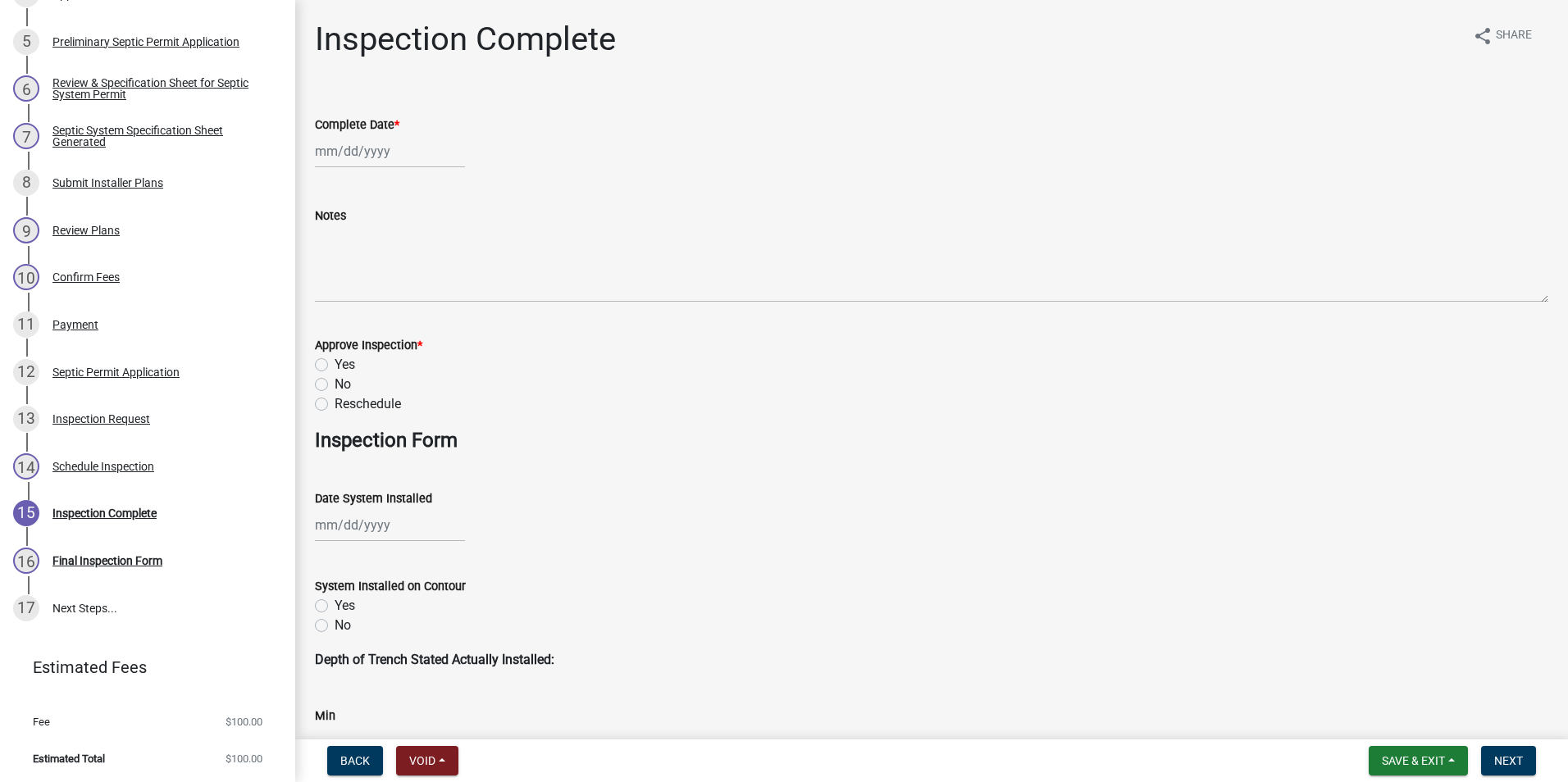
select select "10"
select select "2025"
click at [363, 290] on div "14" at bounding box center [358, 291] width 27 height 27
type input "[DATE]"
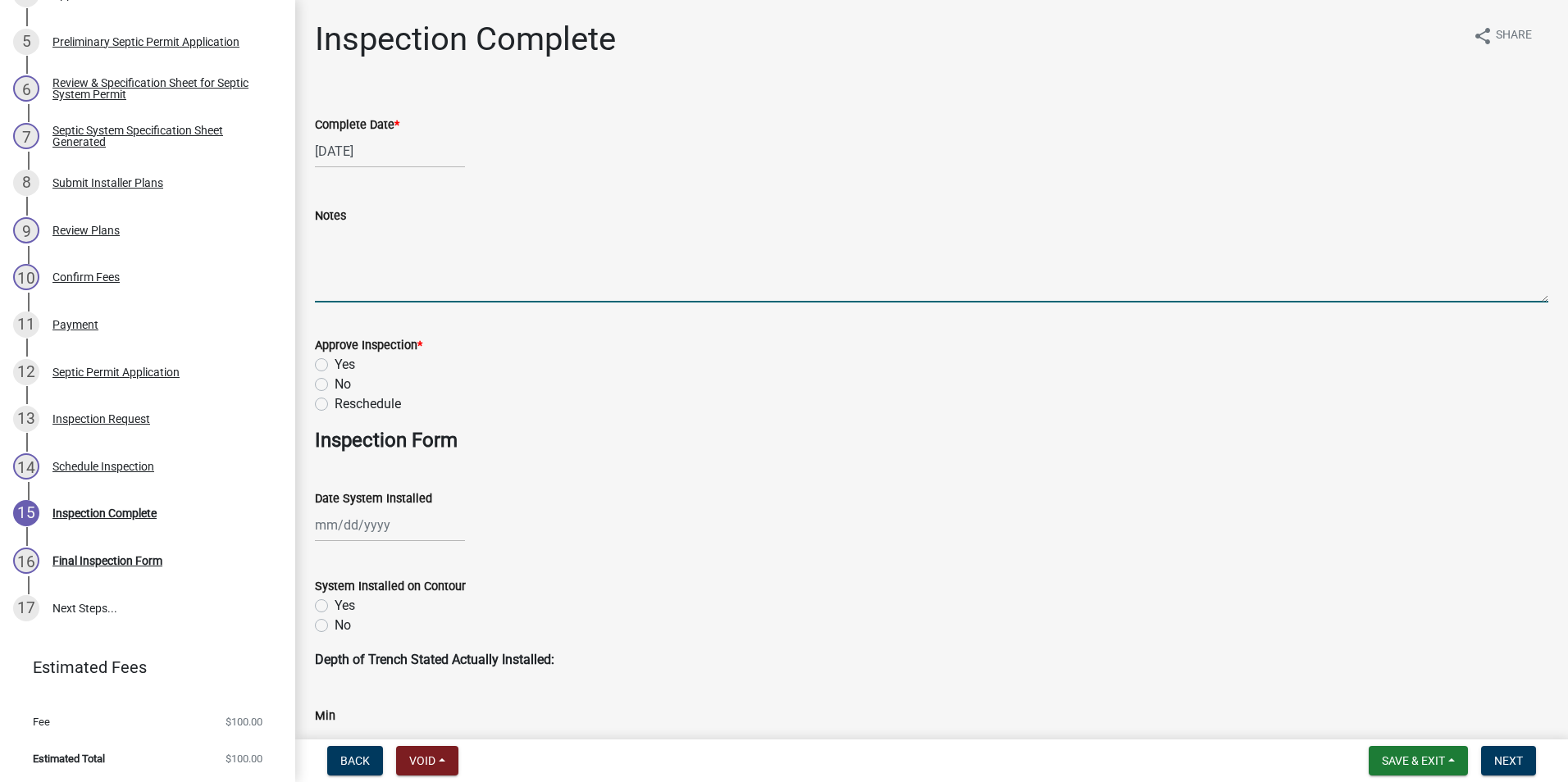
click at [363, 290] on textarea "Notes" at bounding box center [931, 264] width 1233 height 77
type textarea "Septic system installed by Wigents, sand bed is crowned and covered with 12" co…"
drag, startPoint x: 324, startPoint y: 364, endPoint x: 333, endPoint y: 412, distance: 48.8
click at [335, 364] on label "Yes" at bounding box center [345, 364] width 21 height 20
click at [335, 364] on input "Yes" at bounding box center [340, 360] width 10 height 10
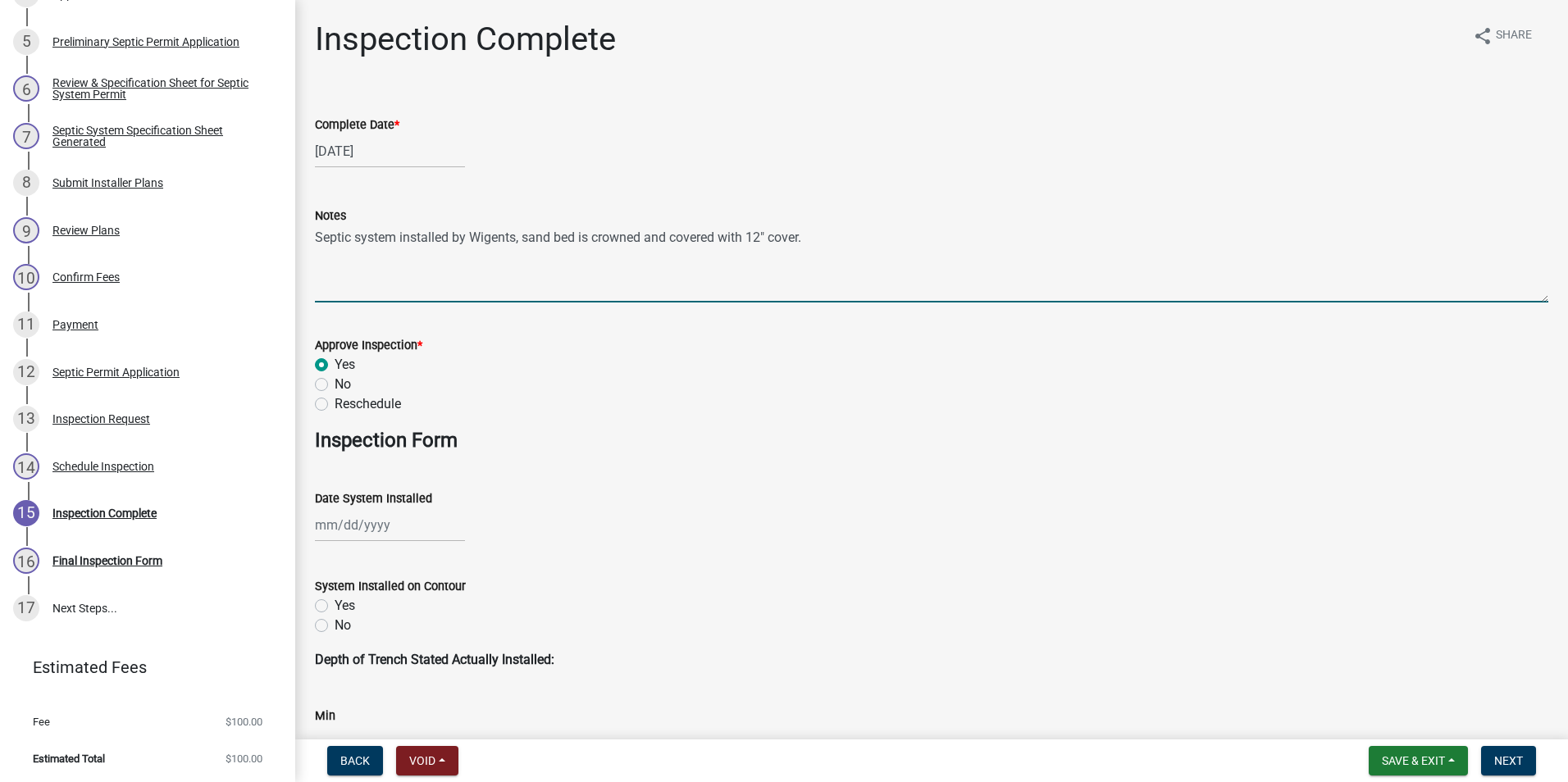
radio input "true"
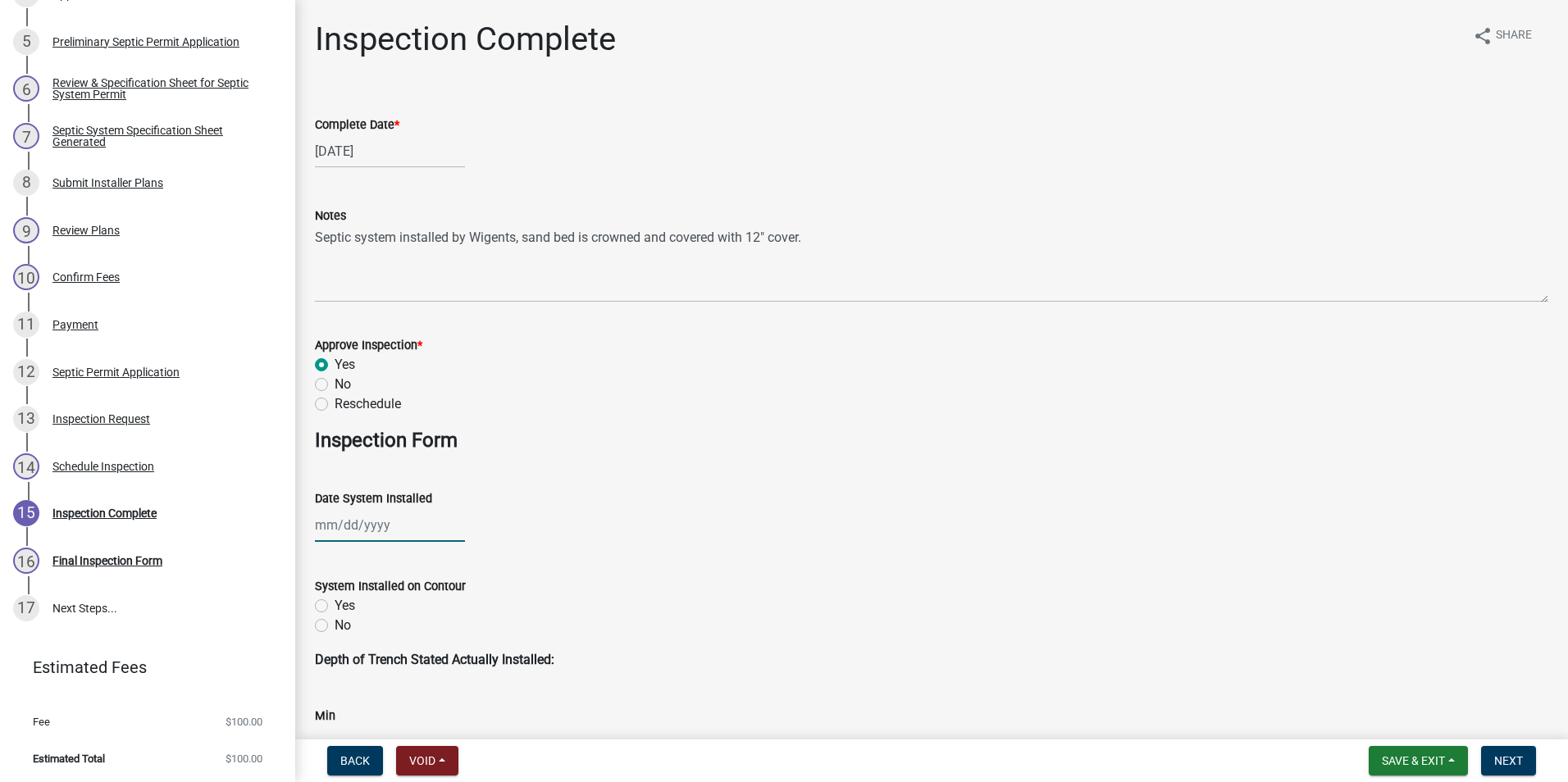
click at [353, 528] on div at bounding box center [389, 524] width 150 height 33
select select "10"
select select "2025"
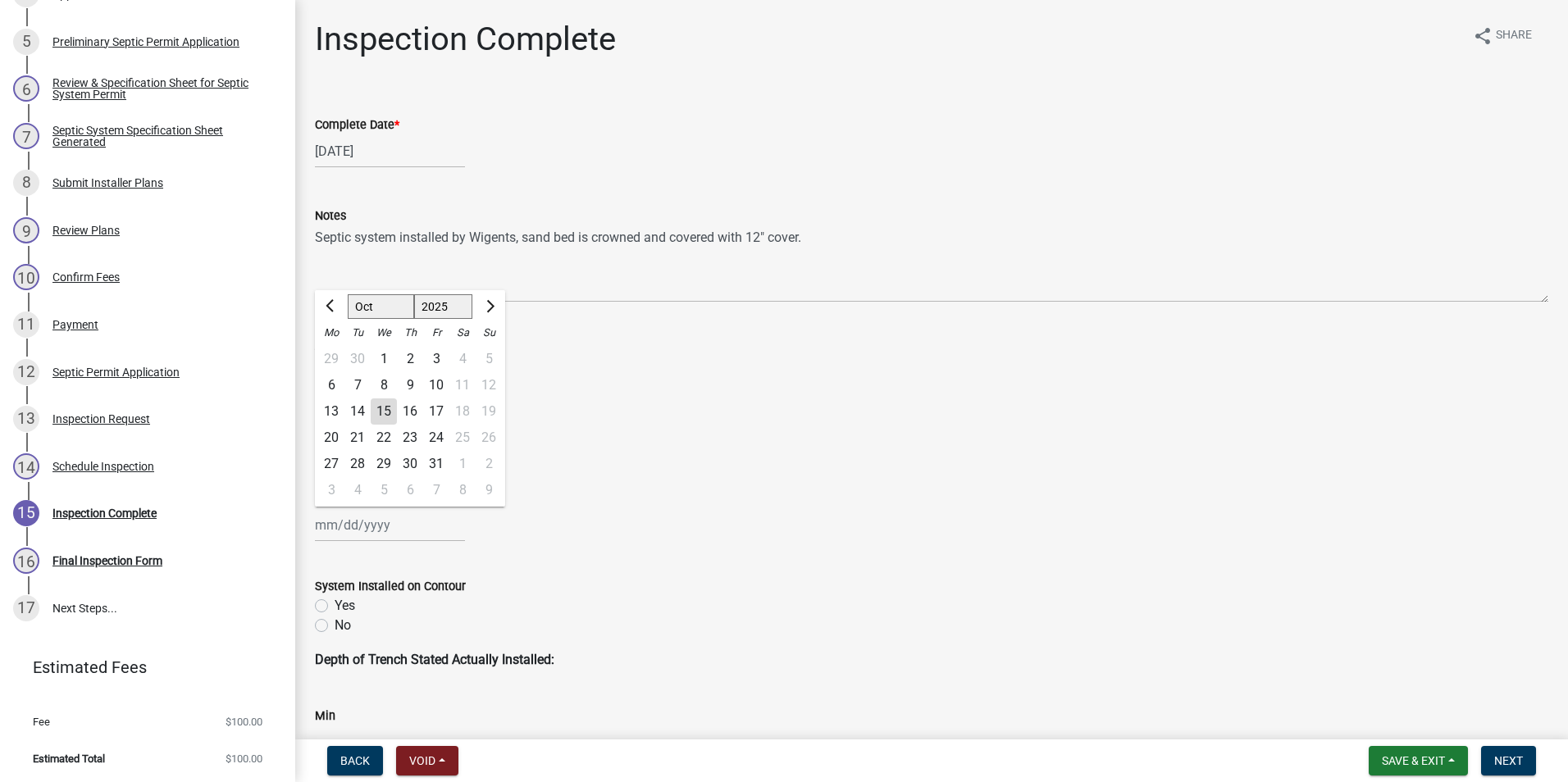
click at [359, 407] on div "14" at bounding box center [358, 412] width 27 height 27
type input "[DATE]"
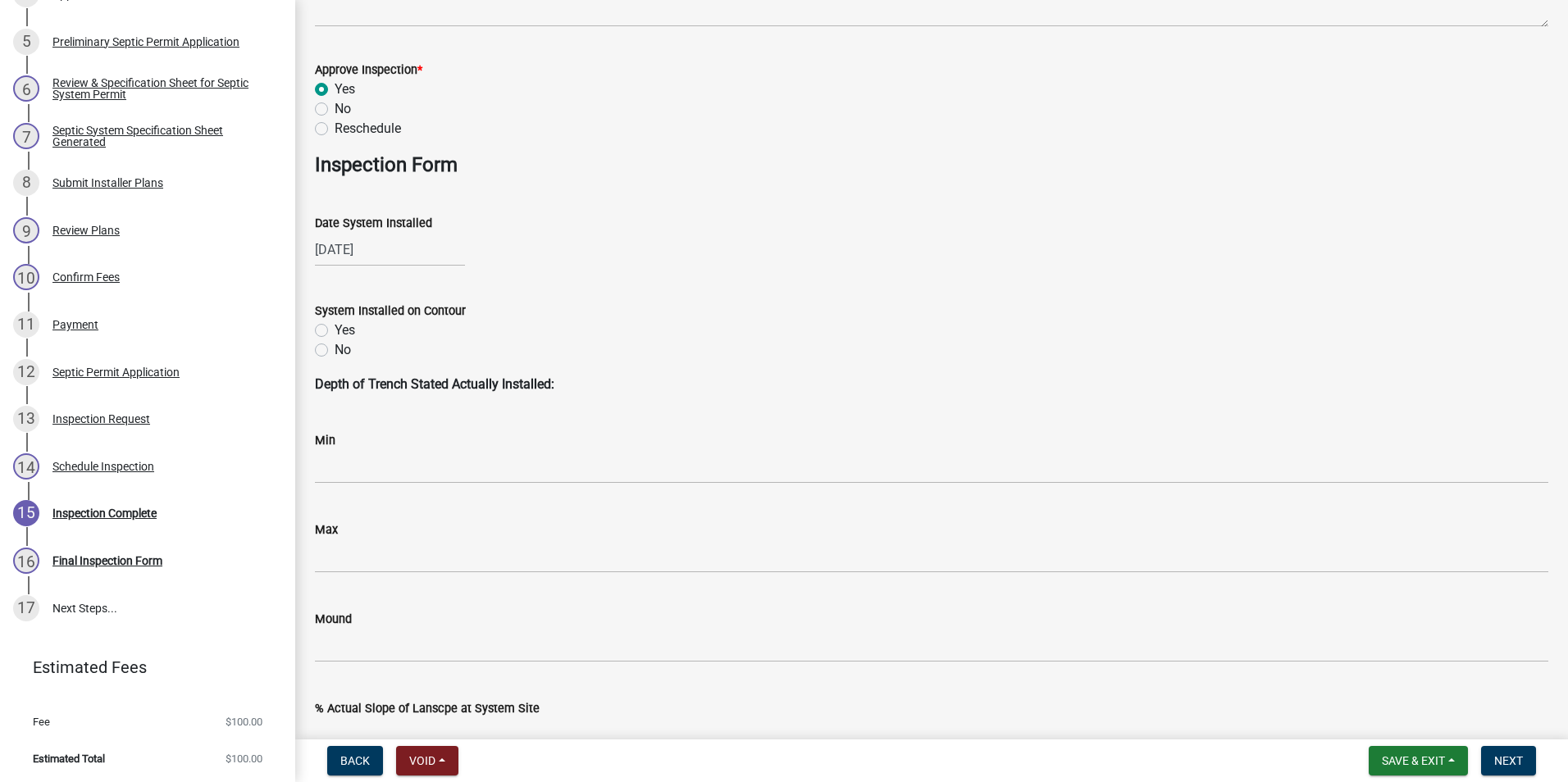
scroll to position [328, 0]
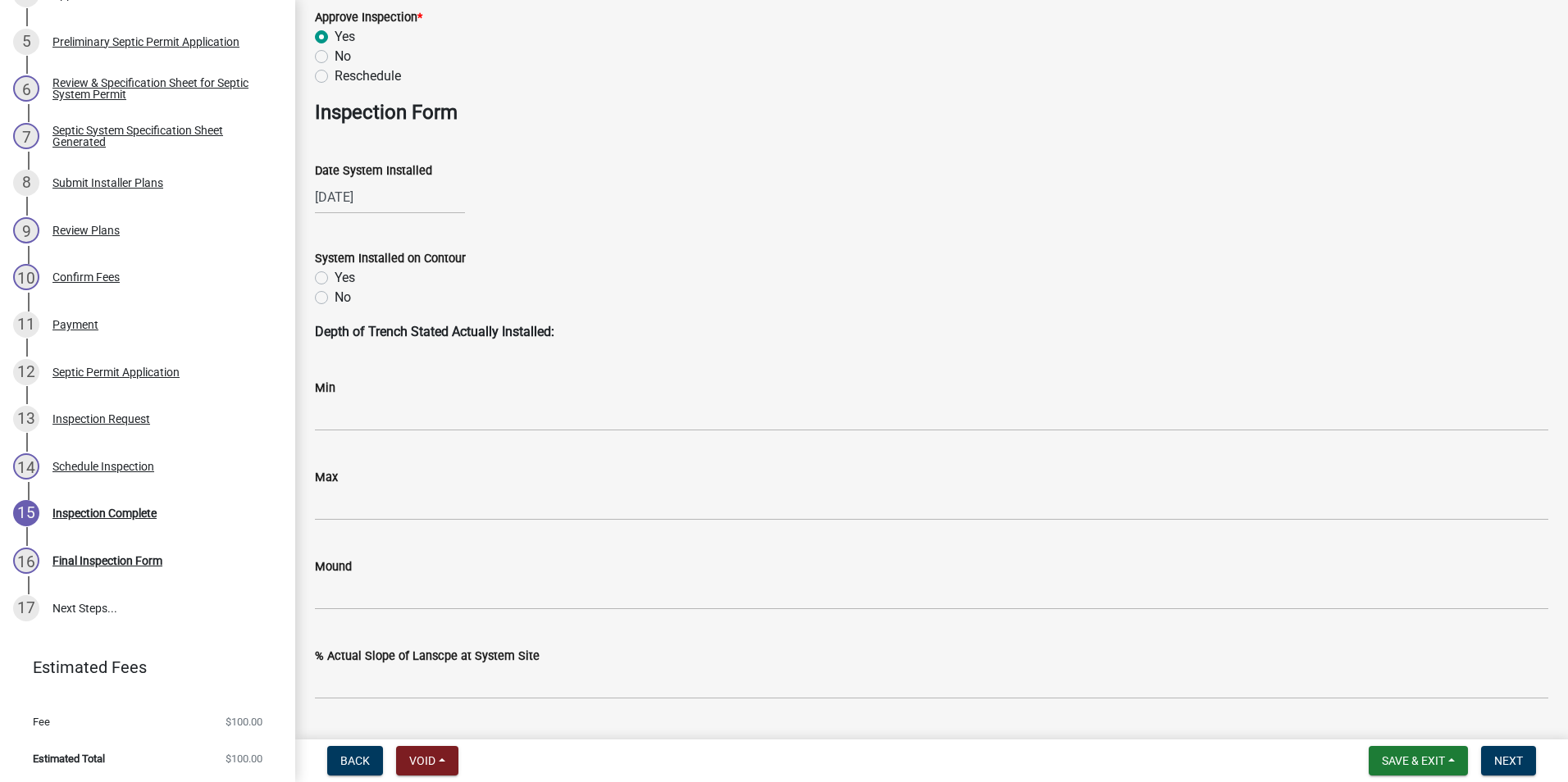
click at [335, 279] on label "Yes" at bounding box center [345, 277] width 21 height 20
click at [335, 279] on input "Yes" at bounding box center [340, 273] width 10 height 10
radio input "true"
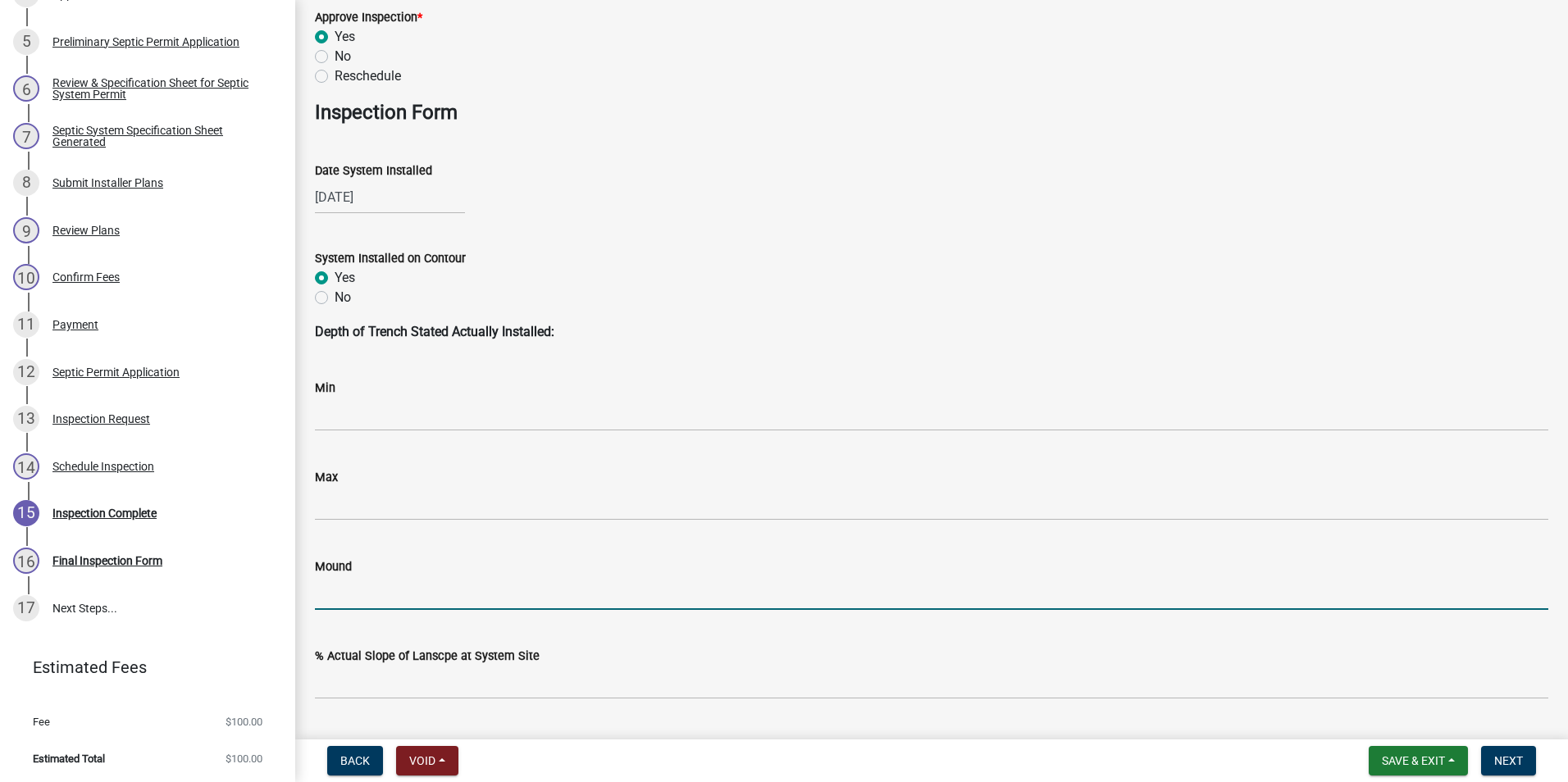
click at [357, 591] on input "Mound" at bounding box center [931, 593] width 1233 height 33
type input "yes"
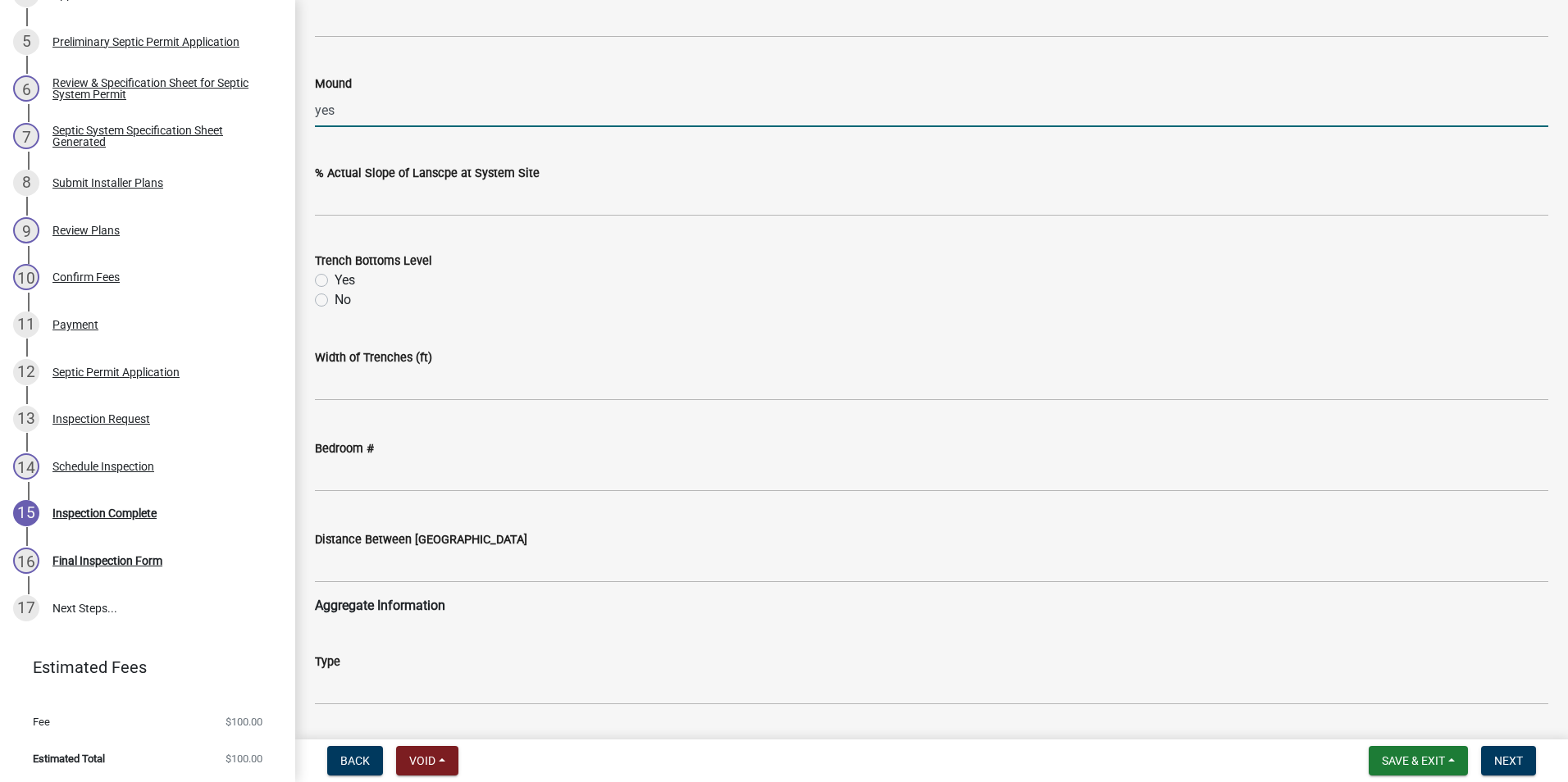
scroll to position [820, 0]
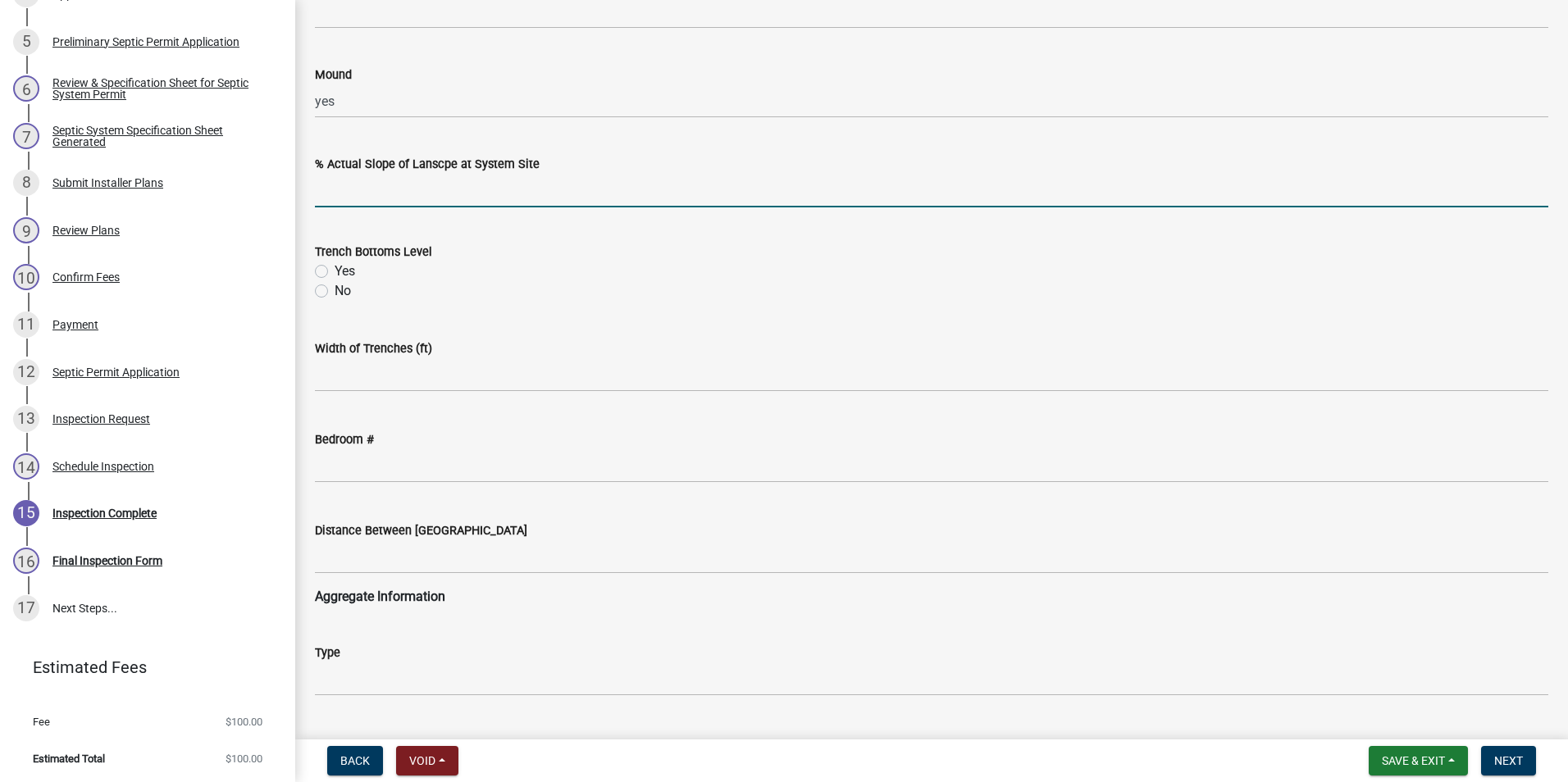
click at [436, 191] on input "text" at bounding box center [931, 190] width 1233 height 33
type input "5"
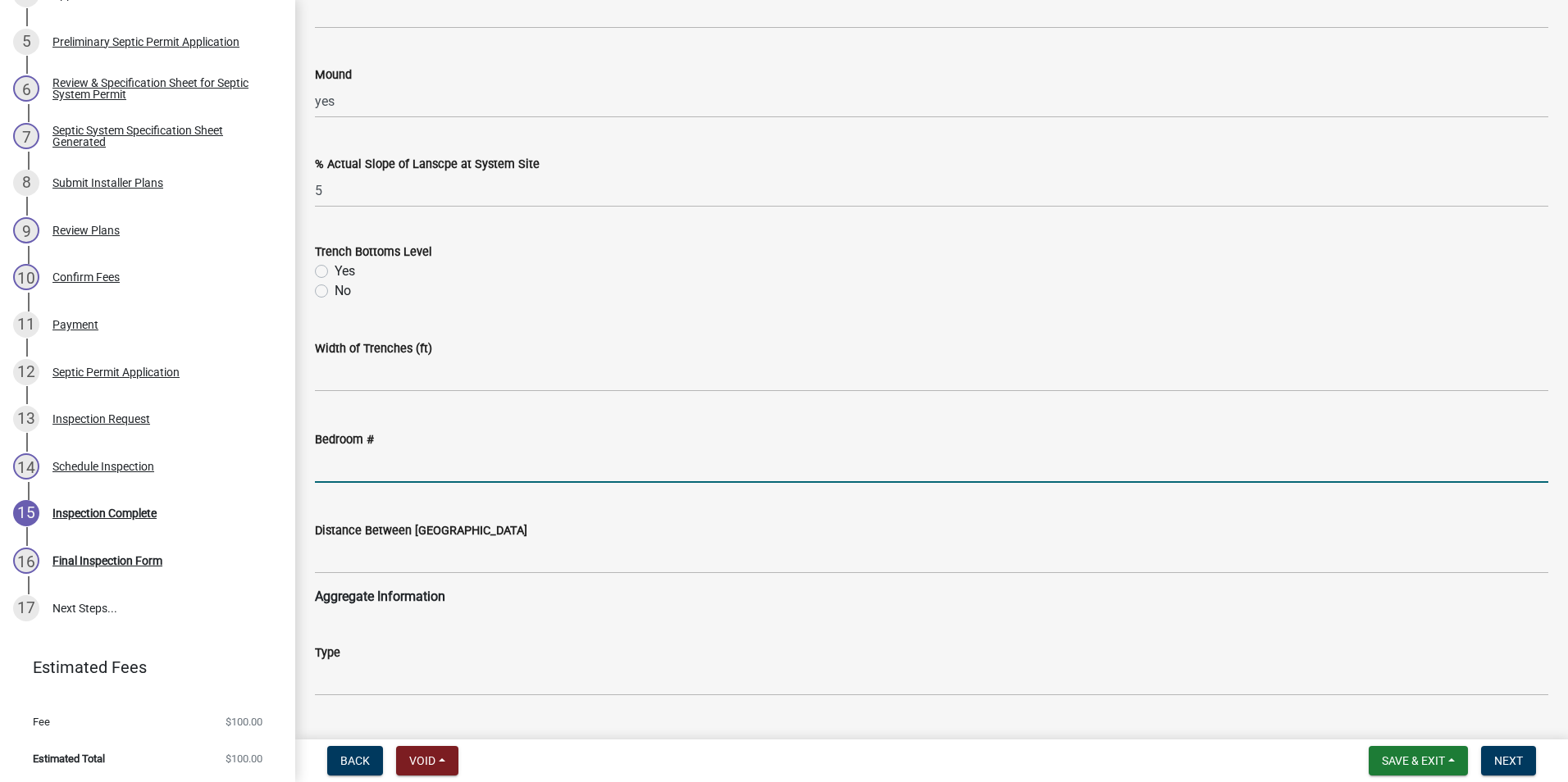
click at [377, 467] on input "text" at bounding box center [931, 465] width 1233 height 33
type input "4"
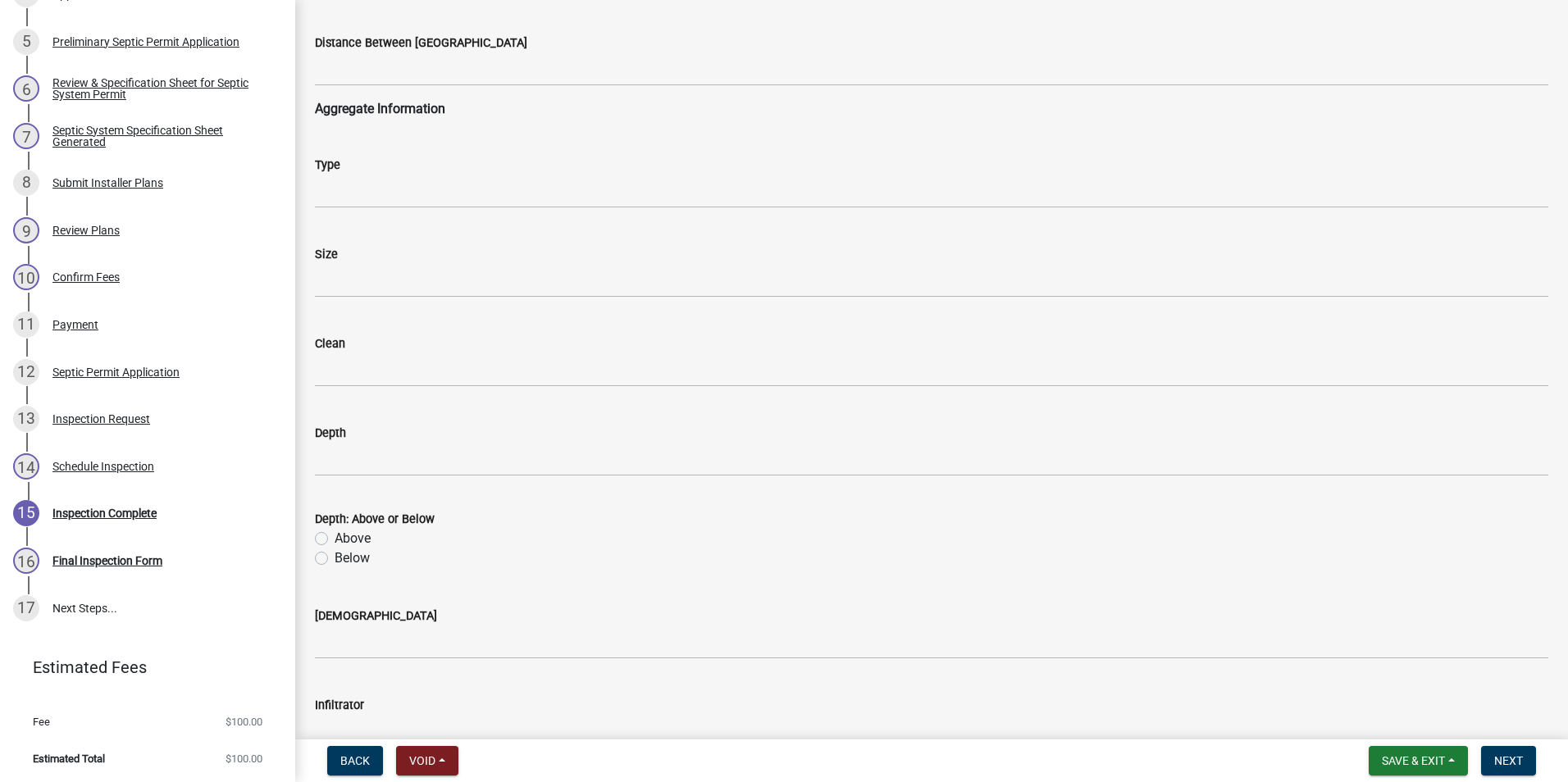
scroll to position [1312, 0]
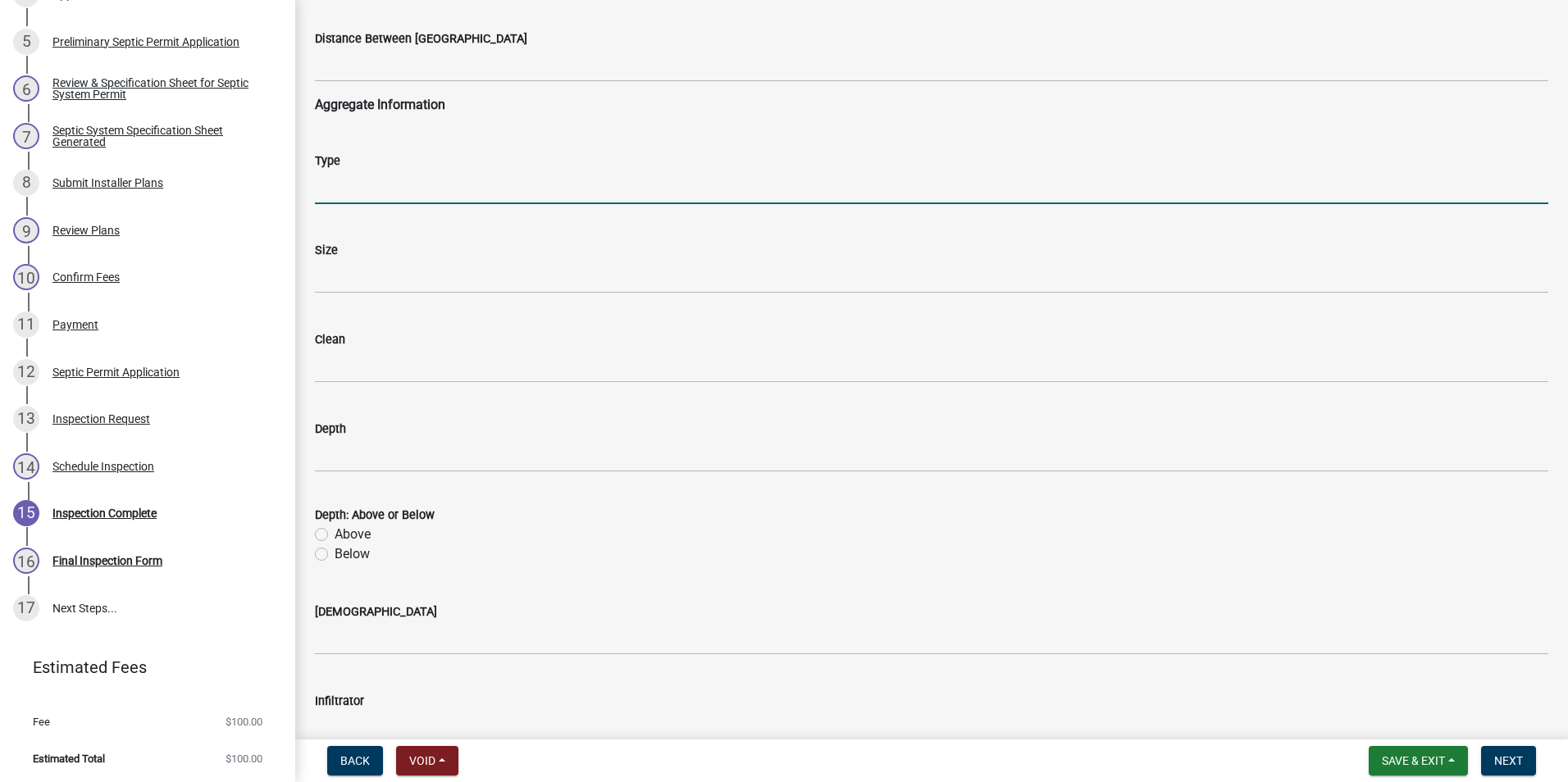
drag, startPoint x: 399, startPoint y: 187, endPoint x: 394, endPoint y: 198, distance: 12.1
click at [399, 187] on input "Type" at bounding box center [931, 187] width 1233 height 33
type input "sand"
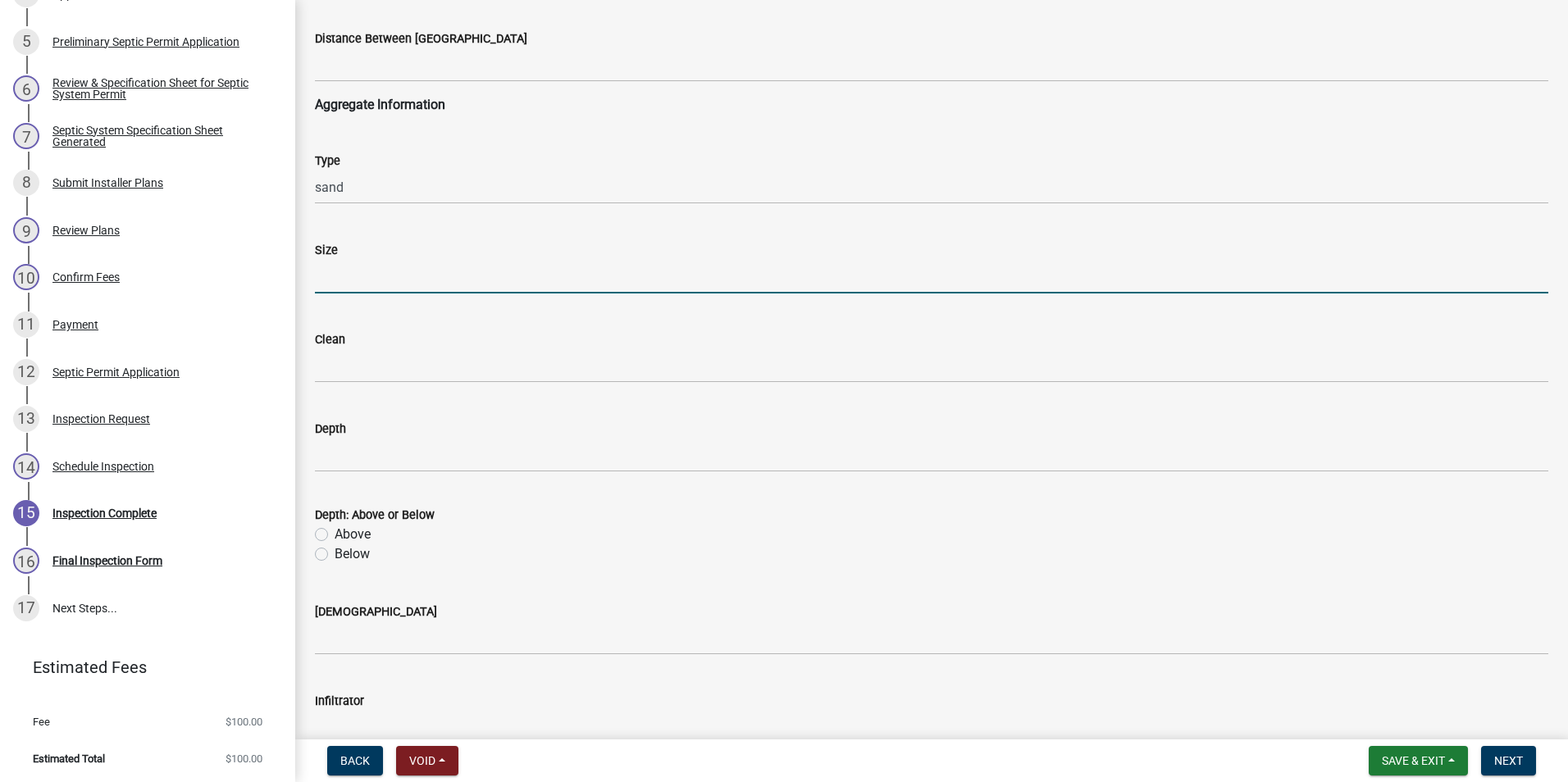
click at [365, 279] on input "Size" at bounding box center [931, 276] width 1233 height 33
type input "23"
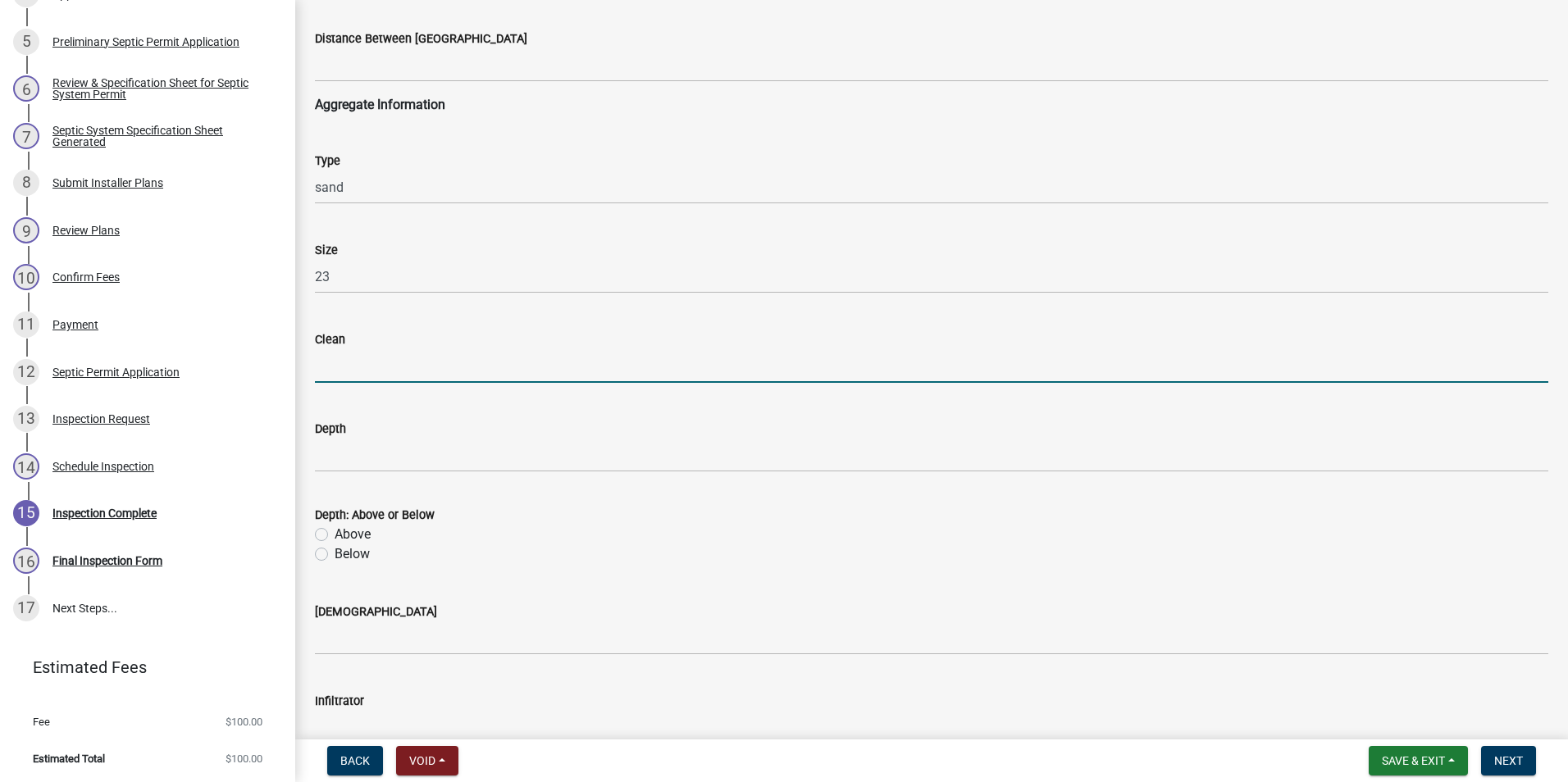
drag, startPoint x: 359, startPoint y: 353, endPoint x: 360, endPoint y: 376, distance: 23.0
click at [359, 357] on input "Clean" at bounding box center [931, 365] width 1233 height 33
type input "yes"
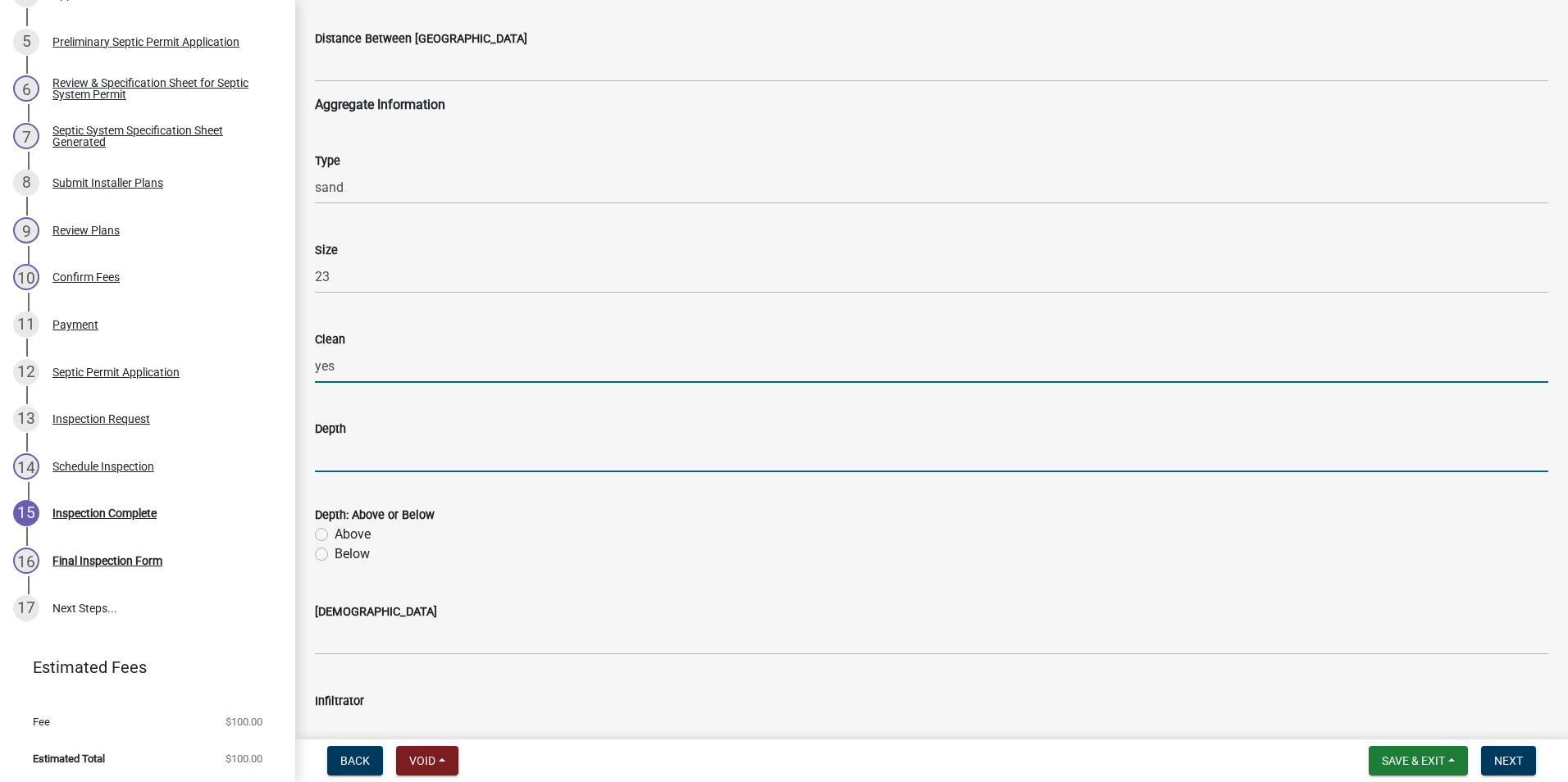
click at [348, 457] on input "Depth" at bounding box center [931, 455] width 1233 height 33
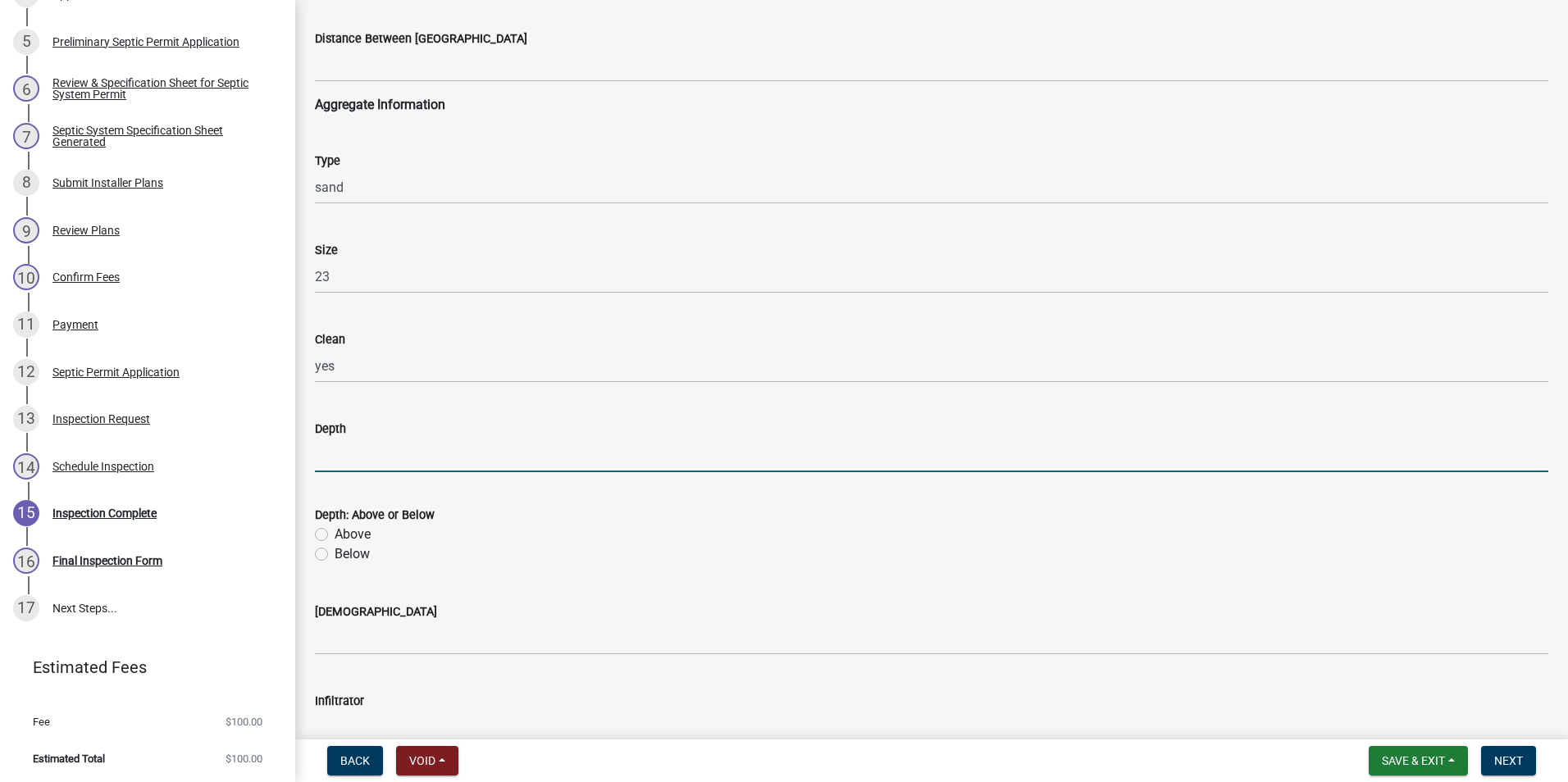
type input "6/3"
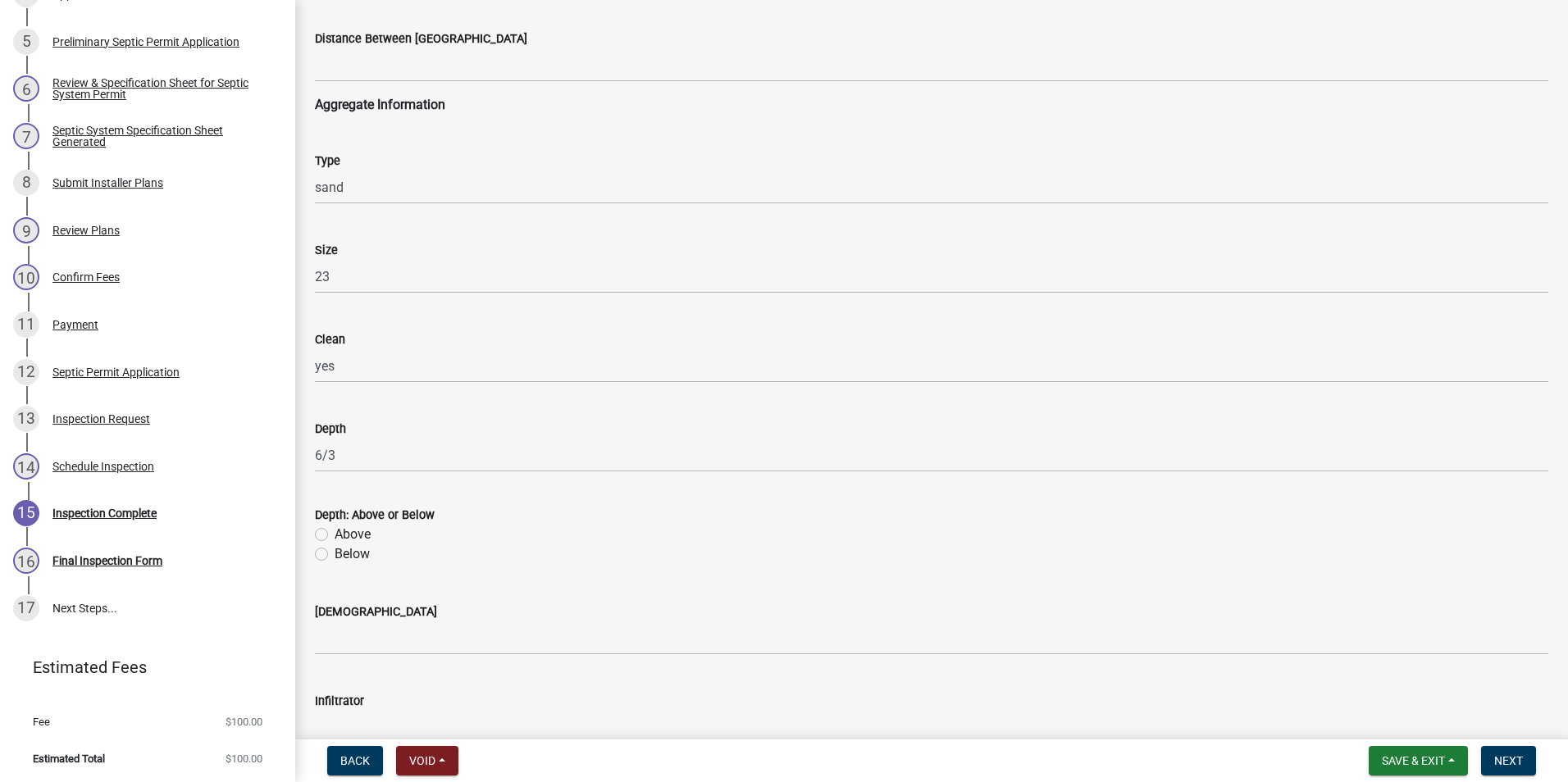
drag, startPoint x: 323, startPoint y: 553, endPoint x: 336, endPoint y: 575, distance: 25.6
click at [333, 570] on wm-data-entity-input "Depth: Above or Below Above Below" at bounding box center [931, 531] width 1233 height 93
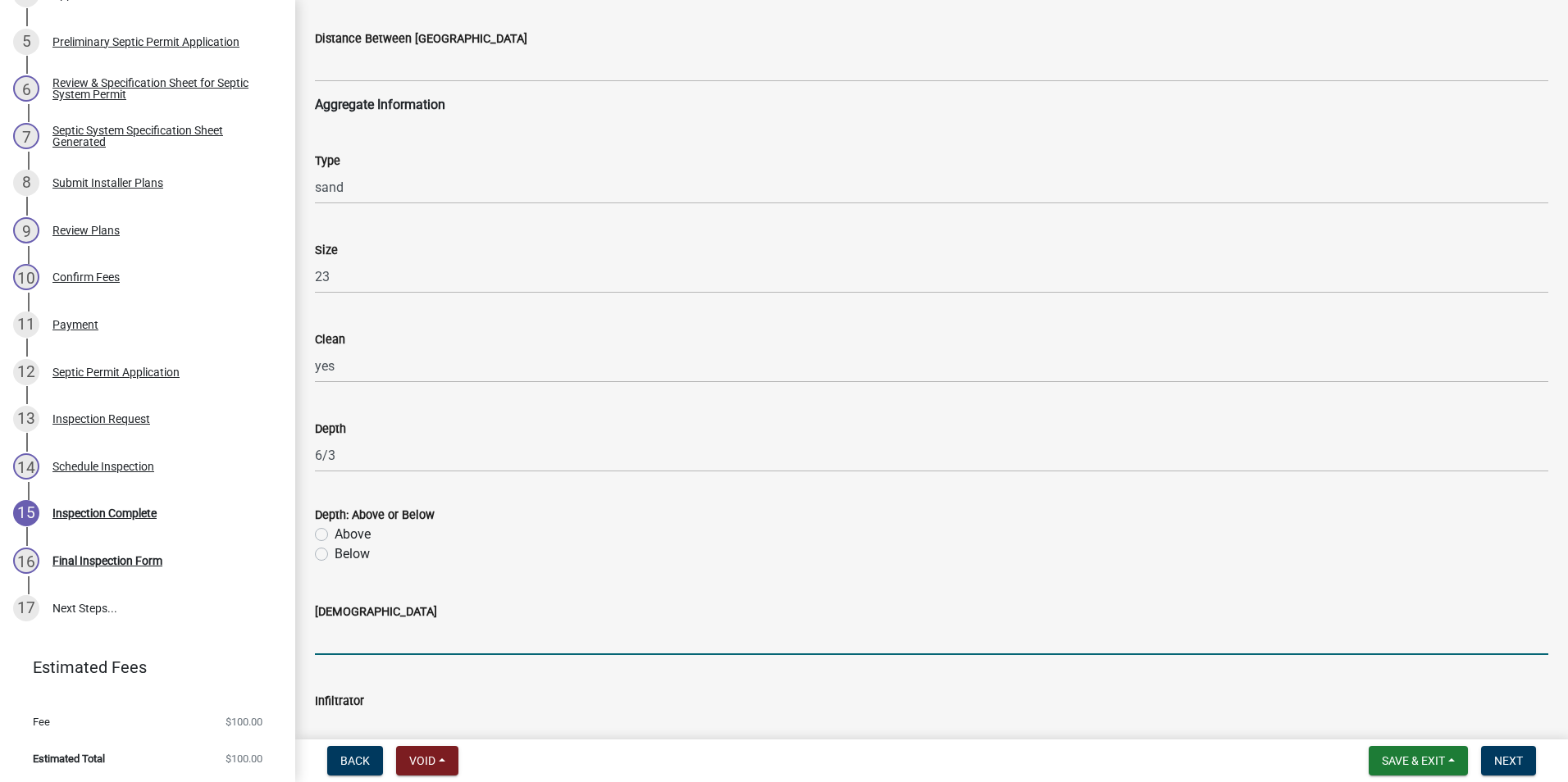
drag, startPoint x: 336, startPoint y: 575, endPoint x: 342, endPoint y: 637, distance: 62.3
click at [343, 635] on input "[DEMOGRAPHIC_DATA]" at bounding box center [931, 637] width 1233 height 33
type input "yes"
drag, startPoint x: 323, startPoint y: 557, endPoint x: 340, endPoint y: 556, distance: 17.0
click at [335, 556] on label "Below" at bounding box center [352, 554] width 35 height 20
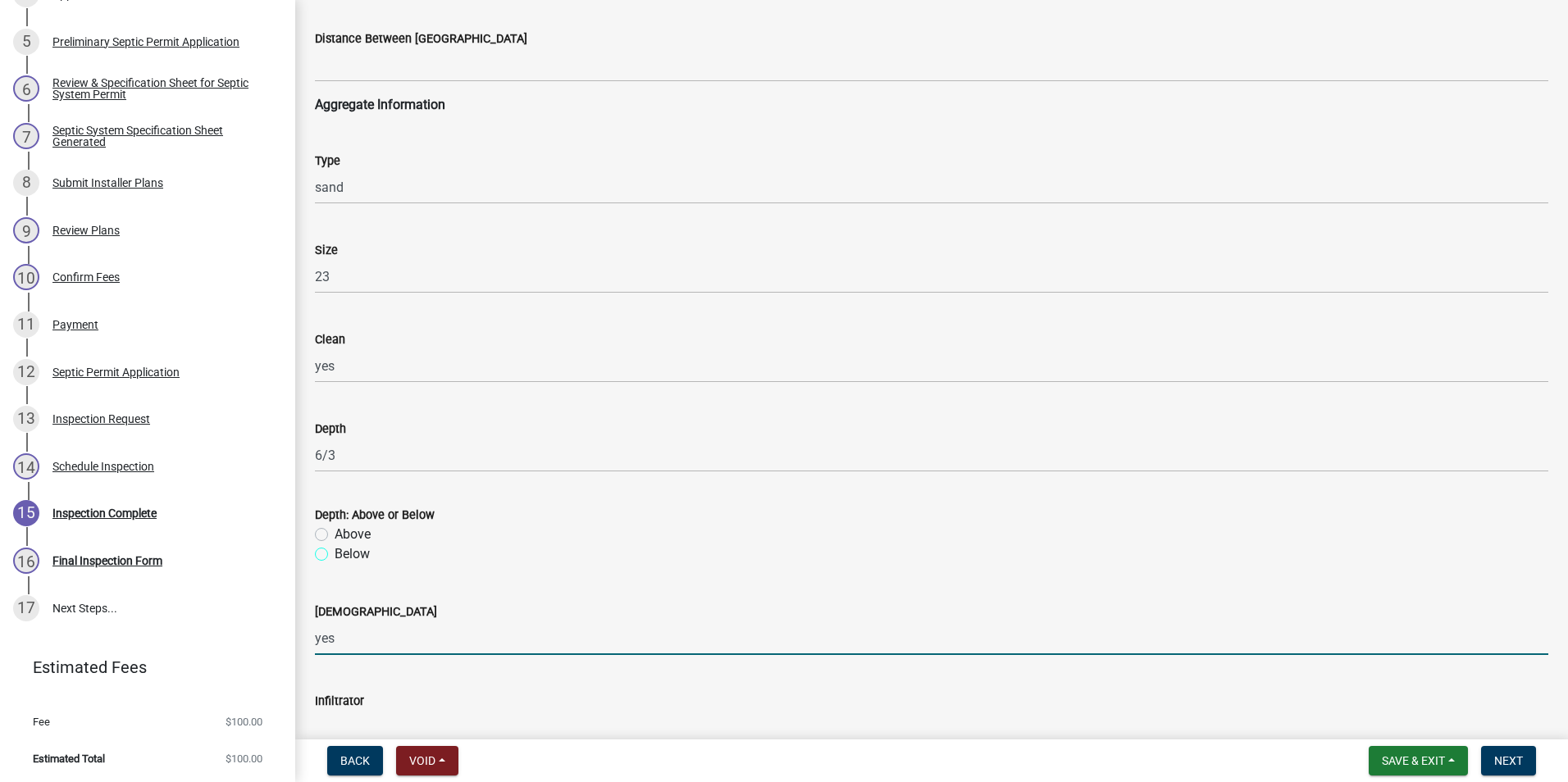
click at [335, 555] on input "Below" at bounding box center [340, 549] width 10 height 10
radio input "true"
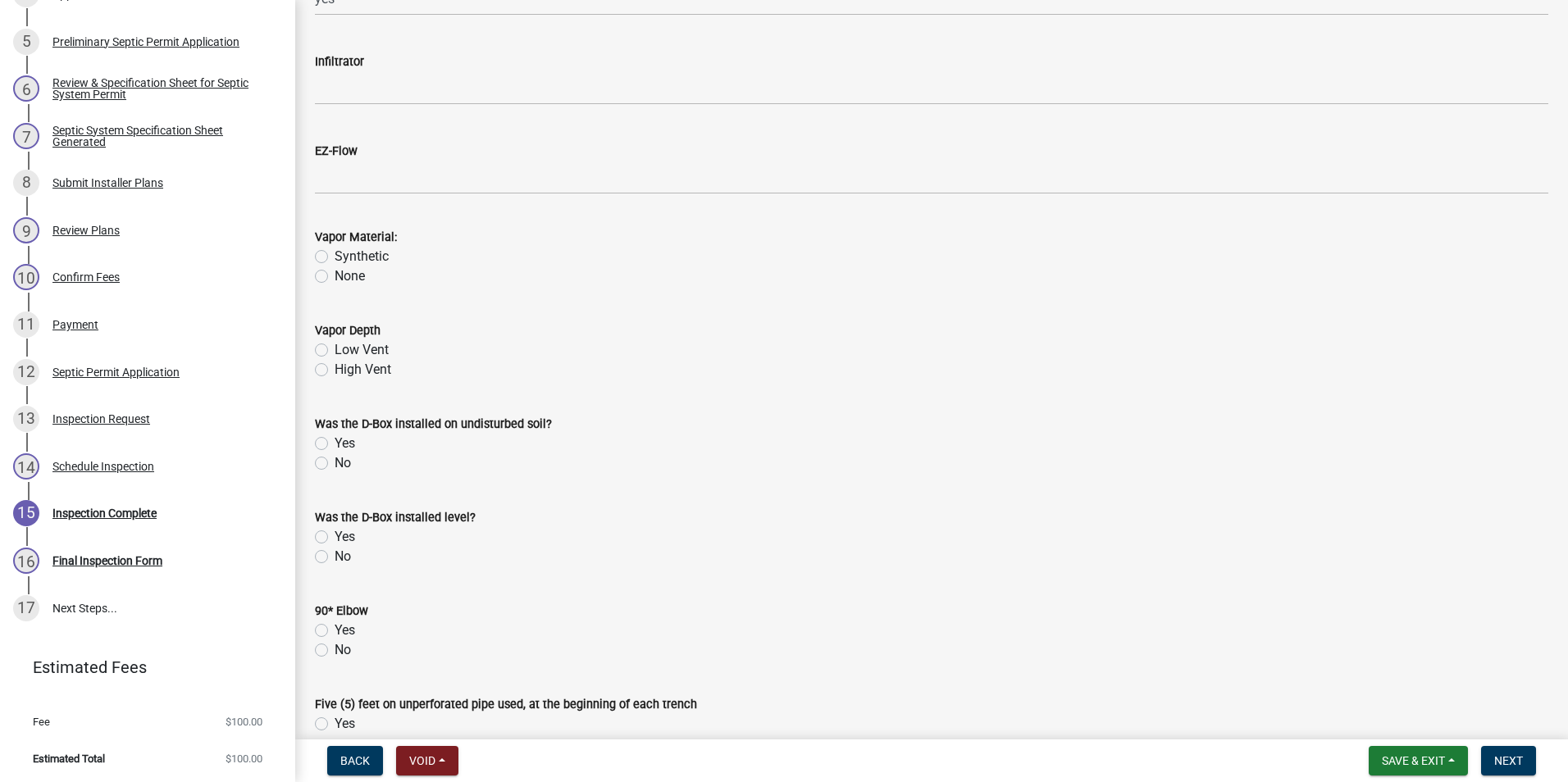
scroll to position [1968, 0]
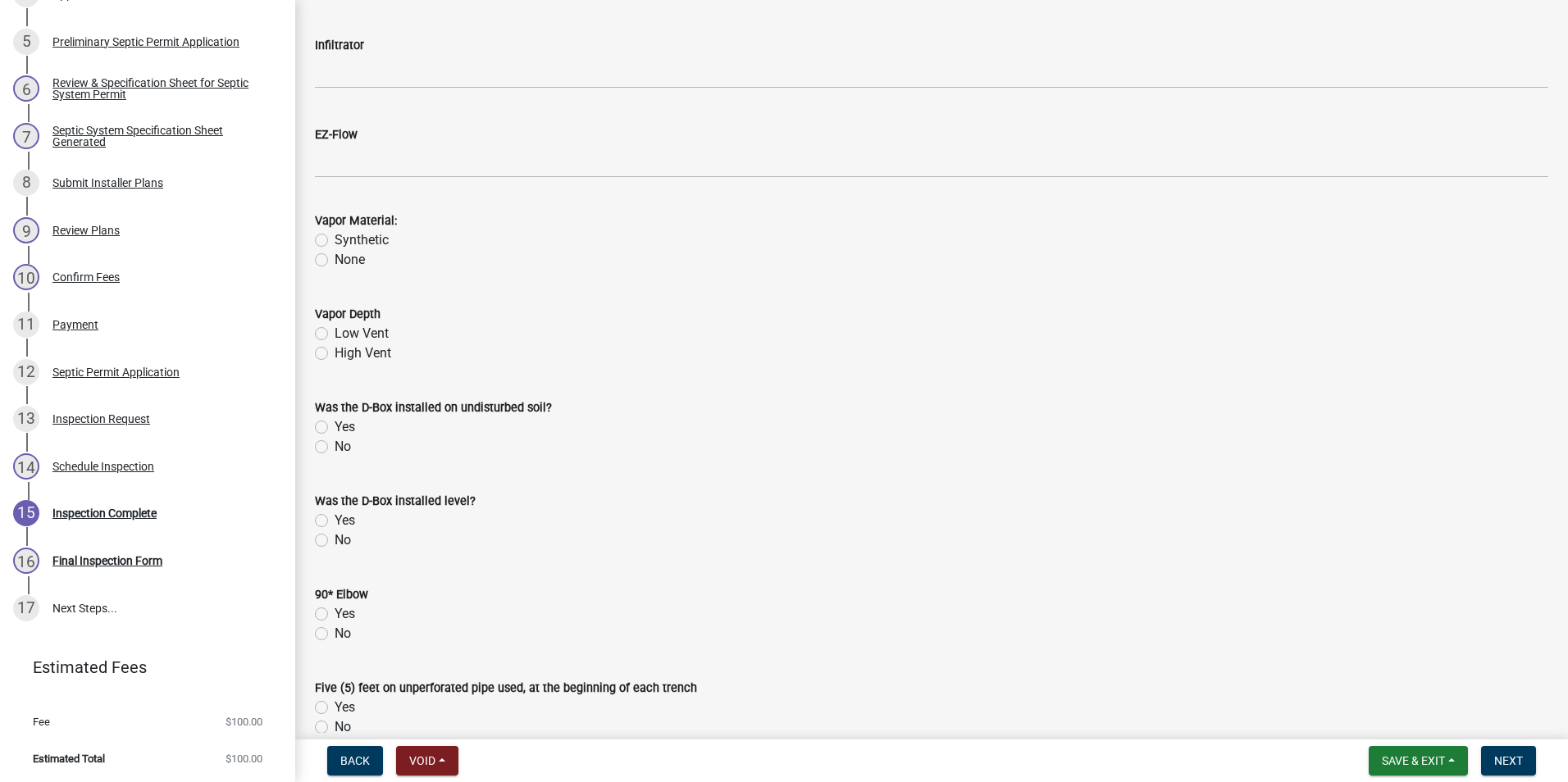
click at [335, 335] on label "Low Vent" at bounding box center [361, 334] width 54 height 20
click at [335, 335] on input "Low Vent" at bounding box center [340, 329] width 10 height 10
radio input "true"
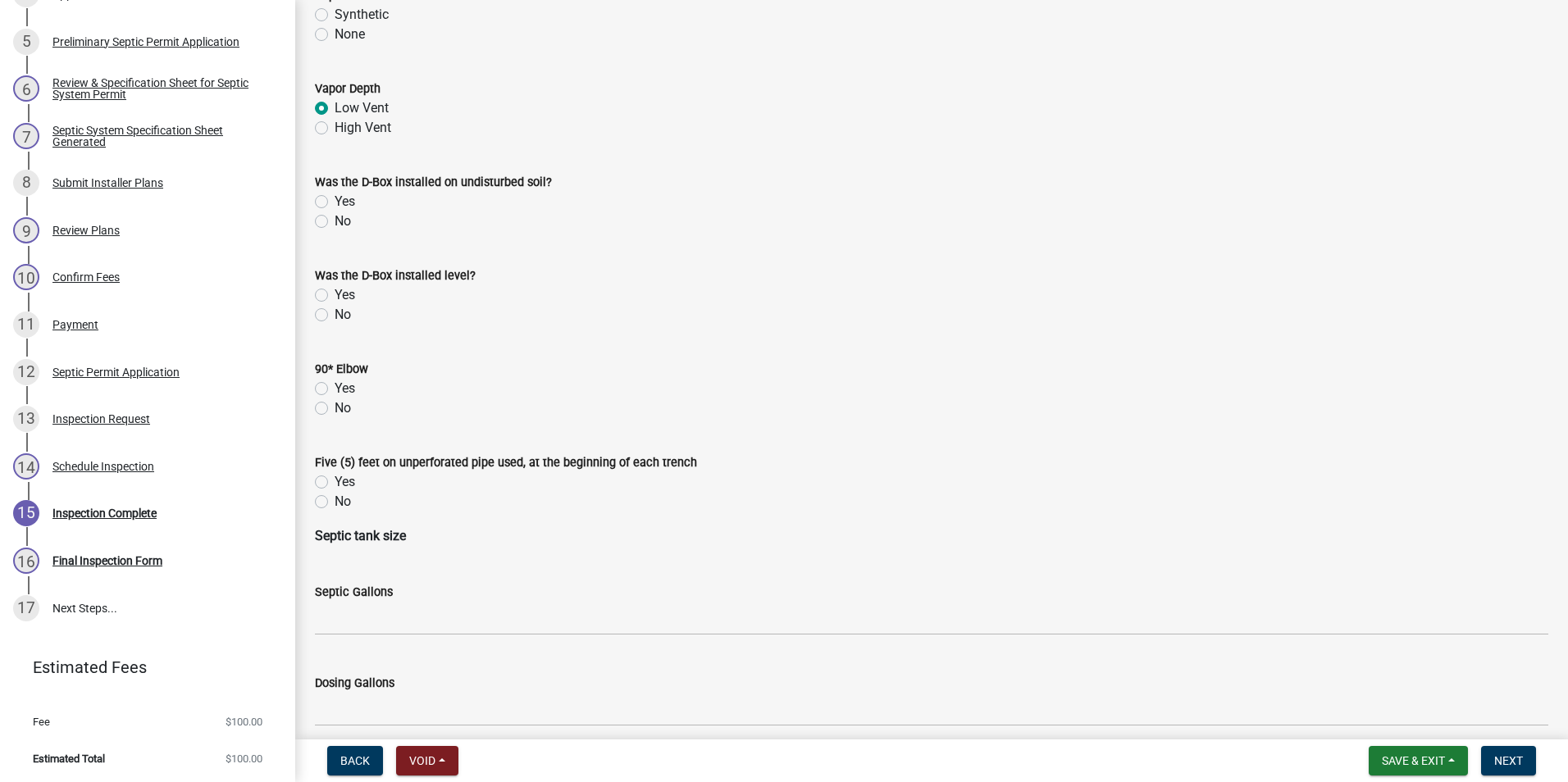
scroll to position [2214, 0]
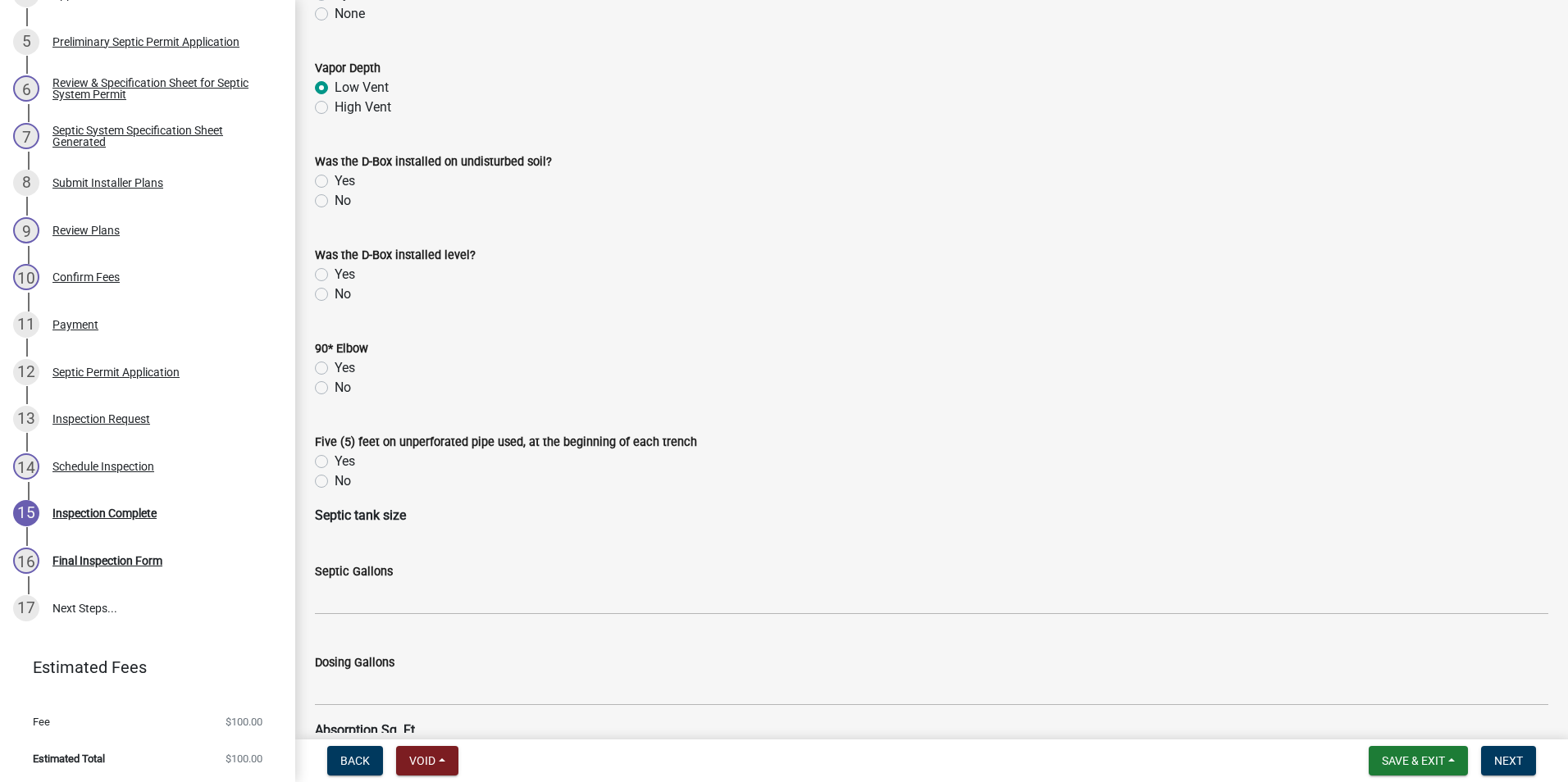
click at [335, 200] on label "No" at bounding box center [342, 200] width 16 height 20
click at [335, 200] on input "No" at bounding box center [340, 196] width 10 height 10
radio input "true"
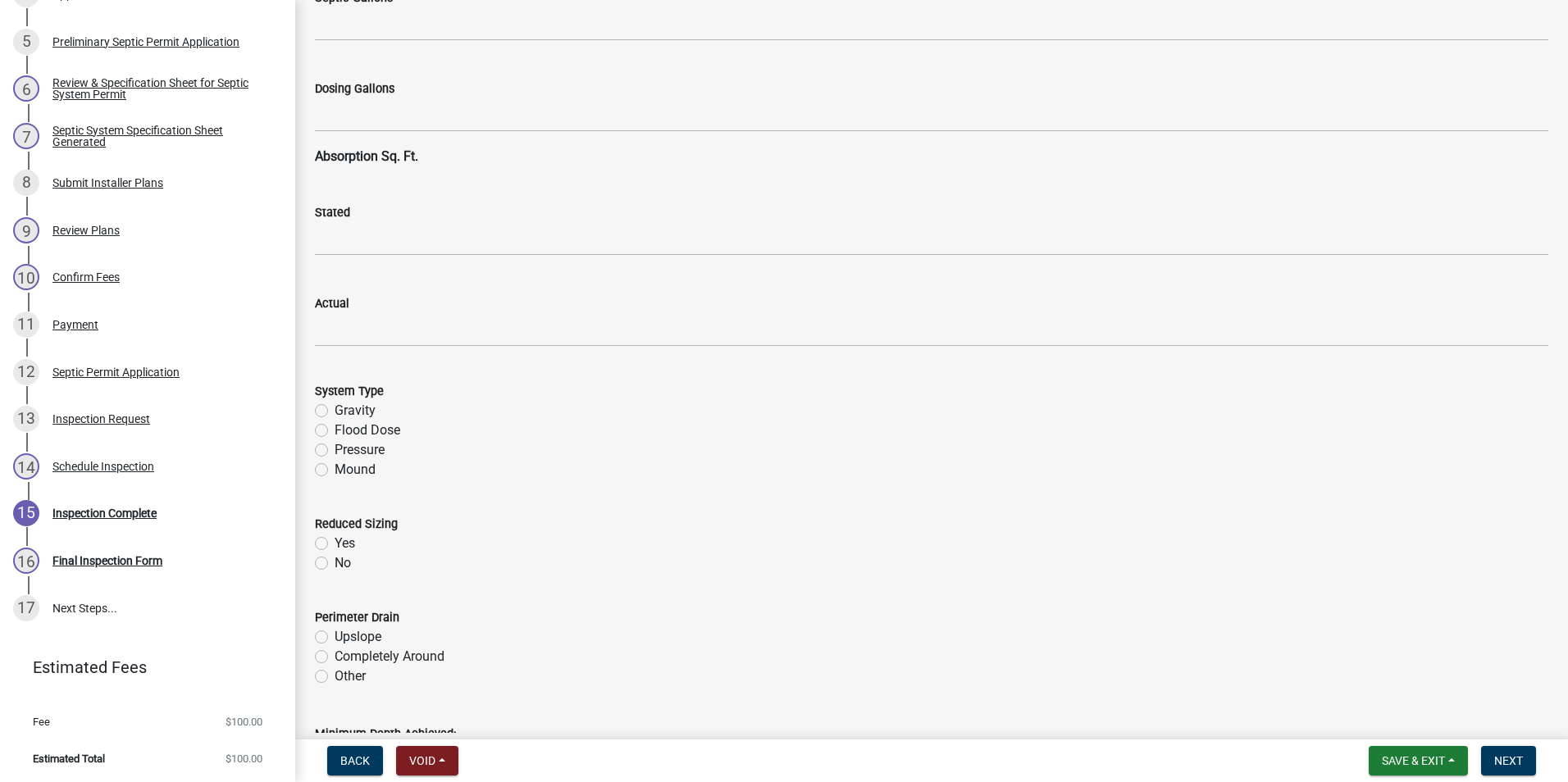
scroll to position [2706, 0]
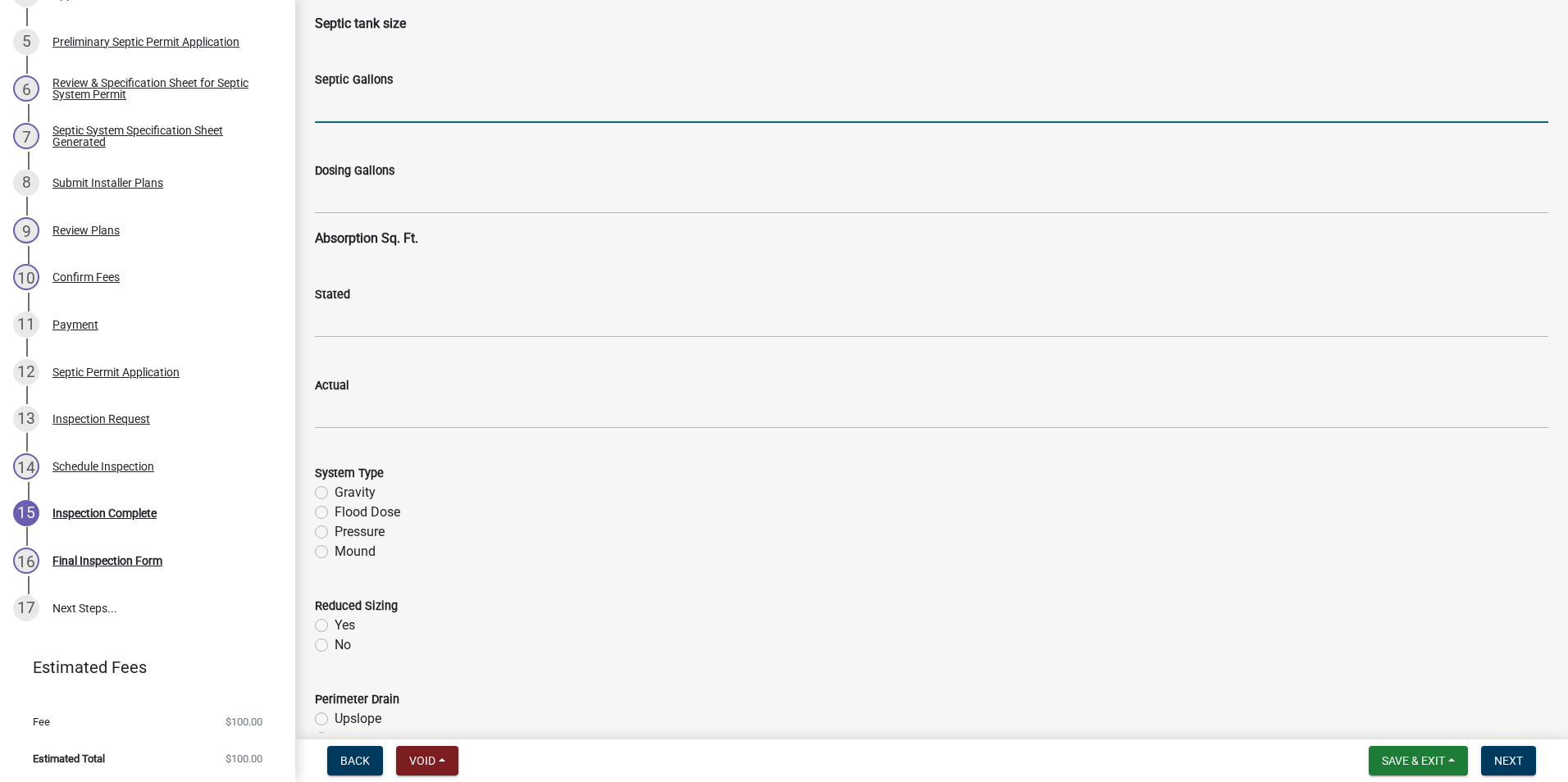
click at [358, 104] on input "text" at bounding box center [931, 105] width 1233 height 33
type input "1500"
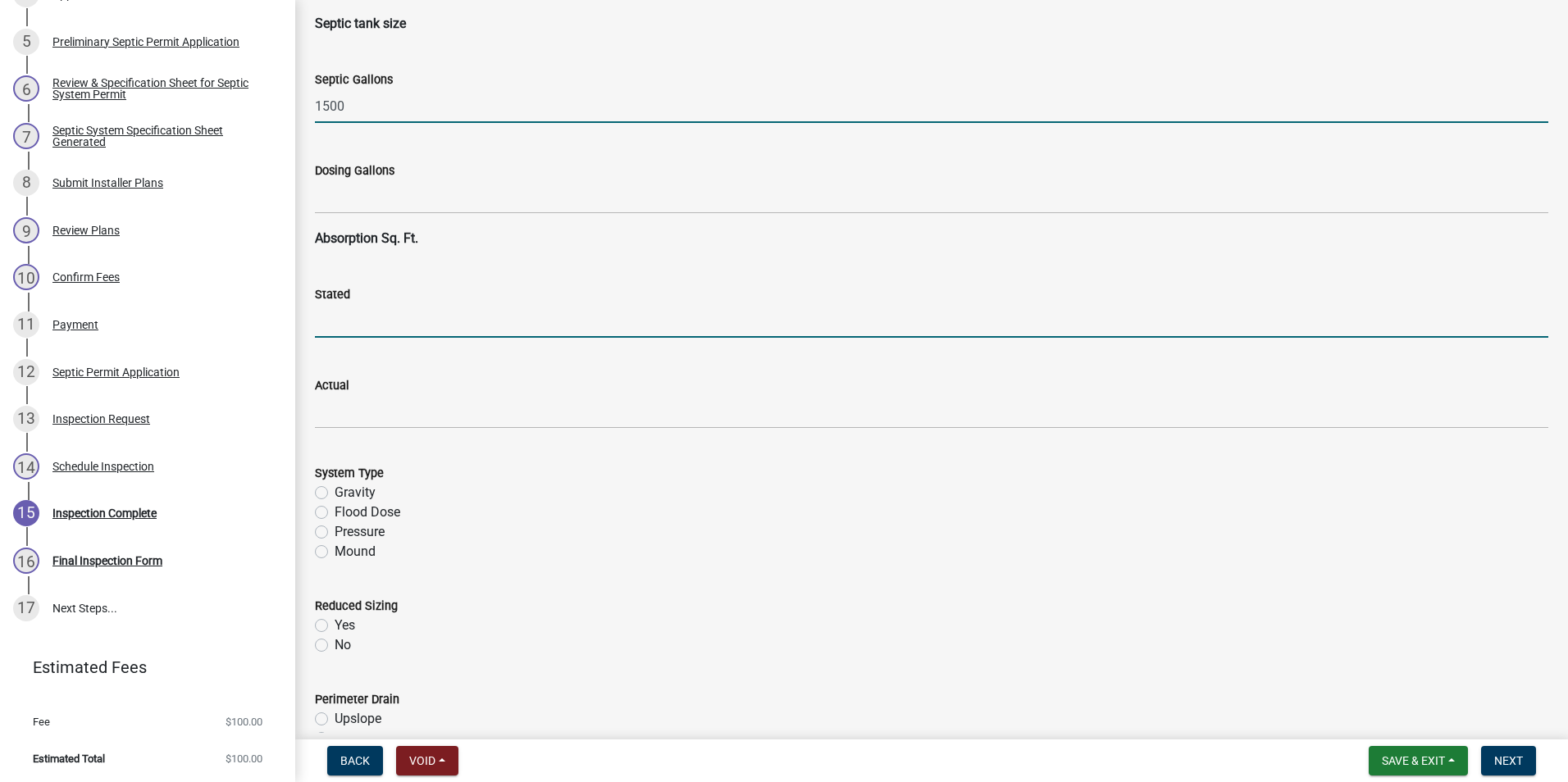
click at [367, 328] on input "text" at bounding box center [931, 321] width 1233 height 33
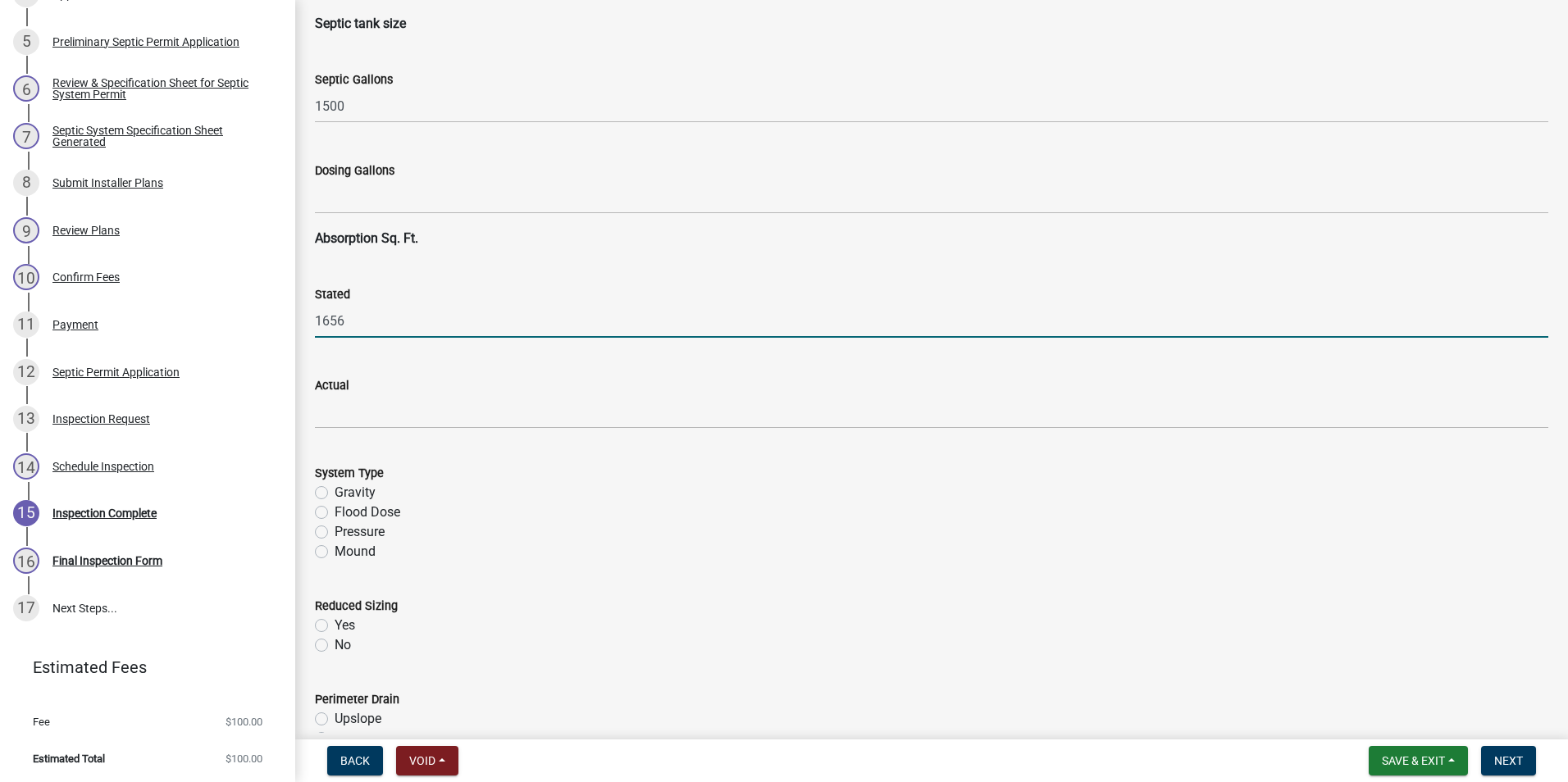
type input "1656"
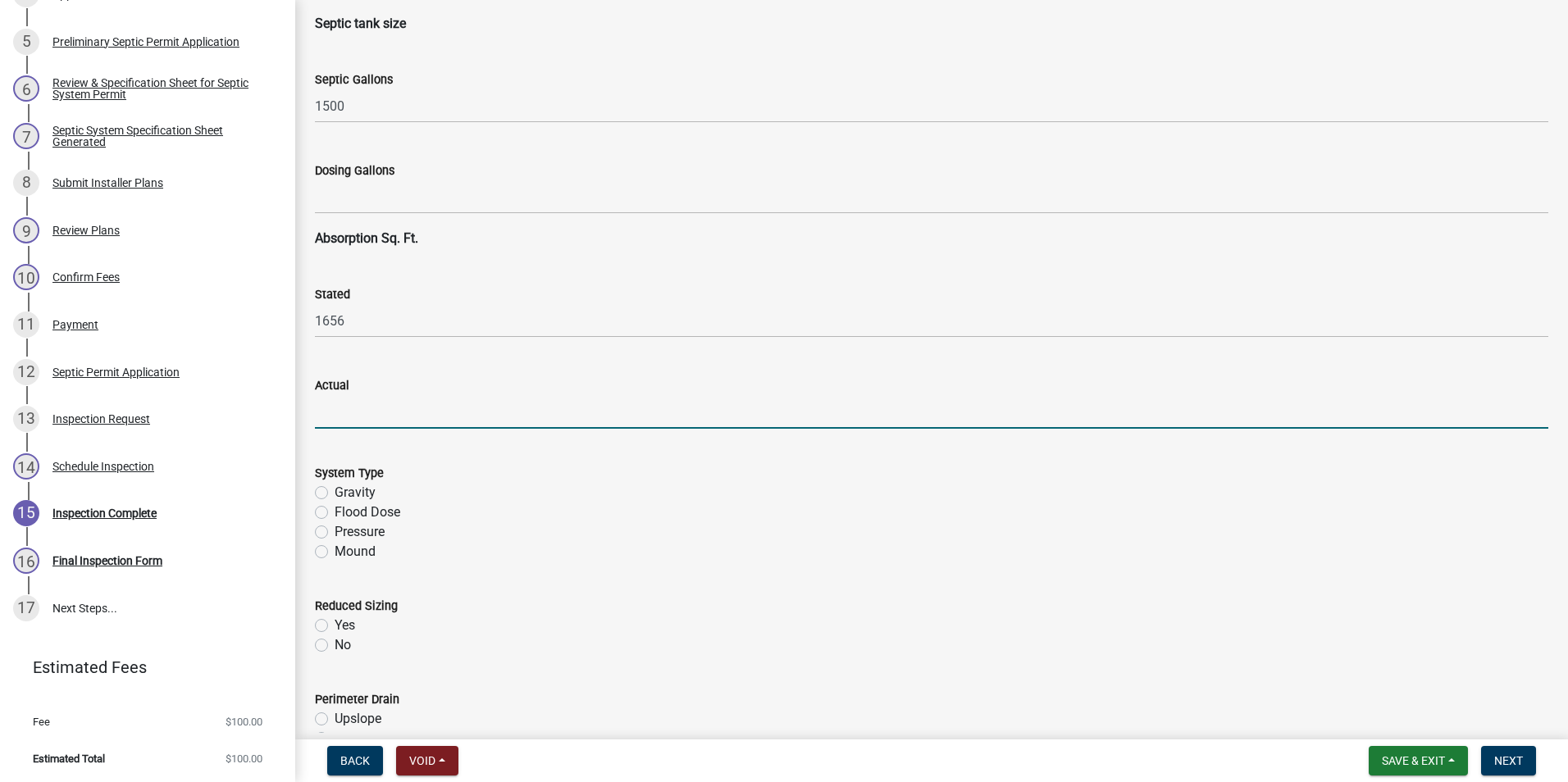
click at [365, 417] on input "text" at bounding box center [931, 412] width 1233 height 33
type input "1656"
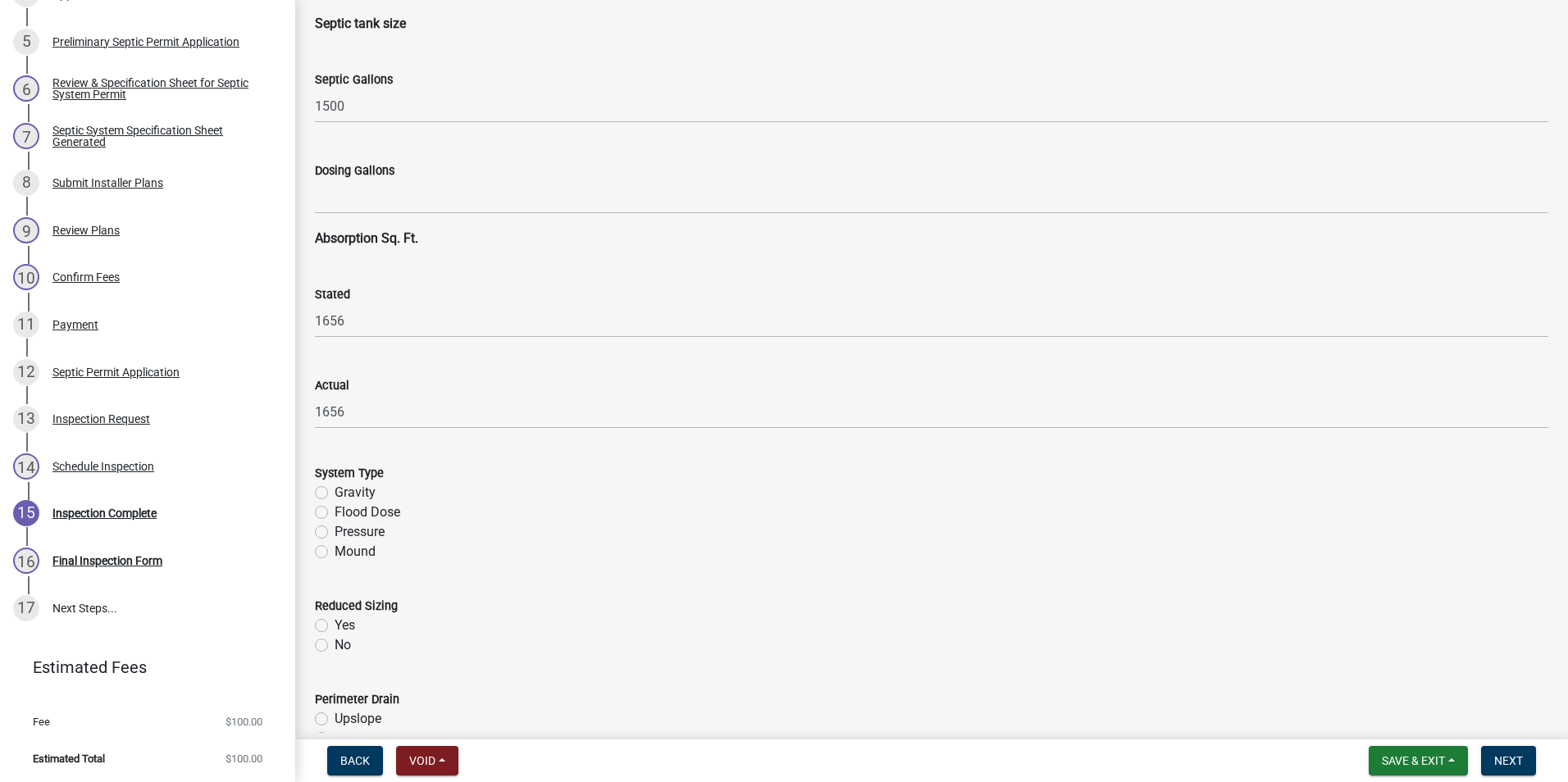
click at [335, 492] on label "Gravity" at bounding box center [355, 492] width 41 height 20
click at [335, 492] on input "Gravity" at bounding box center [340, 488] width 10 height 10
radio input "true"
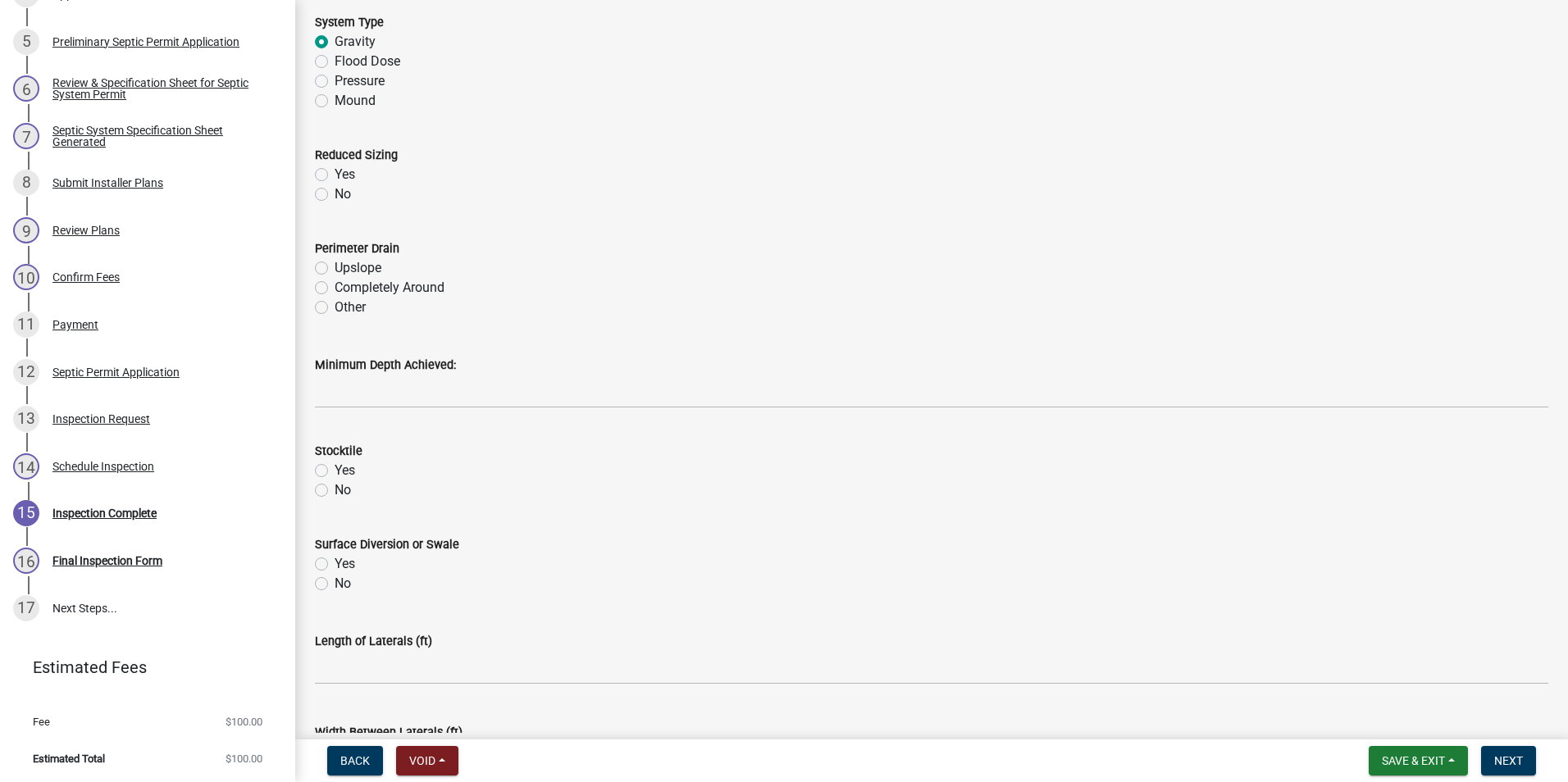
scroll to position [3198, 0]
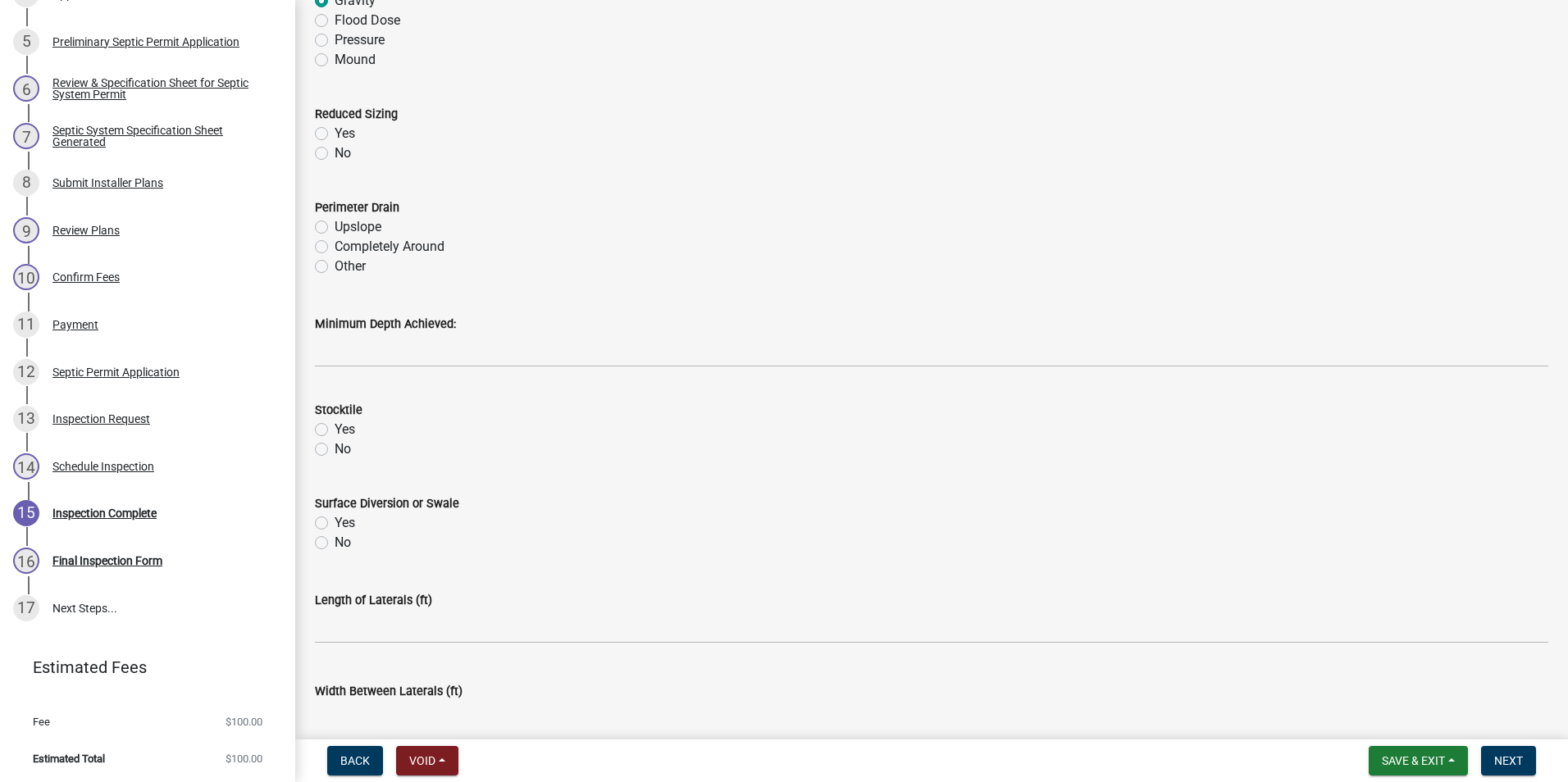
drag, startPoint x: 323, startPoint y: 151, endPoint x: 322, endPoint y: 163, distance: 12.0
click at [335, 151] on label "No" at bounding box center [342, 153] width 16 height 20
click at [335, 151] on input "No" at bounding box center [340, 149] width 10 height 10
radio input "true"
click at [335, 246] on label "Completely Around" at bounding box center [389, 246] width 110 height 20
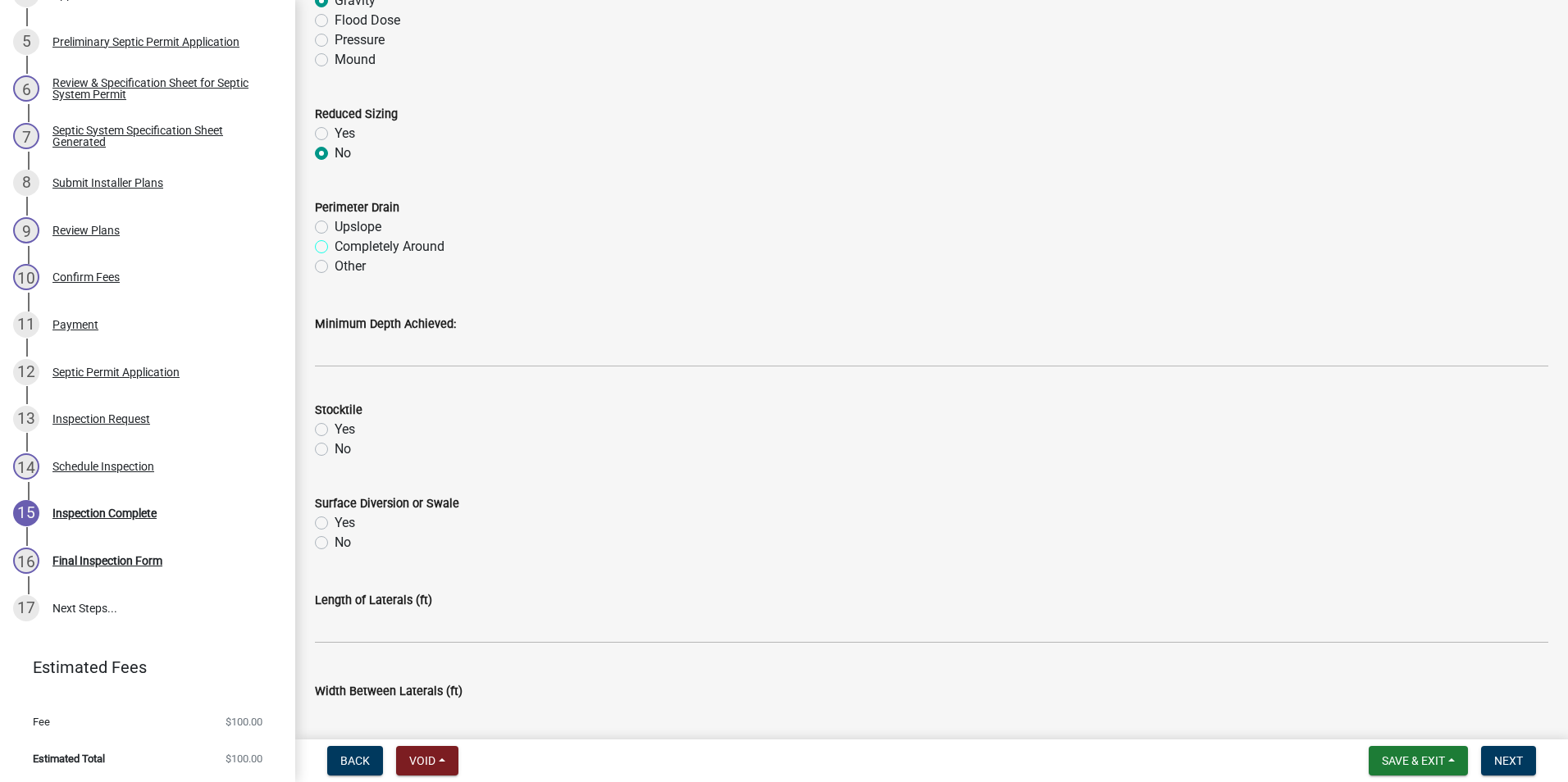
click at [335, 246] on input "Completely Around" at bounding box center [340, 242] width 10 height 10
radio input "true"
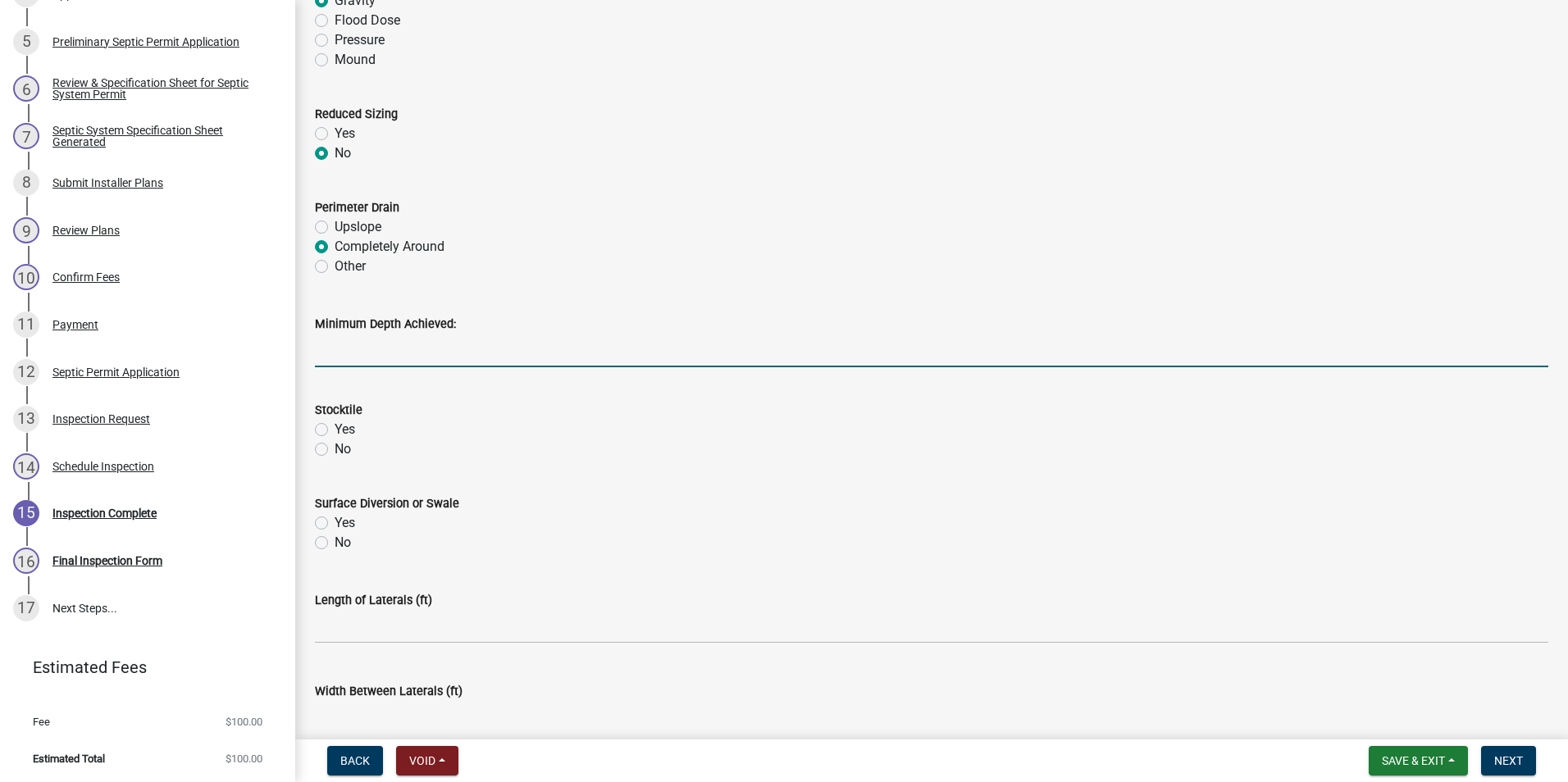
click at [377, 352] on input "Minimum Depth Achieved:" at bounding box center [931, 350] width 1233 height 33
type input "40"
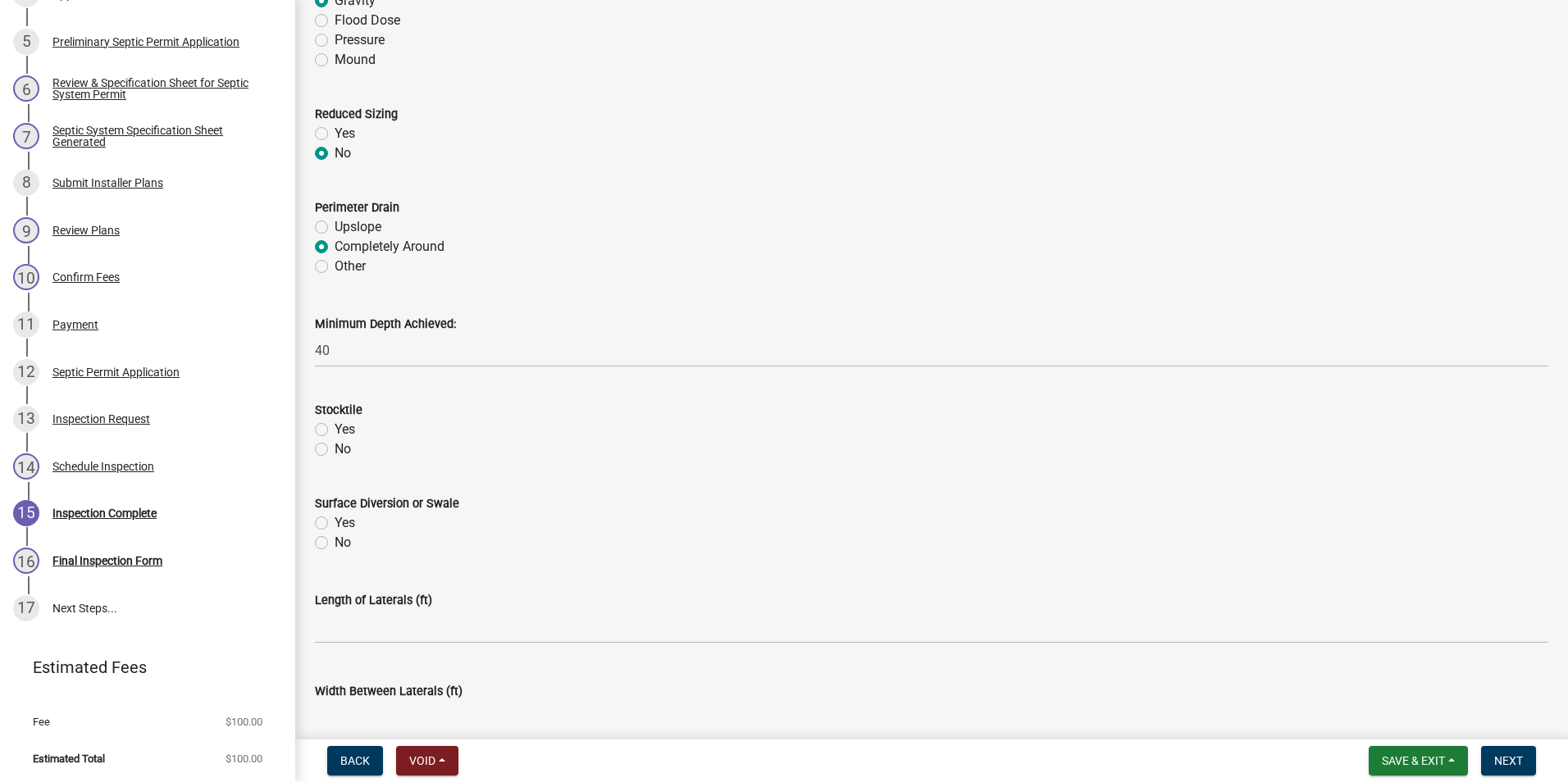
drag, startPoint x: 318, startPoint y: 430, endPoint x: 353, endPoint y: 538, distance: 113.5
click at [335, 433] on label "Yes" at bounding box center [345, 430] width 21 height 20
click at [335, 430] on input "Yes" at bounding box center [340, 425] width 10 height 10
radio input "true"
drag, startPoint x: 323, startPoint y: 524, endPoint x: 365, endPoint y: 518, distance: 42.4
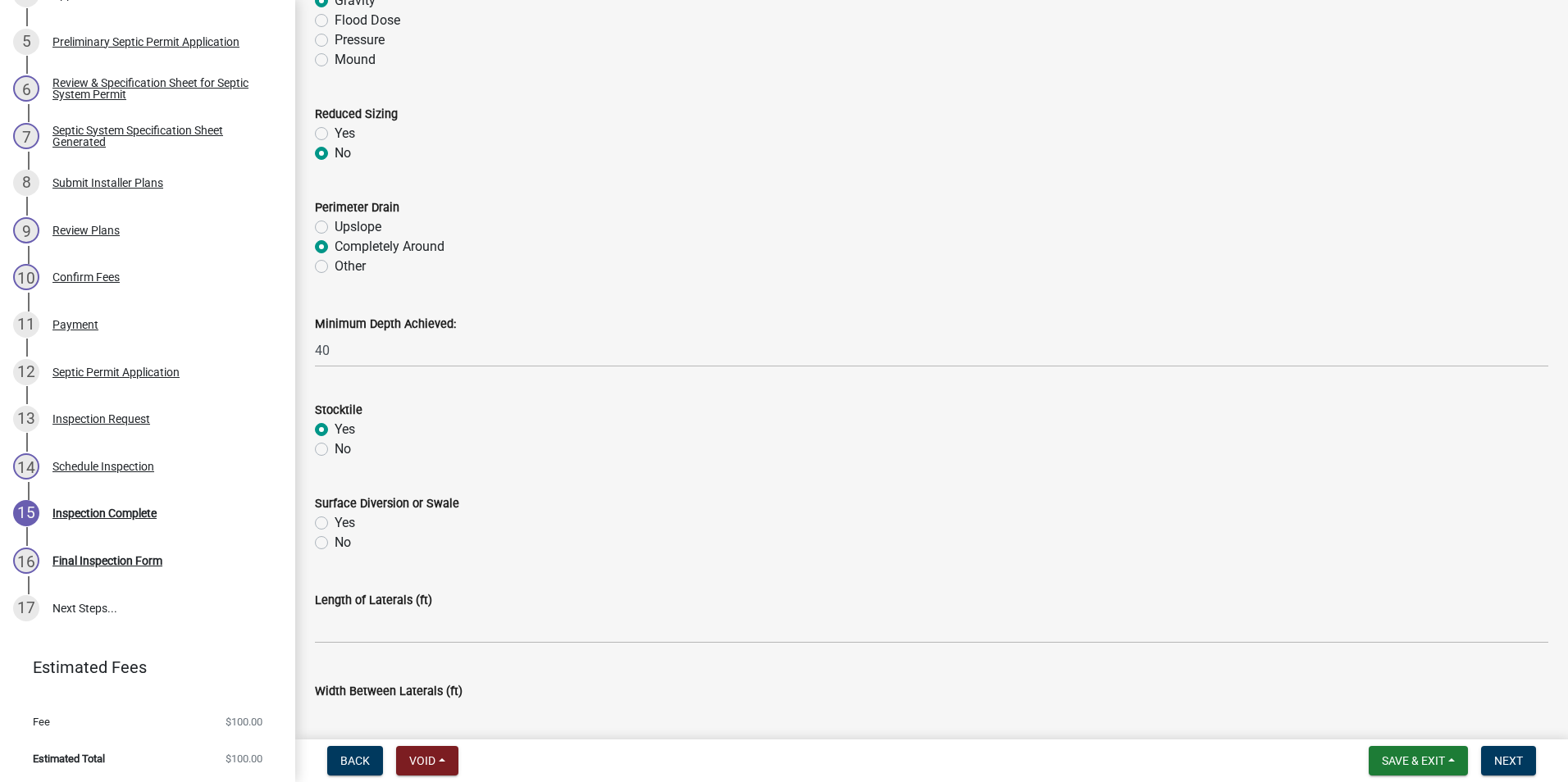
click at [335, 523] on label "Yes" at bounding box center [345, 523] width 21 height 20
click at [335, 523] on input "Yes" at bounding box center [340, 518] width 10 height 10
radio input "true"
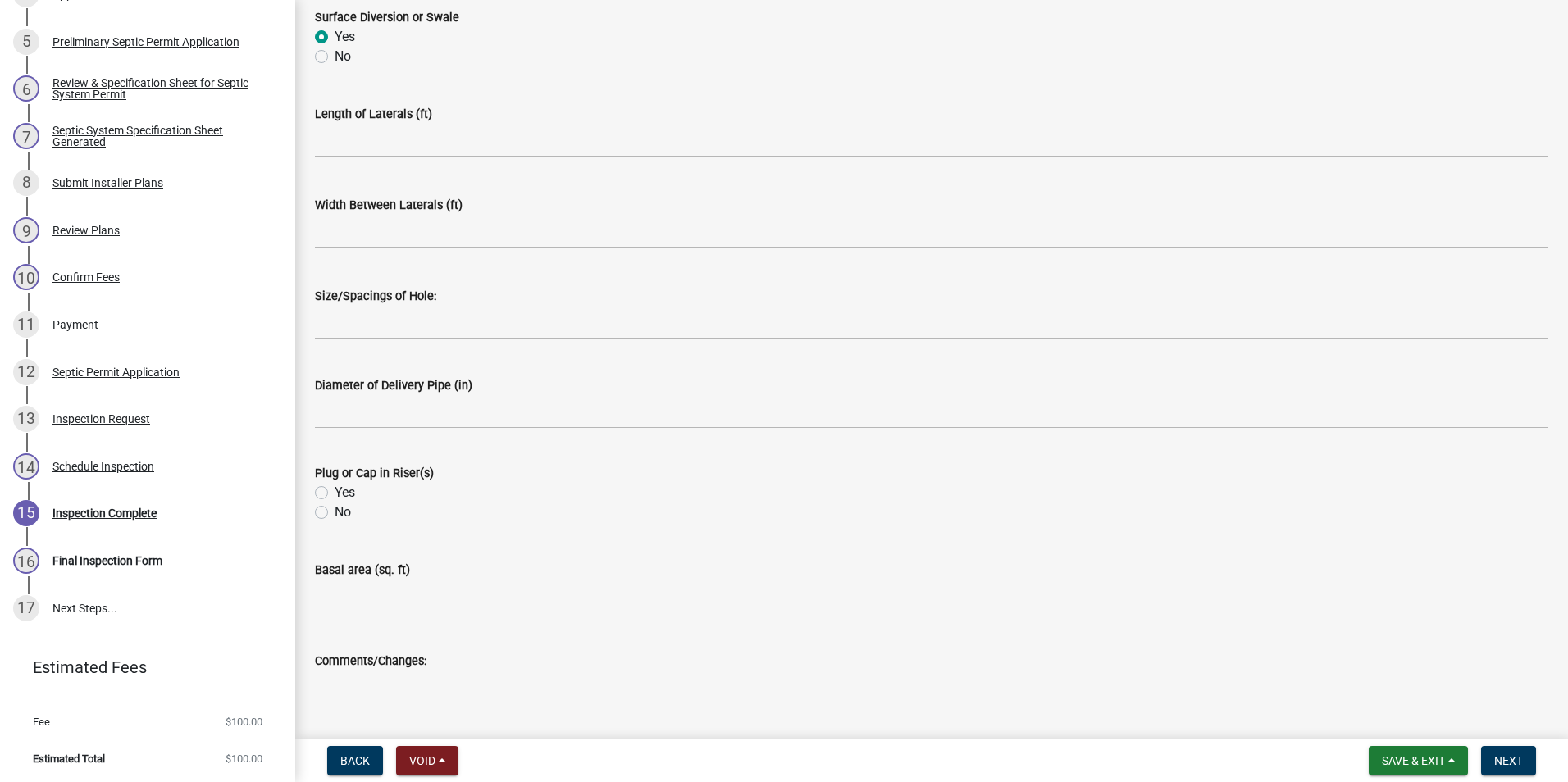
scroll to position [3690, 0]
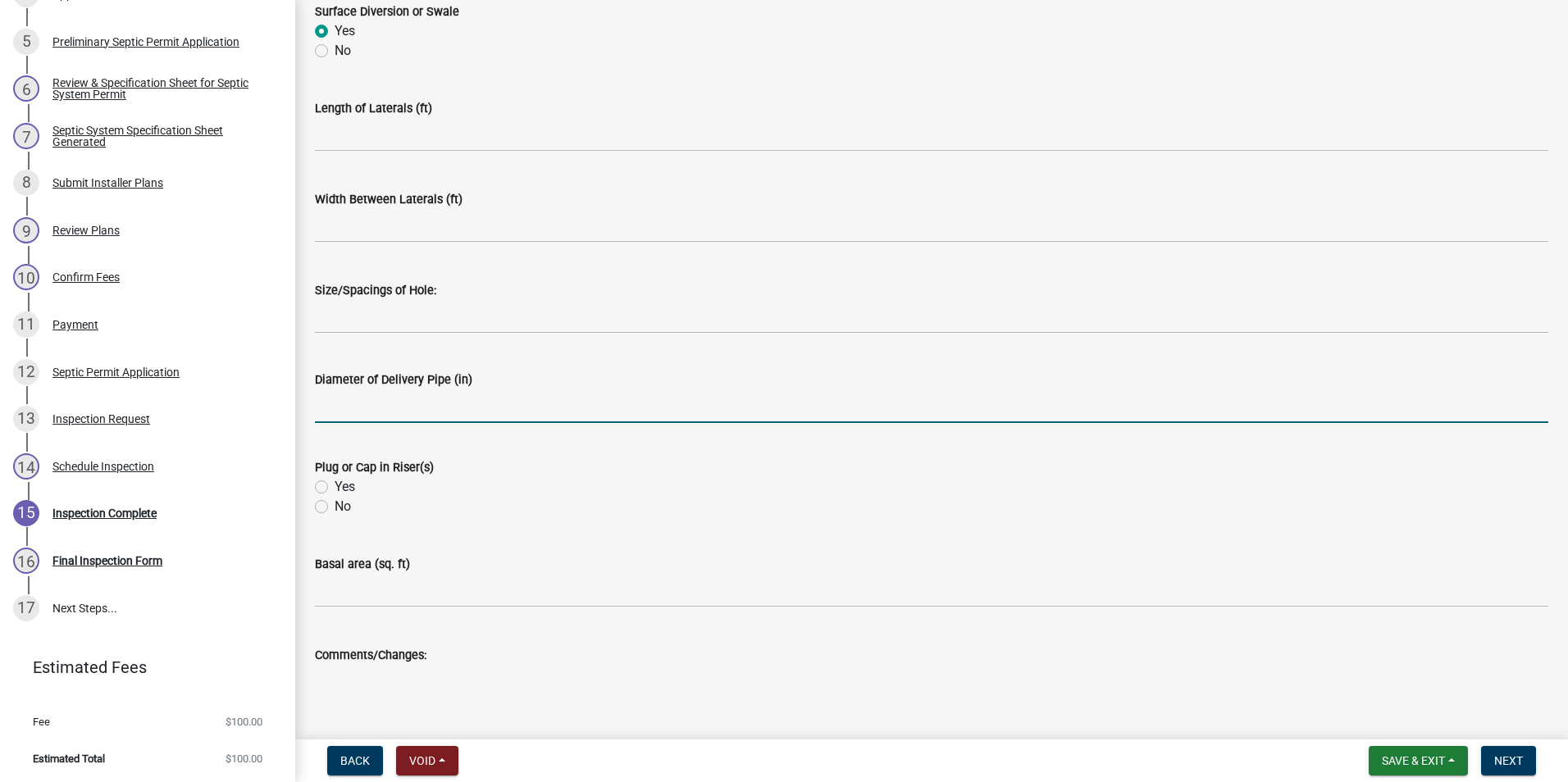
click at [431, 405] on input "text" at bounding box center [931, 406] width 1233 height 33
type input "4"
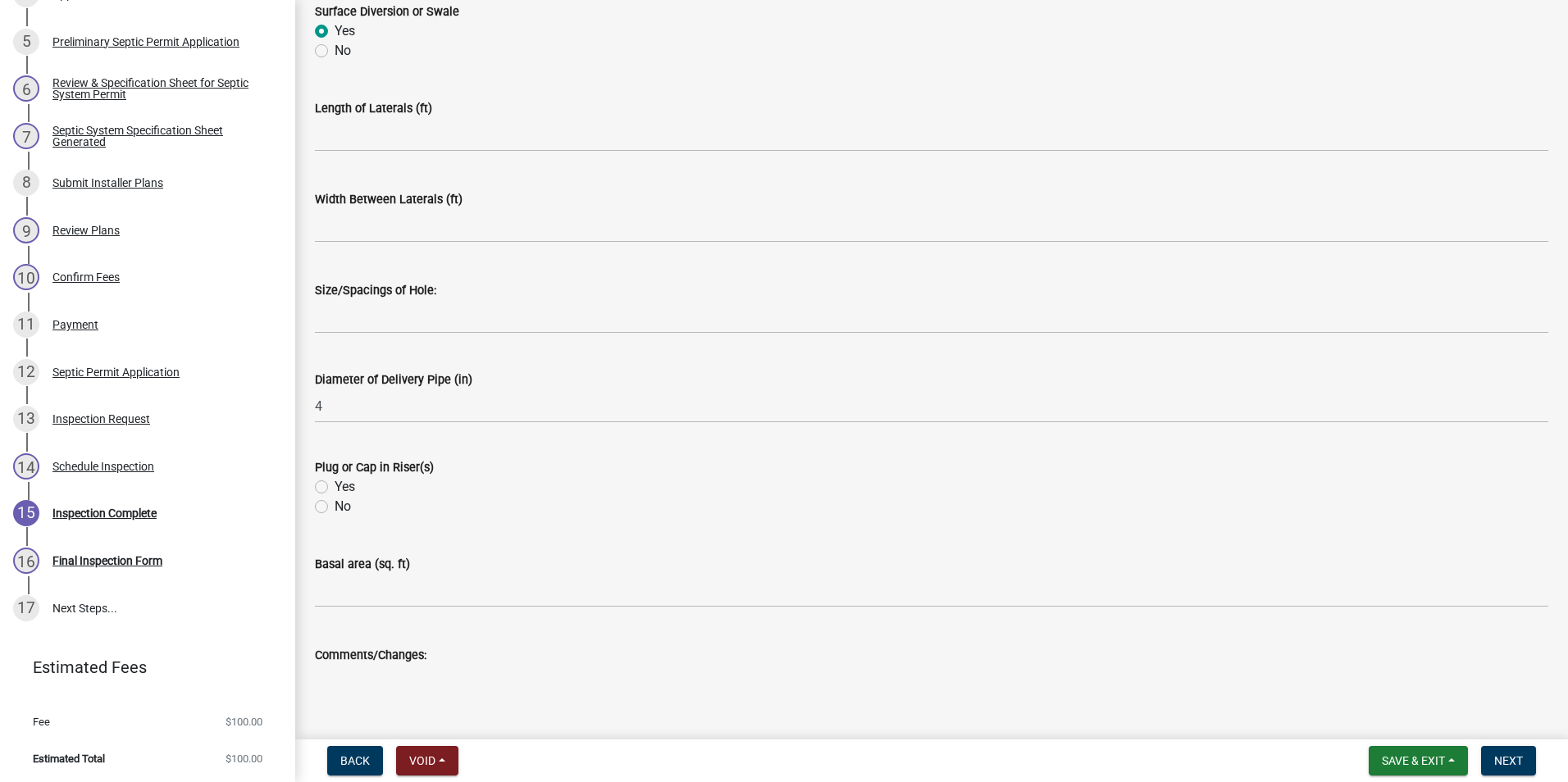
click at [335, 483] on label "Yes" at bounding box center [345, 487] width 21 height 20
click at [335, 483] on input "Yes" at bounding box center [340, 483] width 10 height 10
radio input "true"
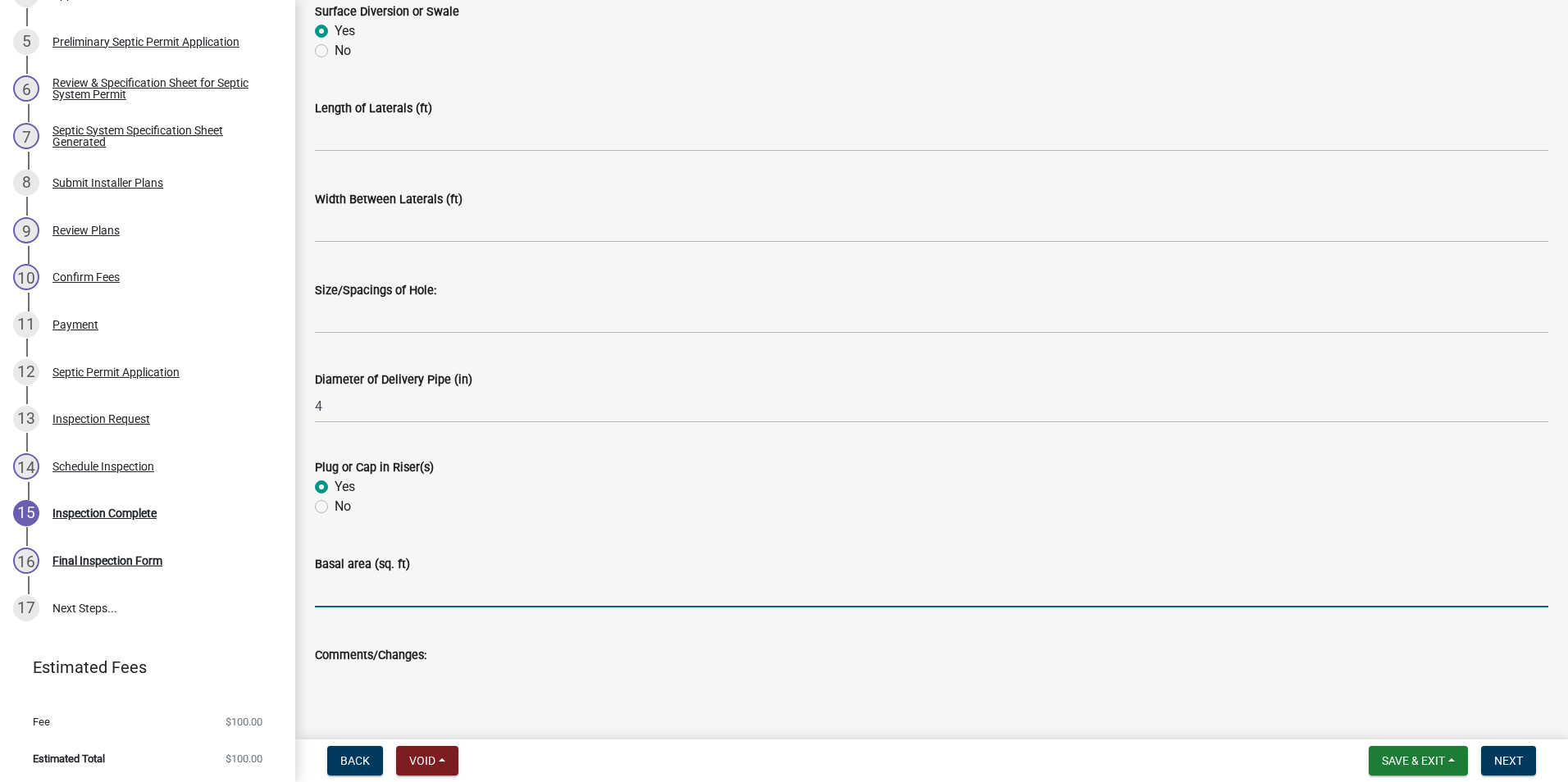
click at [362, 581] on input "text" at bounding box center [931, 590] width 1233 height 33
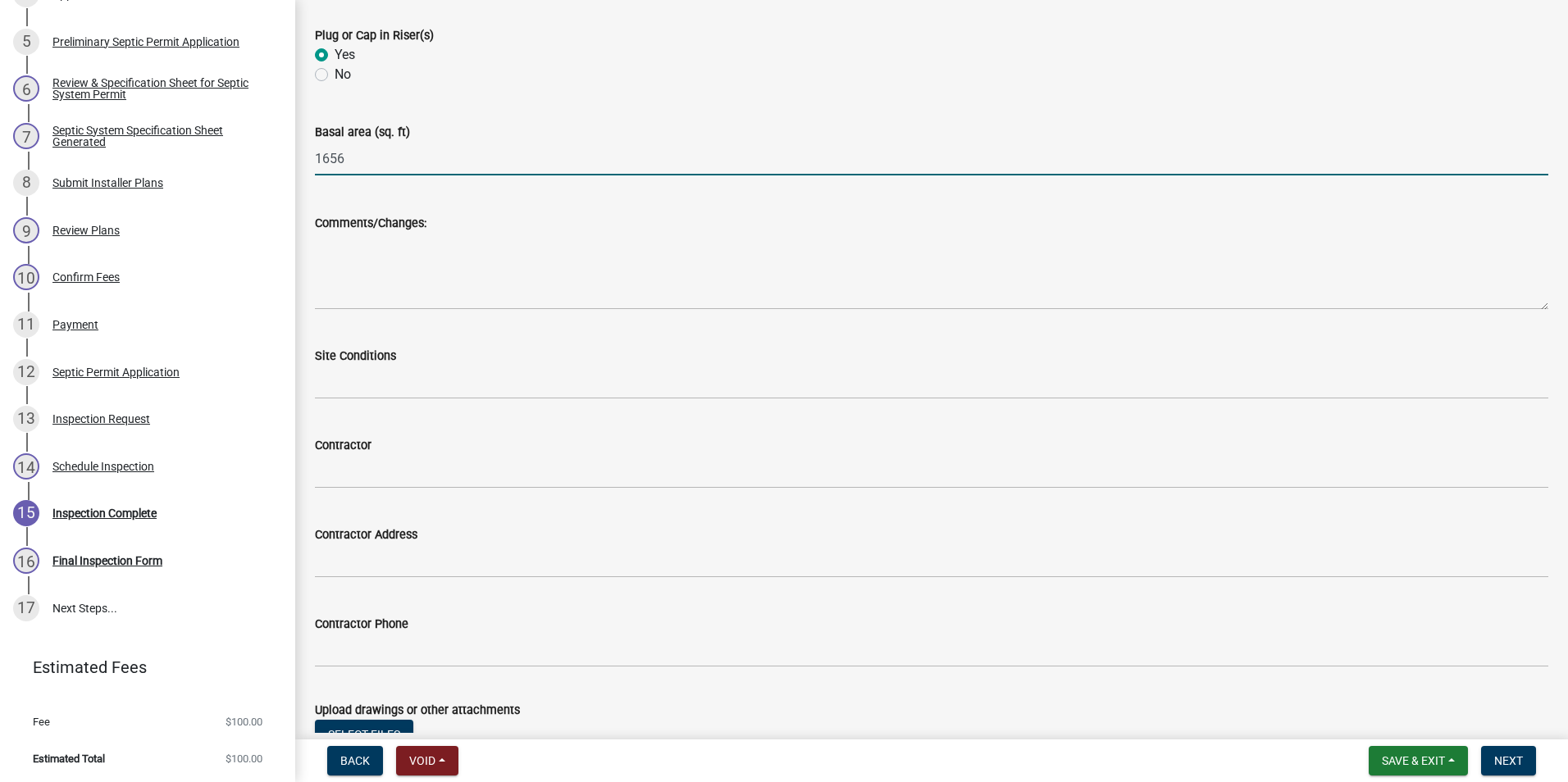
scroll to position [4254, 0]
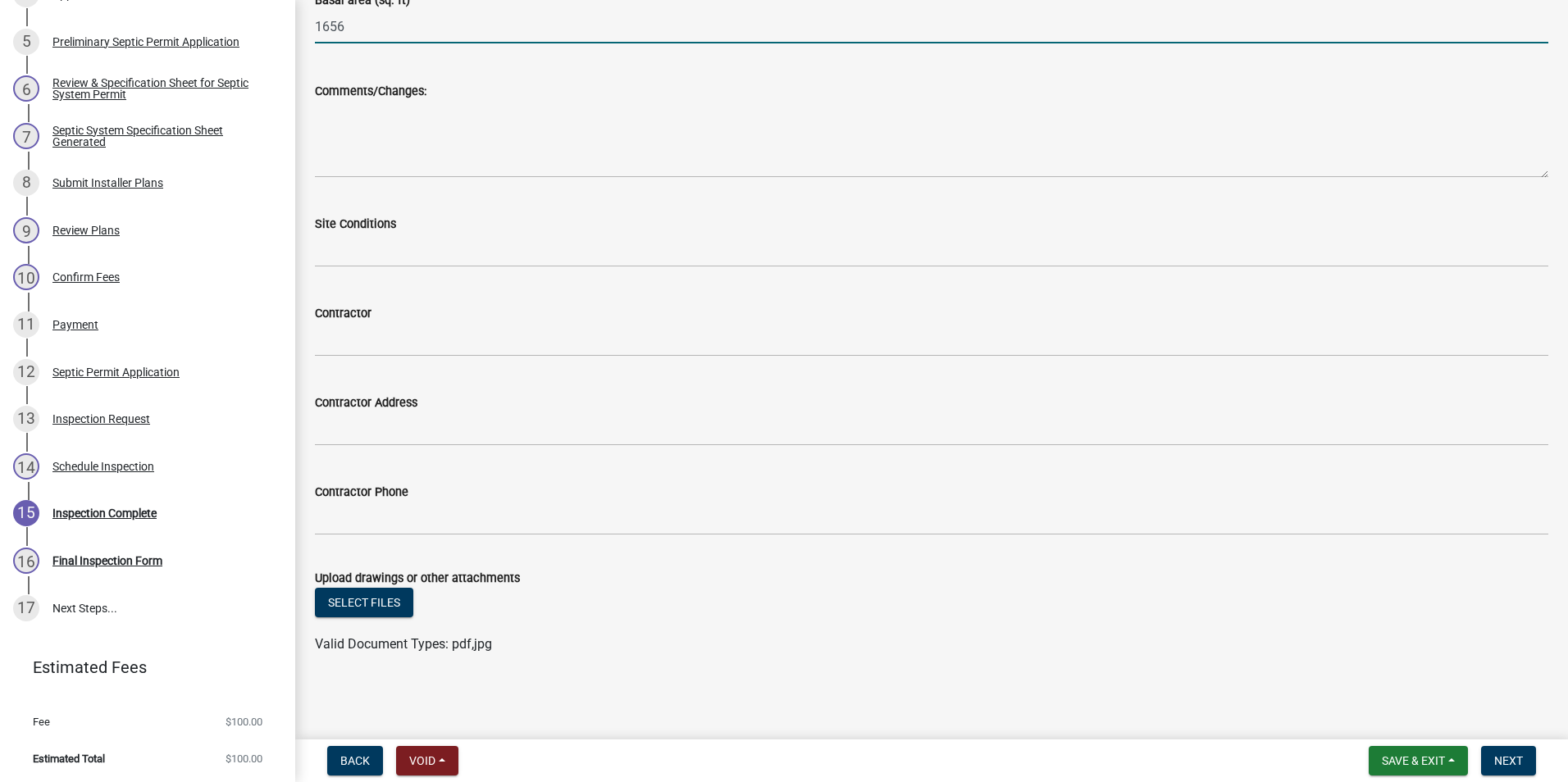
type input "1656"
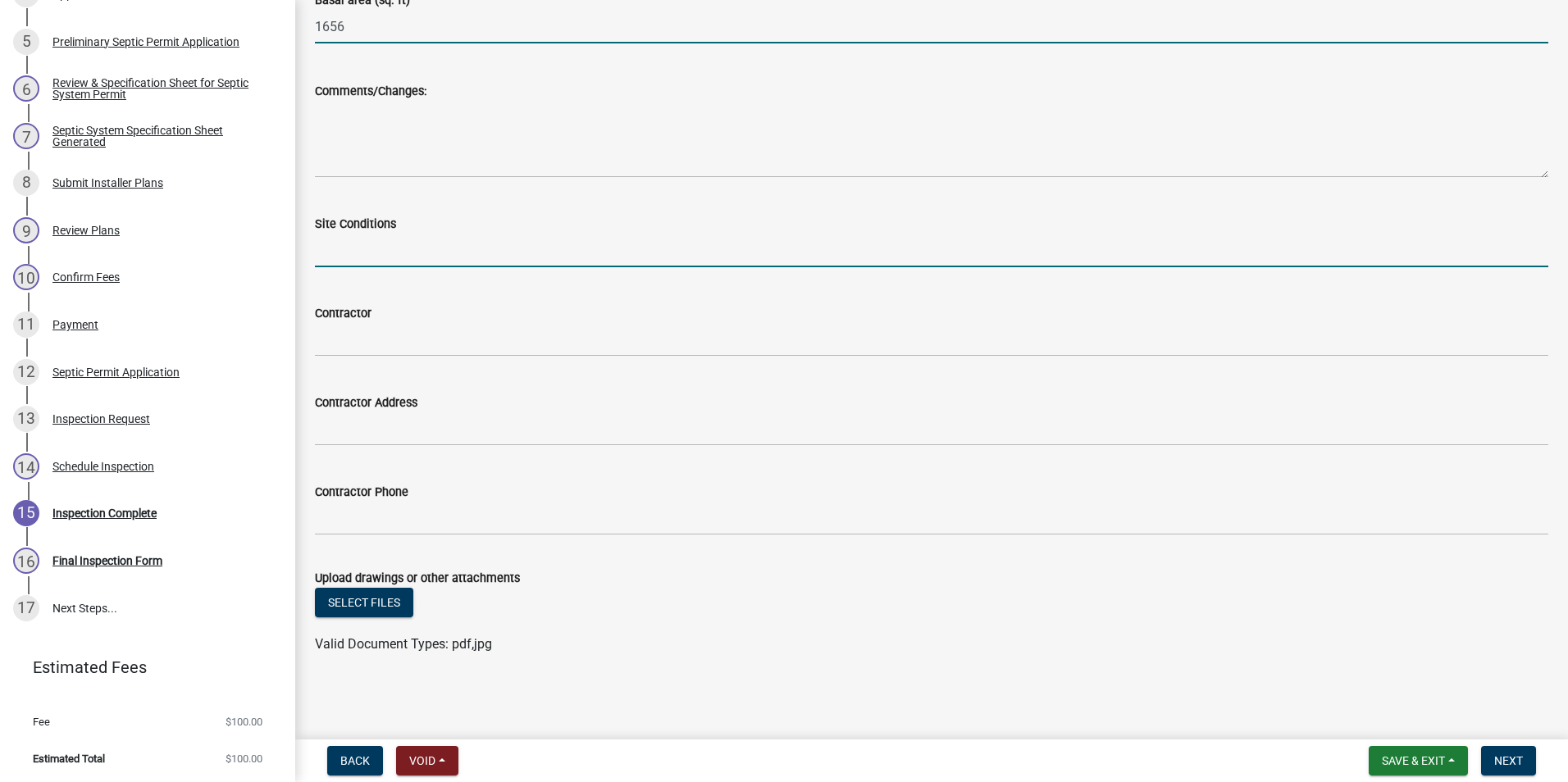
click at [389, 244] on input "Site Conditions" at bounding box center [931, 250] width 1233 height 33
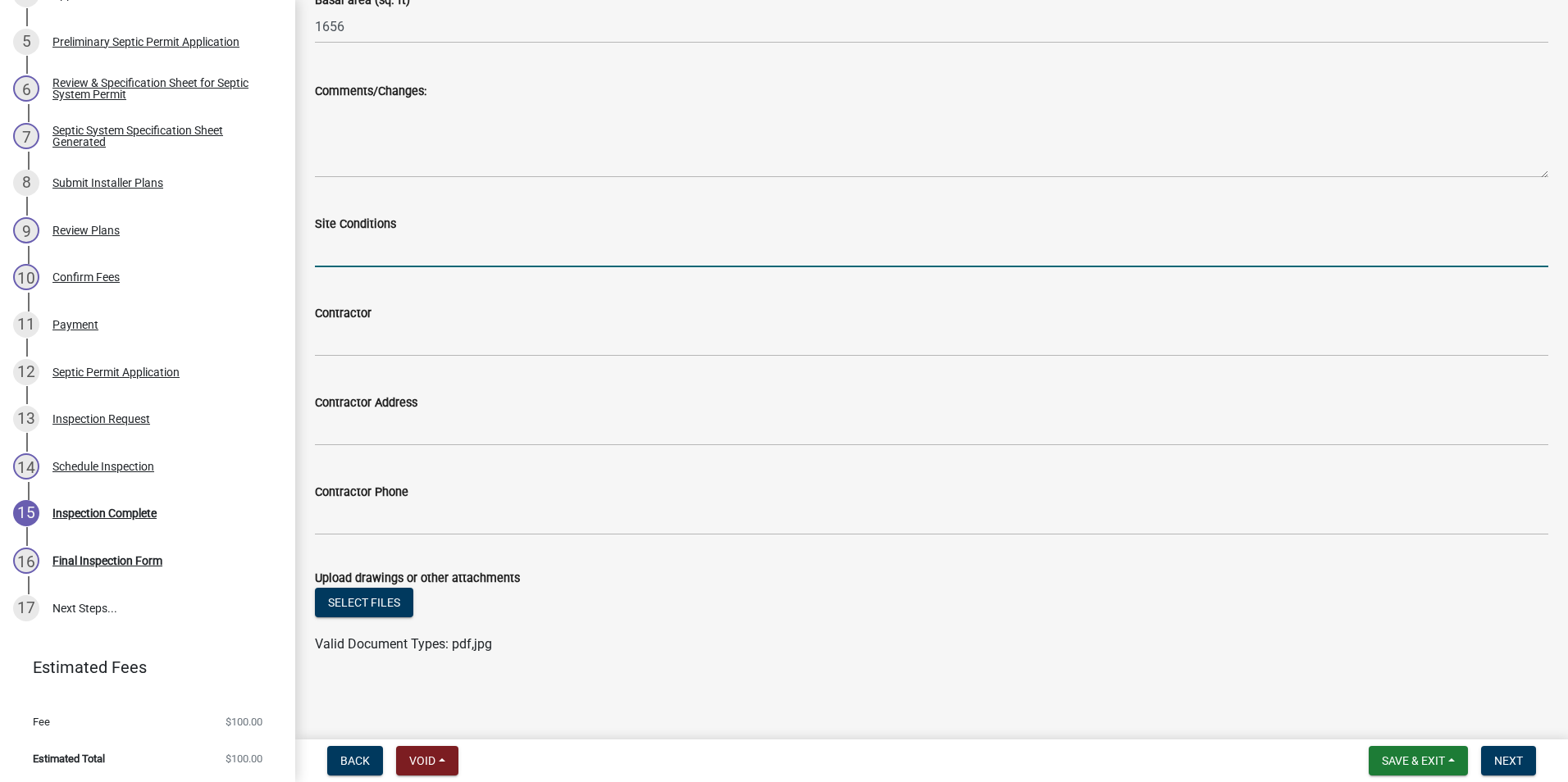
type input "dry"
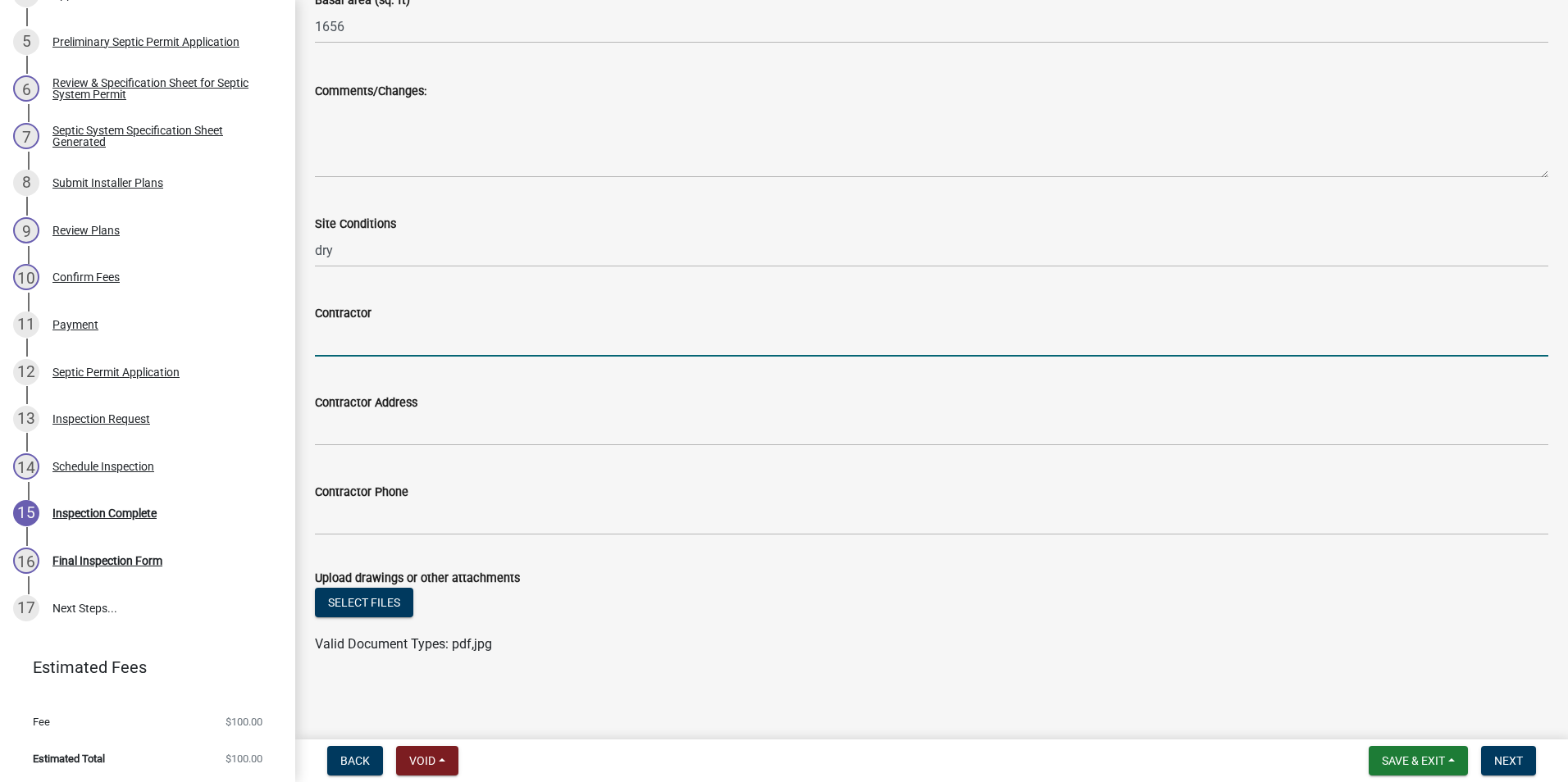
click at [363, 339] on input "Contractor" at bounding box center [931, 340] width 1233 height 33
type input "[PERSON_NAME] Excavating"
click at [380, 606] on button "Select files" at bounding box center [364, 602] width 98 height 30
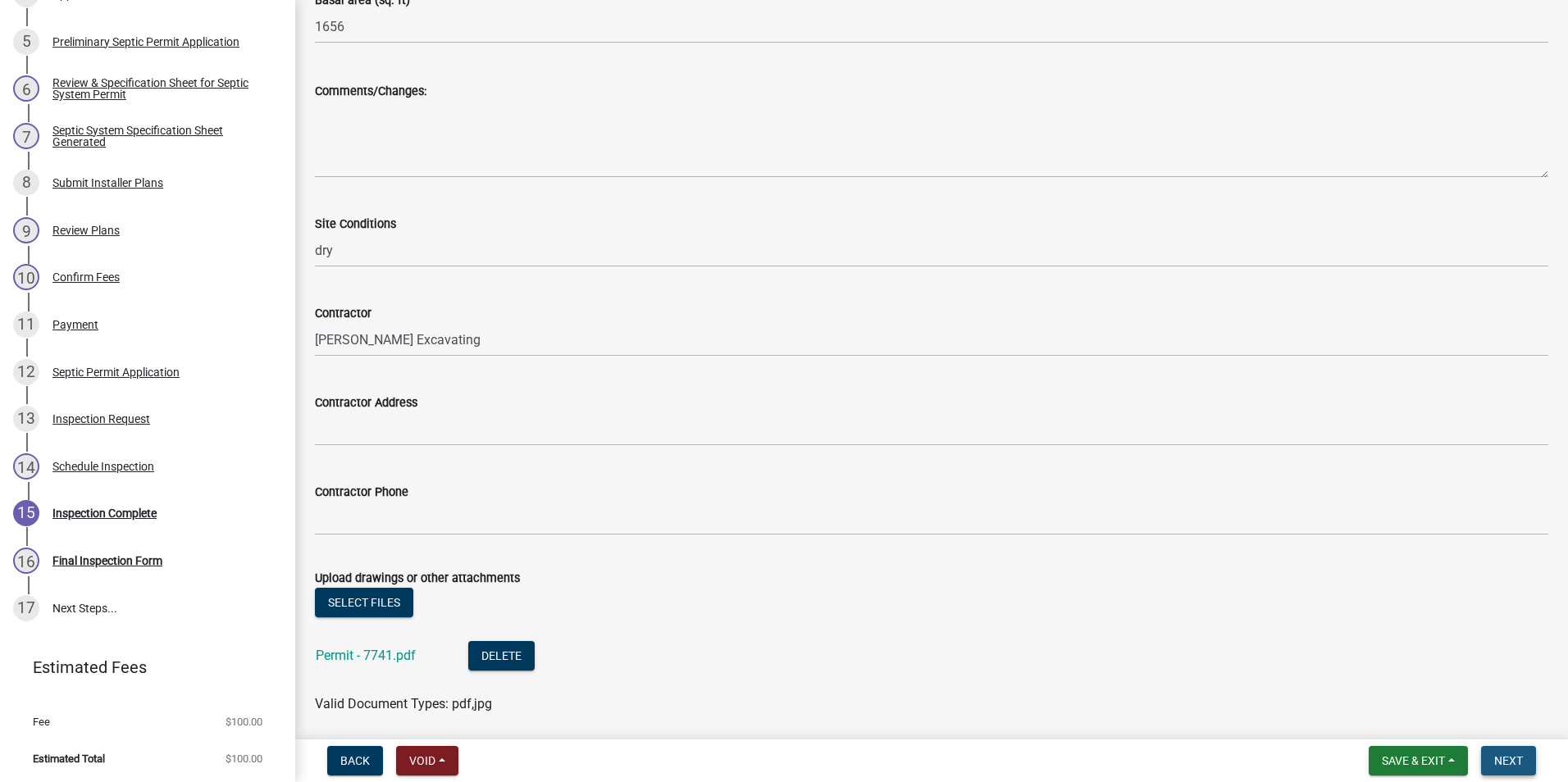
click at [1523, 752] on button "Next" at bounding box center [1509, 761] width 55 height 30
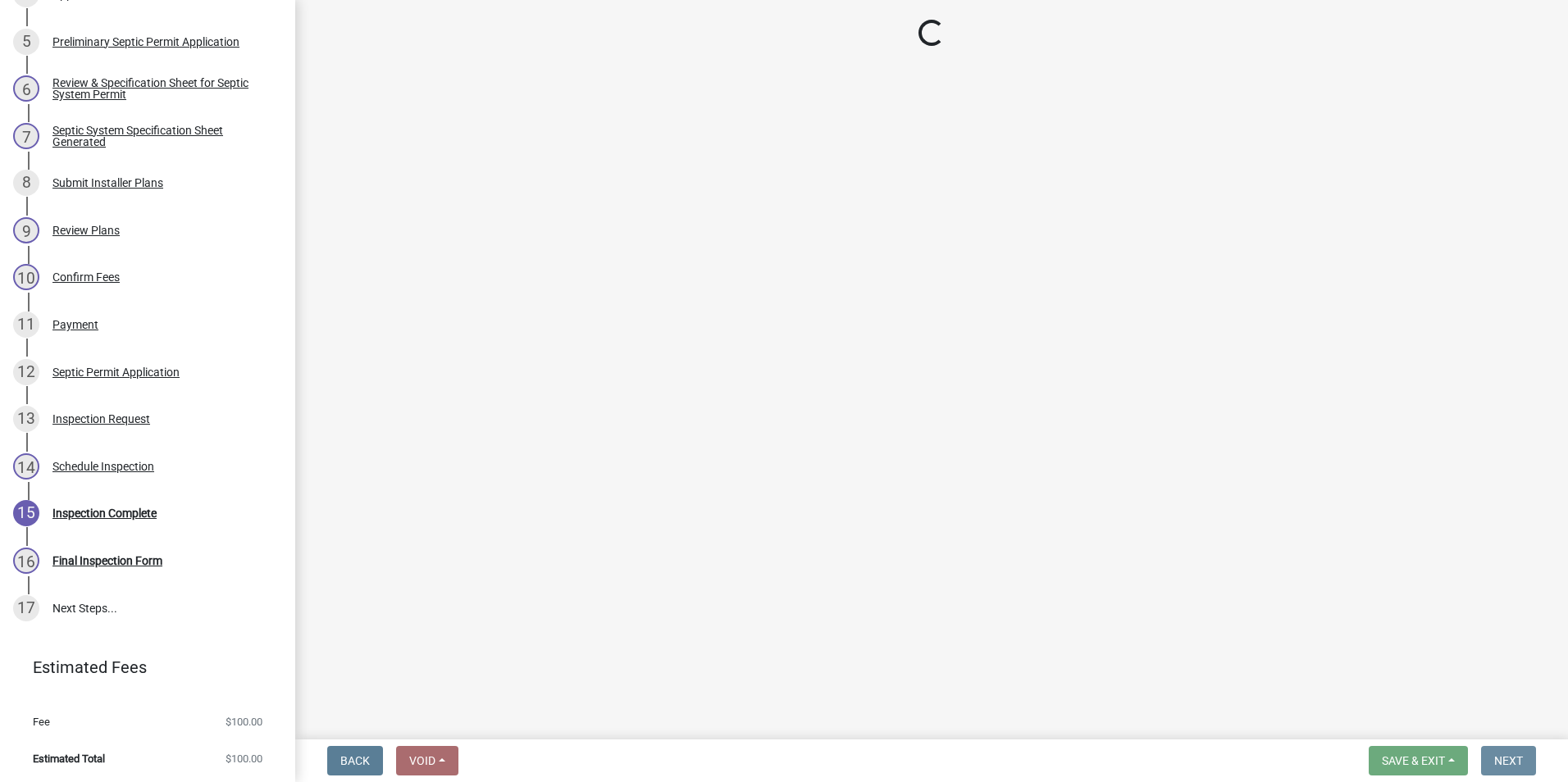
scroll to position [0, 0]
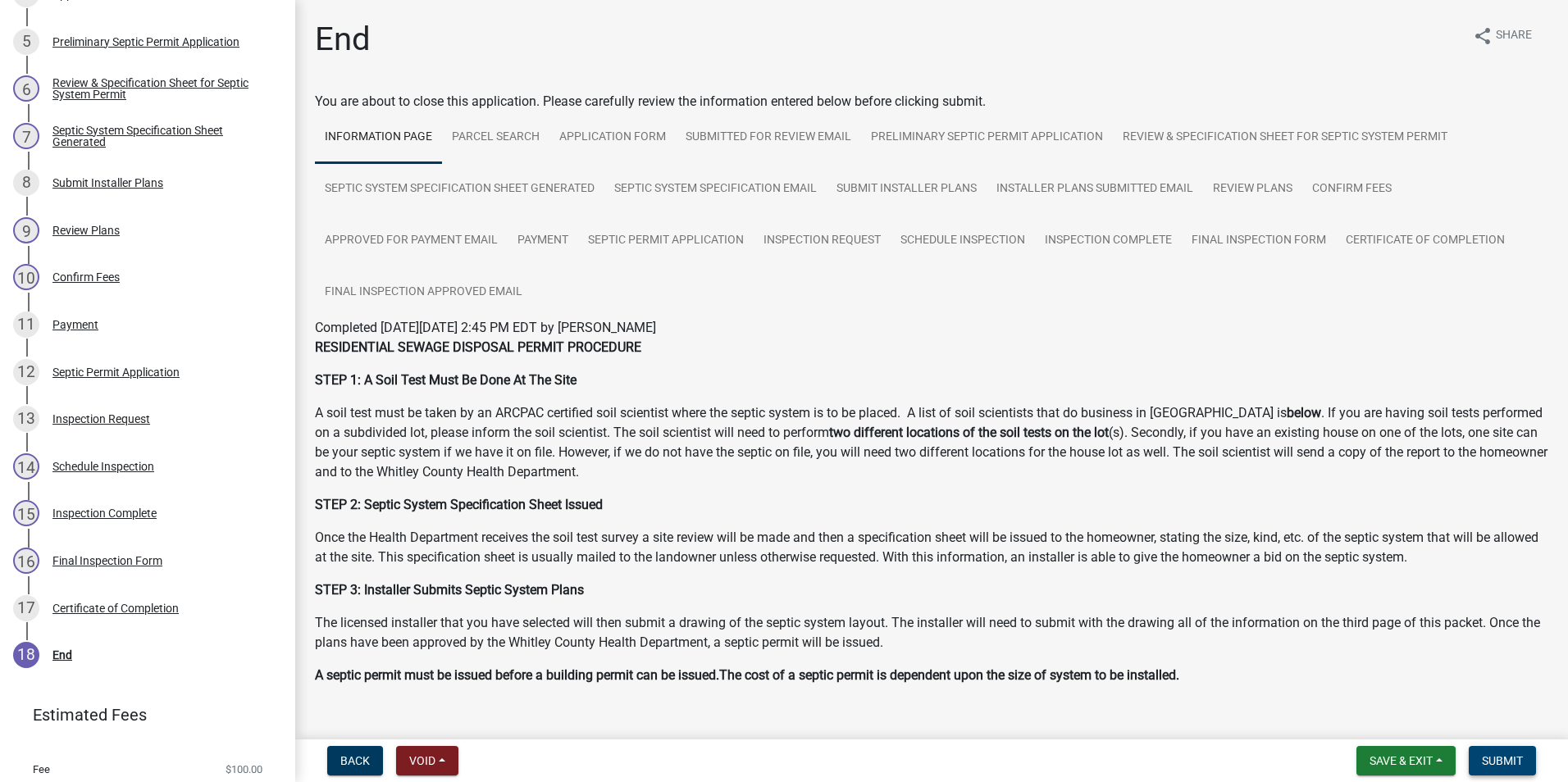
click at [1498, 765] on span "Submit" at bounding box center [1503, 761] width 41 height 13
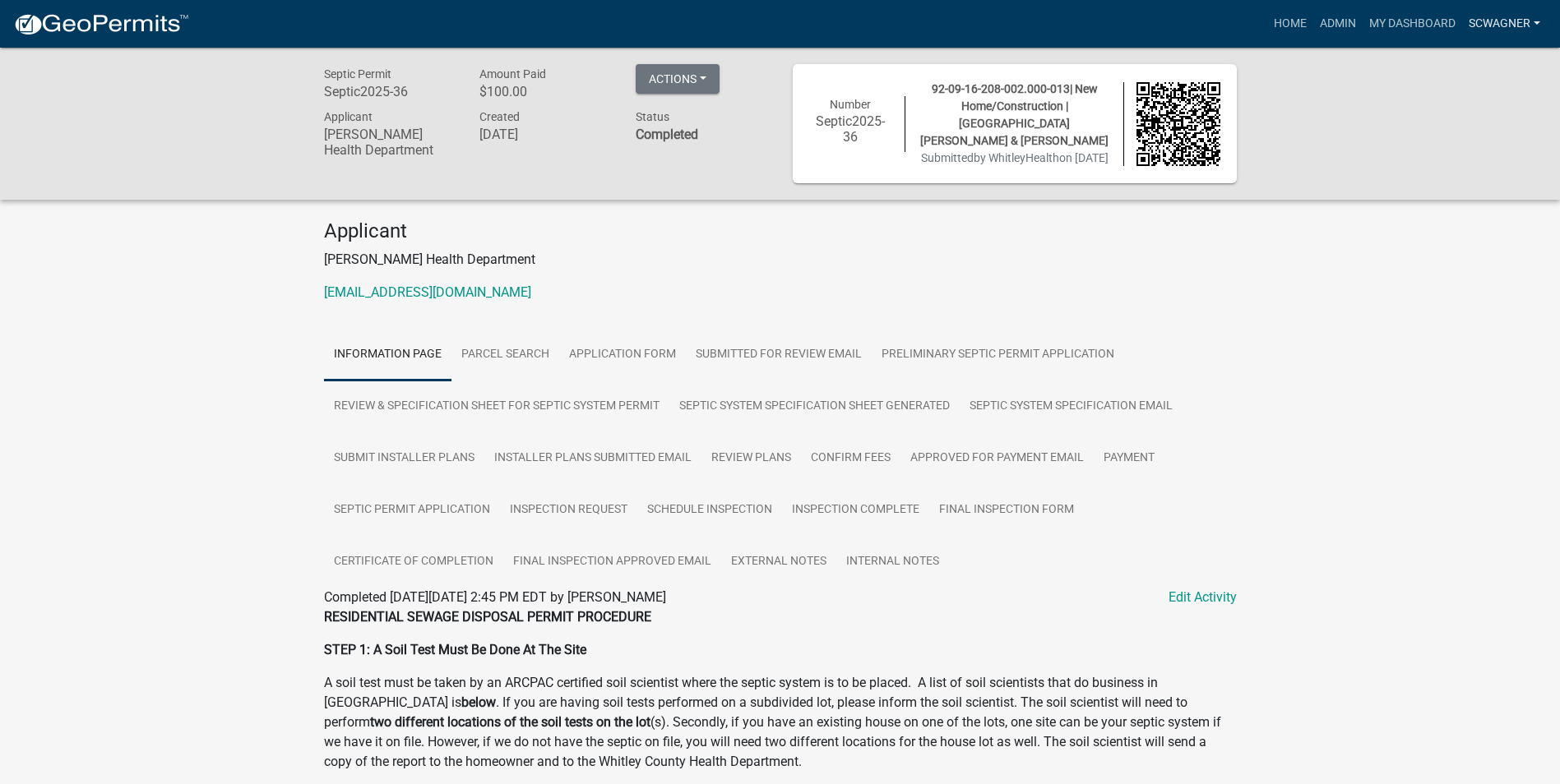
click at [1507, 23] on link "scwagner" at bounding box center [1504, 24] width 85 height 31
click at [1466, 60] on link "Admin" at bounding box center [1480, 68] width 131 height 39
